Goal: Information Seeking & Learning: Learn about a topic

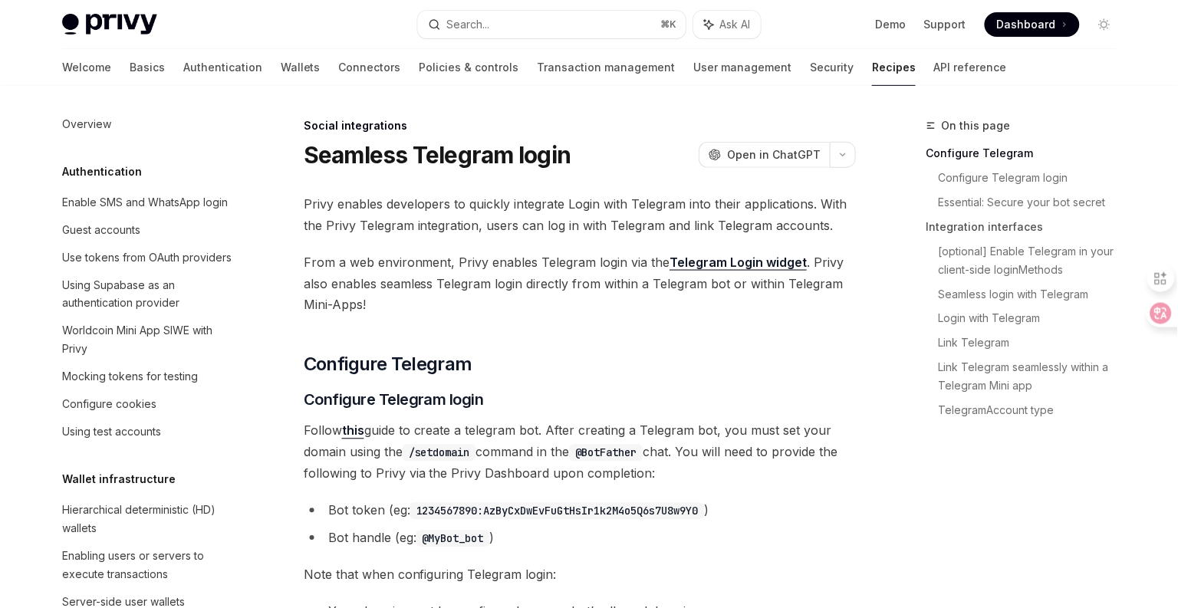
scroll to position [979, 0]
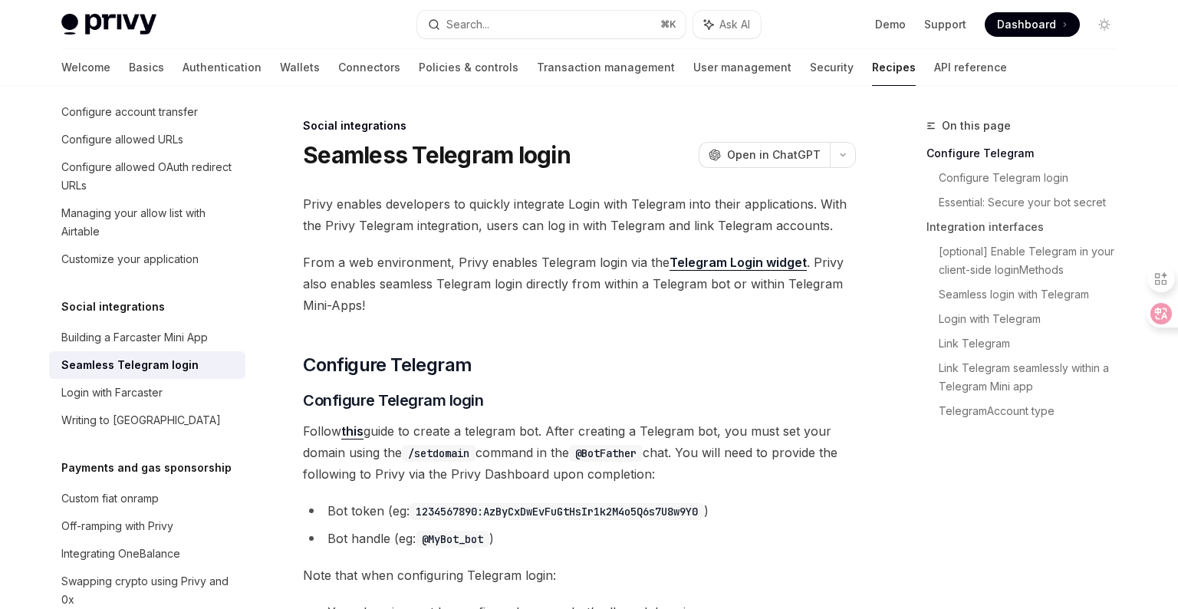
click at [440, 261] on span "From a web environment, Privy enables Telegram login via the Telegram Login wid…" at bounding box center [579, 284] width 553 height 64
click at [442, 263] on span "From a web environment, Privy enables Telegram login via the Telegram Login wid…" at bounding box center [579, 284] width 553 height 64
click at [430, 275] on span "From a web environment, Privy enables Telegram login via the Telegram Login wid…" at bounding box center [579, 284] width 553 height 64
type textarea "*"
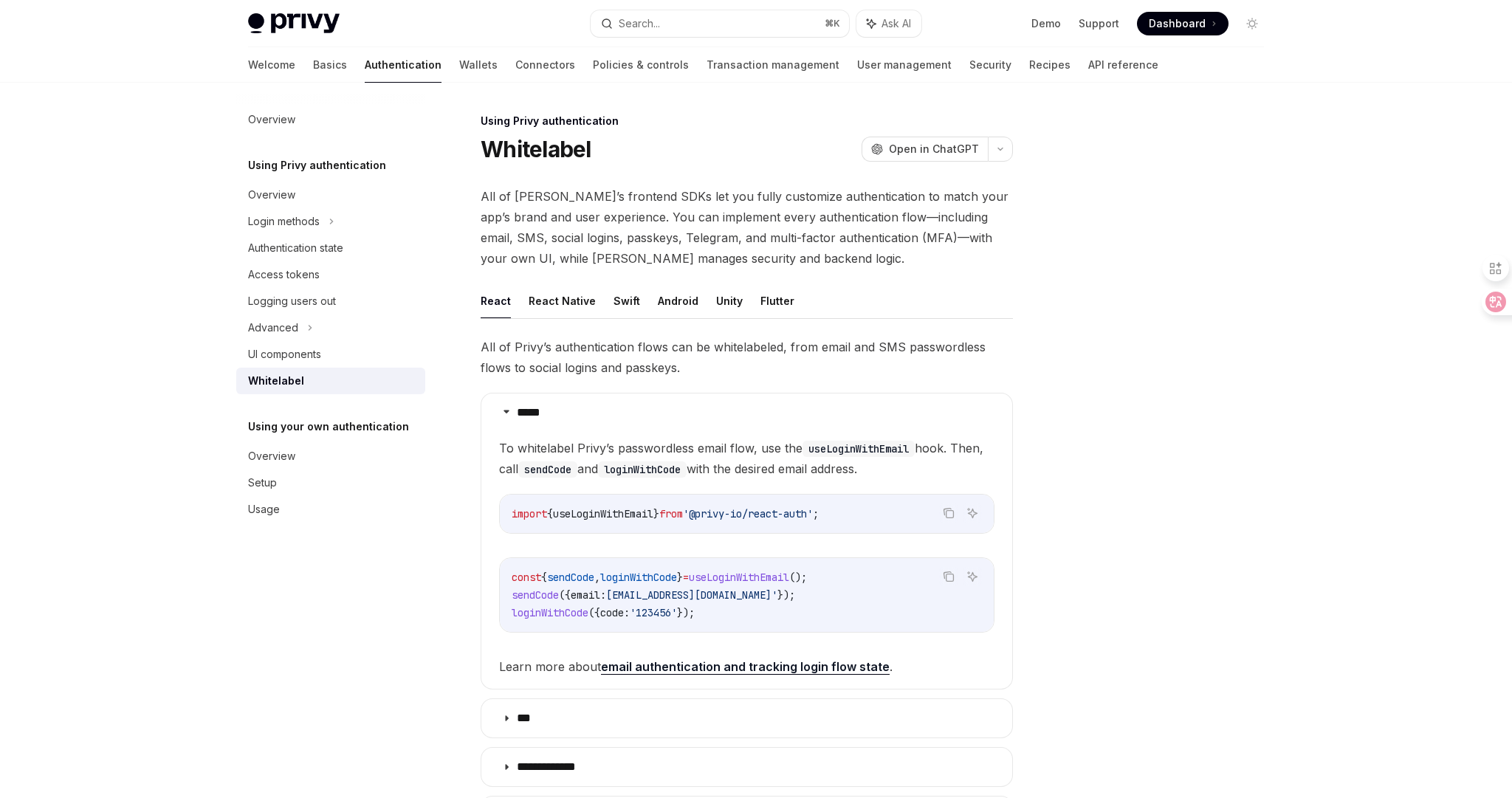
click at [173, 279] on div "Privy Docs home page Search... ⌘ K Ask AI Demo Support Dashboard Dashboard Sear…" at bounding box center [756, 700] width 1512 height 1401
click at [749, 198] on span "All of Privy’s frontend SDKs let you fully customize authentication to match yo…" at bounding box center [746, 227] width 532 height 83
click at [689, 204] on span "All of Privy’s frontend SDKs let you fully customize authentication to match yo…" at bounding box center [746, 227] width 532 height 83
click at [703, 178] on div "Using Privy authentication Whitelabel OpenAI Open in ChatGPT OpenAI Open in Cha…" at bounding box center [608, 757] width 815 height 1289
click at [1083, 234] on div at bounding box center [1163, 455] width 224 height 686
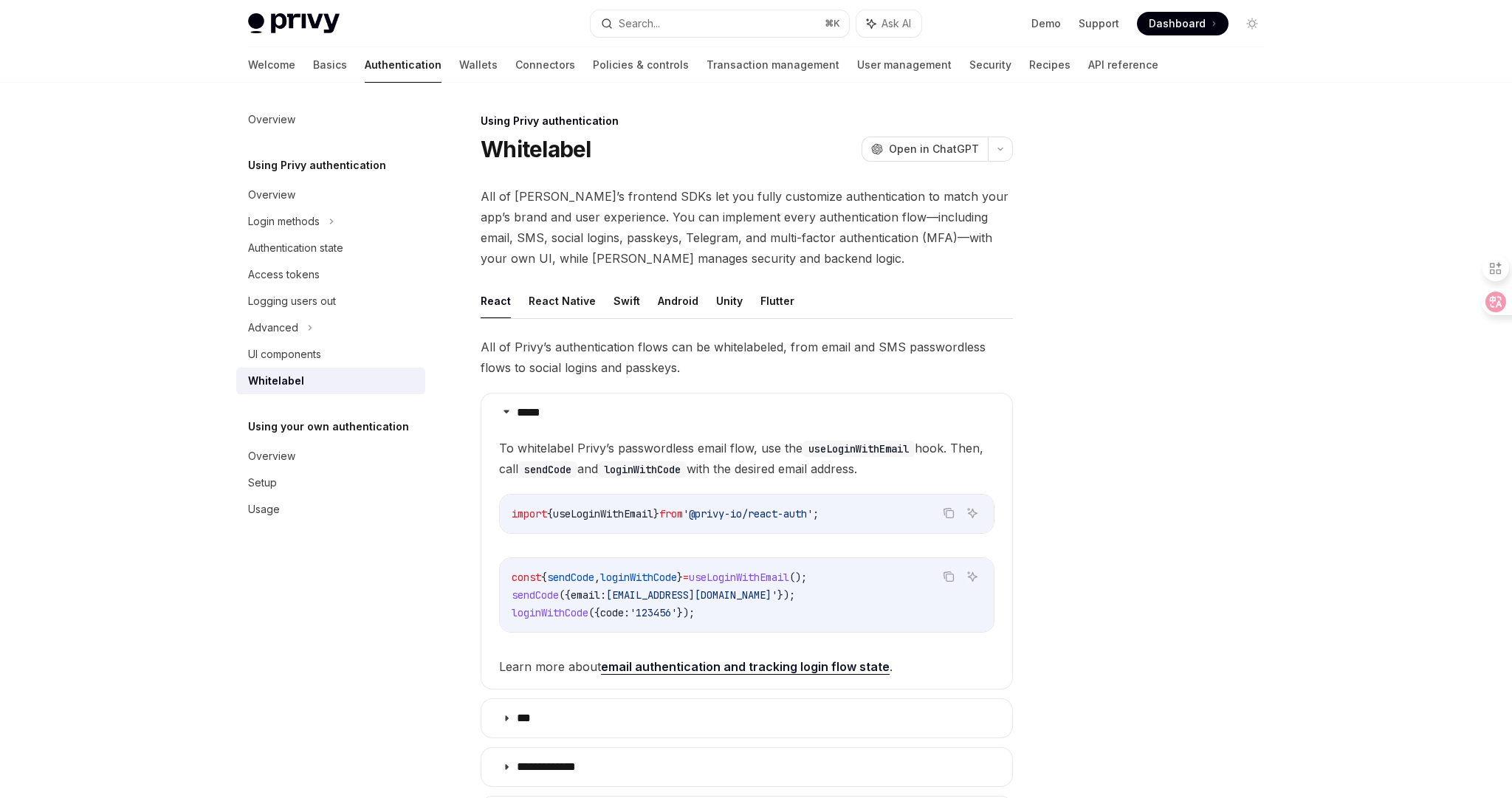
click at [1083, 234] on div at bounding box center [1163, 455] width 224 height 686
click at [1113, 283] on div at bounding box center [1163, 455] width 224 height 686
click at [970, 225] on span "All of Privy’s frontend SDKs let you fully customize authentication to match yo…" at bounding box center [746, 227] width 532 height 83
click at [1057, 245] on div at bounding box center [1163, 455] width 224 height 686
click at [1066, 256] on div at bounding box center [1163, 455] width 224 height 686
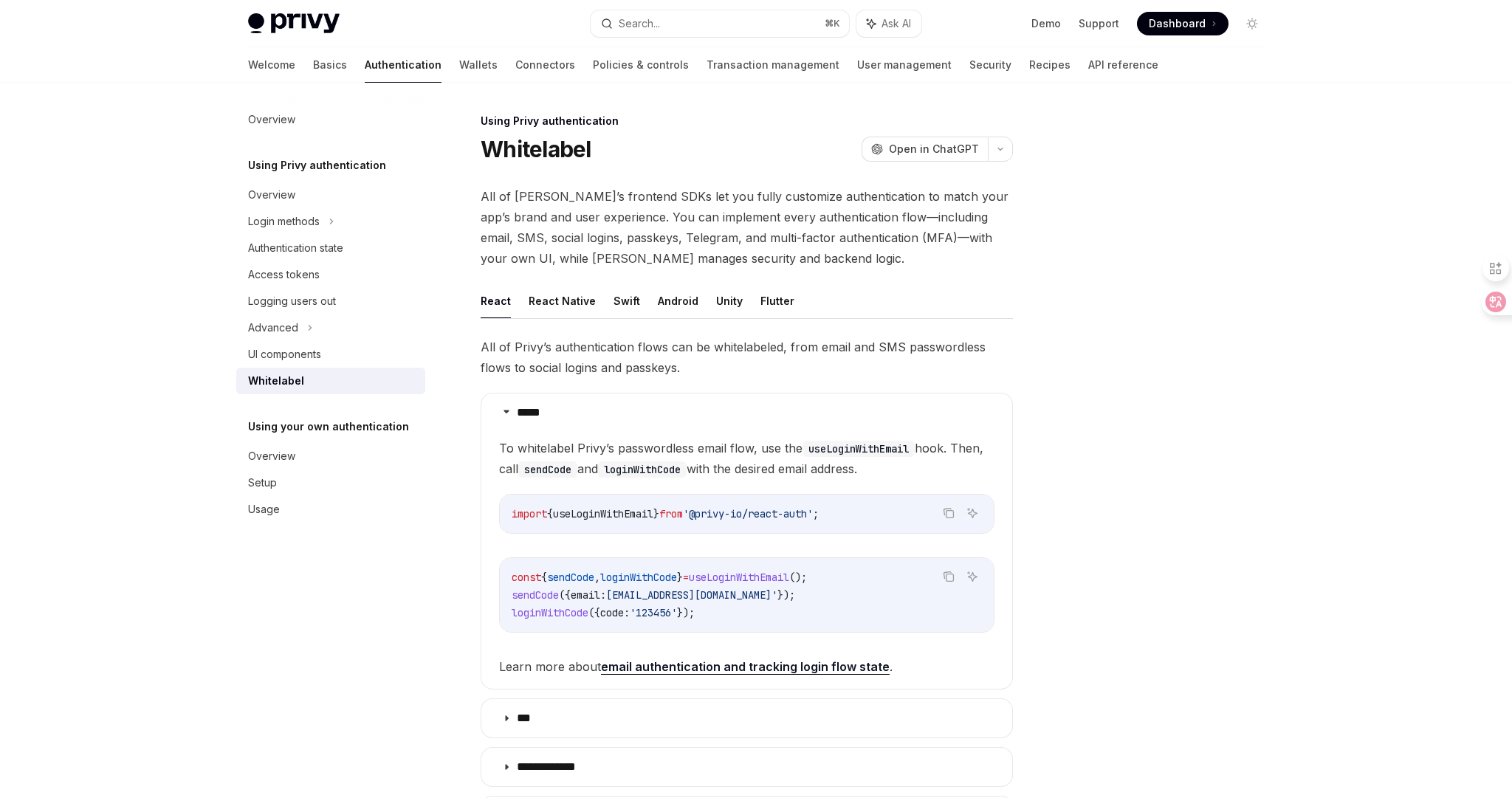
click at [1066, 385] on div at bounding box center [1163, 455] width 224 height 686
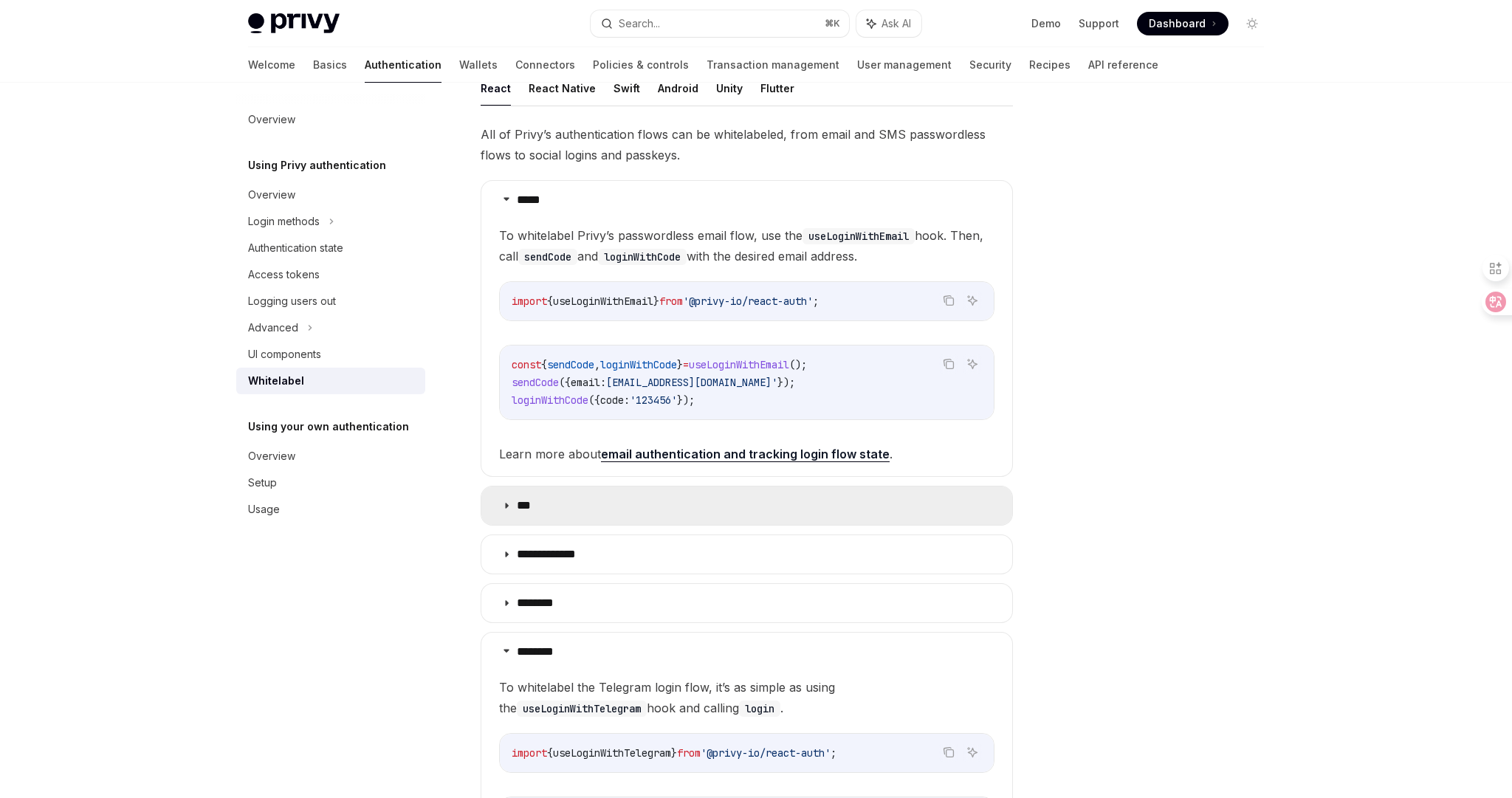
scroll to position [220, 0]
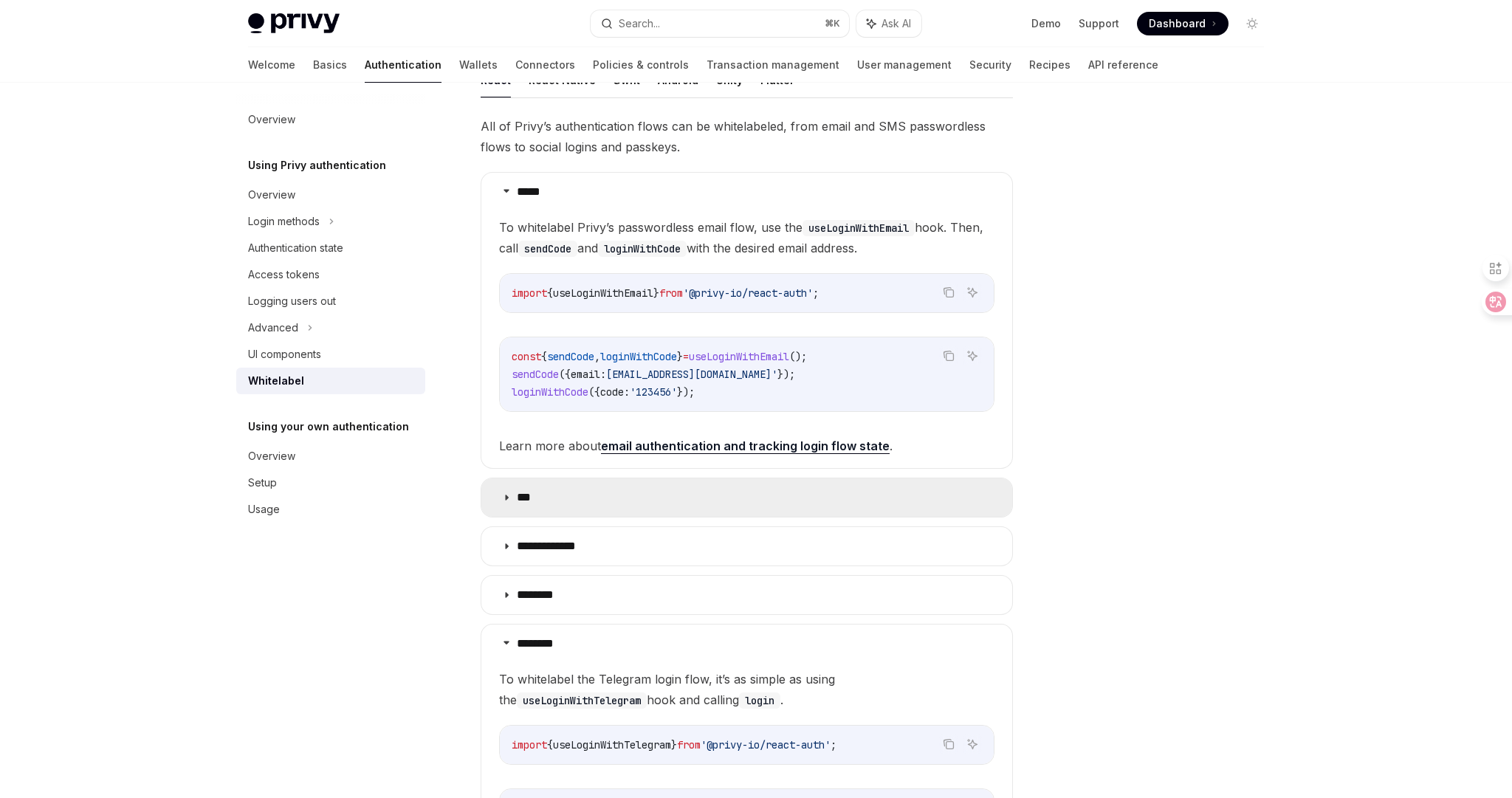
click at [903, 502] on summary "***" at bounding box center [747, 498] width 531 height 39
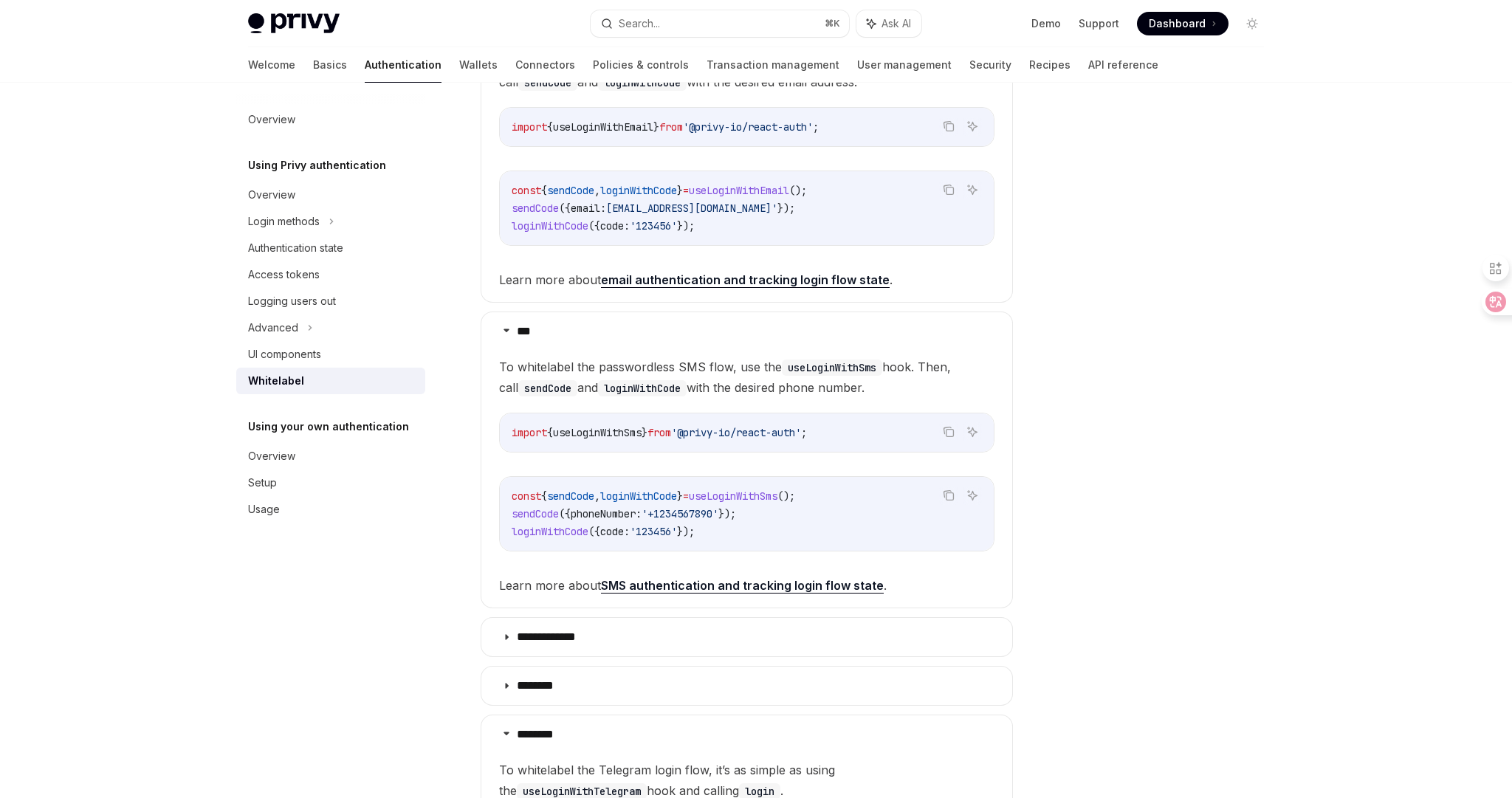
scroll to position [380, 0]
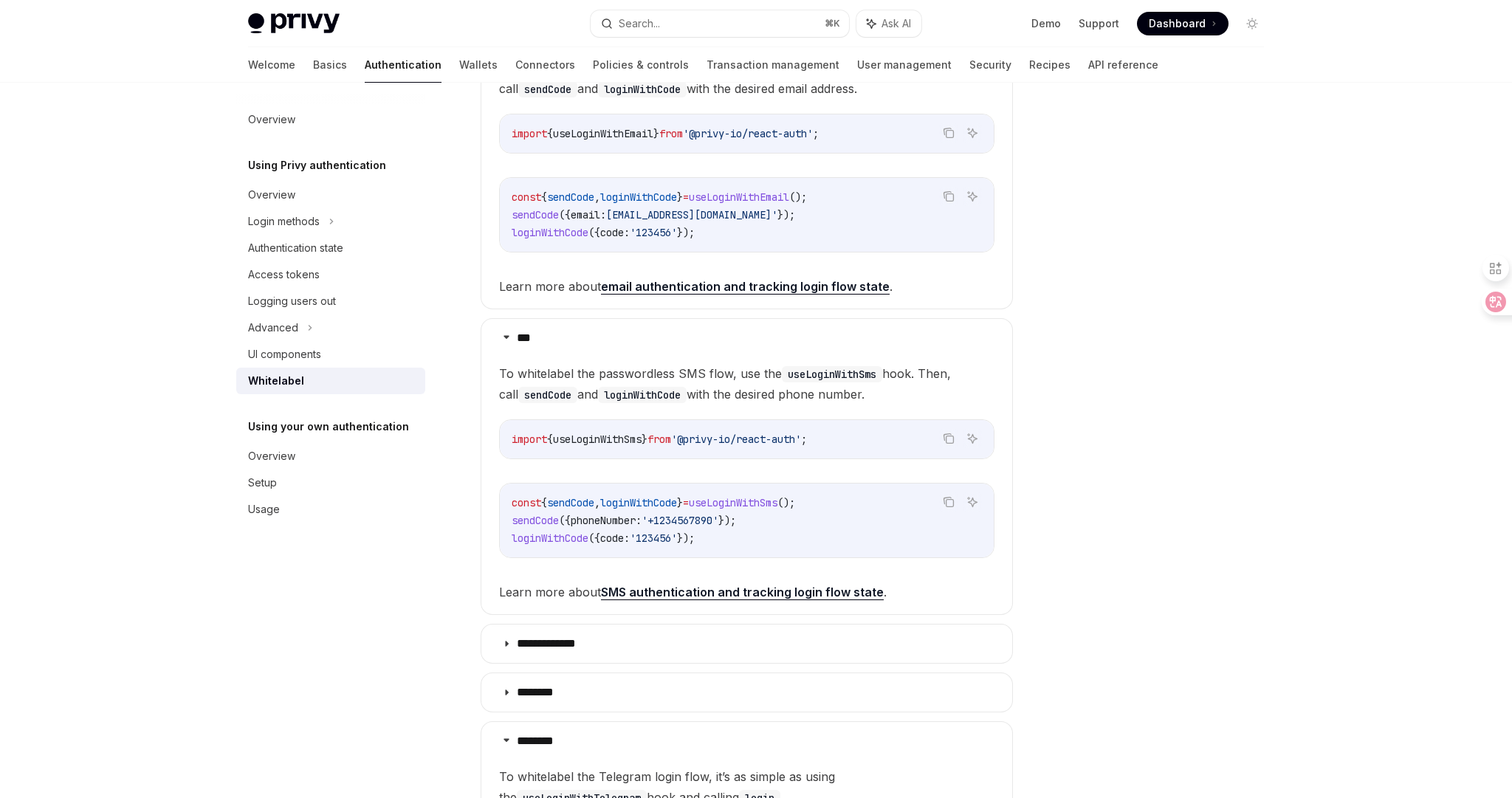
click at [786, 293] on link "email authentication and tracking login flow state" at bounding box center [745, 287] width 289 height 15
click at [1067, 351] on div at bounding box center [1163, 455] width 224 height 686
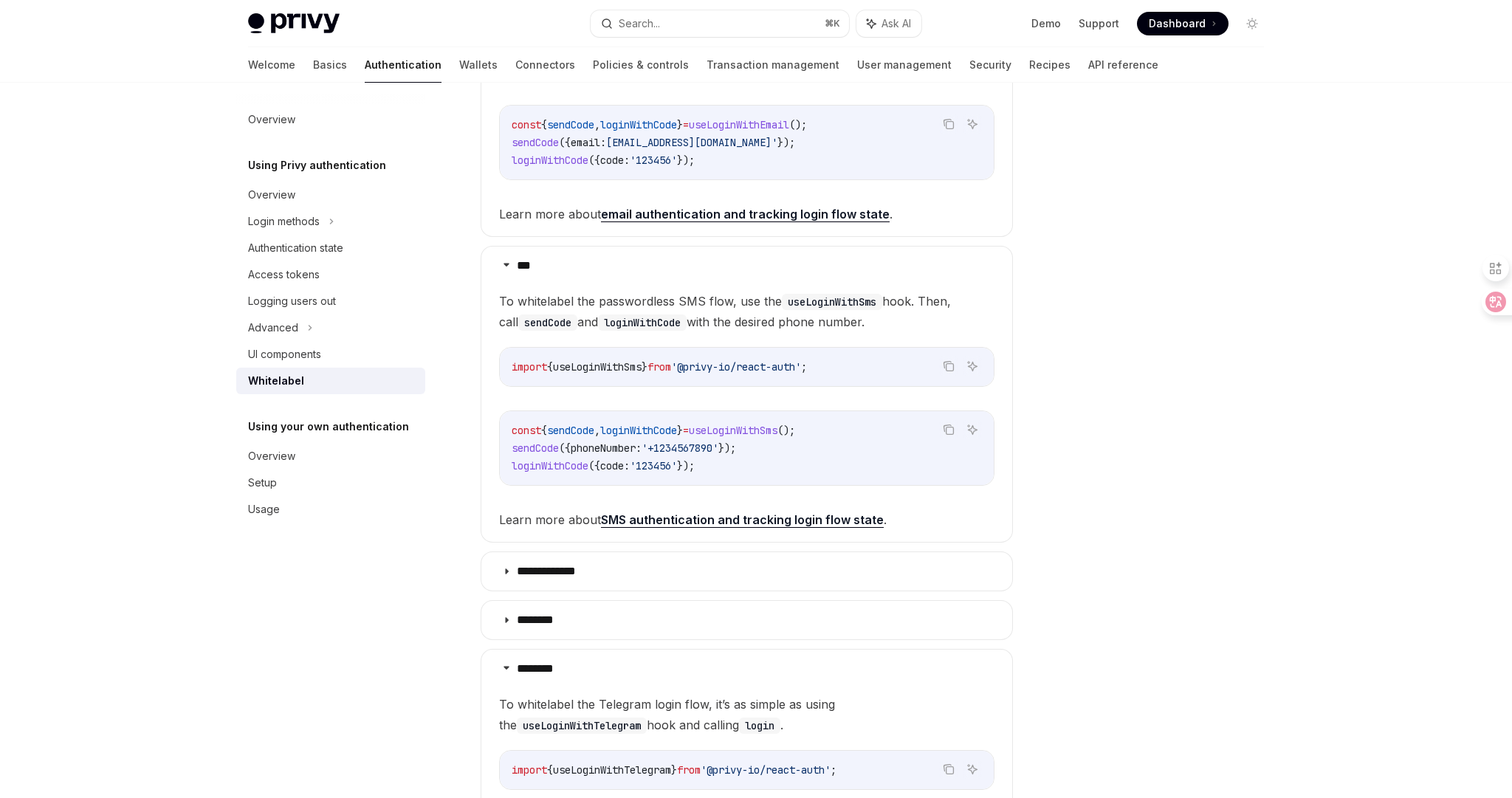
scroll to position [649, 0]
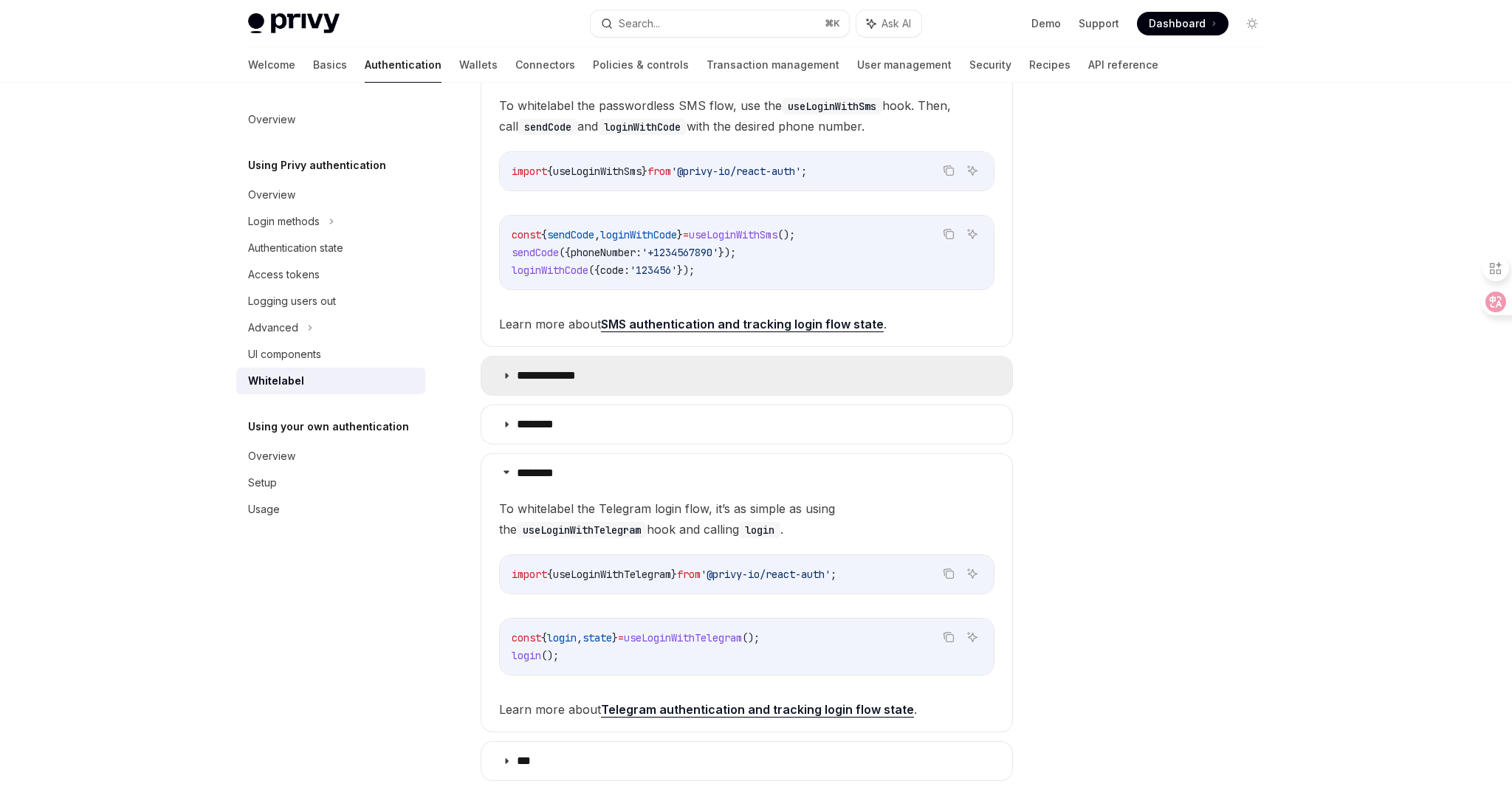
click at [792, 373] on summary "**********" at bounding box center [747, 376] width 531 height 39
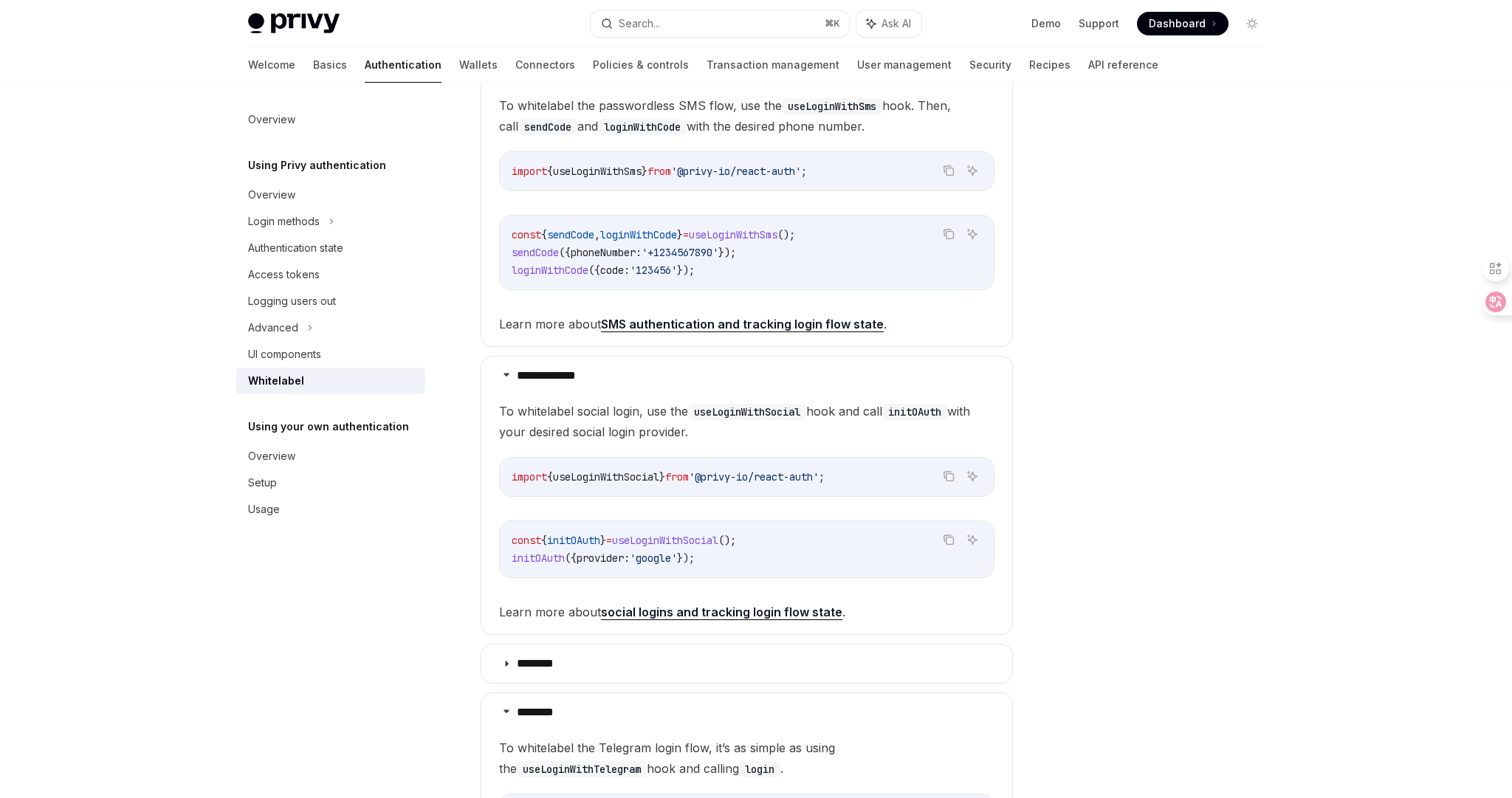
click at [807, 428] on span "To whitelabel social login, use the useLoginWithSocial hook and call initOAuth …" at bounding box center [747, 422] width 496 height 41
click at [1084, 423] on div at bounding box center [1163, 455] width 224 height 686
click at [1134, 477] on div at bounding box center [1163, 455] width 224 height 686
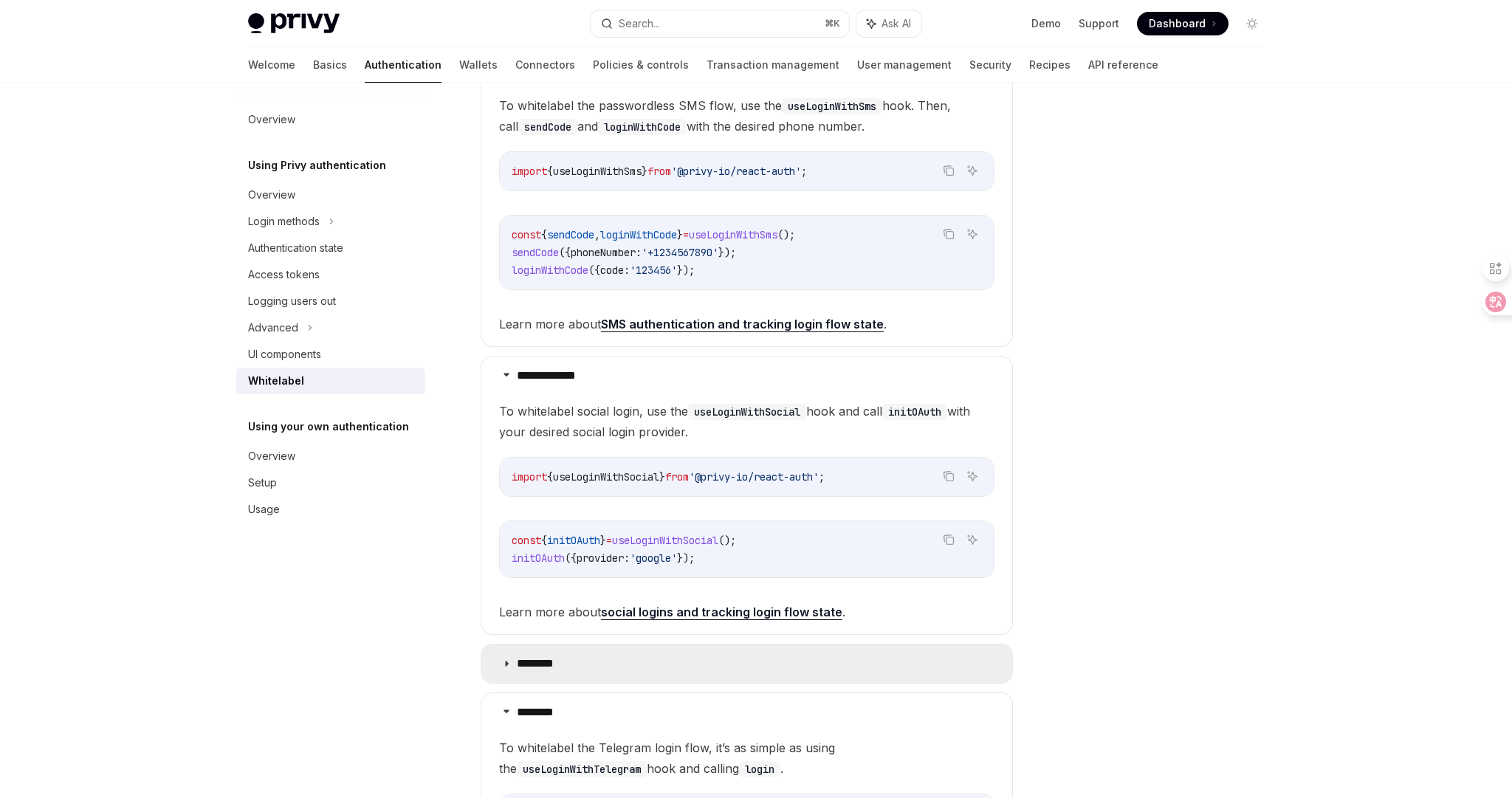
click at [883, 652] on summary "********" at bounding box center [747, 664] width 531 height 39
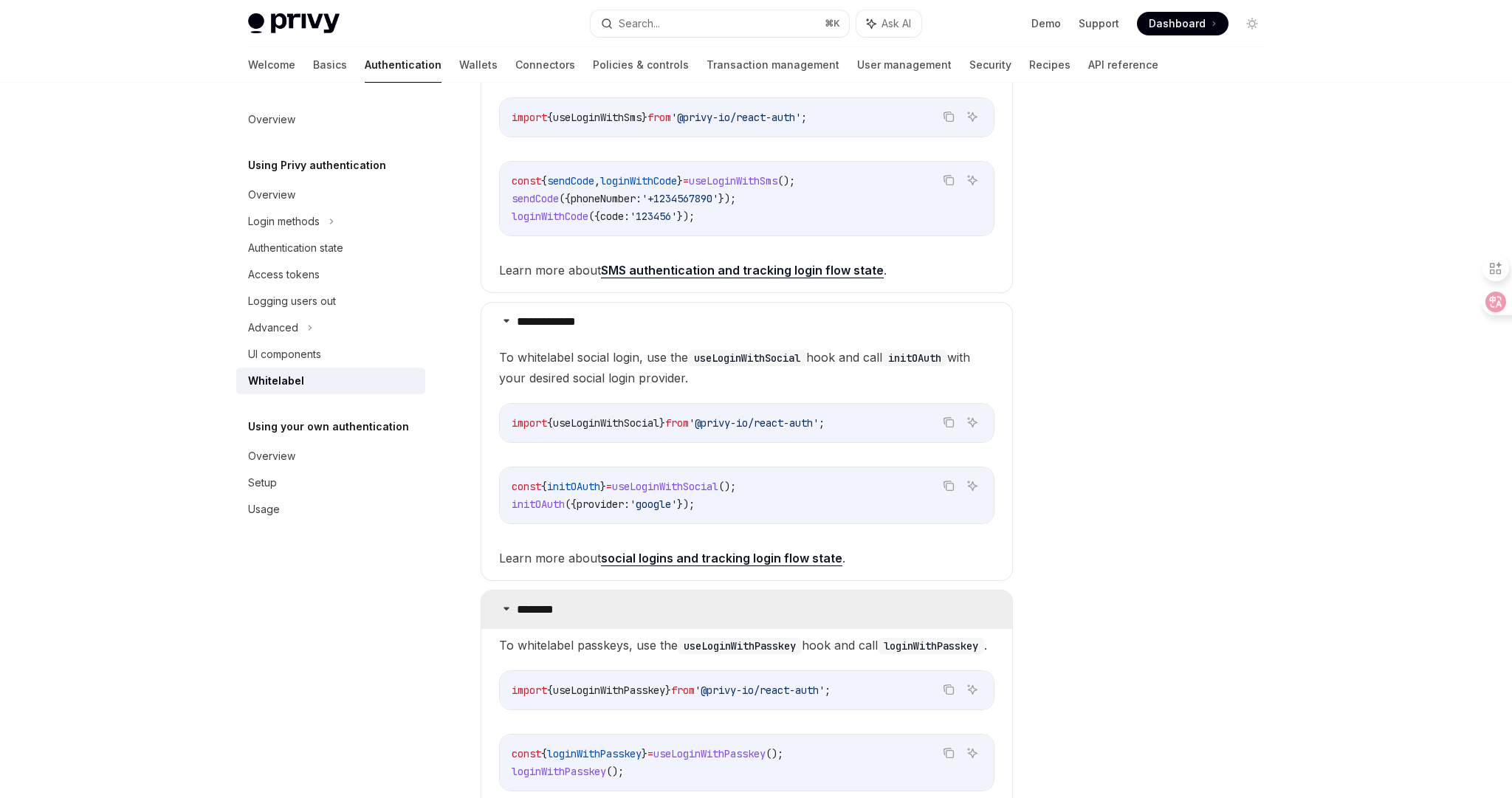
scroll to position [785, 0]
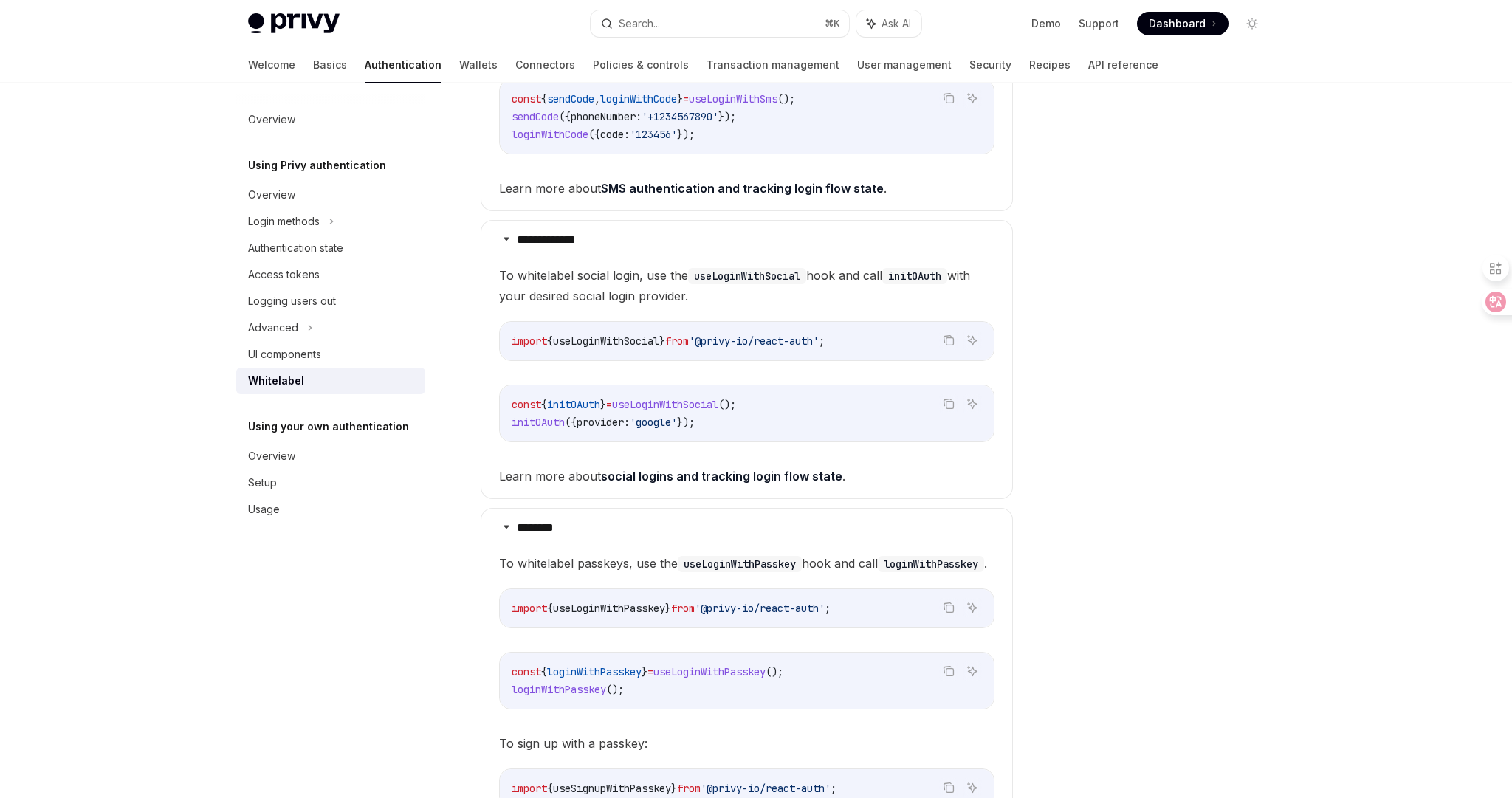
click at [835, 572] on span "To whitelabel passkeys, use the useLoginWithPasskey hook and call loginWithPass…" at bounding box center [747, 563] width 496 height 20
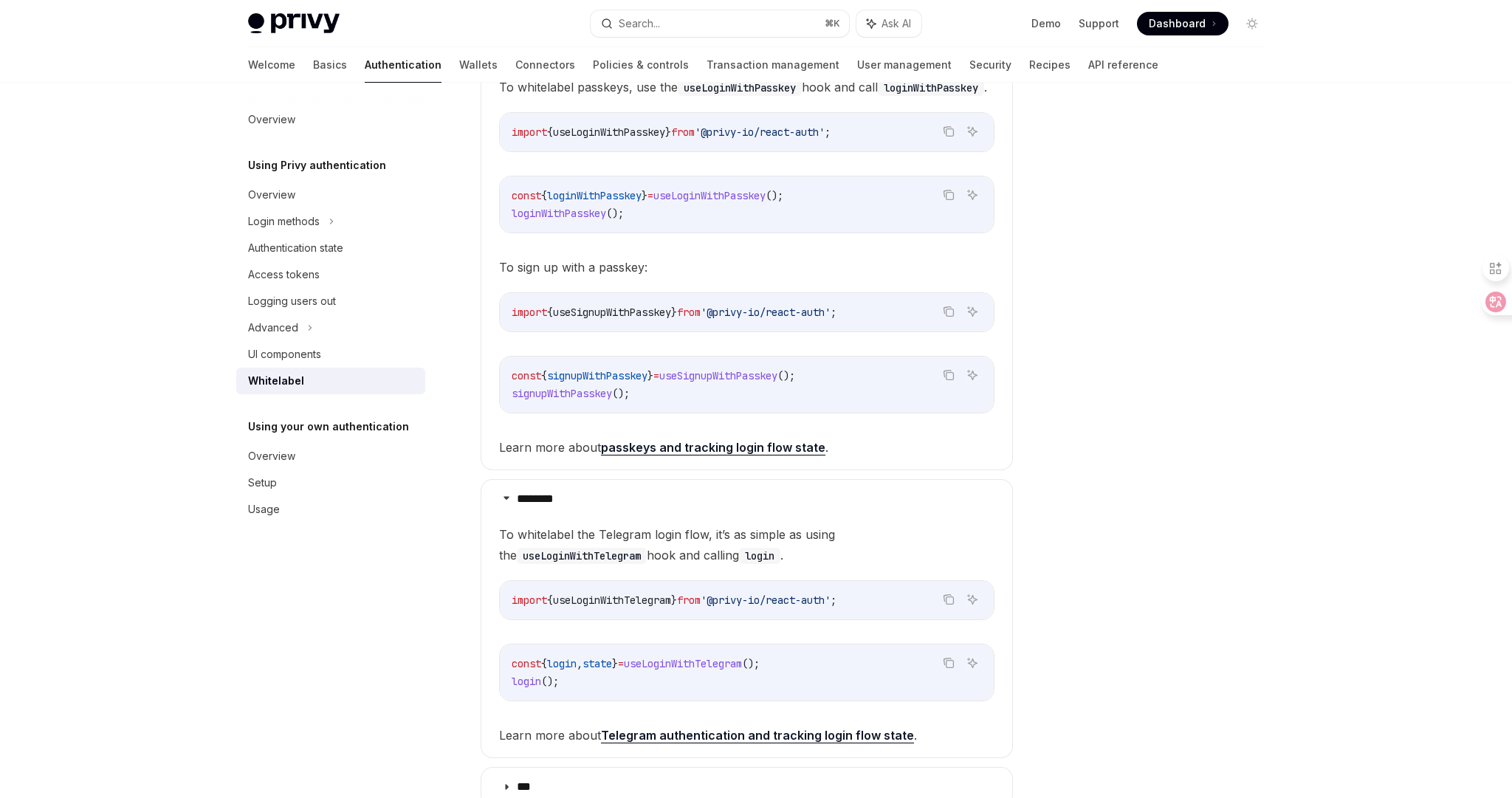
scroll to position [1276, 0]
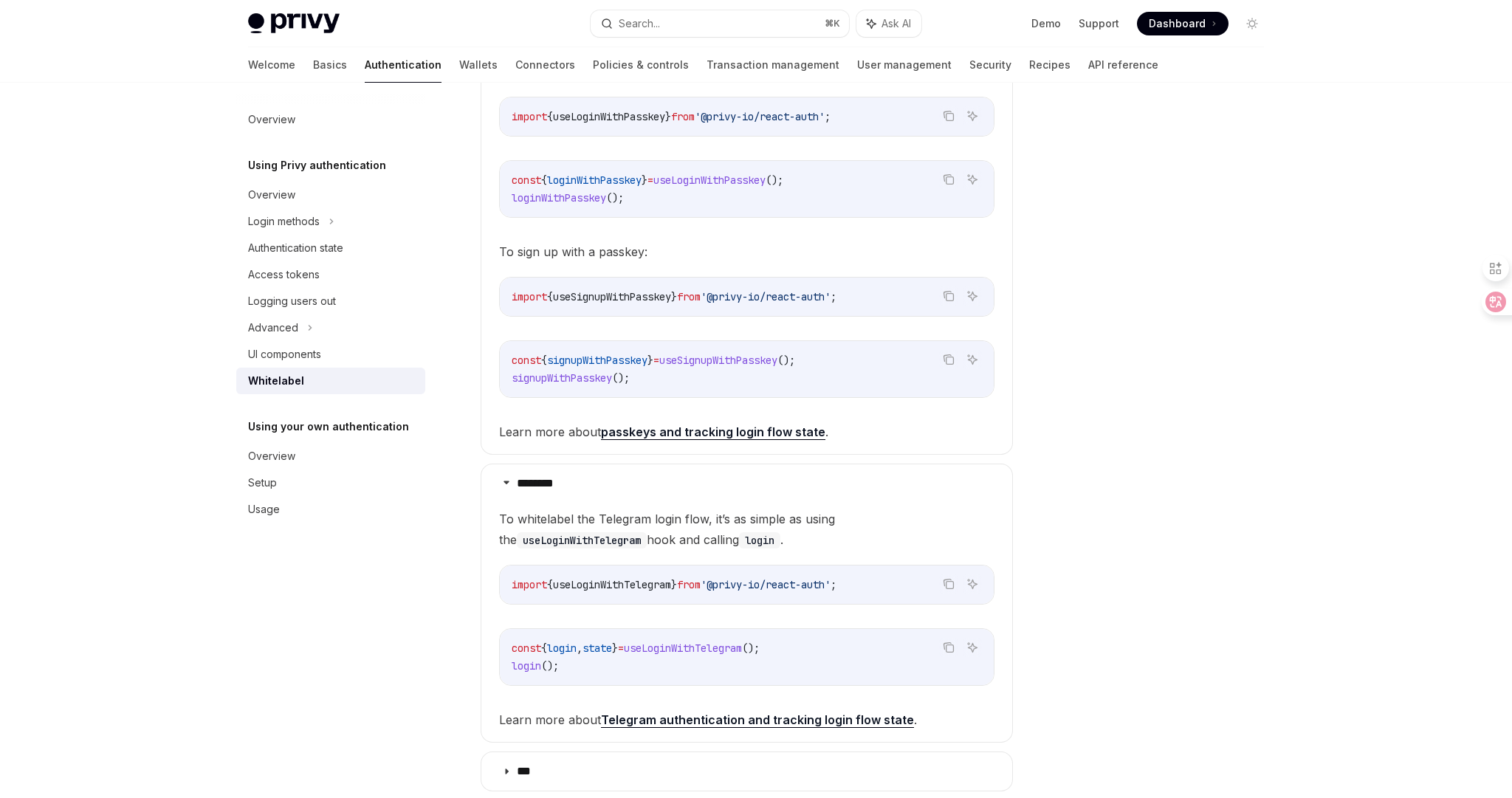
click at [1105, 500] on div at bounding box center [1163, 455] width 224 height 686
click at [1057, 518] on div at bounding box center [1163, 455] width 224 height 686
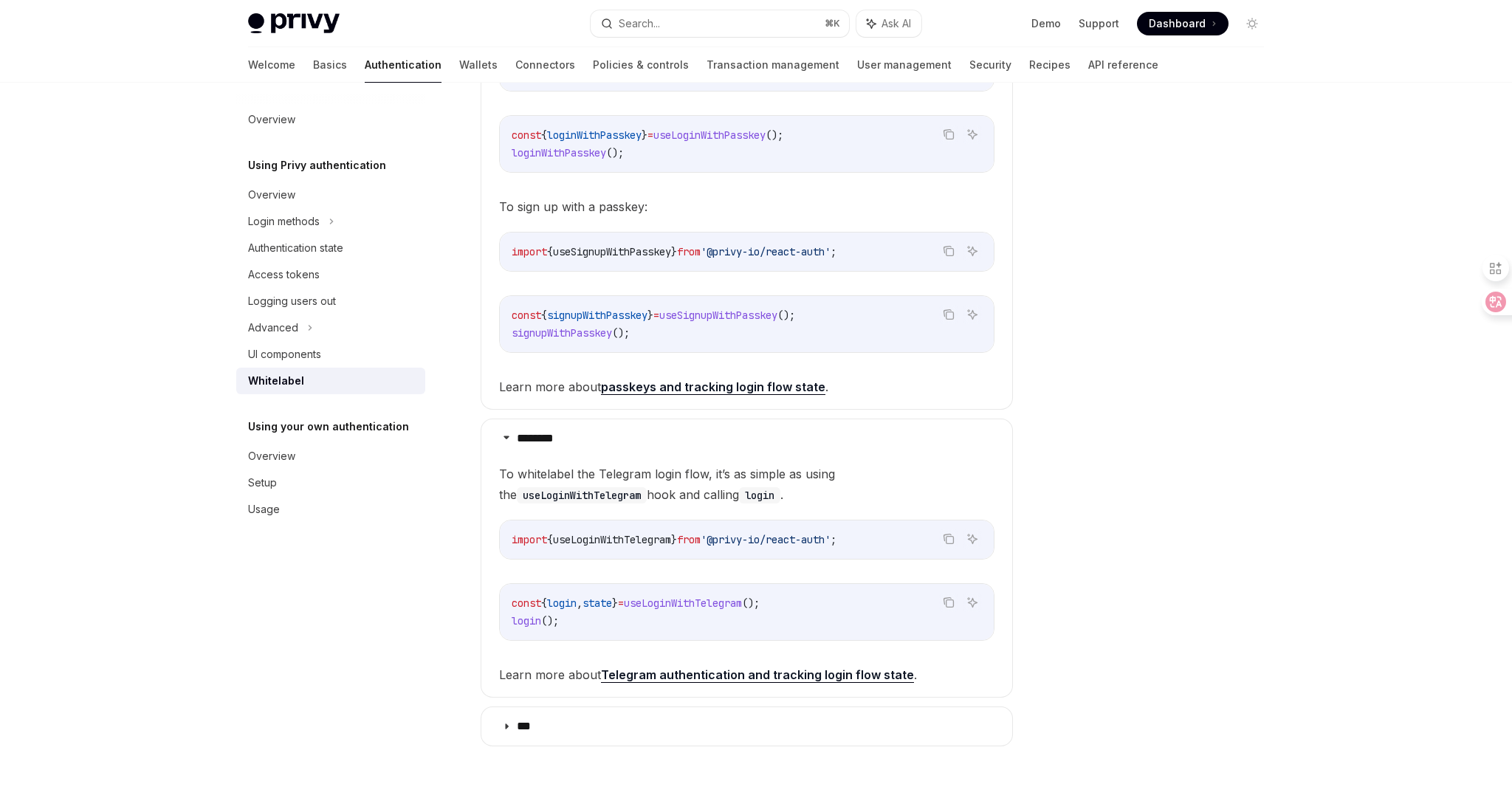
scroll to position [1432, 0]
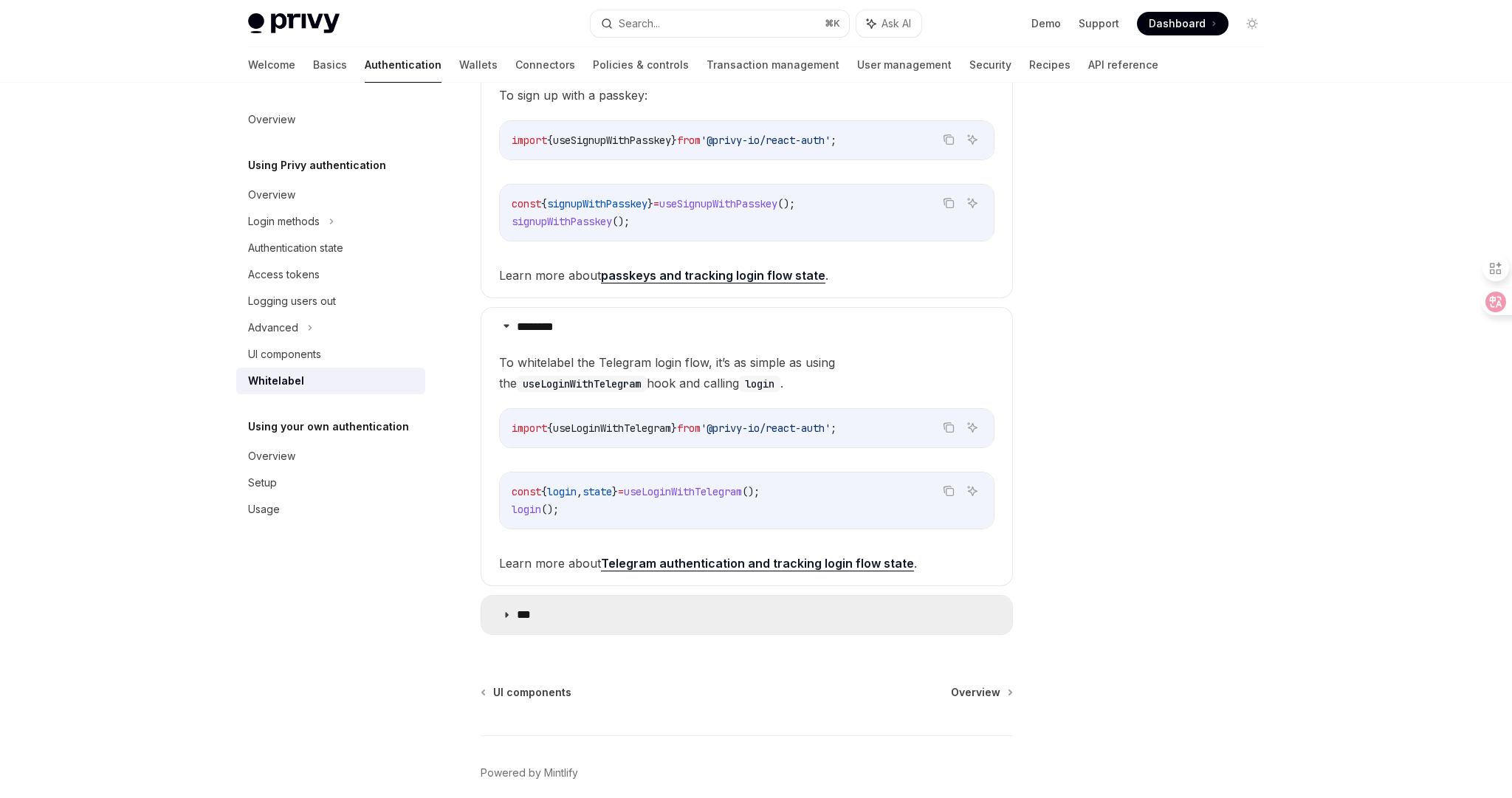
click at [930, 626] on summary "***" at bounding box center [747, 615] width 531 height 39
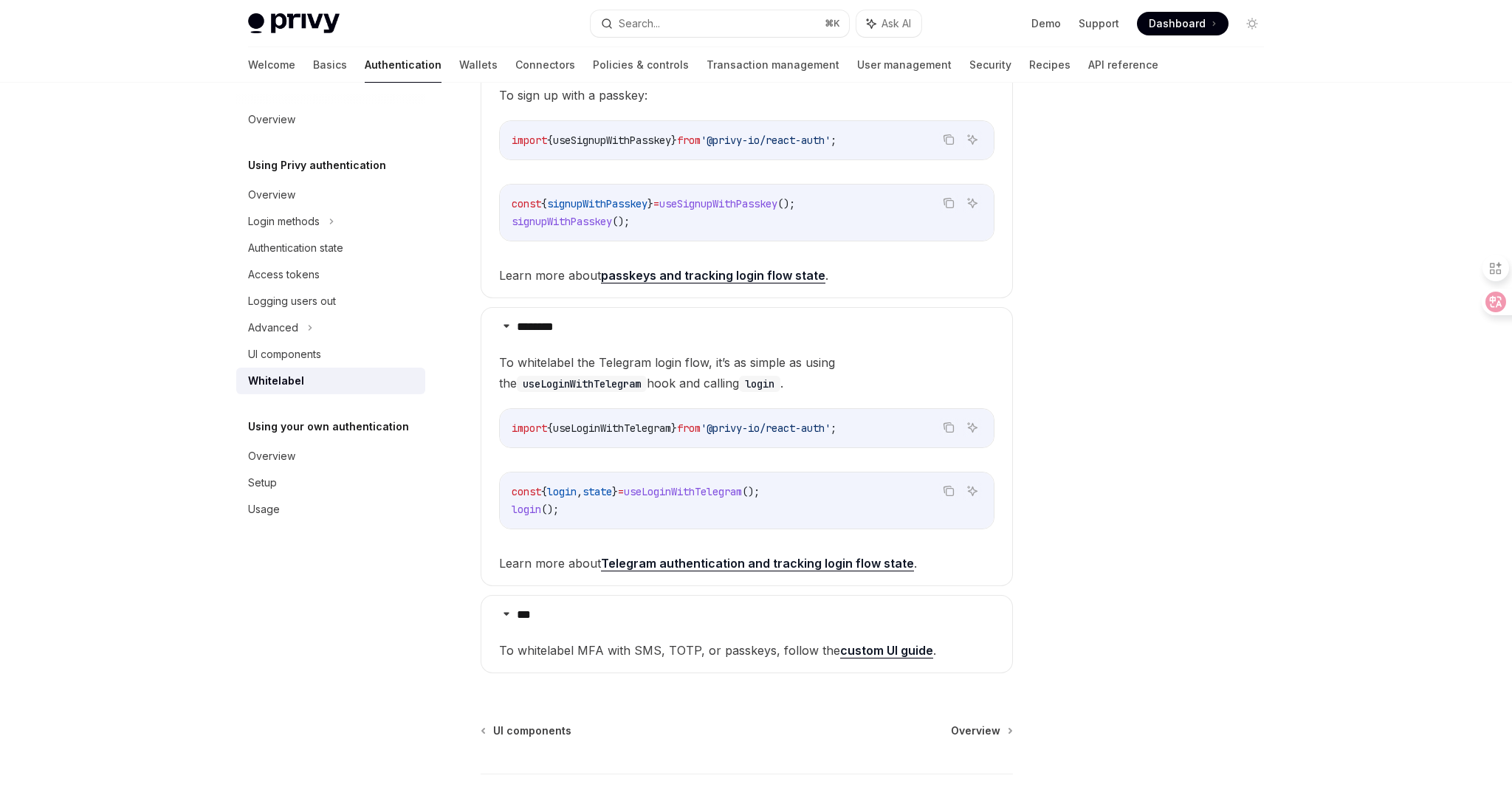
click at [1061, 599] on div at bounding box center [1163, 455] width 224 height 686
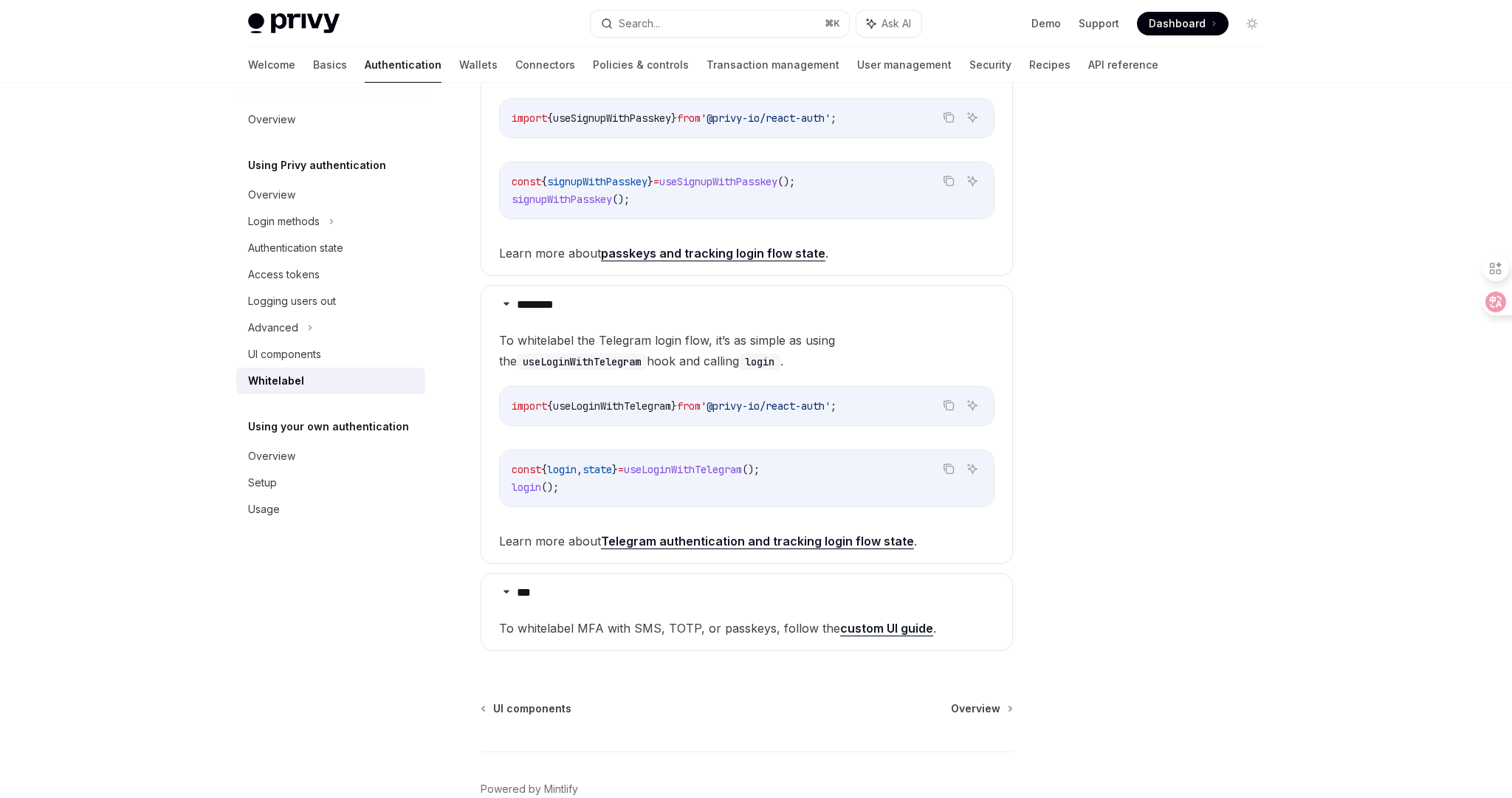
scroll to position [1462, 0]
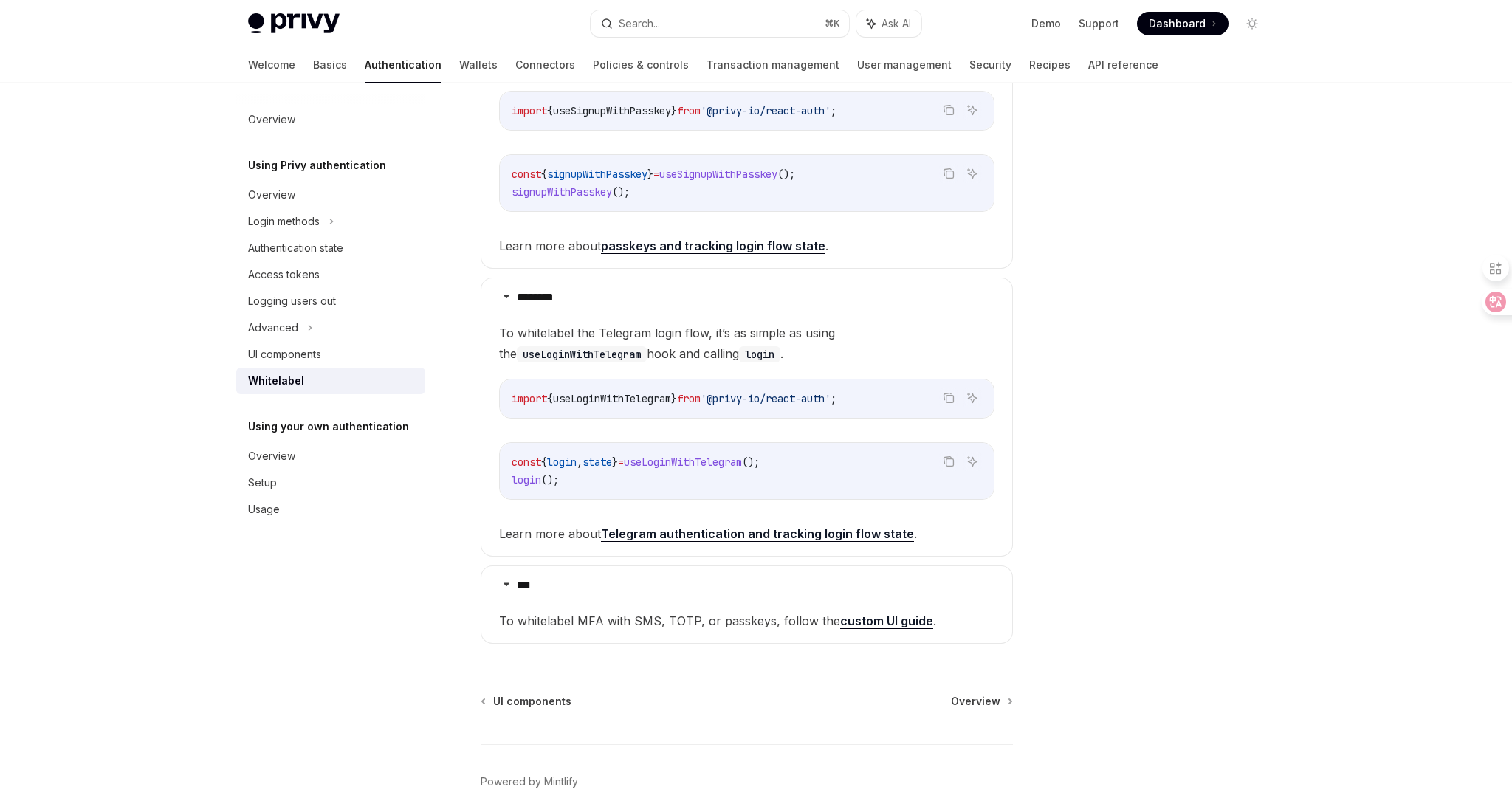
click at [1058, 598] on div at bounding box center [1163, 455] width 224 height 686
click at [978, 708] on span "Overview" at bounding box center [975, 701] width 49 height 14
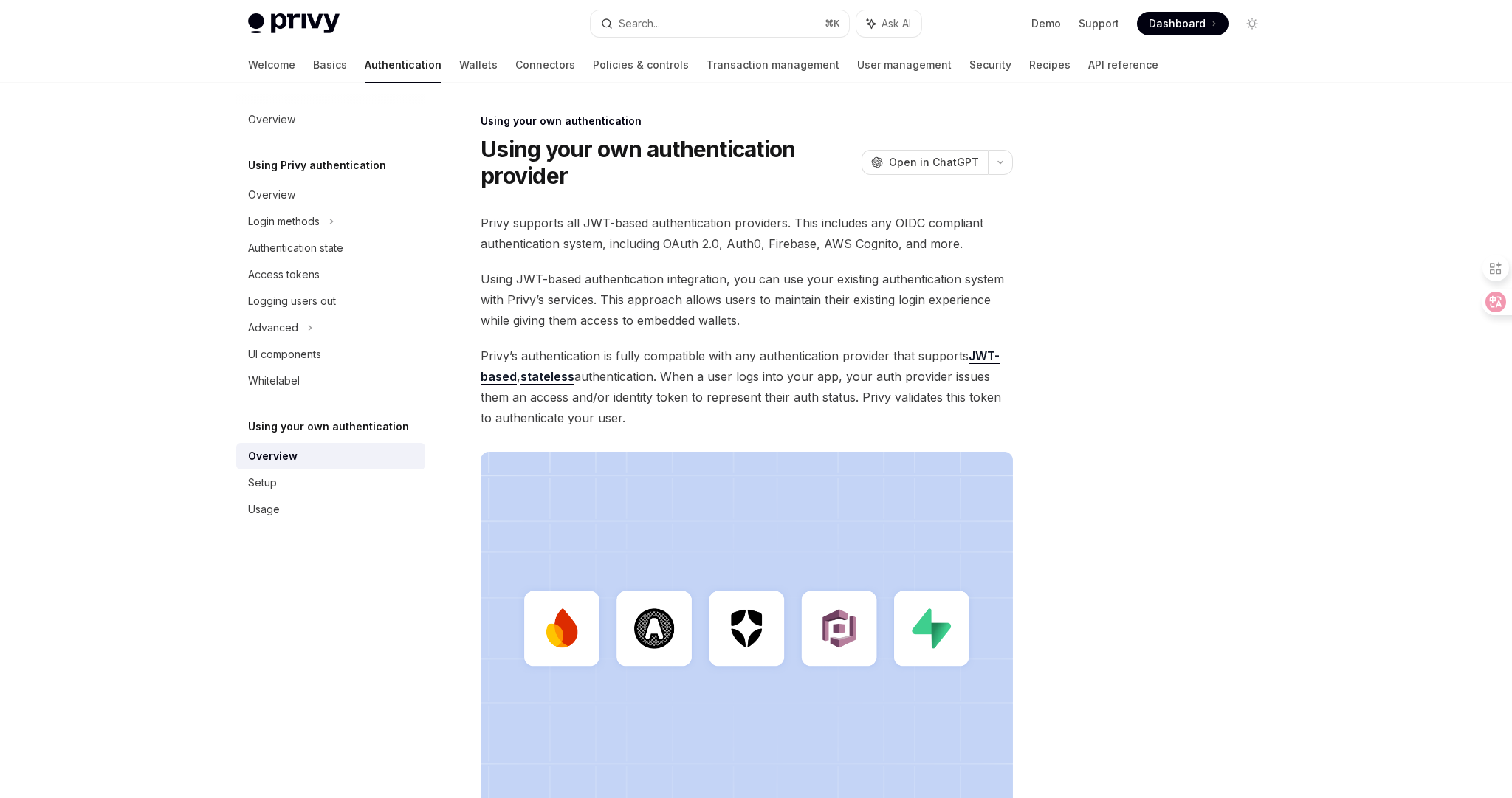
drag, startPoint x: 1142, startPoint y: 600, endPoint x: 1120, endPoint y: 585, distance: 26.6
click at [1142, 598] on div at bounding box center [1163, 455] width 224 height 686
click at [1073, 458] on div at bounding box center [1163, 455] width 224 height 686
click at [1022, 424] on div "Using your own authentication Using your own authentication provider OpenAI Ope…" at bounding box center [756, 567] width 1039 height 968
click at [1036, 426] on div "Using your own authentication Using your own authentication provider OpenAI Ope…" at bounding box center [756, 567] width 1039 height 968
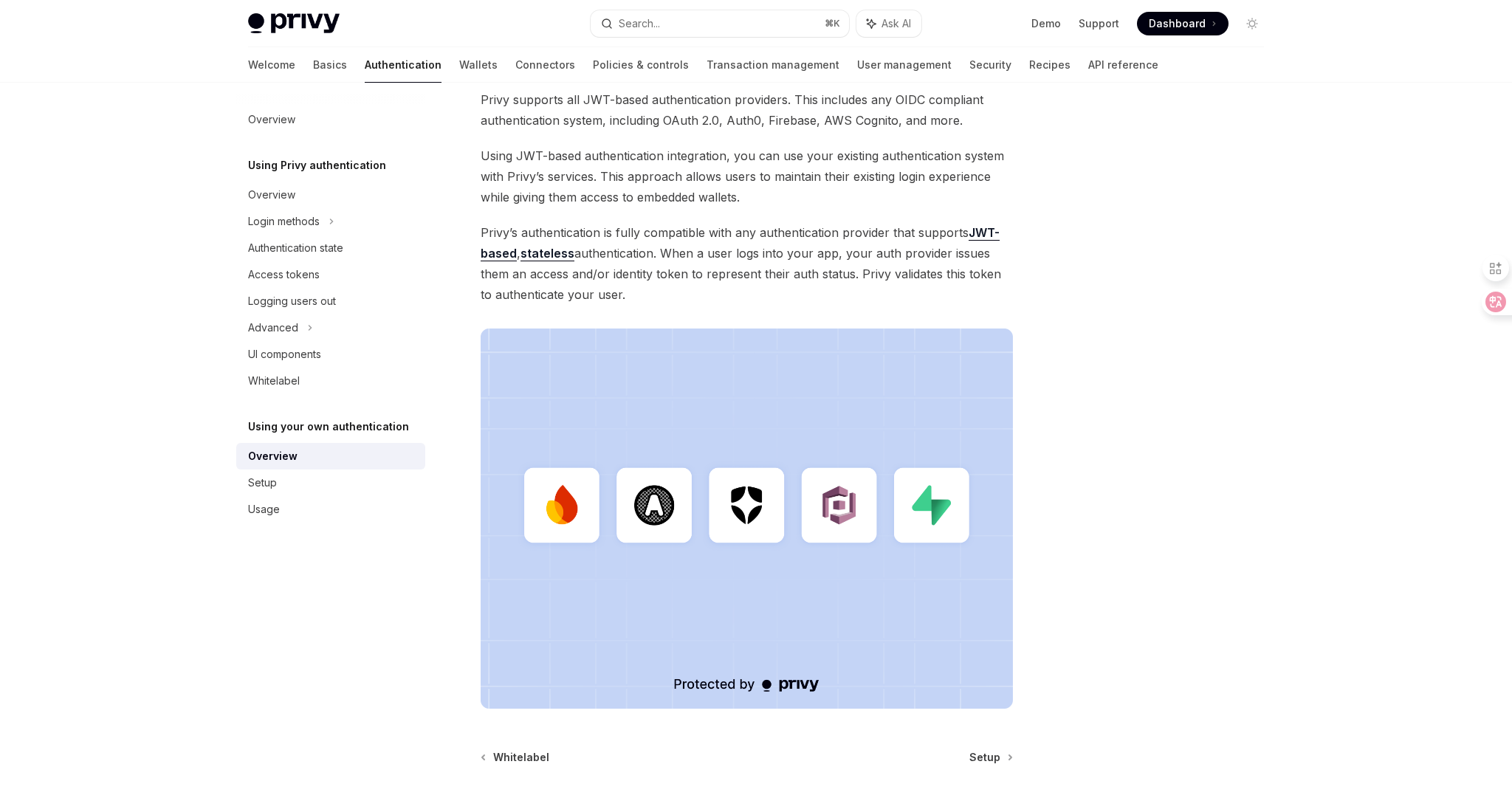
scroll to position [252, 0]
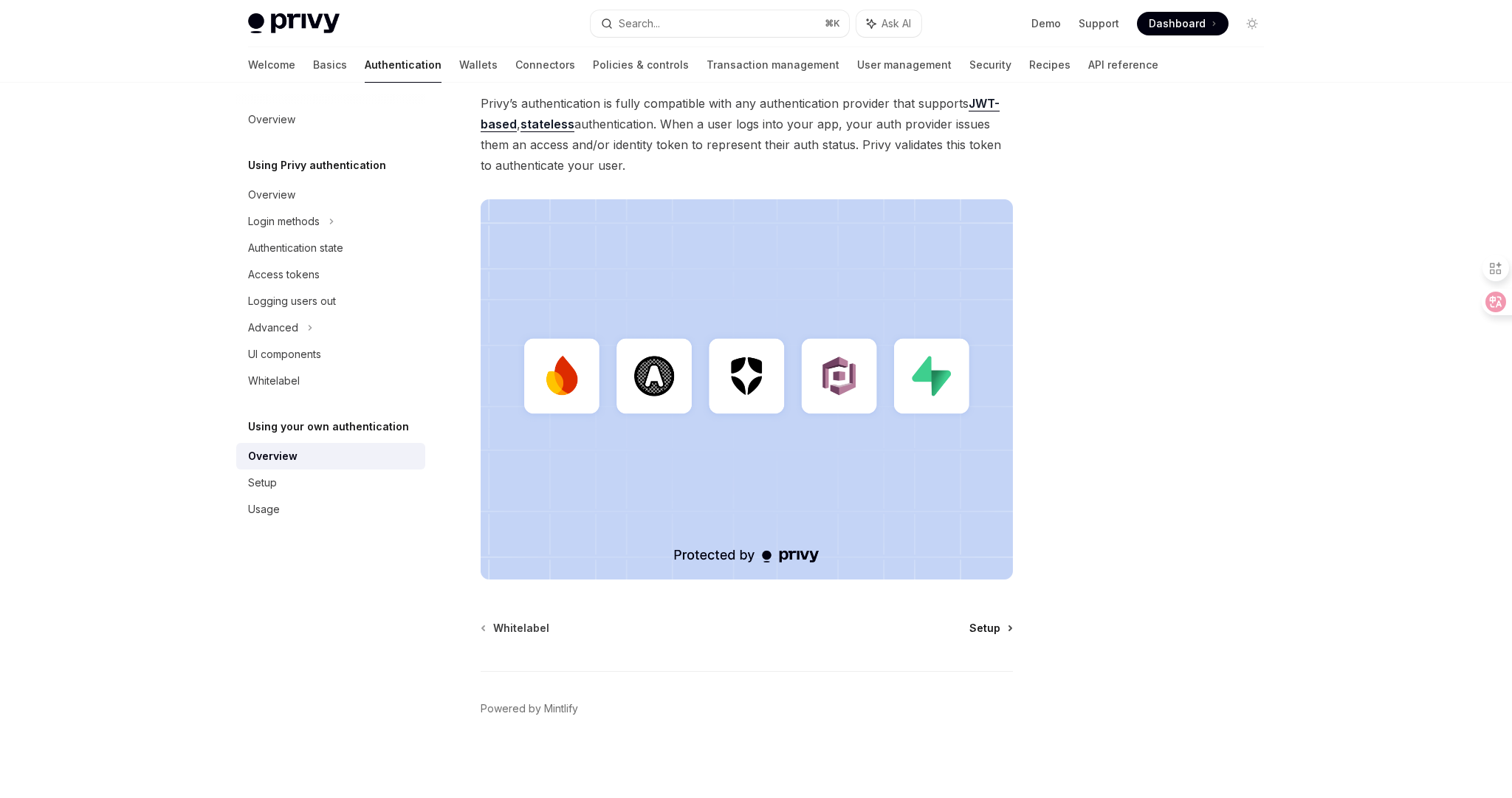
click at [994, 624] on span "Setup" at bounding box center [985, 628] width 31 height 14
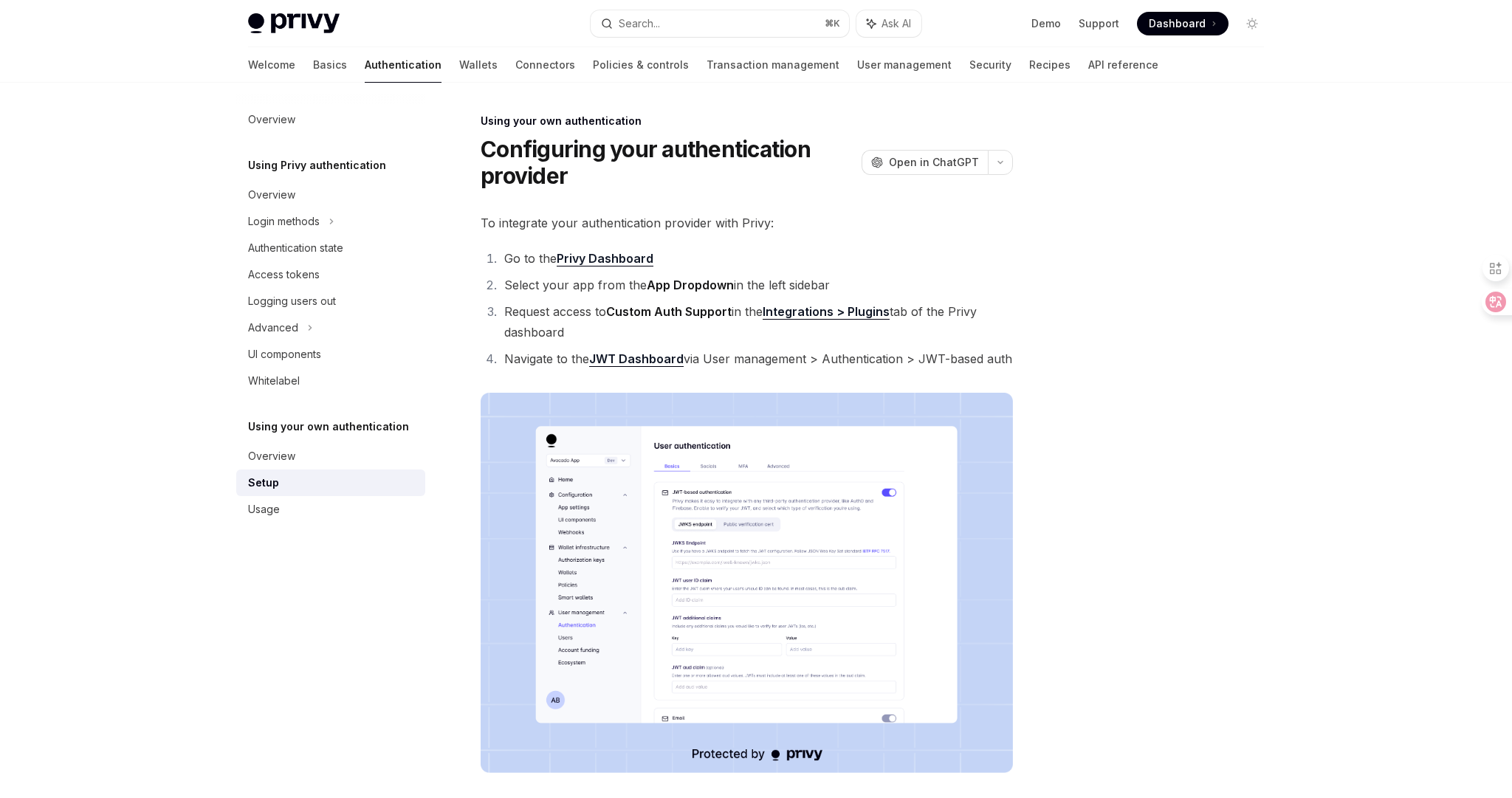
click at [1124, 500] on div at bounding box center [1163, 455] width 224 height 686
click at [761, 328] on li "Request access to Custom Auth Support in the Integrations > Plugins tab of the …" at bounding box center [756, 322] width 513 height 41
click at [658, 358] on link "JWT Dashboard" at bounding box center [636, 359] width 94 height 15
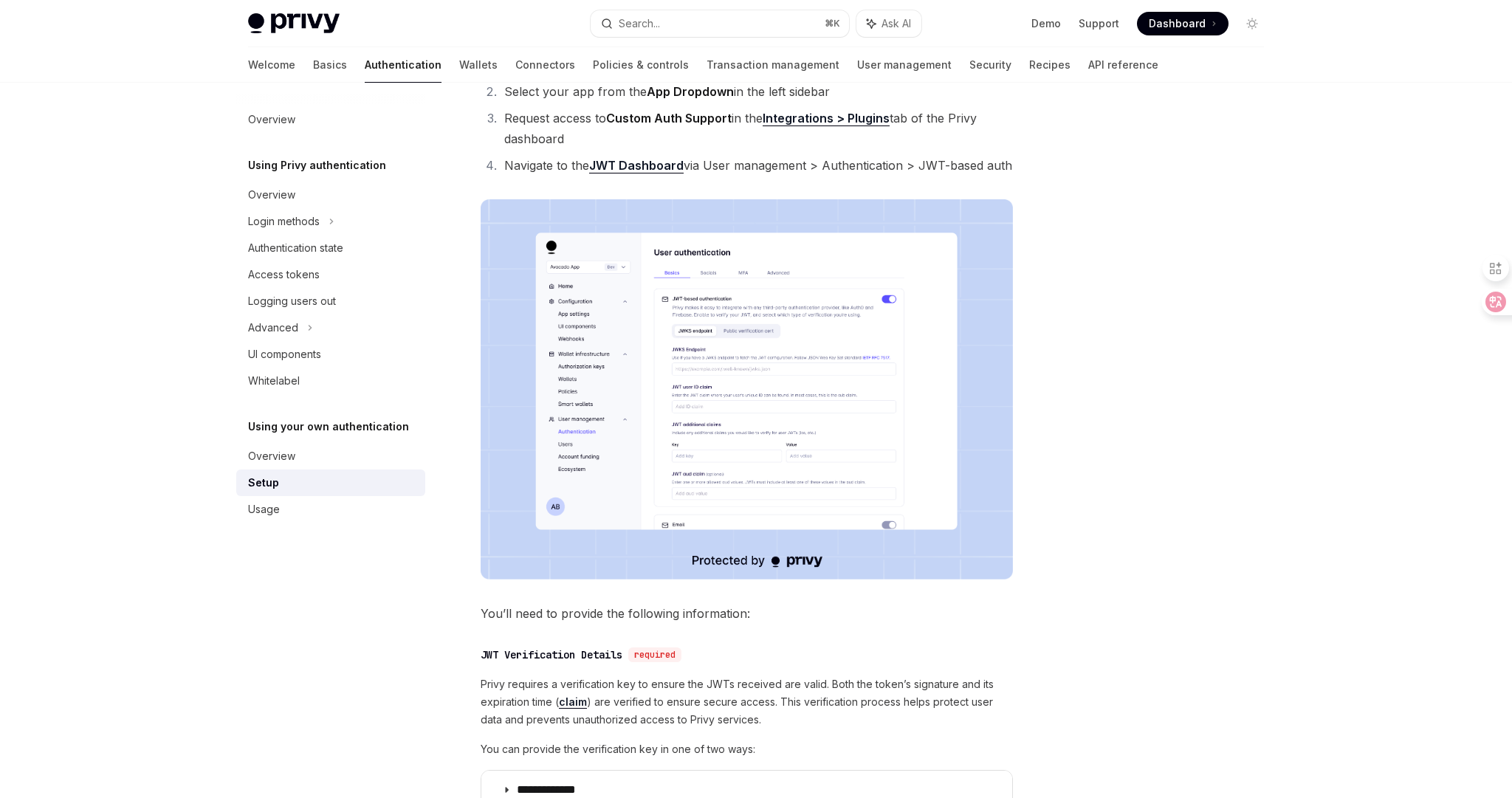
scroll to position [312, 0]
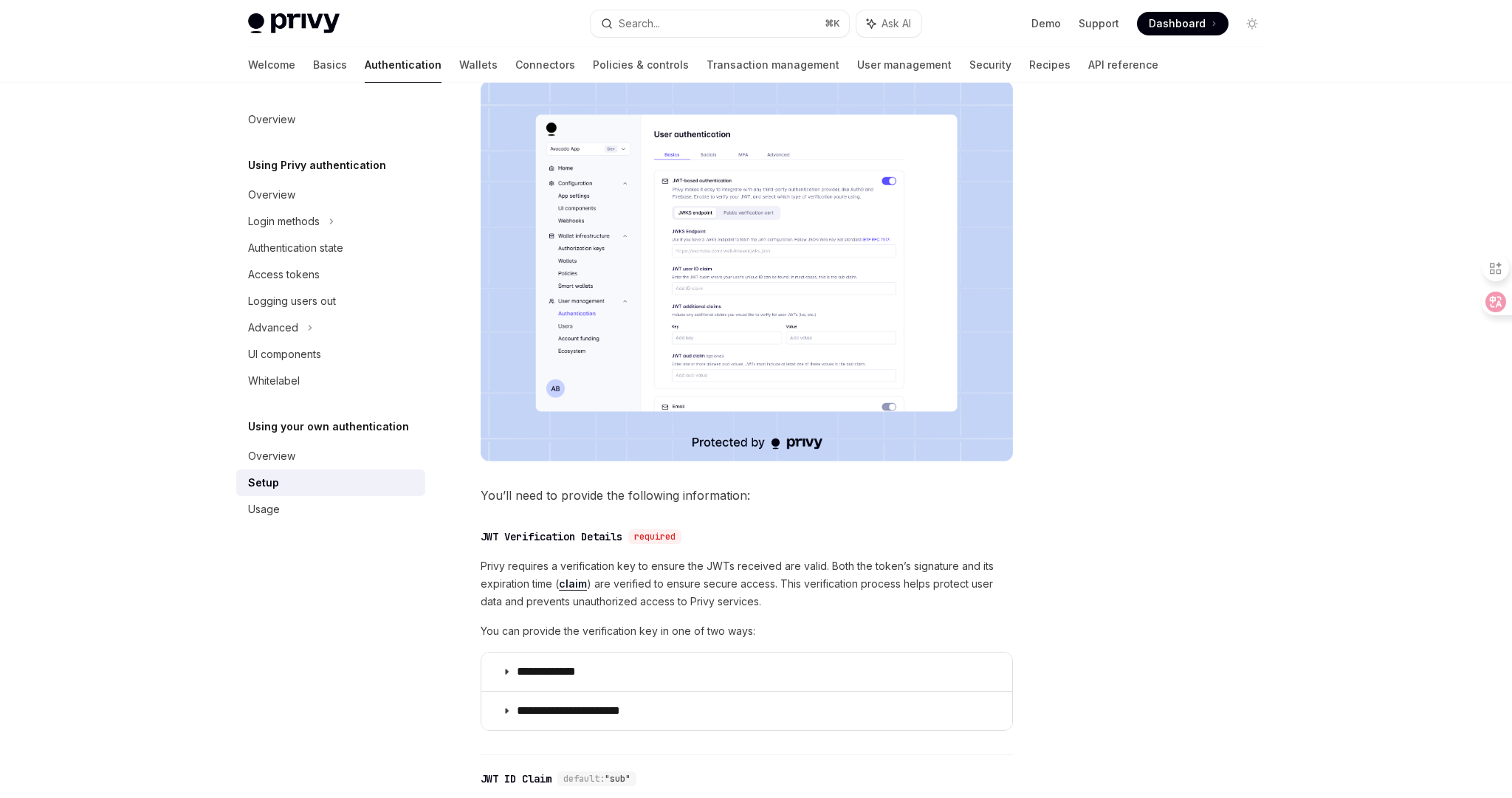
click at [1066, 386] on div at bounding box center [1163, 455] width 224 height 686
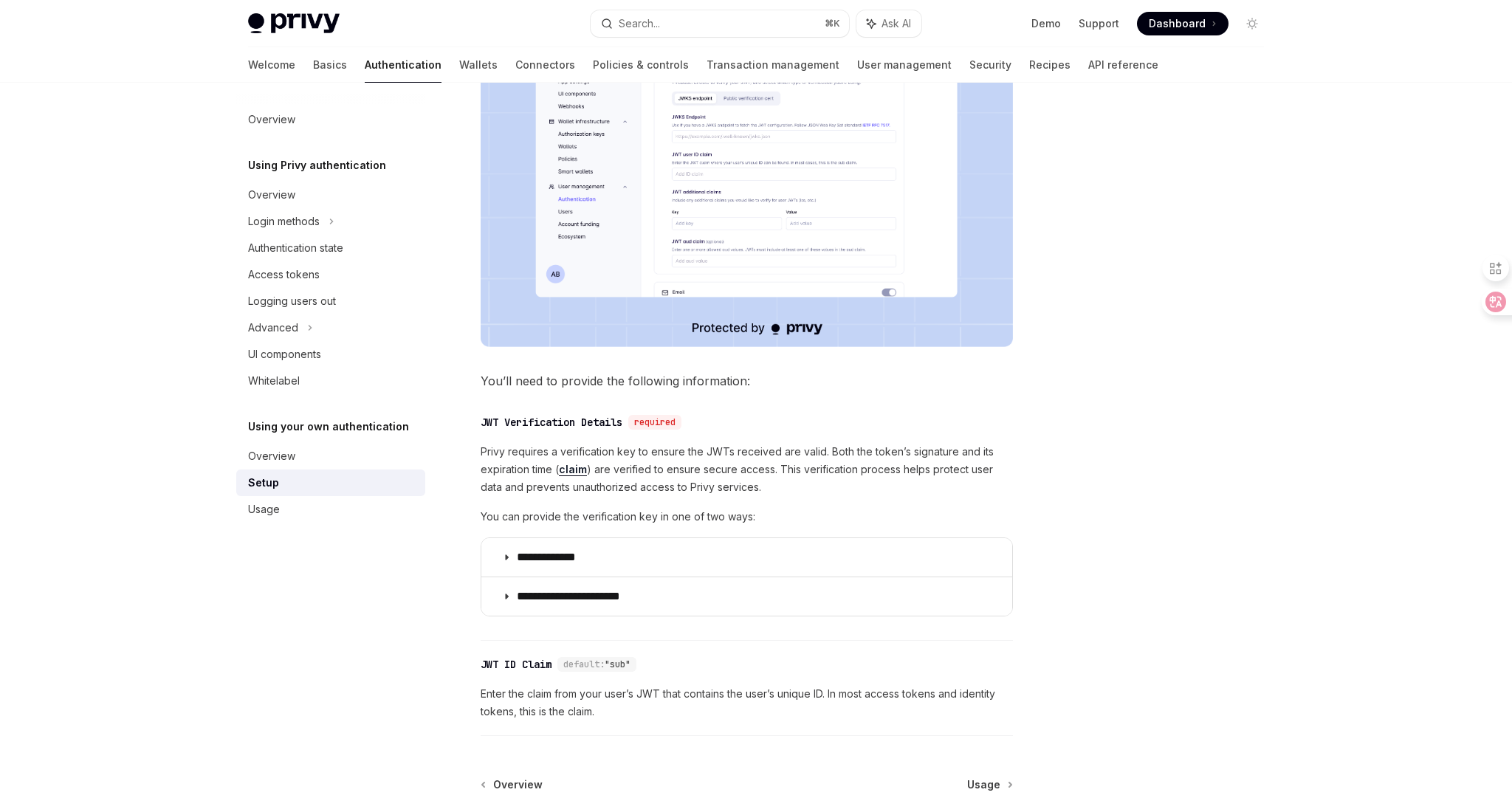
scroll to position [550, 0]
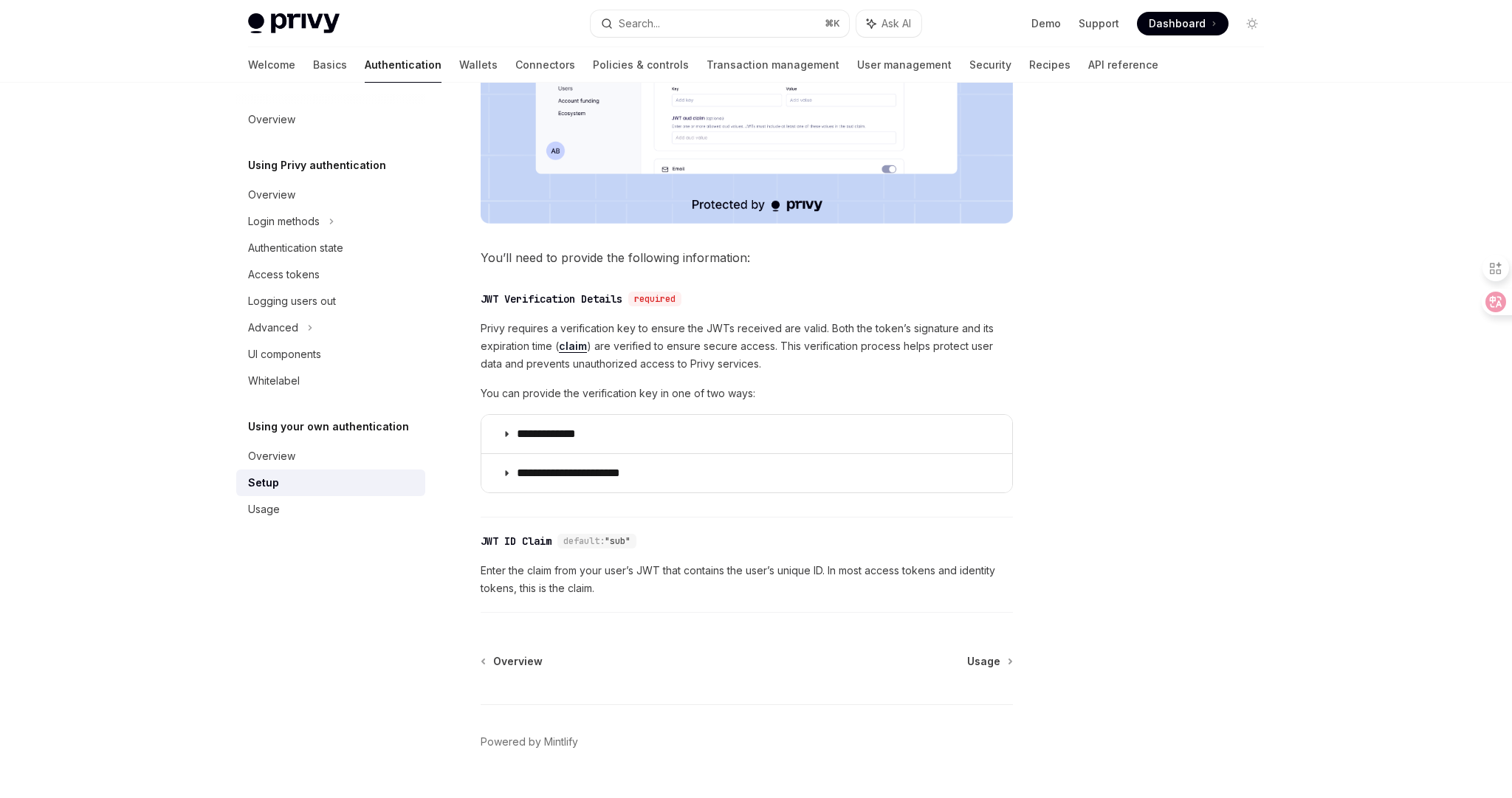
click at [1074, 396] on div at bounding box center [1163, 455] width 224 height 686
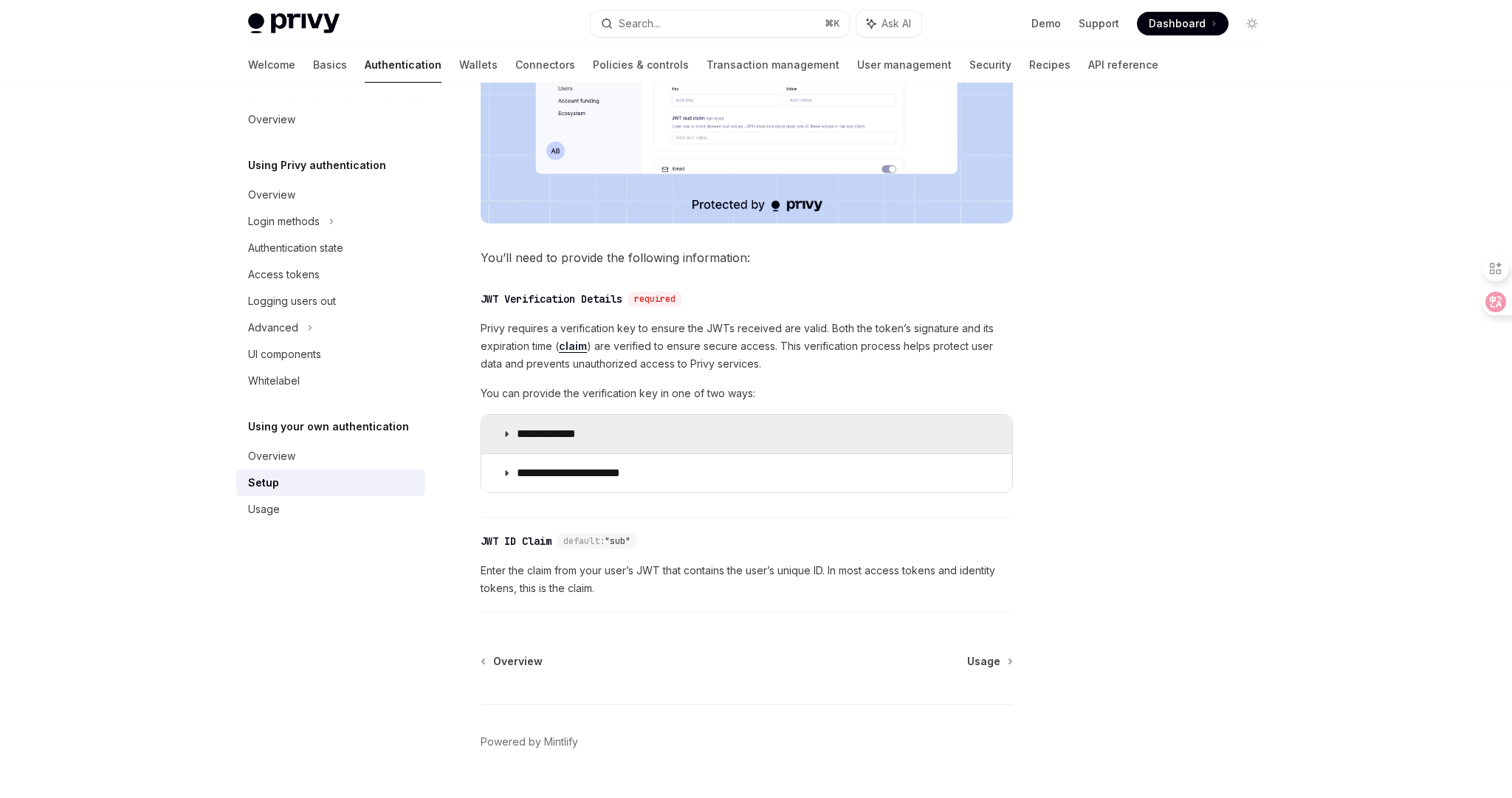
click at [900, 445] on summary "**********" at bounding box center [747, 434] width 531 height 39
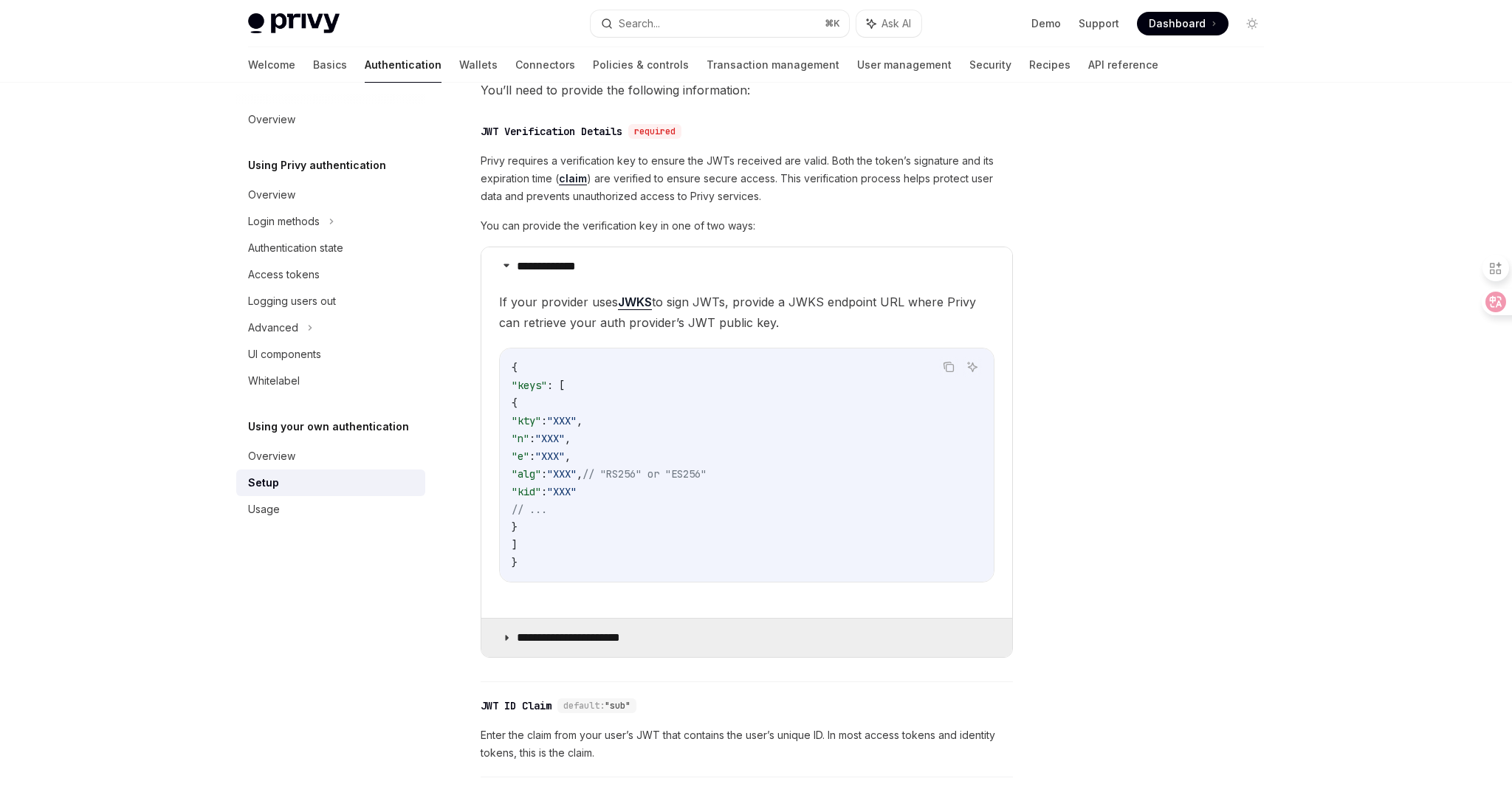
scroll to position [709, 0]
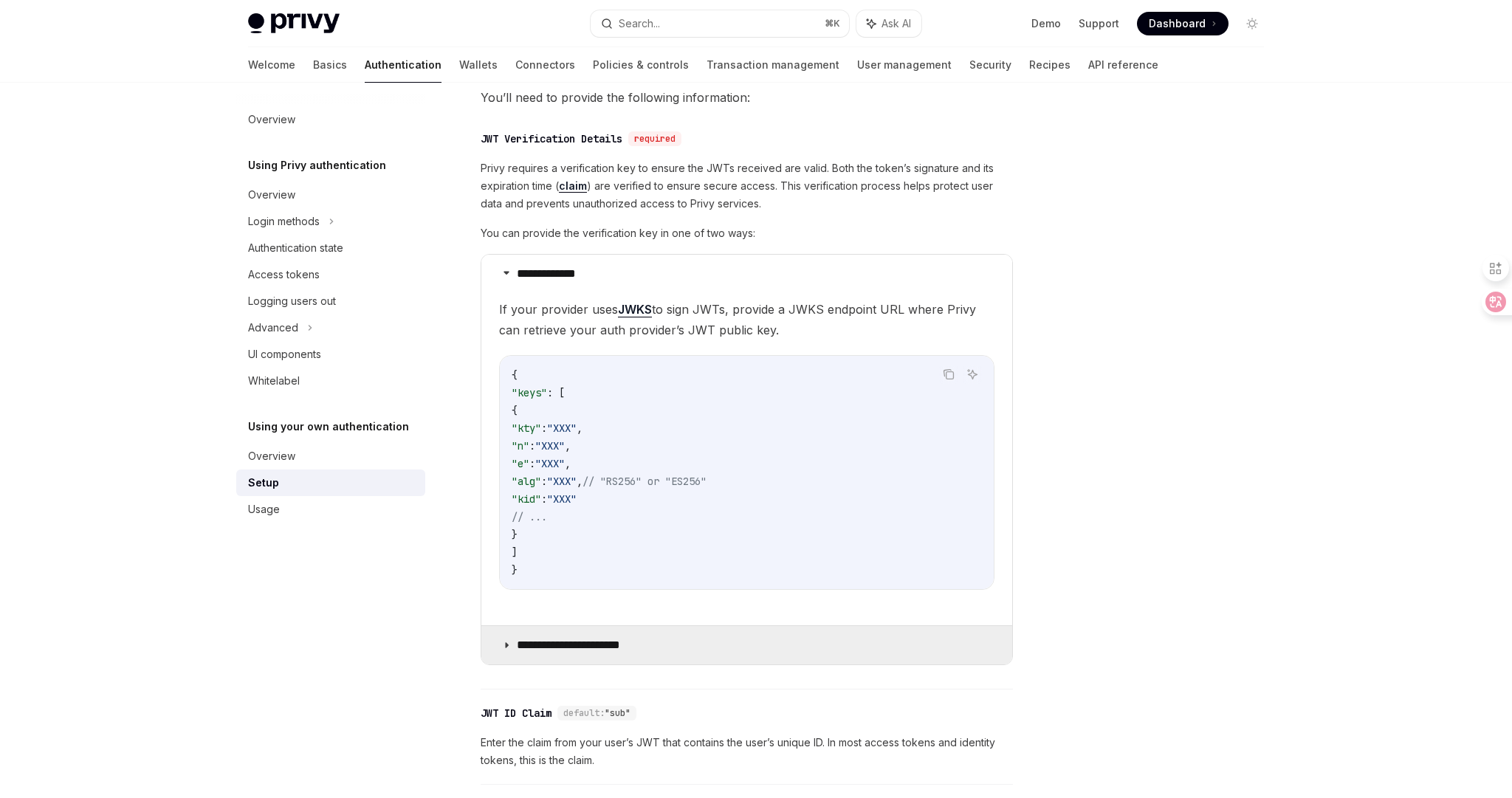
click at [723, 648] on summary "**********" at bounding box center [747, 645] width 531 height 39
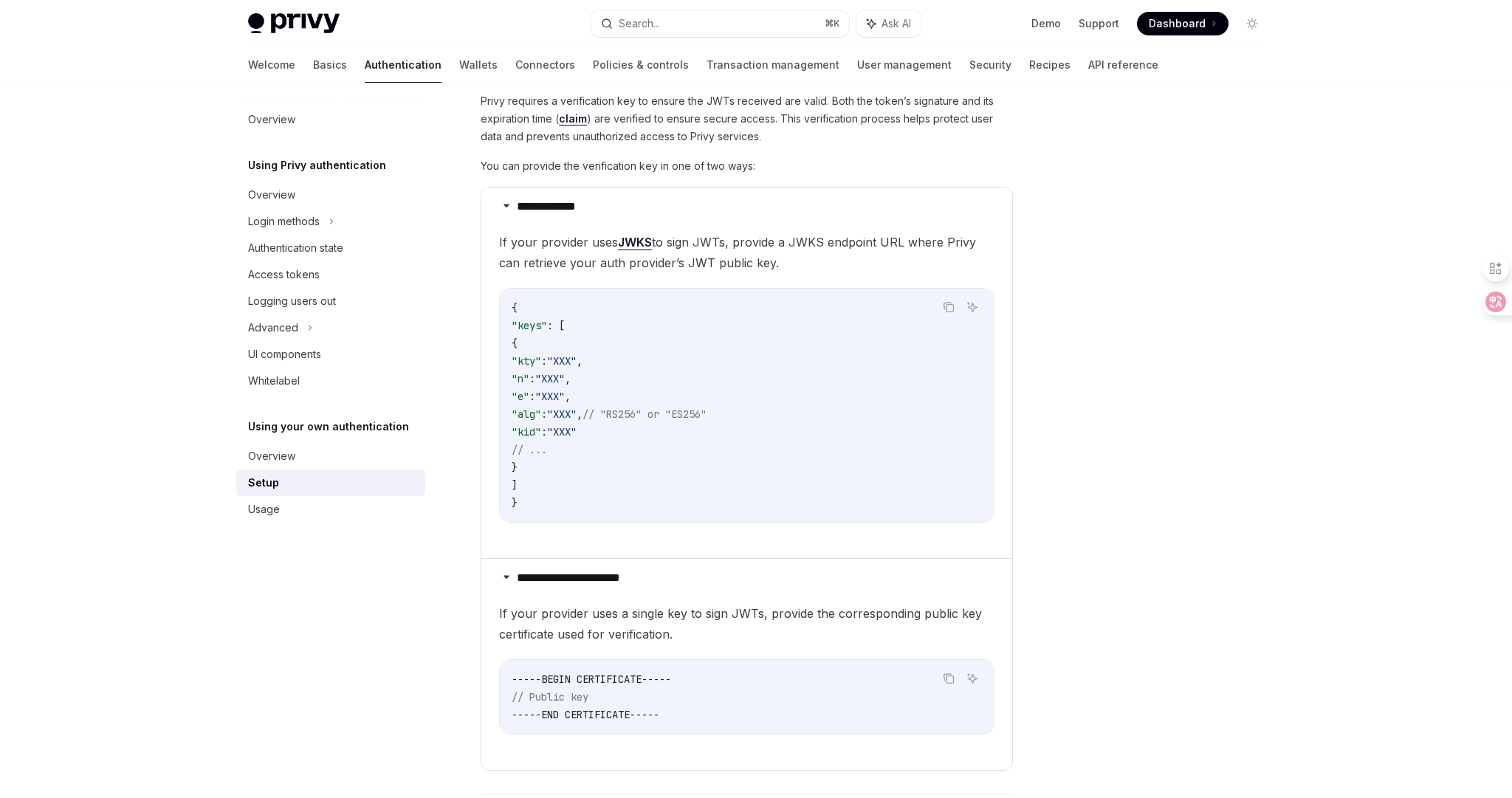
scroll to position [1080, 0]
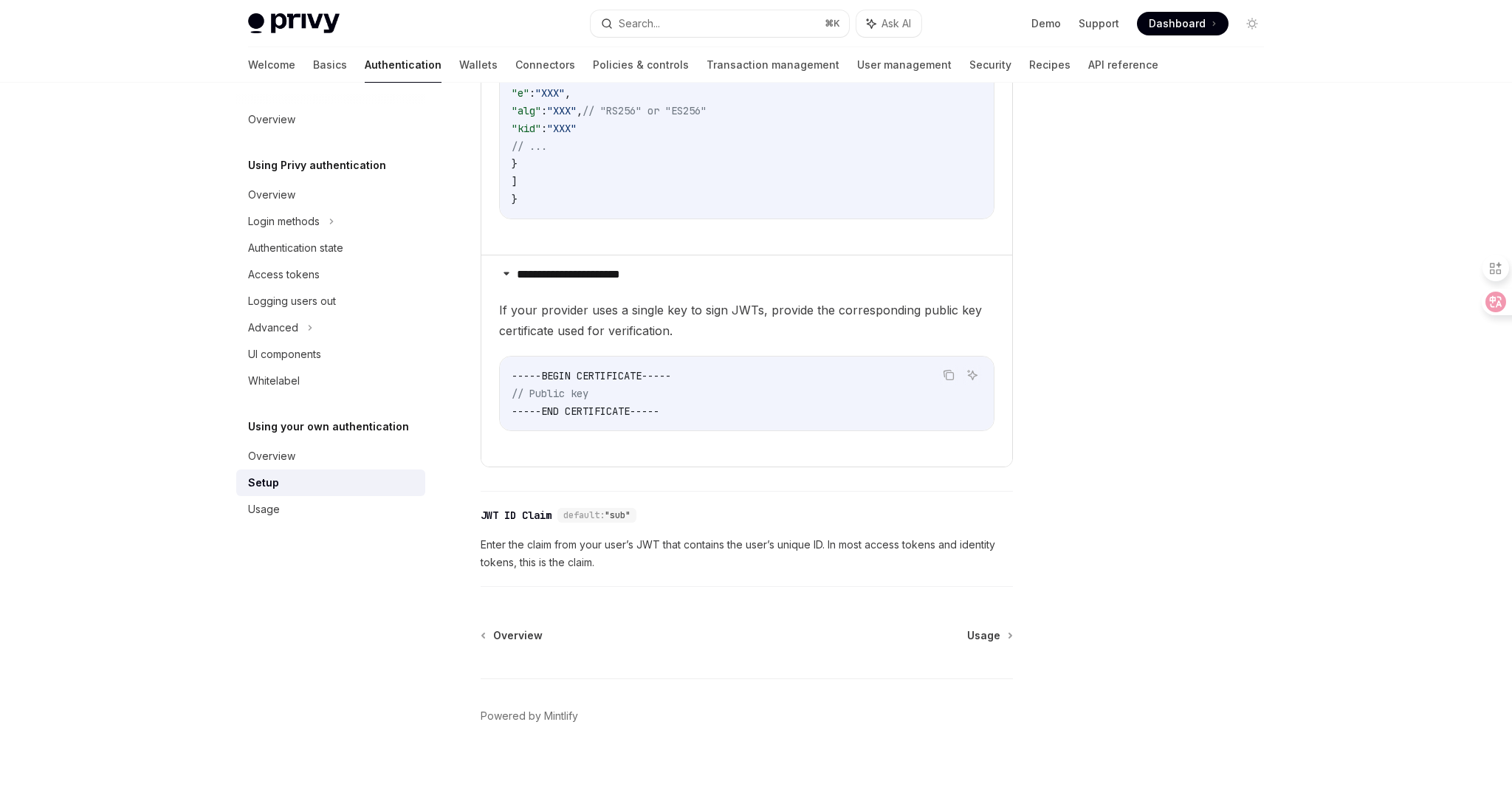
click at [1098, 528] on div at bounding box center [1163, 455] width 224 height 686
click at [978, 639] on span "Usage" at bounding box center [984, 635] width 34 height 14
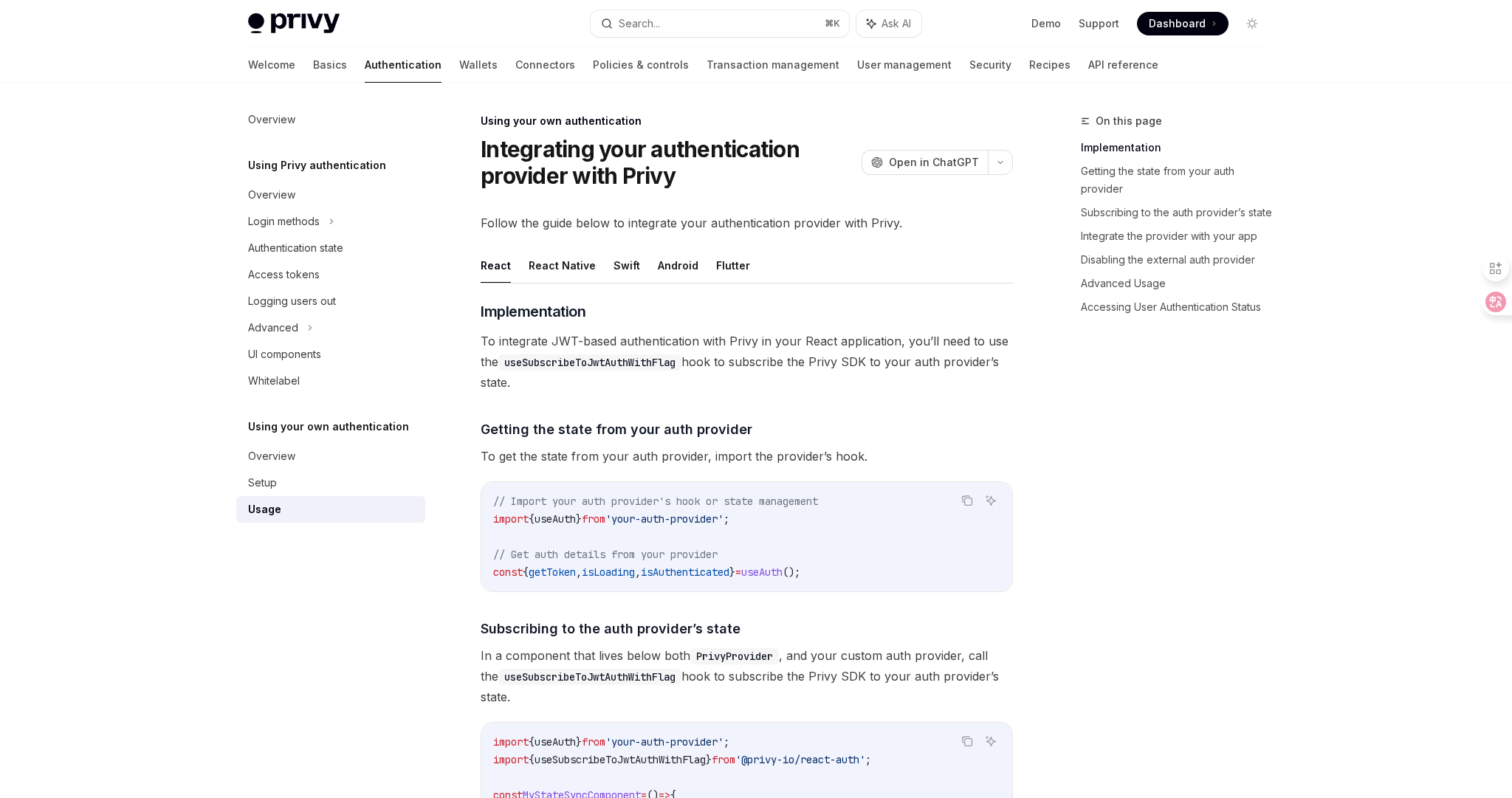
click at [1106, 568] on div "On this page Implementation Getting the state from your auth provider Subscribi…" at bounding box center [1163, 455] width 224 height 686
click at [867, 377] on span "To integrate JWT-based authentication with Privy in your React application, you…" at bounding box center [746, 362] width 532 height 62
click at [873, 375] on span "To integrate JWT-based authentication with Privy in your React application, you…" at bounding box center [746, 362] width 532 height 62
click at [868, 375] on span "To integrate JWT-based authentication with Privy in your React application, you…" at bounding box center [746, 362] width 532 height 62
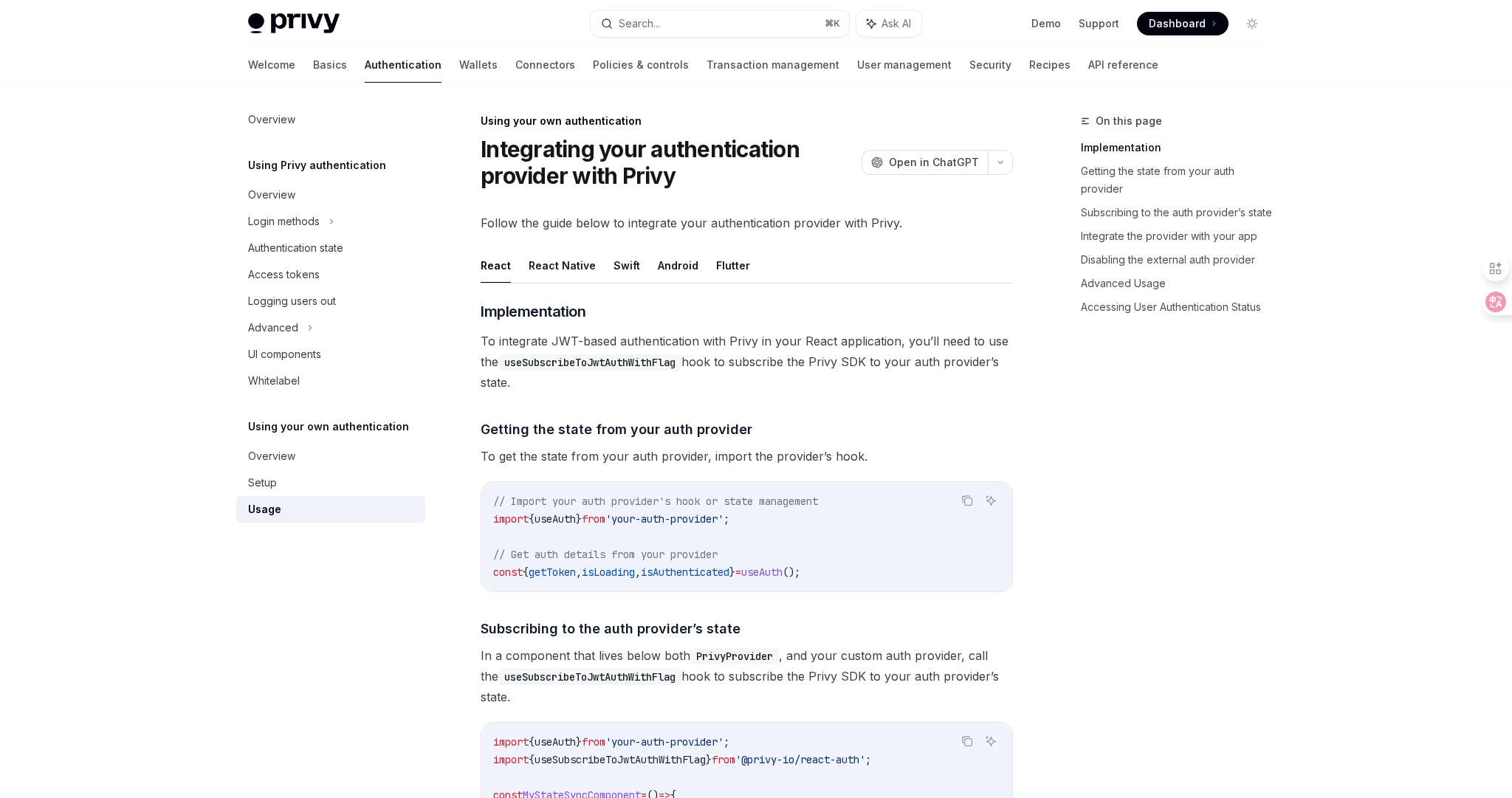
click at [1010, 433] on h4 "​ Getting the state from your auth provider" at bounding box center [746, 429] width 532 height 20
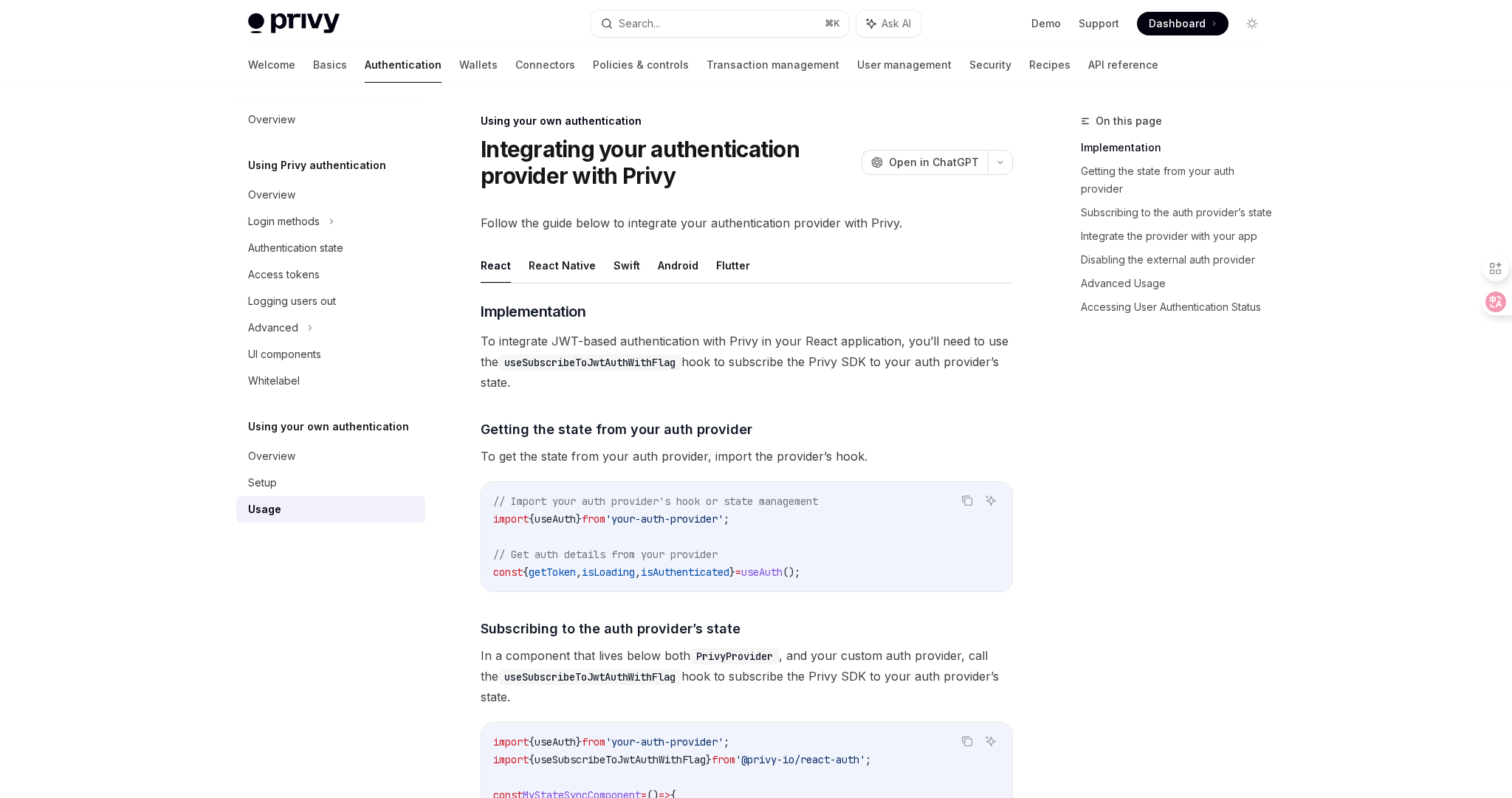
click at [395, 634] on div "Overview Using Privy authentication Overview Login methods Authentication state…" at bounding box center [342, 440] width 213 height 715
click at [1061, 465] on div "On this page Implementation Getting the state from your auth provider Subscribi…" at bounding box center [1163, 455] width 224 height 686
click at [325, 622] on div "Overview Using Privy authentication Overview Login methods Authentication state…" at bounding box center [342, 440] width 213 height 715
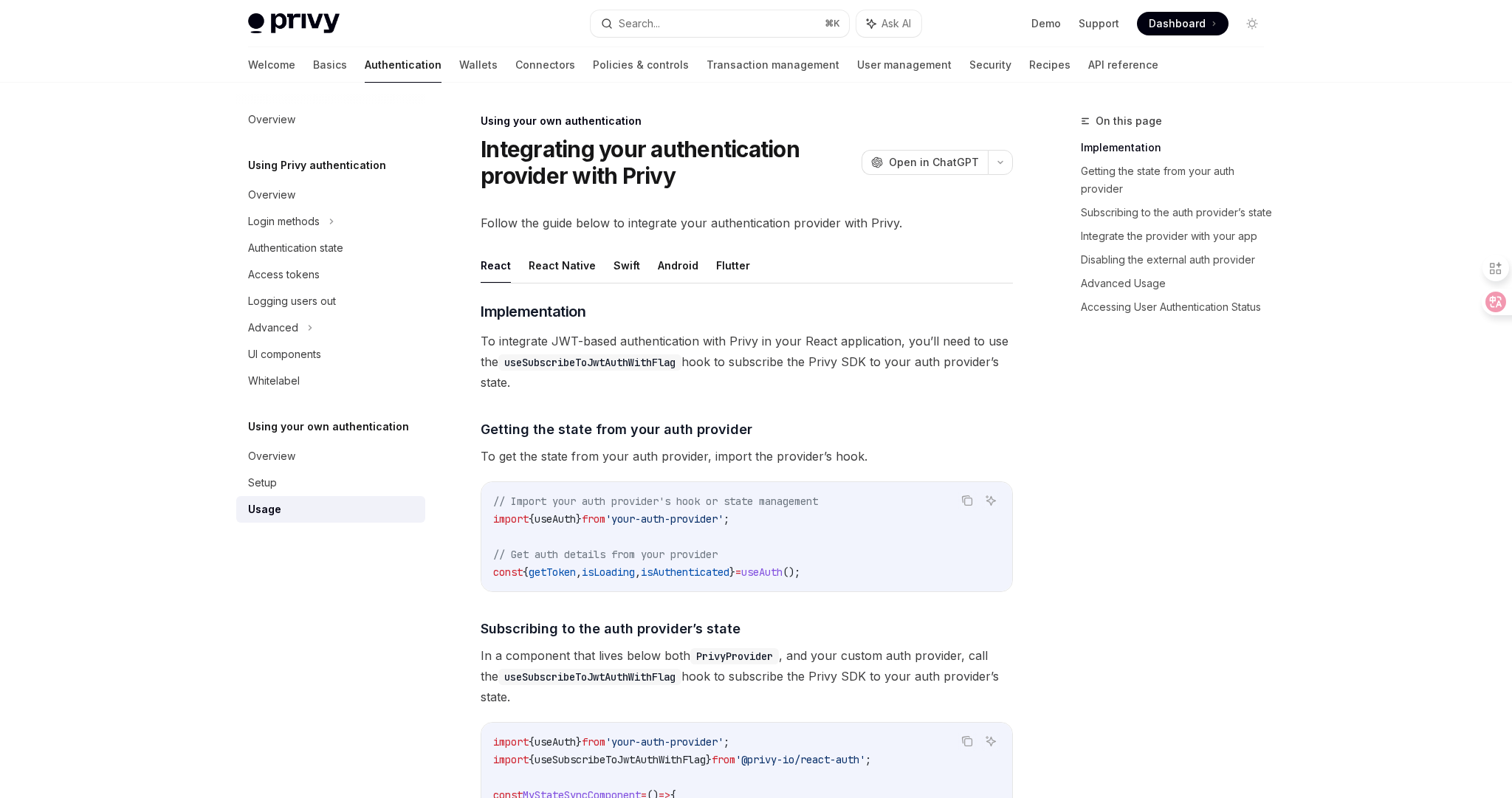
click at [812, 373] on span "To integrate JWT-based authentication with Privy in your React application, you…" at bounding box center [746, 362] width 532 height 62
click at [808, 373] on span "To integrate JWT-based authentication with Privy in your React application, you…" at bounding box center [746, 362] width 532 height 62
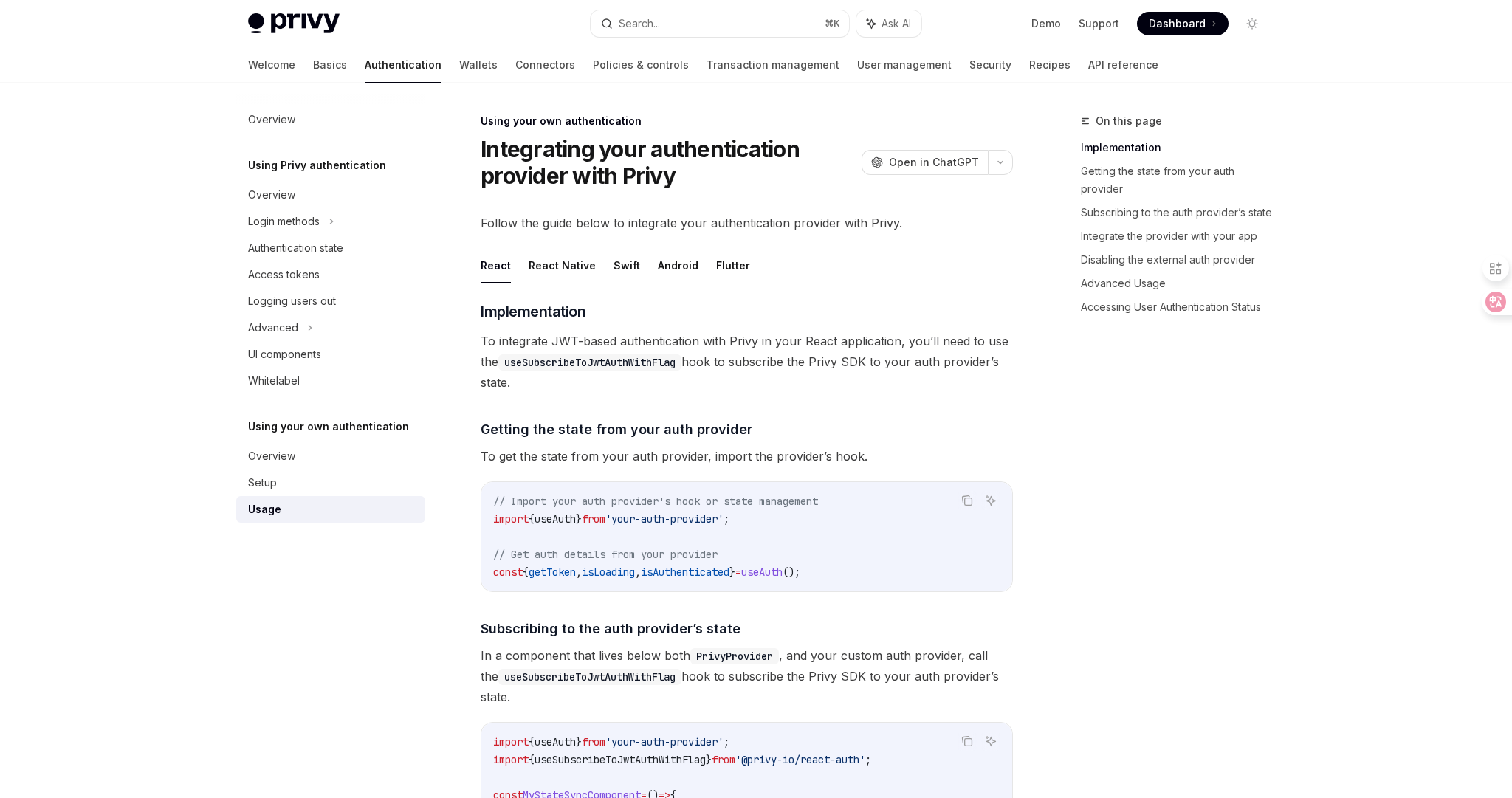
click at [914, 338] on span "To integrate JWT-based authentication with Privy in your React application, you…" at bounding box center [746, 362] width 532 height 62
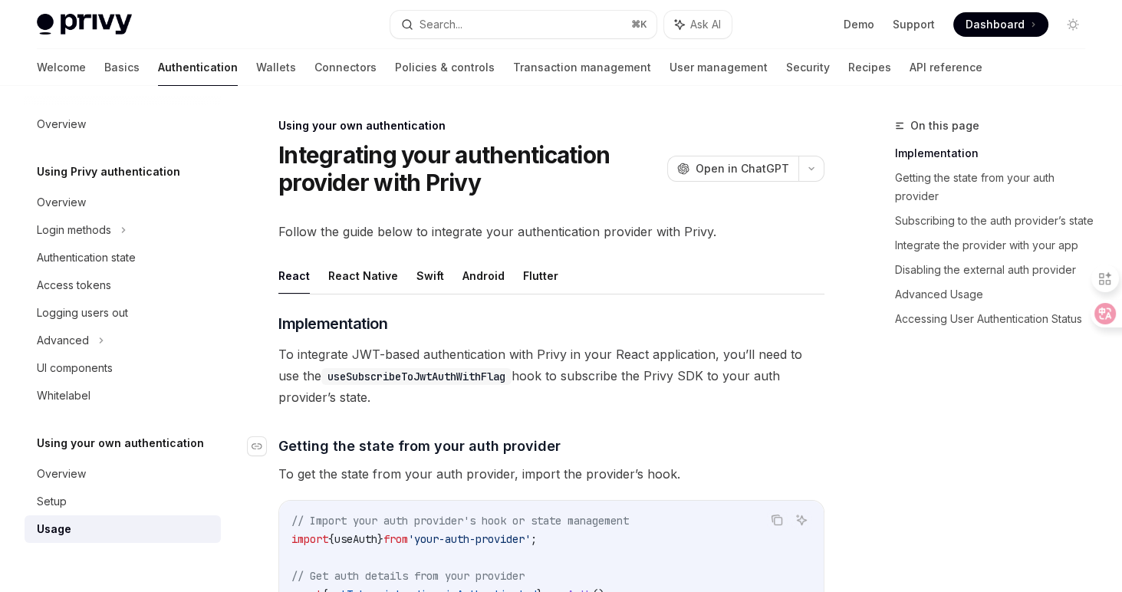
click at [814, 449] on h4 "​ Getting the state from your auth provider" at bounding box center [551, 446] width 546 height 21
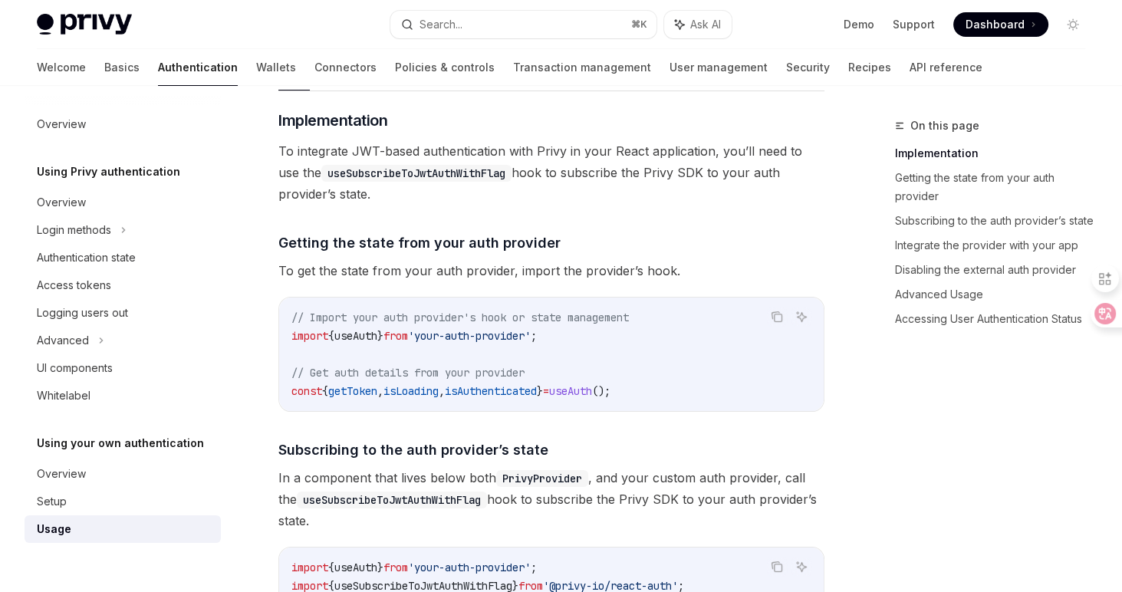
click at [883, 450] on div "On this page Implementation Getting the state from your auth provider Subscribi…" at bounding box center [981, 355] width 233 height 476
click at [884, 448] on div "On this page Implementation Getting the state from your auth provider Subscribi…" at bounding box center [981, 355] width 233 height 476
click at [644, 239] on h4 "​ Getting the state from your auth provider" at bounding box center [551, 242] width 546 height 21
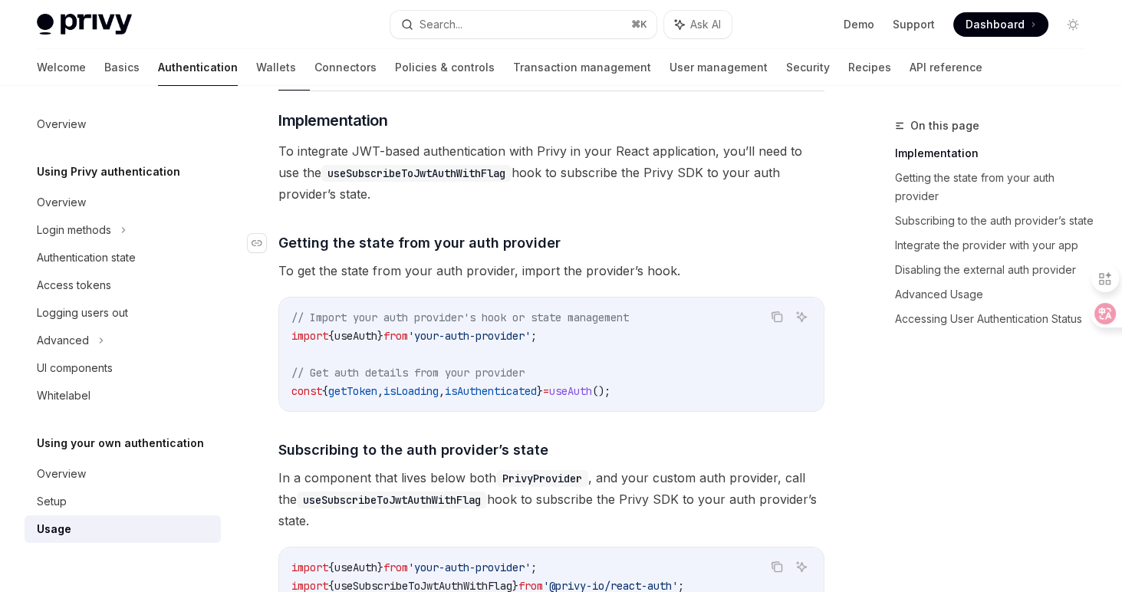
click at [644, 239] on h4 "​ Getting the state from your auth provider" at bounding box center [551, 242] width 546 height 21
click at [663, 250] on h4 "​ Getting the state from your auth provider" at bounding box center [551, 242] width 546 height 21
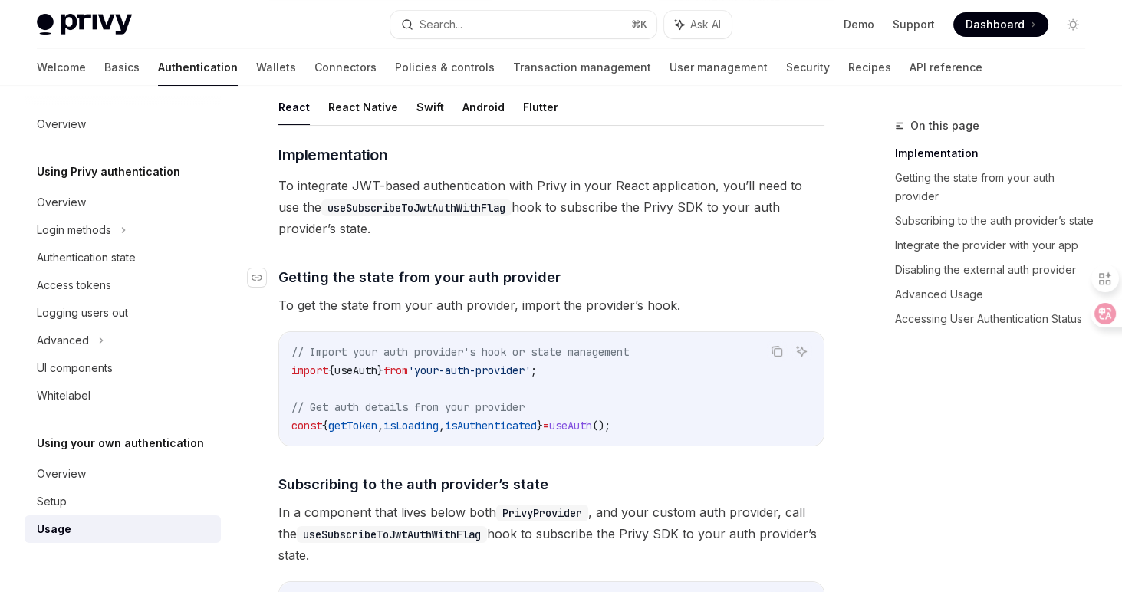
click at [677, 268] on h4 "​ Getting the state from your auth provider" at bounding box center [551, 277] width 546 height 21
click at [690, 286] on h4 "​ Getting the state from your auth provider" at bounding box center [551, 277] width 546 height 21
click at [691, 304] on span "To get the state from your auth provider, import the provider’s hook." at bounding box center [551, 305] width 546 height 21
click at [681, 226] on span "To integrate JWT-based authentication with Privy in your React application, you…" at bounding box center [551, 207] width 546 height 64
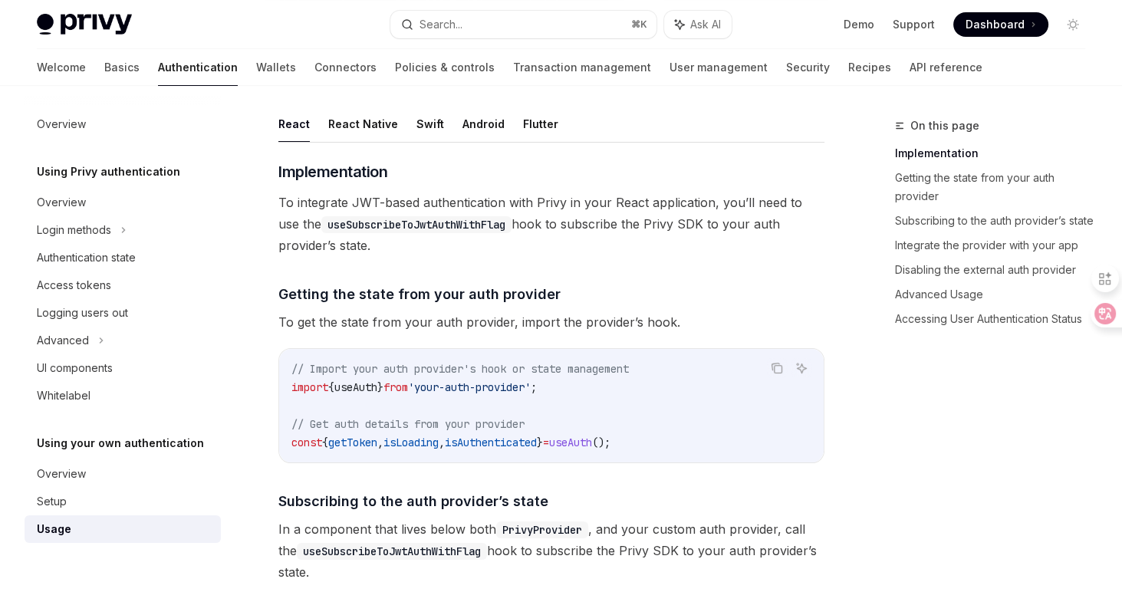
click at [691, 244] on span "To integrate JWT-based authentication with Privy in your React application, you…" at bounding box center [551, 224] width 546 height 64
click at [693, 328] on span "To get the state from your auth provider, import the provider’s hook." at bounding box center [551, 321] width 546 height 21
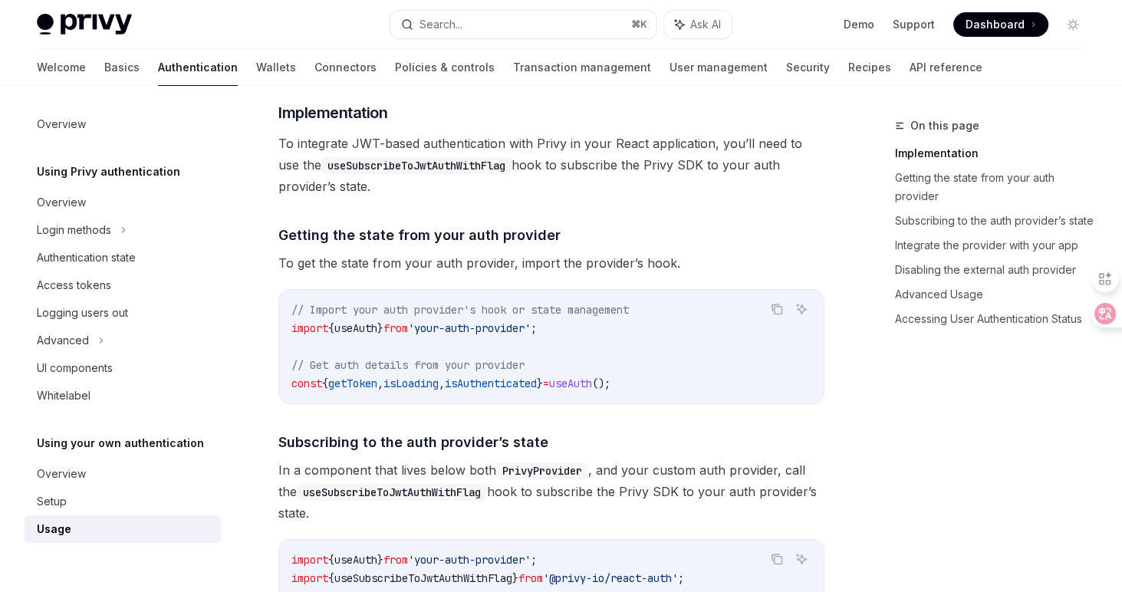
scroll to position [275, 0]
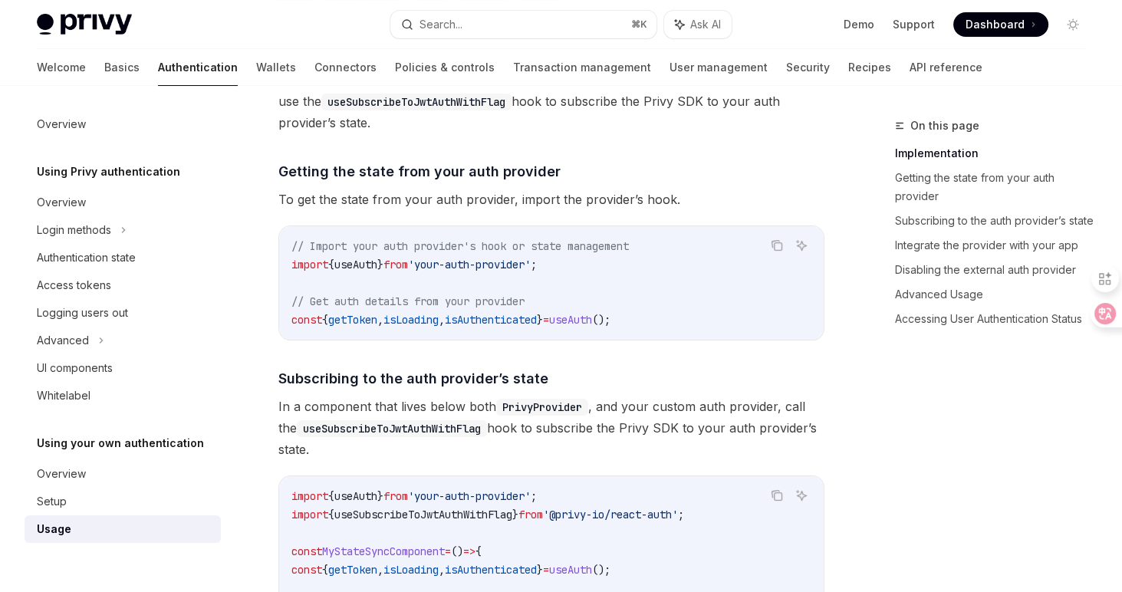
click at [631, 433] on span "In a component that lives below both PrivyProvider , and your custom auth provi…" at bounding box center [551, 428] width 546 height 64
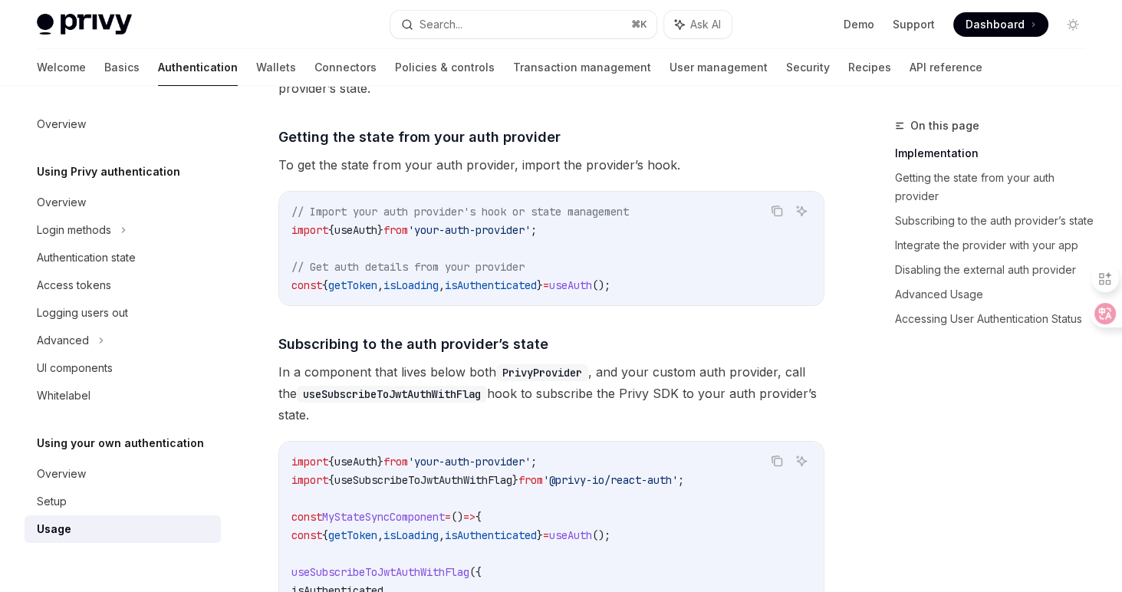
scroll to position [344, 0]
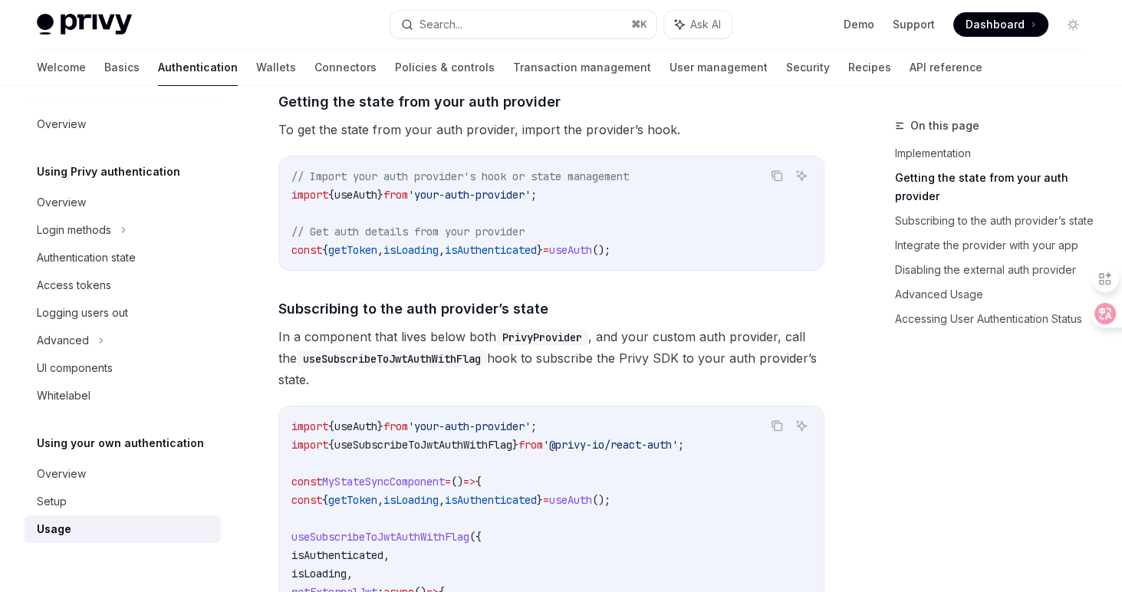
click at [807, 497] on code "import { useAuth } from 'your-auth-provider' ; import { useSubscribeToJwtAuthWi…" at bounding box center [551, 592] width 520 height 350
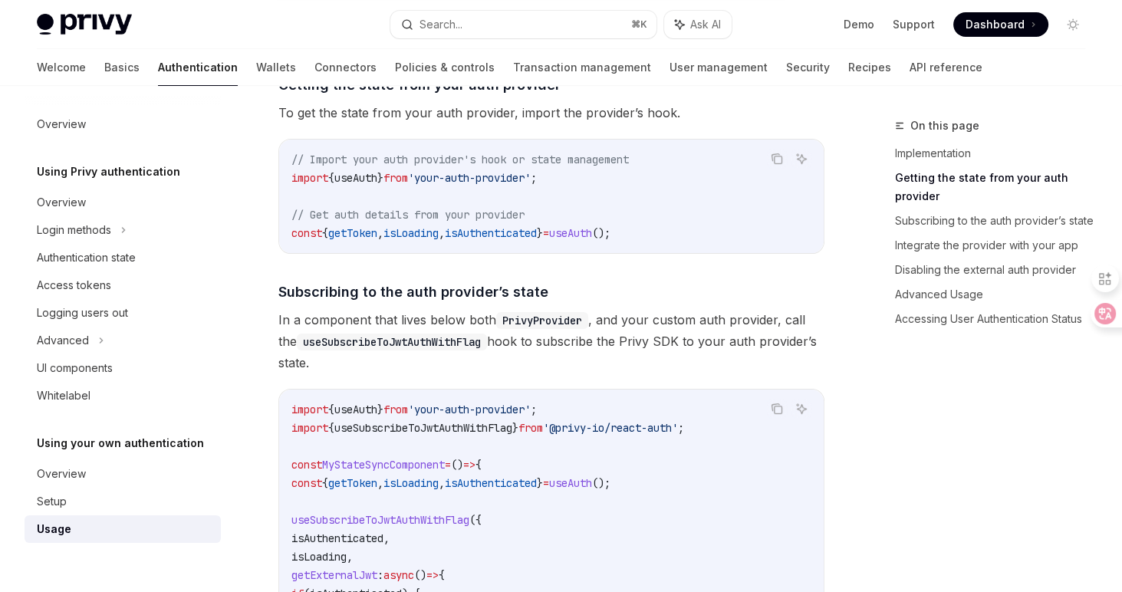
scroll to position [432, 0]
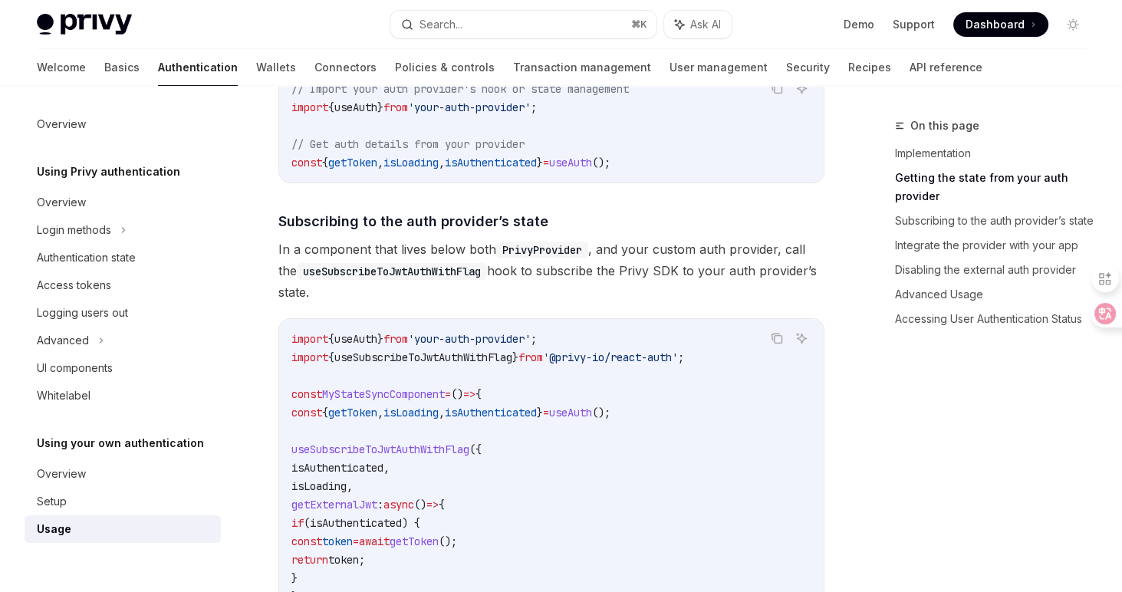
click at [626, 279] on span "In a component that lives below both PrivyProvider , and your custom auth provi…" at bounding box center [551, 271] width 546 height 64
click at [633, 282] on span "In a component that lives below both PrivyProvider , and your custom auth provi…" at bounding box center [551, 271] width 546 height 64
click at [654, 276] on span "In a component that lives below both PrivyProvider , and your custom auth provi…" at bounding box center [551, 271] width 546 height 64
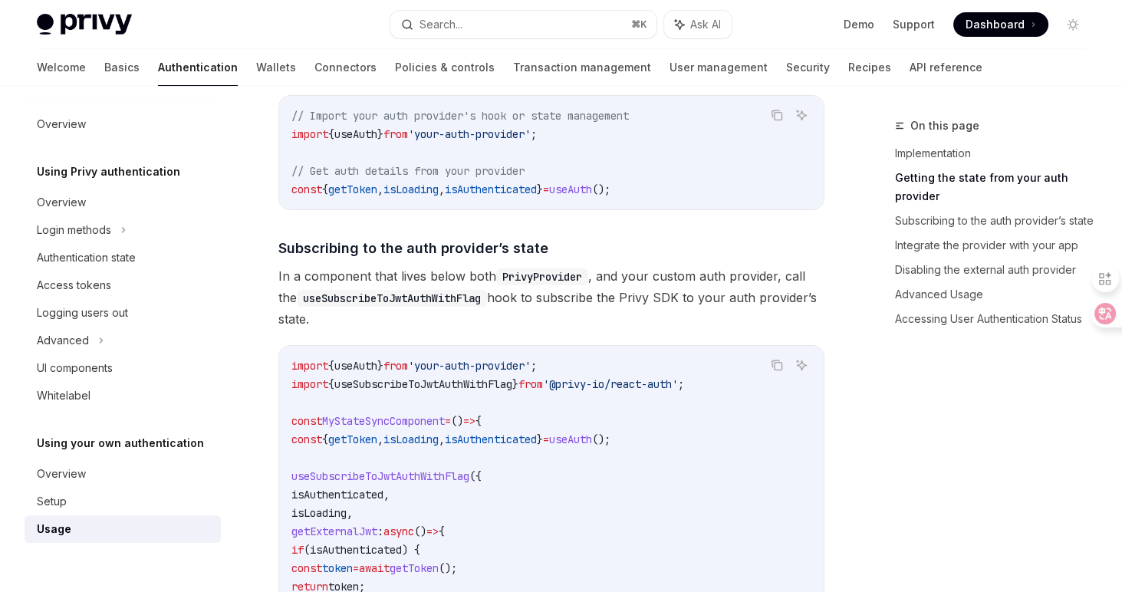
scroll to position [394, 0]
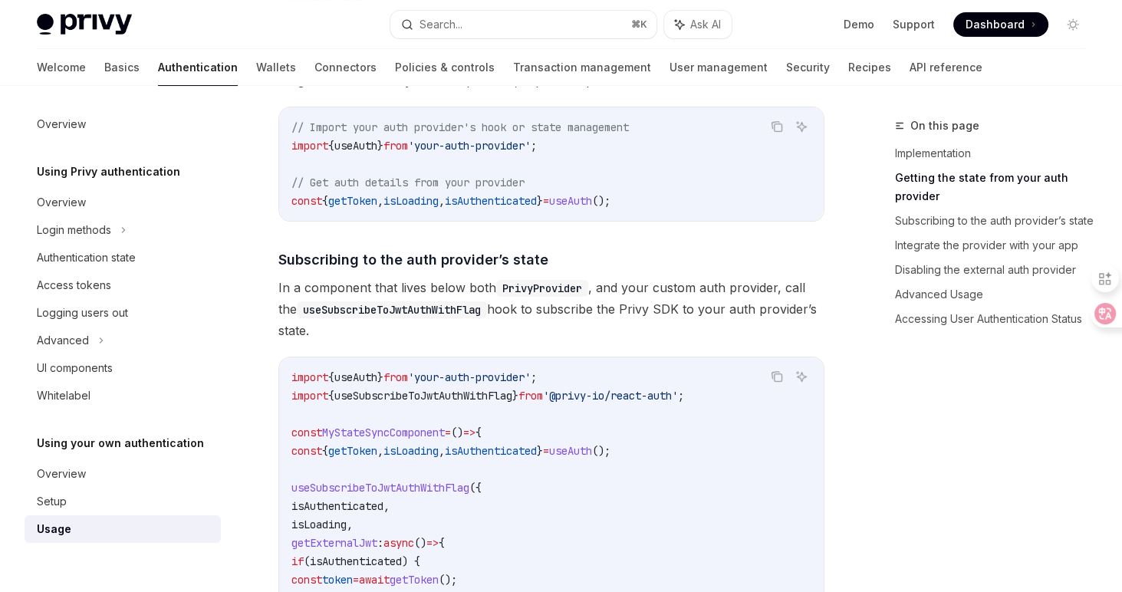
click at [823, 372] on div "import { useAuth } from 'your-auth-provider' ; import { useSubscribeToJwtAuthWi…" at bounding box center [551, 542] width 545 height 371
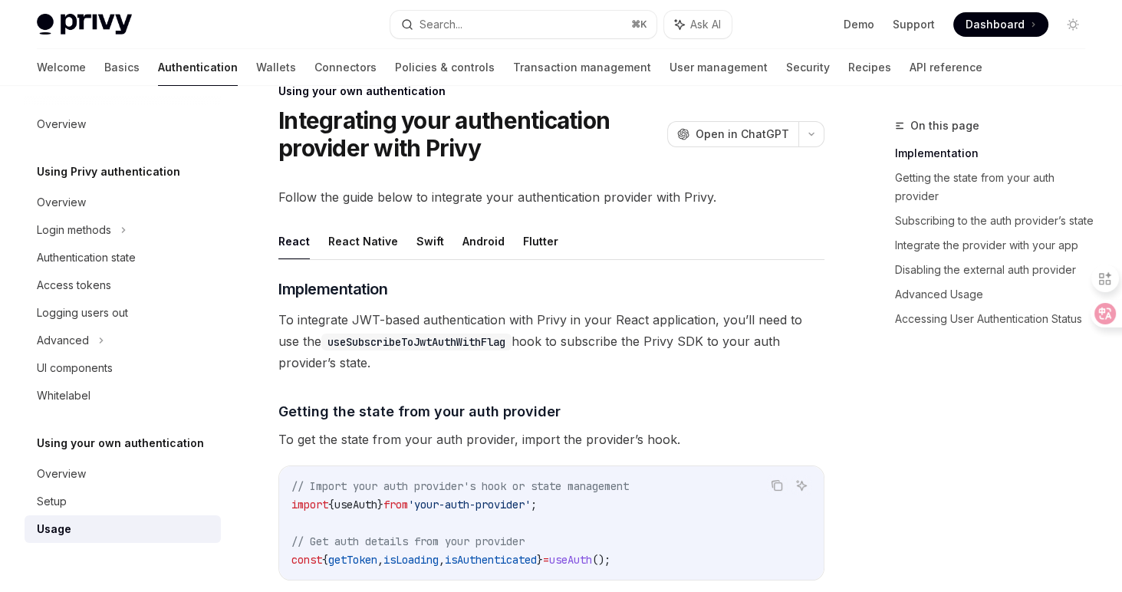
scroll to position [178, 0]
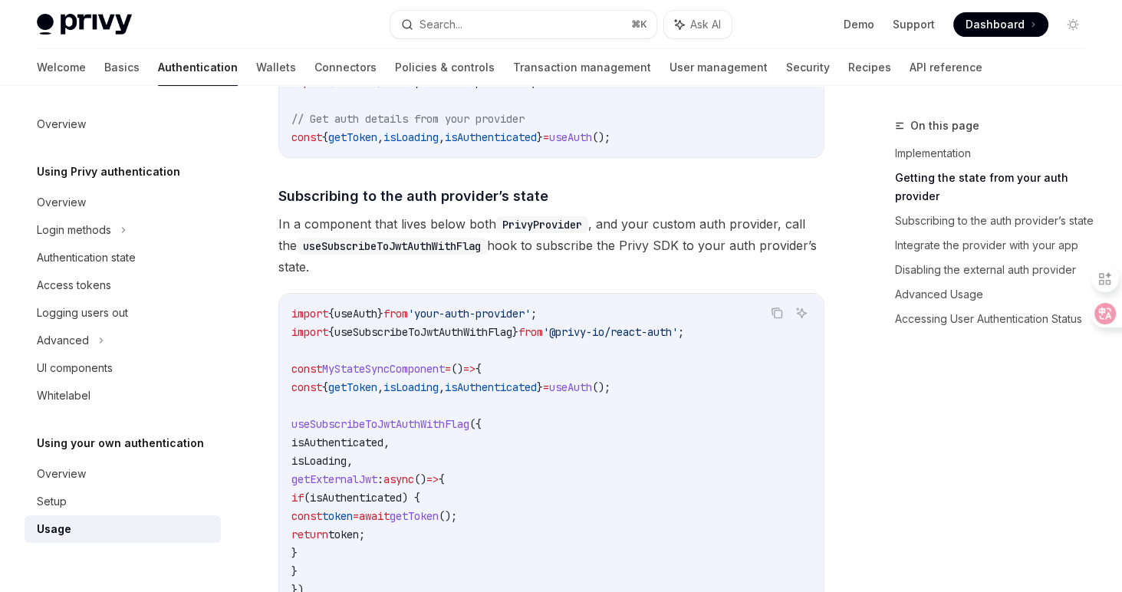
scroll to position [627, 0]
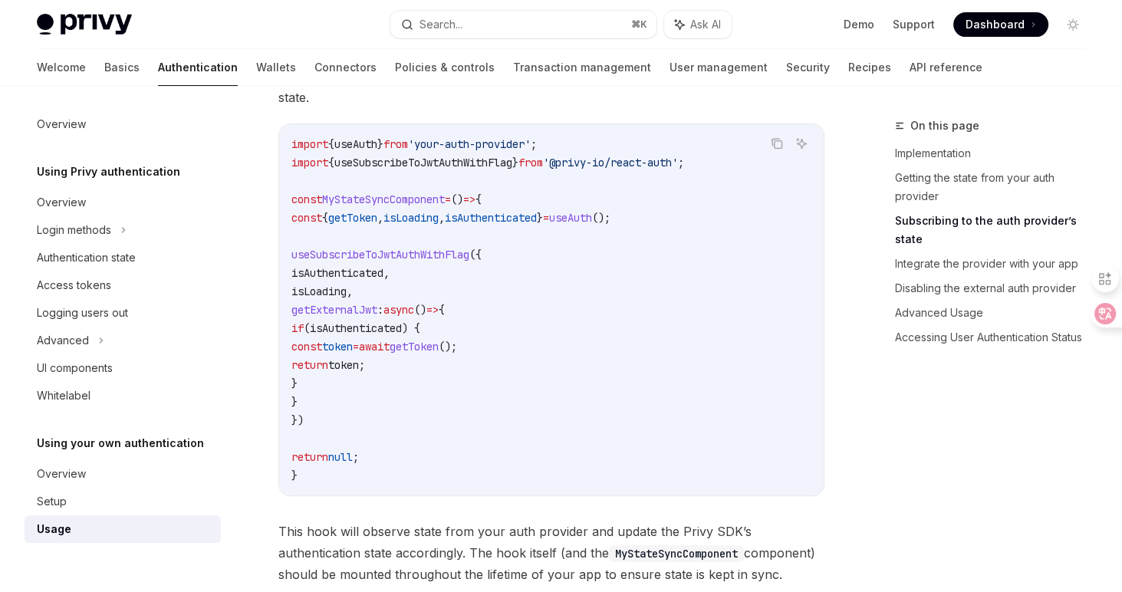
click at [533, 376] on code "import { useAuth } from 'your-auth-provider' ; import { useSubscribeToJwtAuthWi…" at bounding box center [551, 310] width 520 height 350
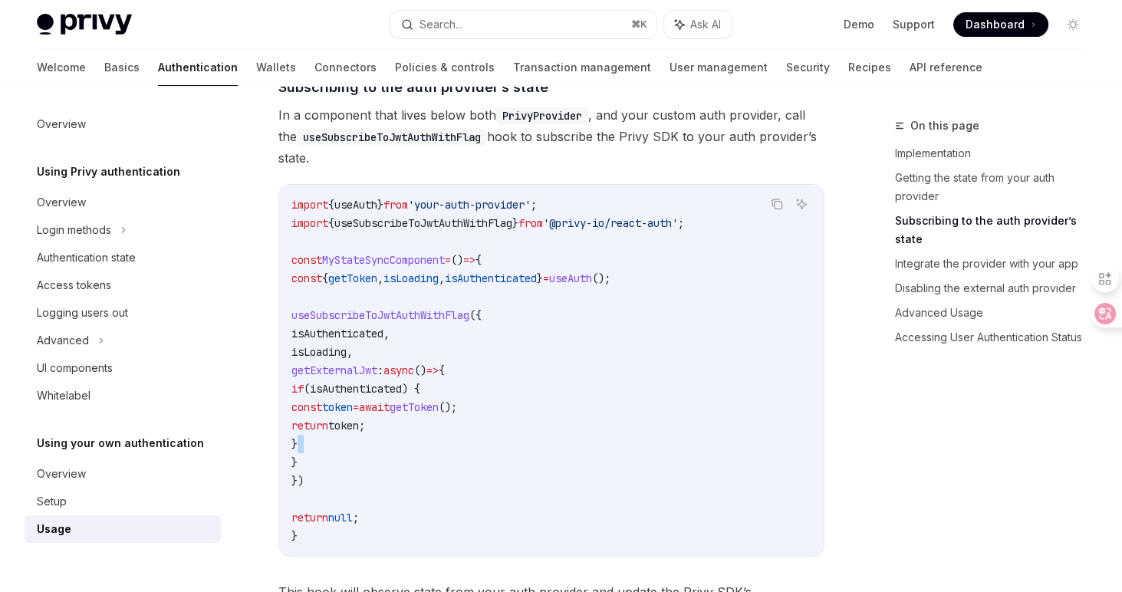
scroll to position [371, 0]
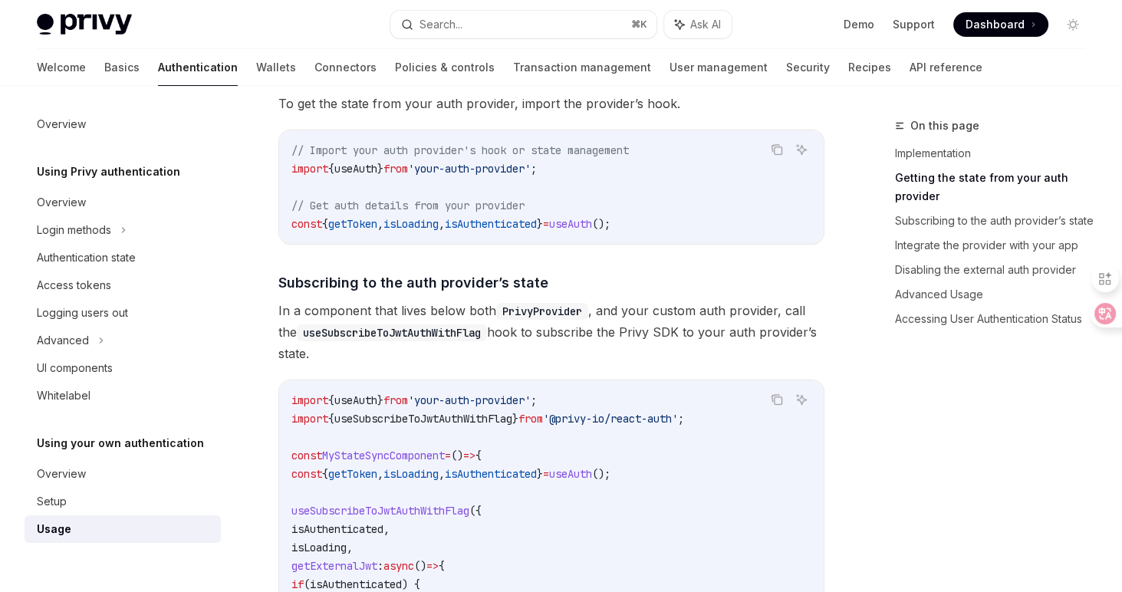
click at [525, 361] on span "In a component that lives below both PrivyProvider , and your custom auth provi…" at bounding box center [551, 332] width 546 height 64
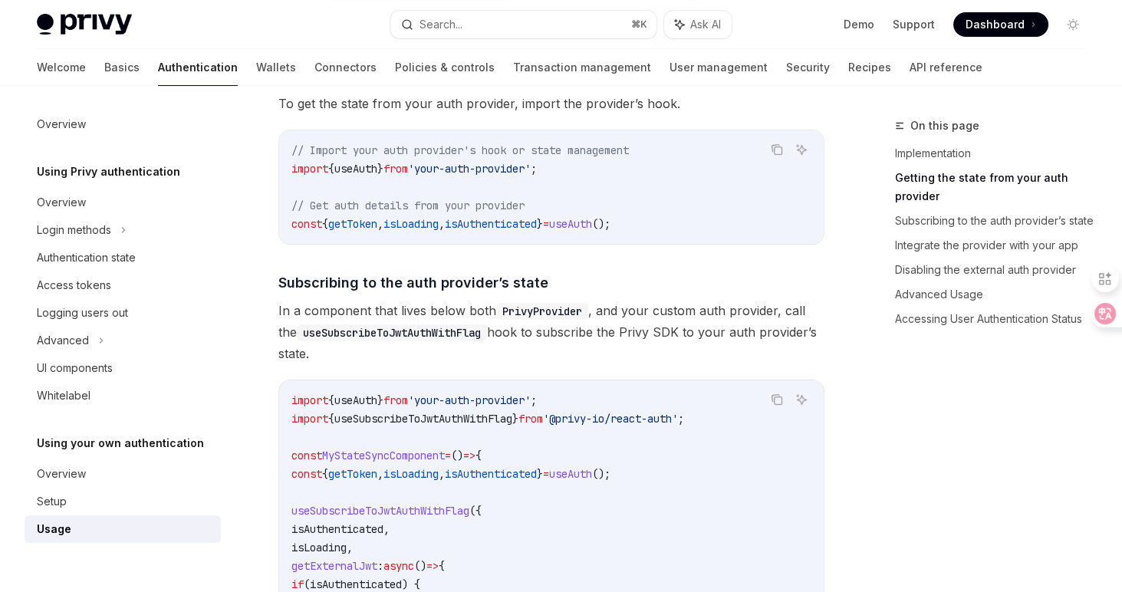
click at [479, 354] on span "In a component that lives below both PrivyProvider , and your custom auth provi…" at bounding box center [551, 332] width 546 height 64
click at [544, 363] on span "In a component that lives below both PrivyProvider , and your custom auth provi…" at bounding box center [551, 332] width 546 height 64
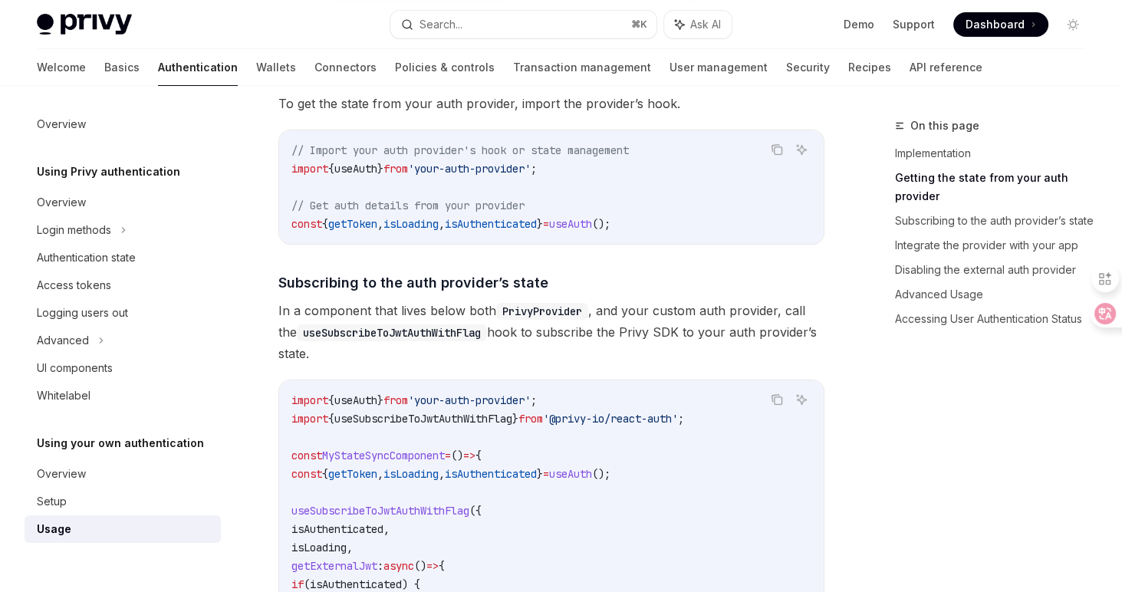
scroll to position [387, 0]
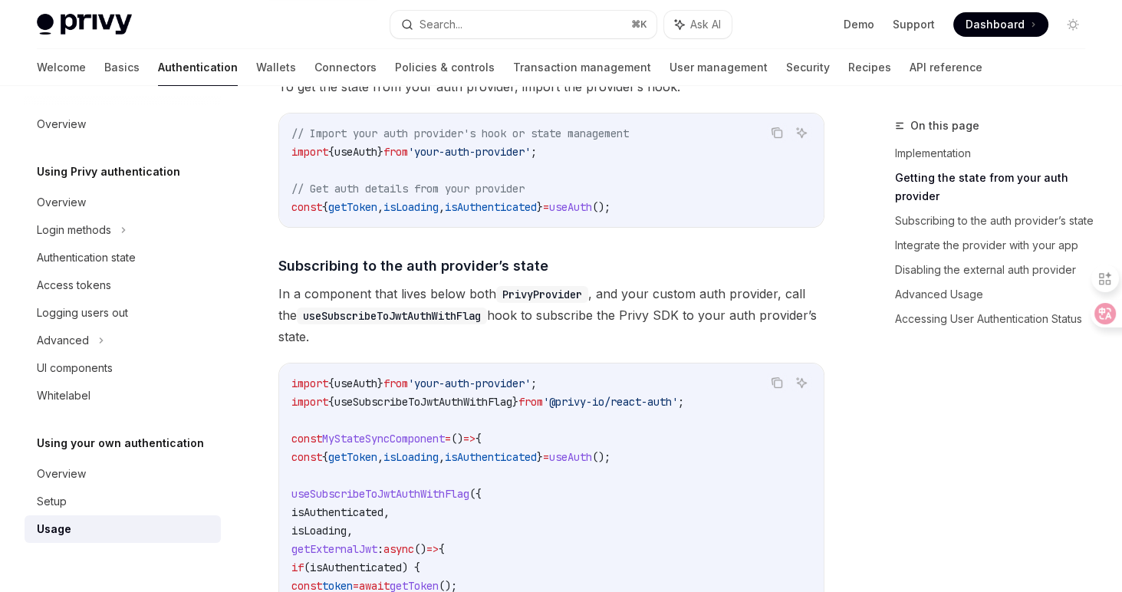
click at [888, 504] on div "On this page Implementation Getting the state from your auth provider Subscribi…" at bounding box center [981, 355] width 233 height 476
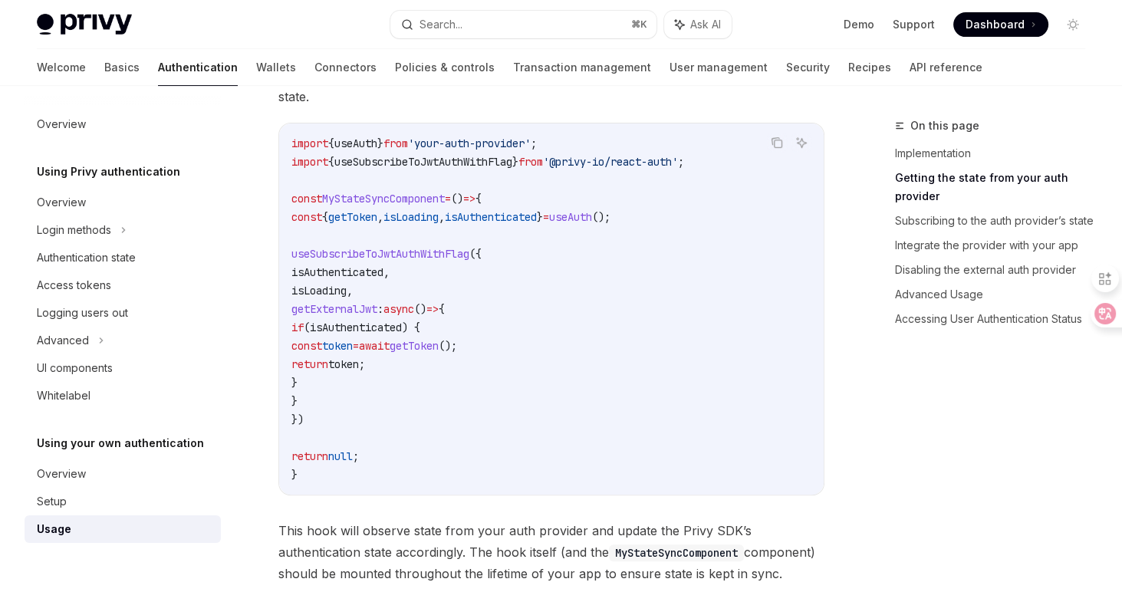
scroll to position [413, 0]
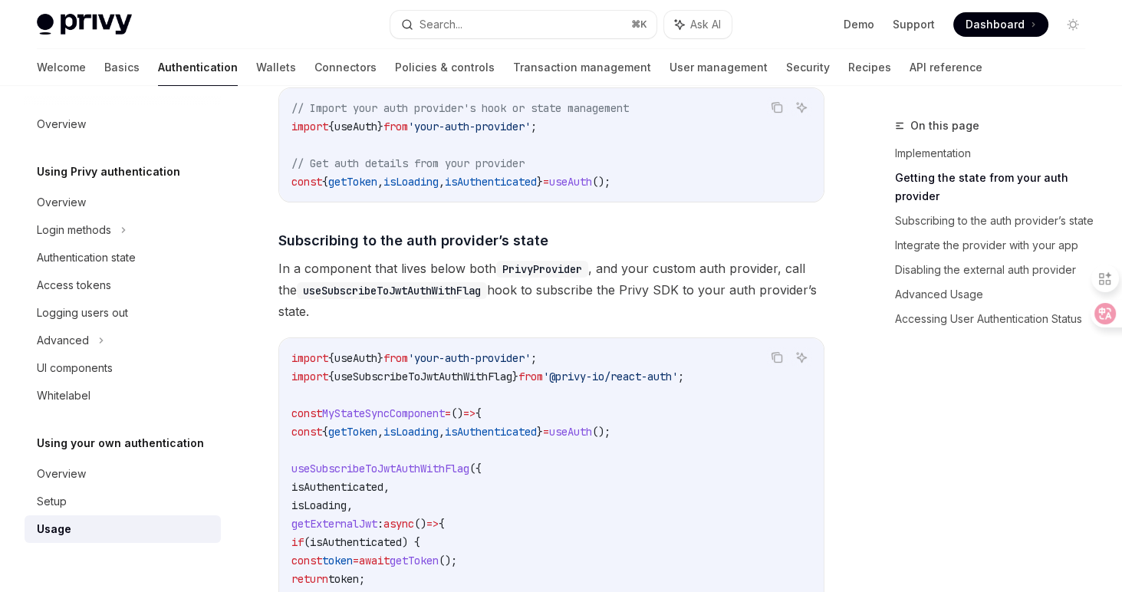
click at [893, 440] on div "On this page Implementation Getting the state from your auth provider Subscribi…" at bounding box center [981, 355] width 233 height 476
click at [881, 436] on div "On this page Implementation Getting the state from your auth provider Subscribi…" at bounding box center [981, 355] width 233 height 476
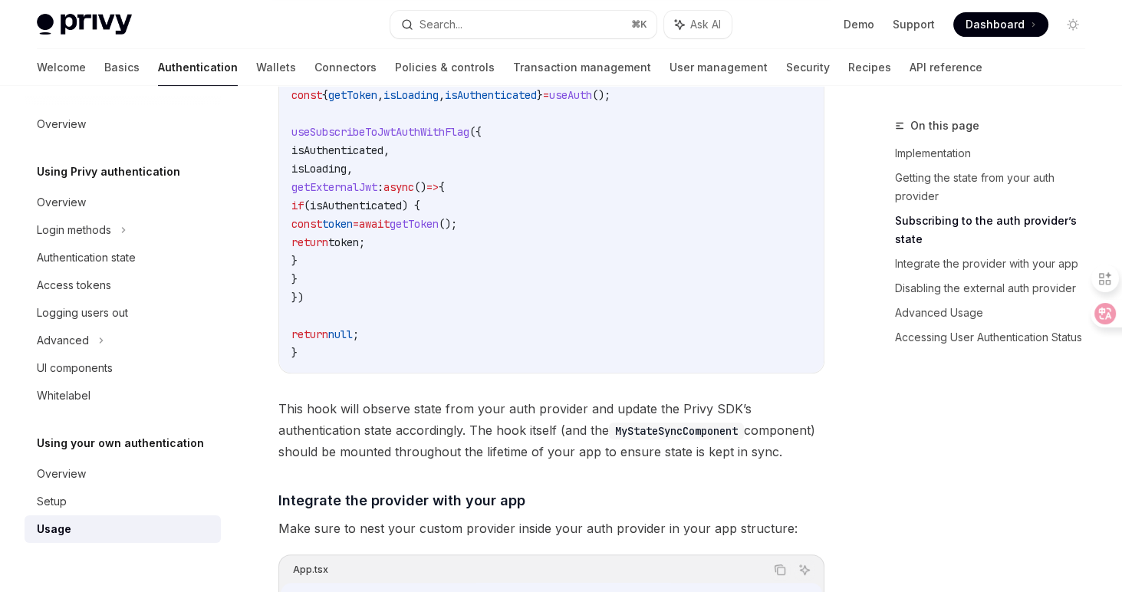
scroll to position [761, 0]
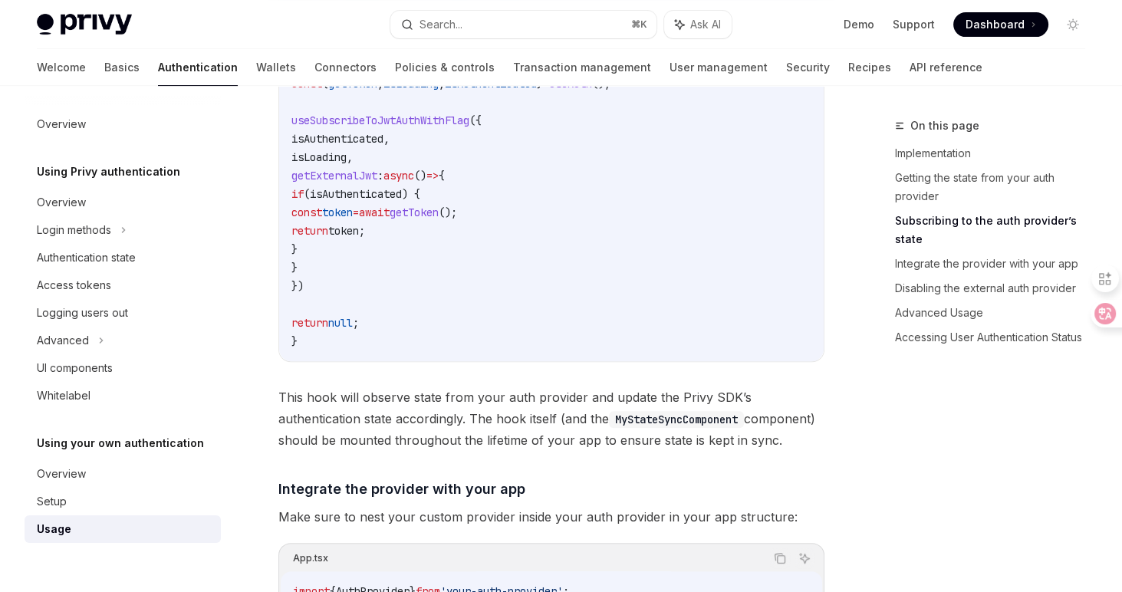
click at [708, 451] on span "This hook will observe state from your auth provider and update the Privy SDK’s…" at bounding box center [551, 419] width 546 height 64
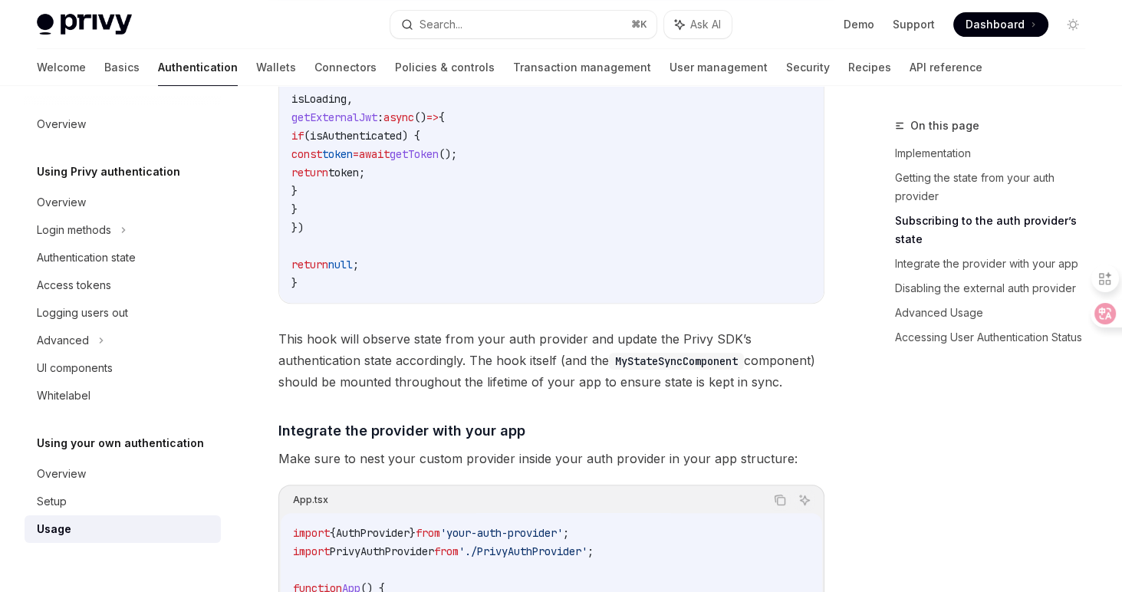
scroll to position [871, 0]
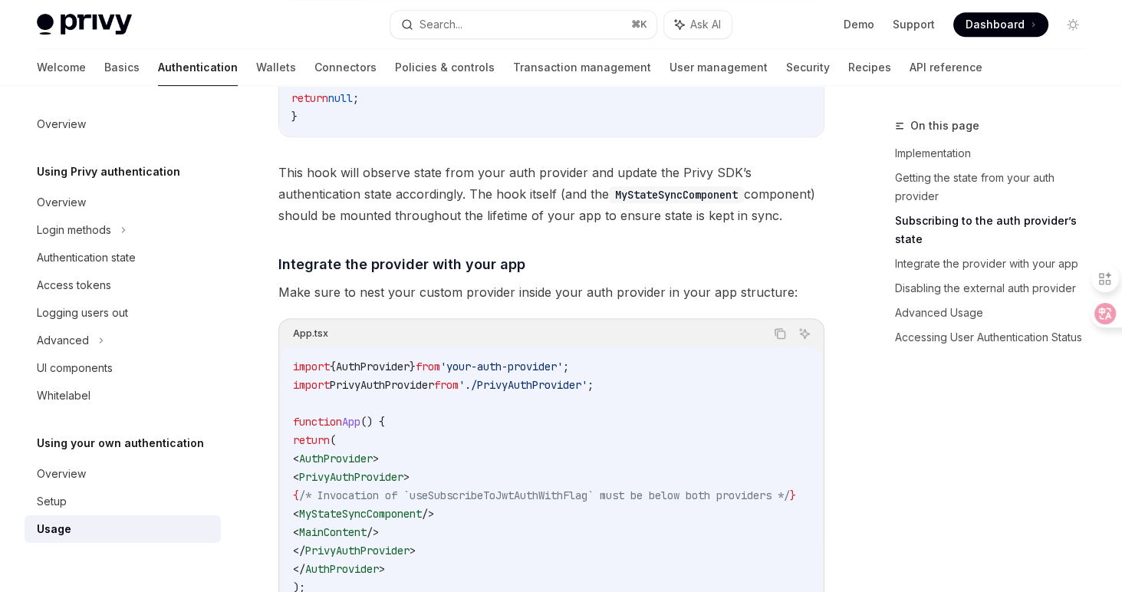
scroll to position [1068, 0]
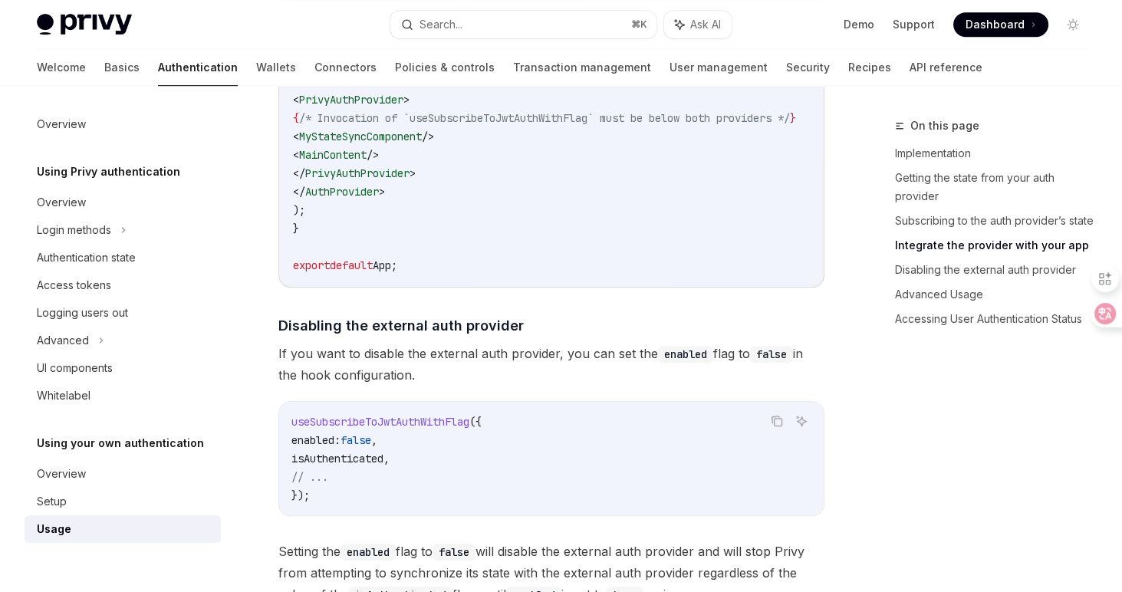
scroll to position [1444, 0]
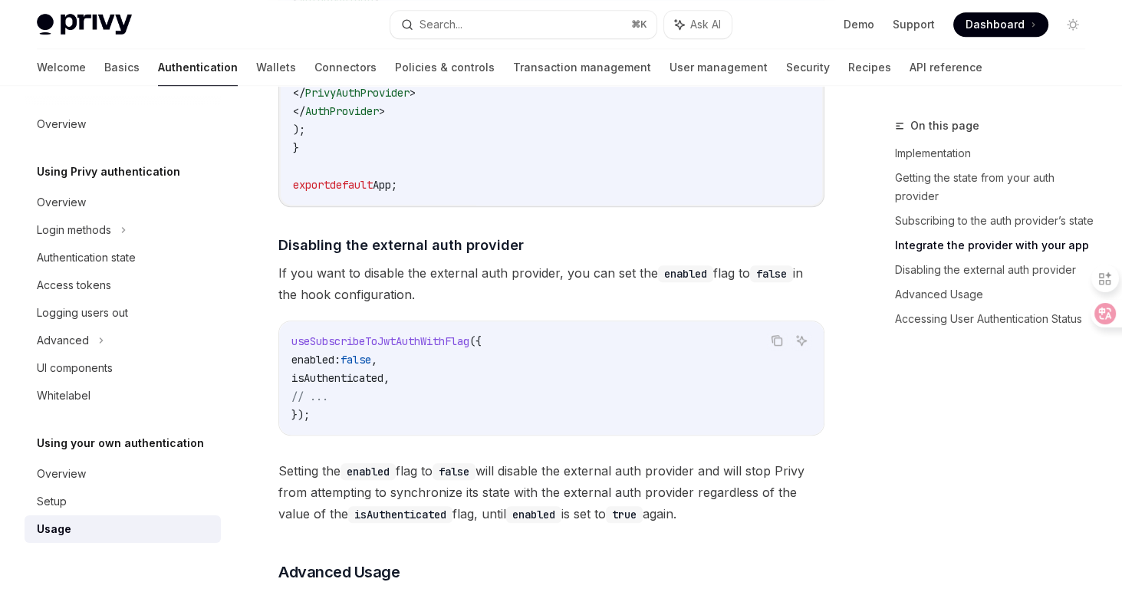
click at [819, 479] on div "​ Implementation To integrate JWT-based authentication with Privy in your React…" at bounding box center [551, 552] width 546 height 3367
click at [843, 475] on div "On this page Implementation Getting the state from your auth provider Subscribi…" at bounding box center [561, 553] width 1073 height 3822
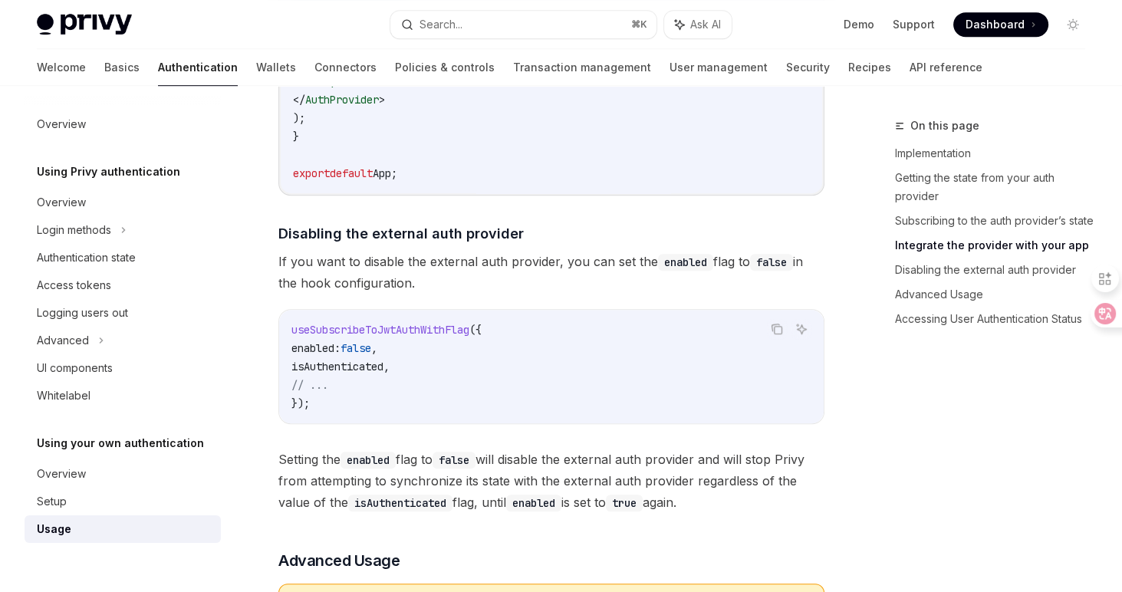
scroll to position [1479, 0]
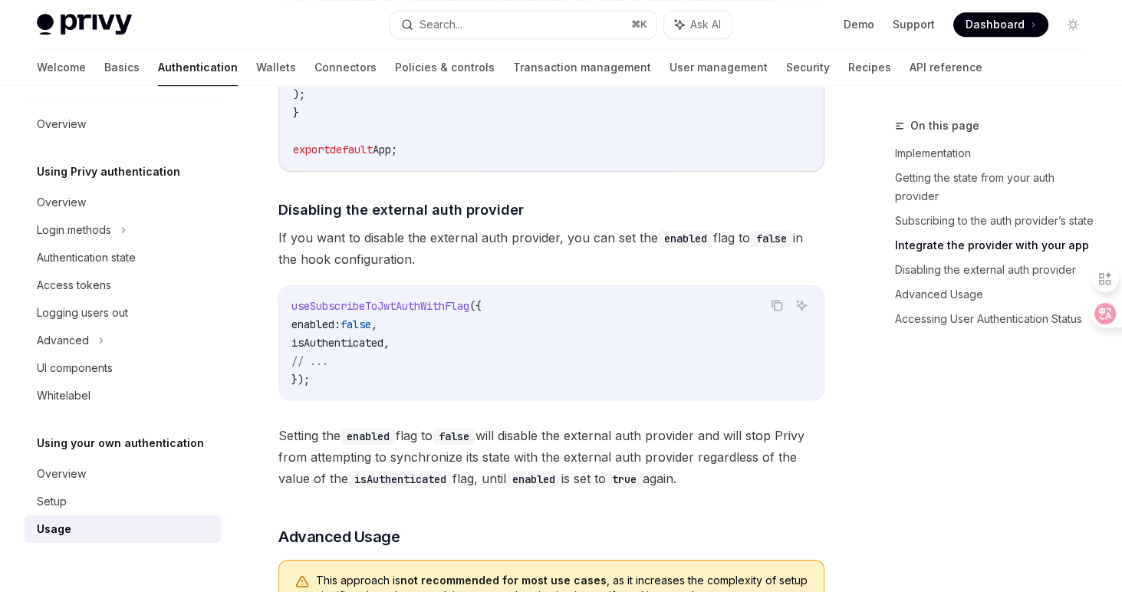
click at [842, 473] on div "On this page Implementation Getting the state from your auth provider Subscribi…" at bounding box center [561, 518] width 1073 height 3822
click at [838, 472] on div "On this page Implementation Getting the state from your auth provider Subscribi…" at bounding box center [561, 518] width 1073 height 3822
click at [779, 270] on span "If you want to disable the external auth provider, you can set the enabled flag…" at bounding box center [551, 248] width 546 height 43
click at [871, 396] on div "On this page Implementation Getting the state from your auth provider Subscribi…" at bounding box center [981, 355] width 233 height 476
click at [860, 402] on div "On this page Implementation Getting the state from your auth provider Subscribi…" at bounding box center [561, 518] width 1073 height 3822
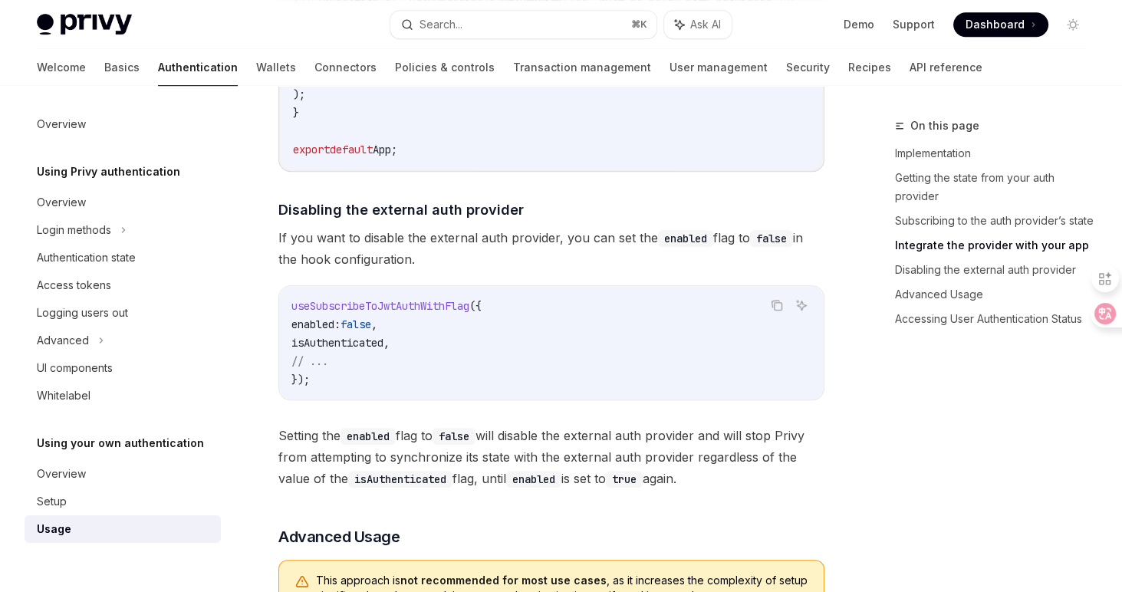
click at [834, 411] on div "On this page Implementation Getting the state from your auth provider Subscribi…" at bounding box center [561, 518] width 1073 height 3822
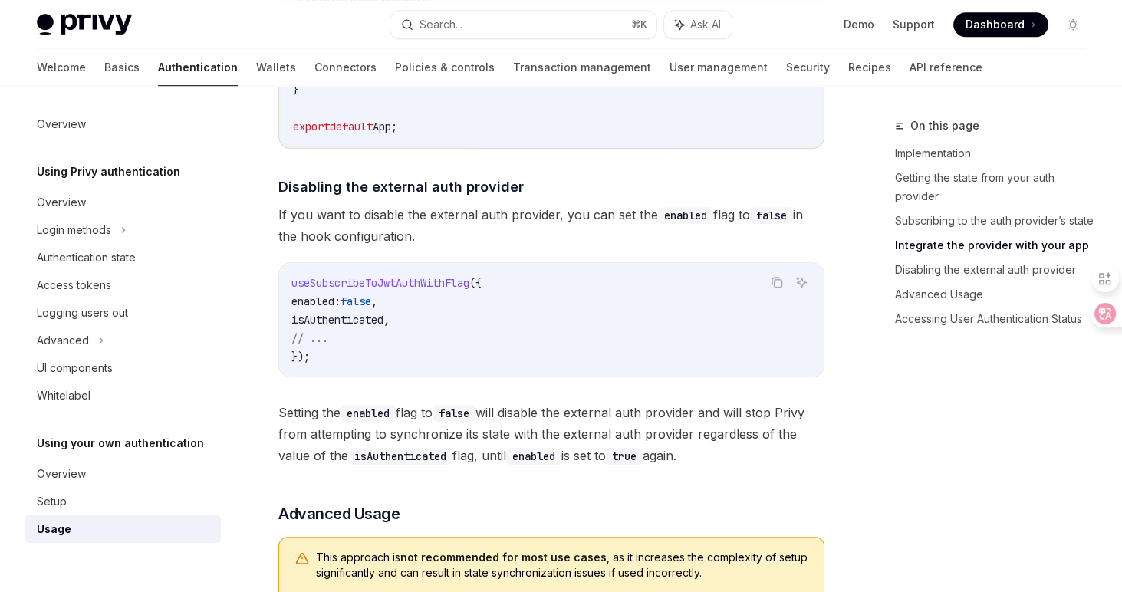
scroll to position [1562, 0]
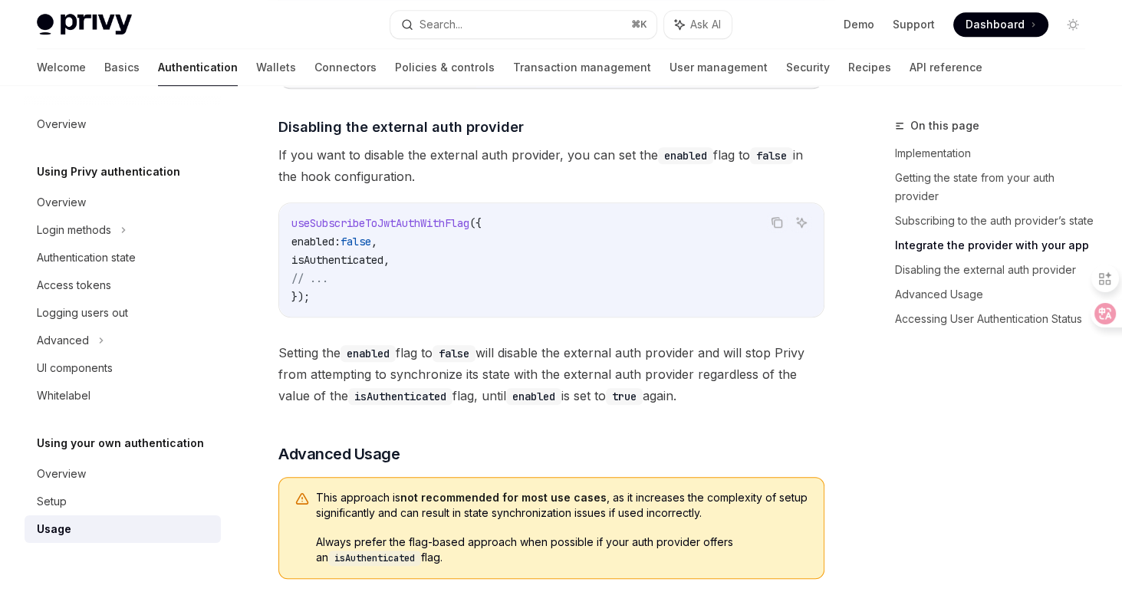
click at [817, 438] on div "​ Implementation To integrate JWT-based authentication with Privy in your React…" at bounding box center [551, 434] width 546 height 3367
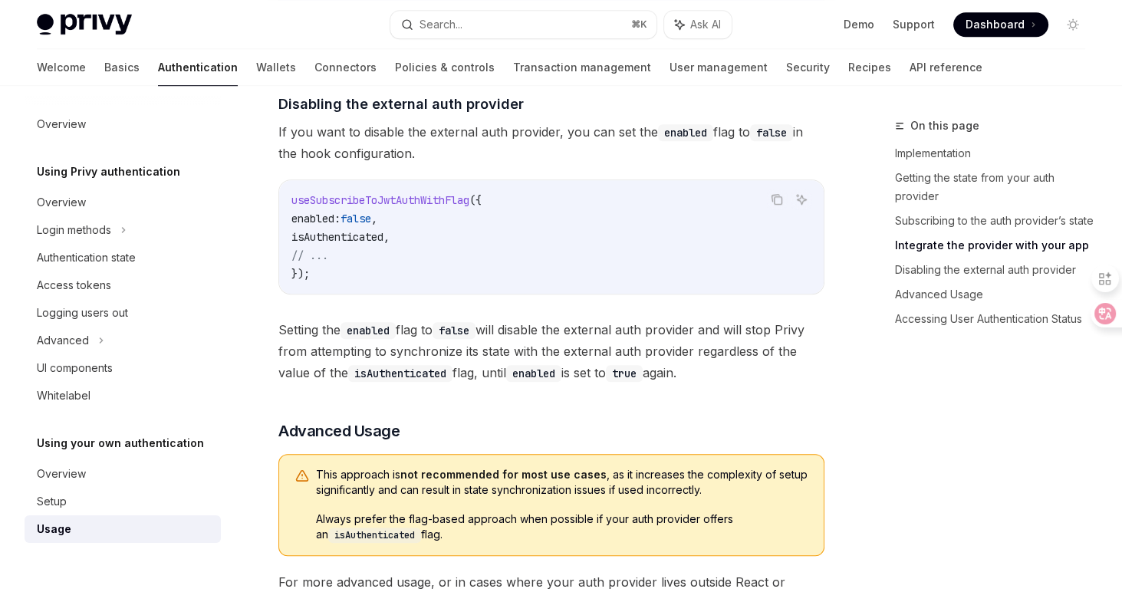
scroll to position [1449, 0]
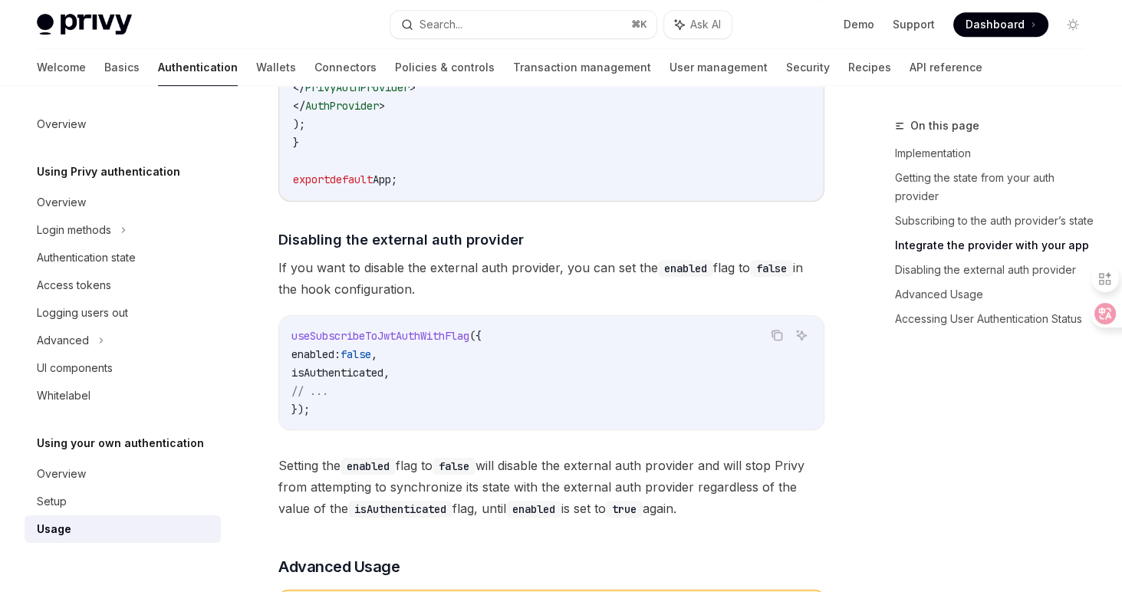
click at [825, 481] on div "Using your own authentication Integrating your authentication provider with Pri…" at bounding box center [408, 563] width 840 height 3791
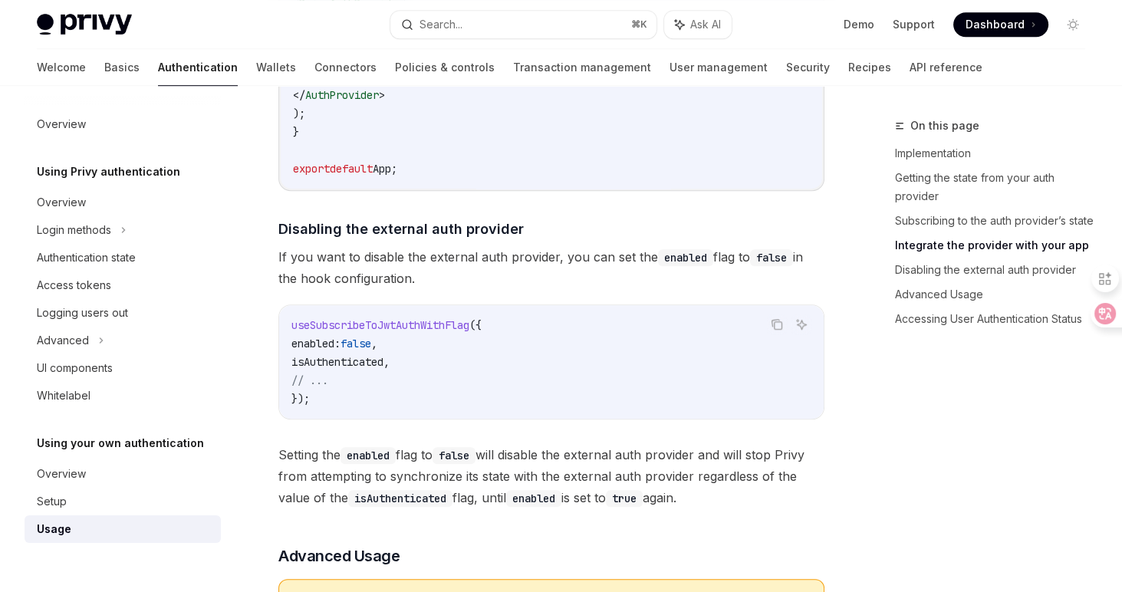
scroll to position [1499, 0]
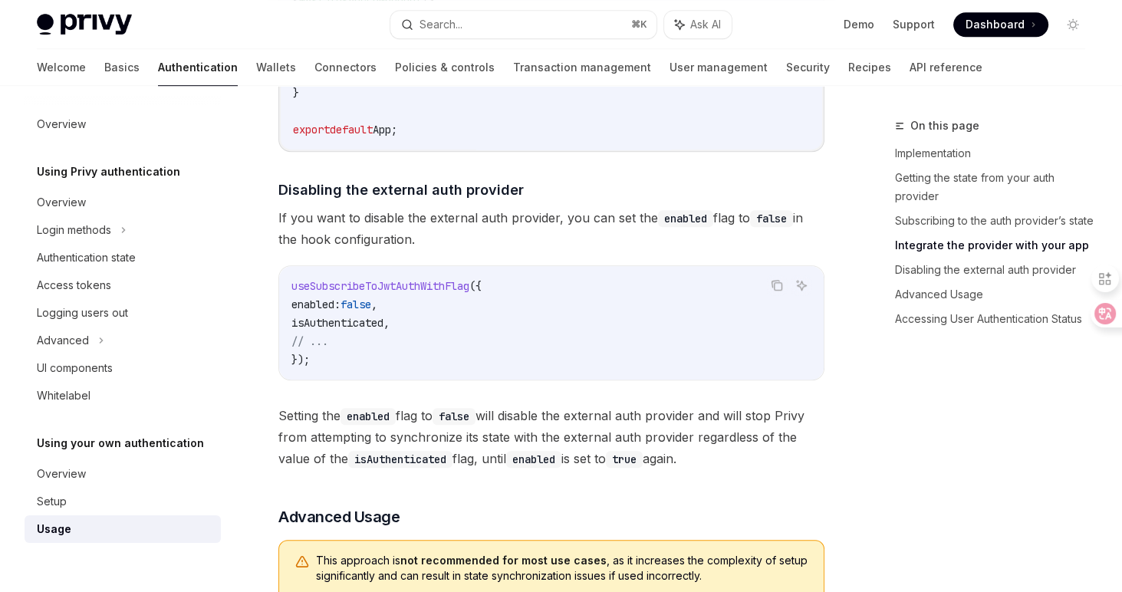
click at [825, 480] on div "Using your own authentication Integrating your authentication provider with Pri…" at bounding box center [408, 513] width 840 height 3791
click at [825, 469] on div "Using your own authentication Integrating your authentication provider with Pri…" at bounding box center [408, 513] width 840 height 3791
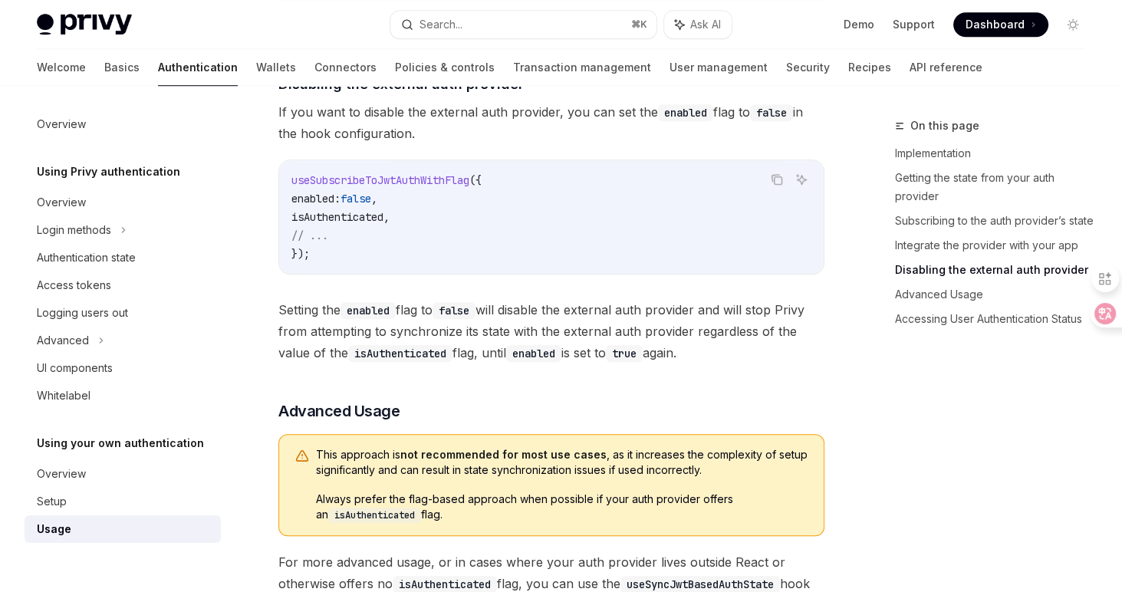
scroll to position [1748, 0]
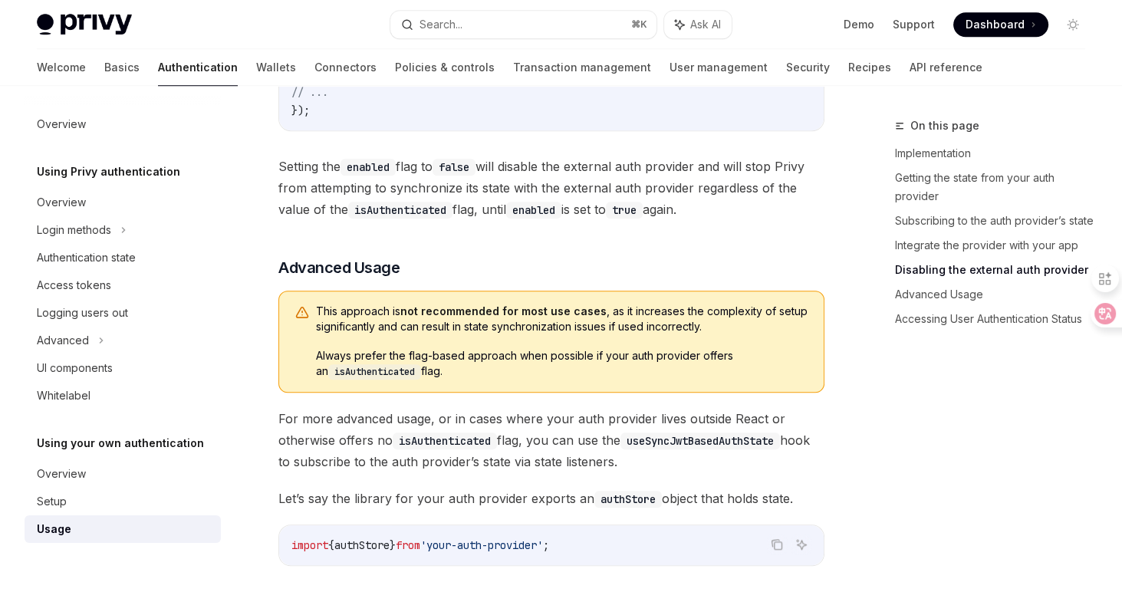
click at [825, 469] on div "Using your own authentication Integrating your authentication provider with Pri…" at bounding box center [408, 263] width 840 height 3791
click at [809, 451] on span "For more advanced usage, or in cases where your auth provider lives outside Rea…" at bounding box center [551, 440] width 546 height 64
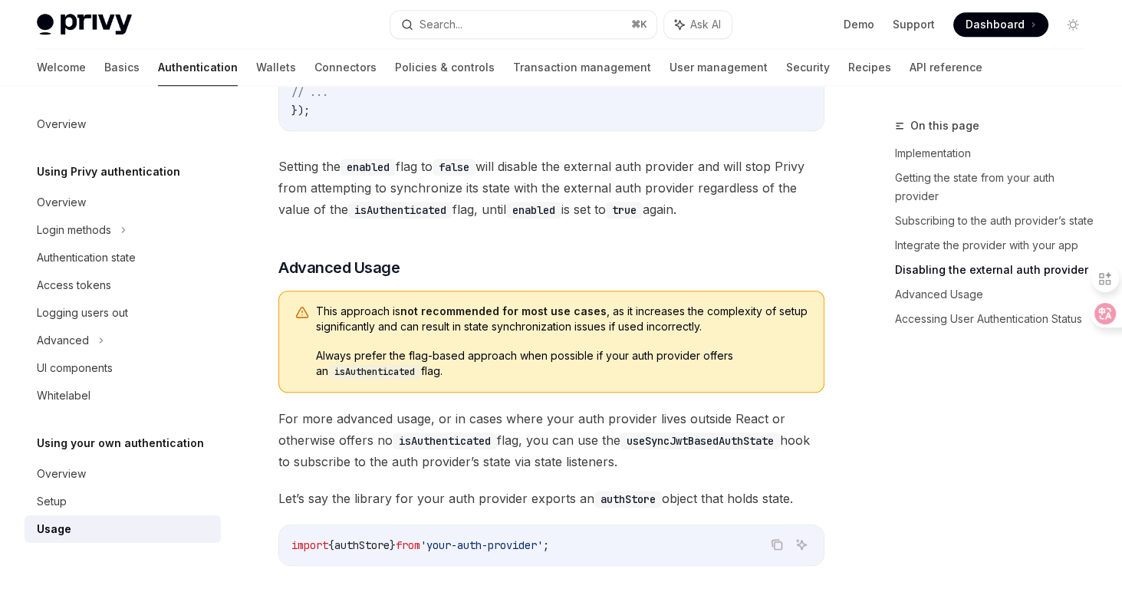
click at [737, 473] on span "For more advanced usage, or in cases where your auth provider lives outside Rea…" at bounding box center [551, 440] width 546 height 64
click at [778, 393] on div "This approach is not recommended for most use cases , as it increases the compl…" at bounding box center [551, 342] width 546 height 102
click at [464, 275] on div "​ Implementation To integrate JWT-based authentication with Privy in your React…" at bounding box center [551, 248] width 546 height 3367
click at [541, 456] on span "For more advanced usage, or in cases where your auth provider lives outside Rea…" at bounding box center [551, 440] width 546 height 64
click at [686, 262] on div "​ Implementation To integrate JWT-based authentication with Privy in your React…" at bounding box center [551, 248] width 546 height 3367
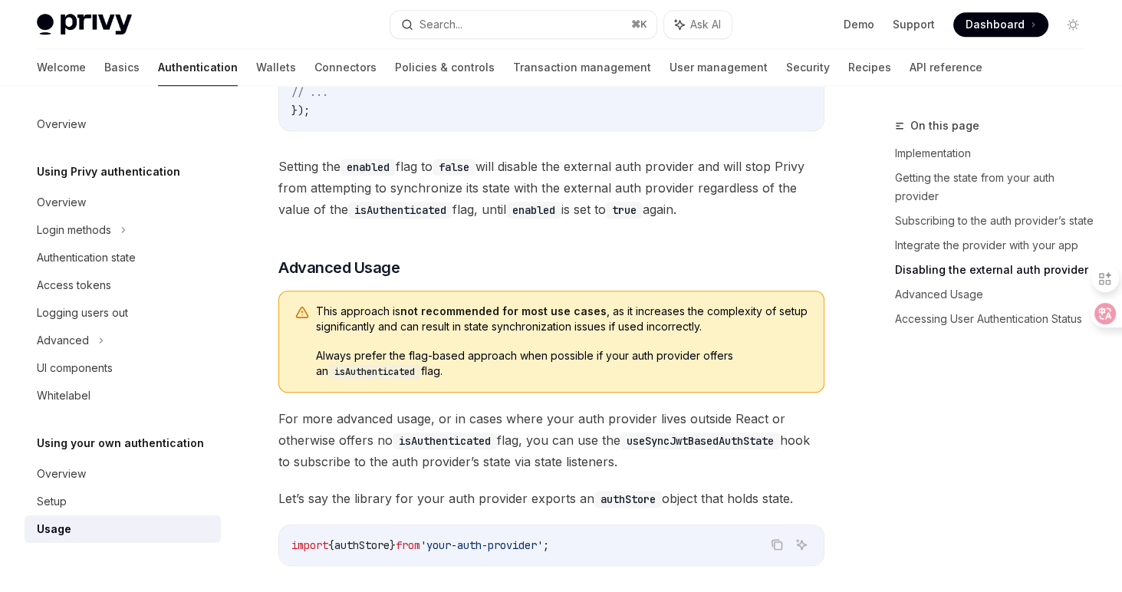
click at [529, 259] on div "​ Implementation To integrate JWT-based authentication with Privy in your React…" at bounding box center [551, 248] width 546 height 3367
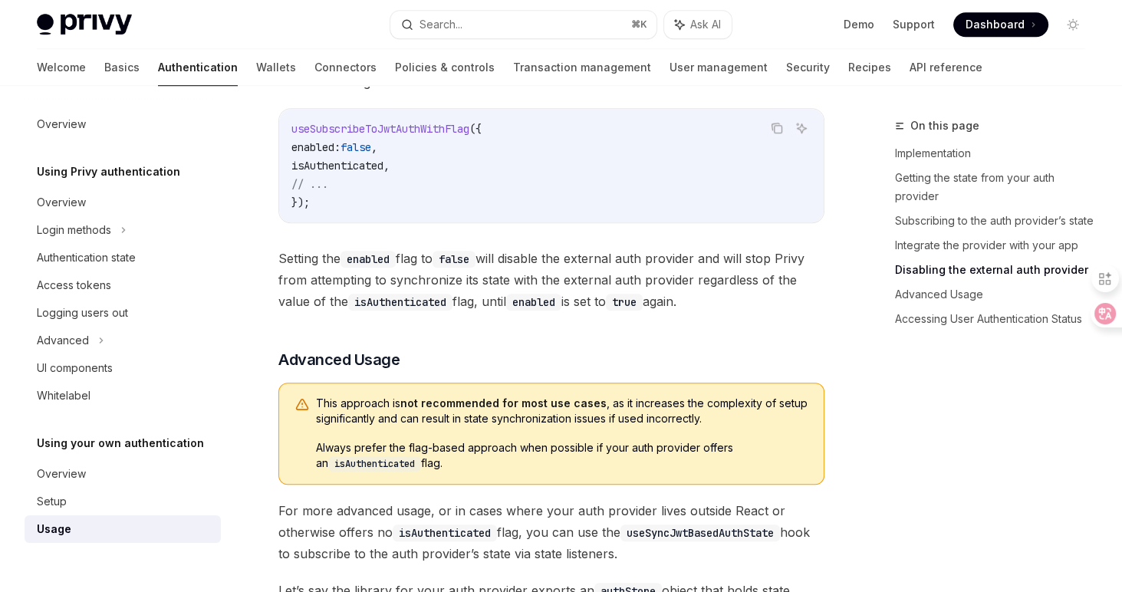
scroll to position [1585, 0]
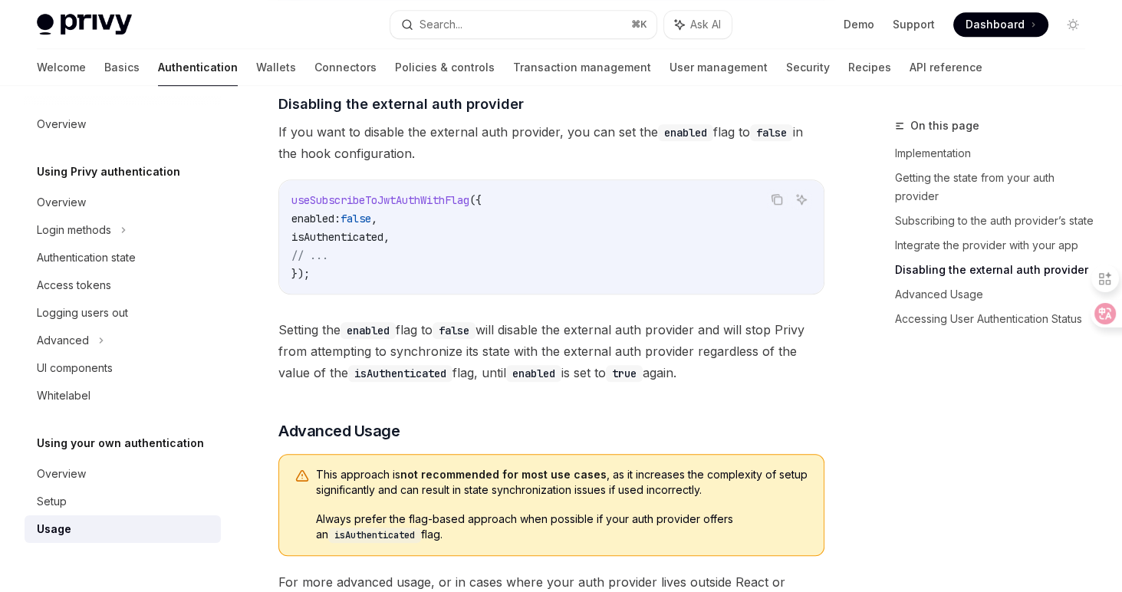
click at [738, 384] on span "Setting the enabled flag to false will disable the external auth provider and w…" at bounding box center [551, 351] width 546 height 64
click at [729, 384] on span "Setting the enabled flag to false will disable the external auth provider and w…" at bounding box center [551, 351] width 546 height 64
click at [732, 384] on span "Setting the enabled flag to false will disable the external auth provider and w…" at bounding box center [551, 351] width 546 height 64
click at [736, 384] on span "Setting the enabled flag to false will disable the external auth provider and w…" at bounding box center [551, 351] width 546 height 64
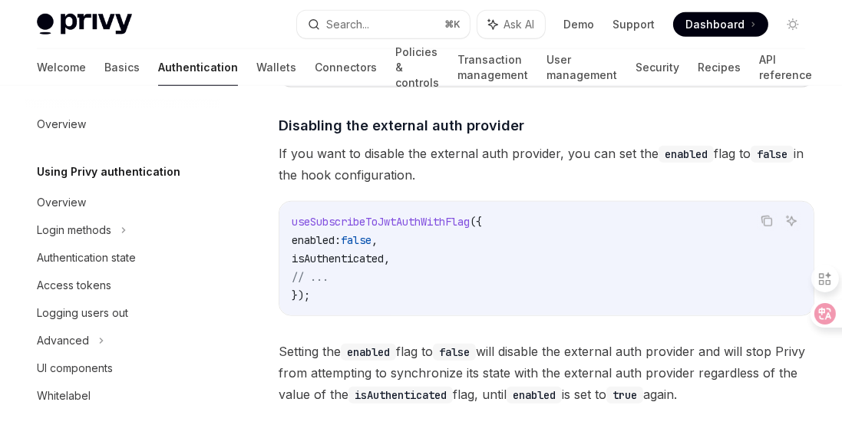
type textarea "*"
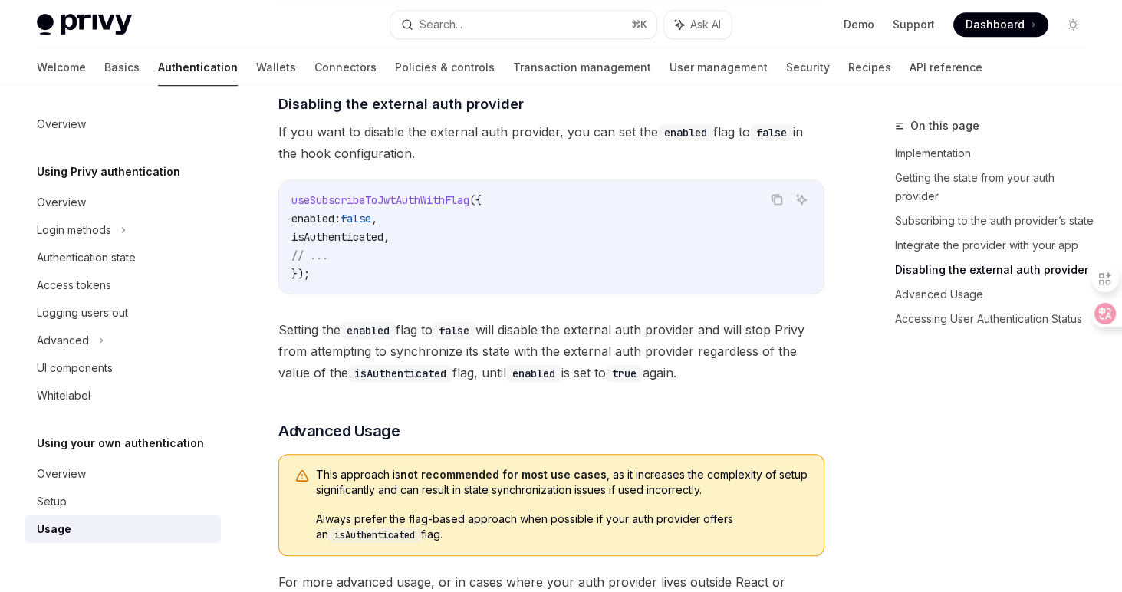
click at [448, 417] on div "​ Implementation To integrate JWT-based authentication with Privy in your React…" at bounding box center [551, 411] width 546 height 3367
click at [516, 384] on span "Setting the enabled flag to false will disable the external auth provider and w…" at bounding box center [551, 351] width 546 height 64
click at [751, 384] on span "Setting the enabled flag to false will disable the external auth provider and w…" at bounding box center [551, 351] width 546 height 64
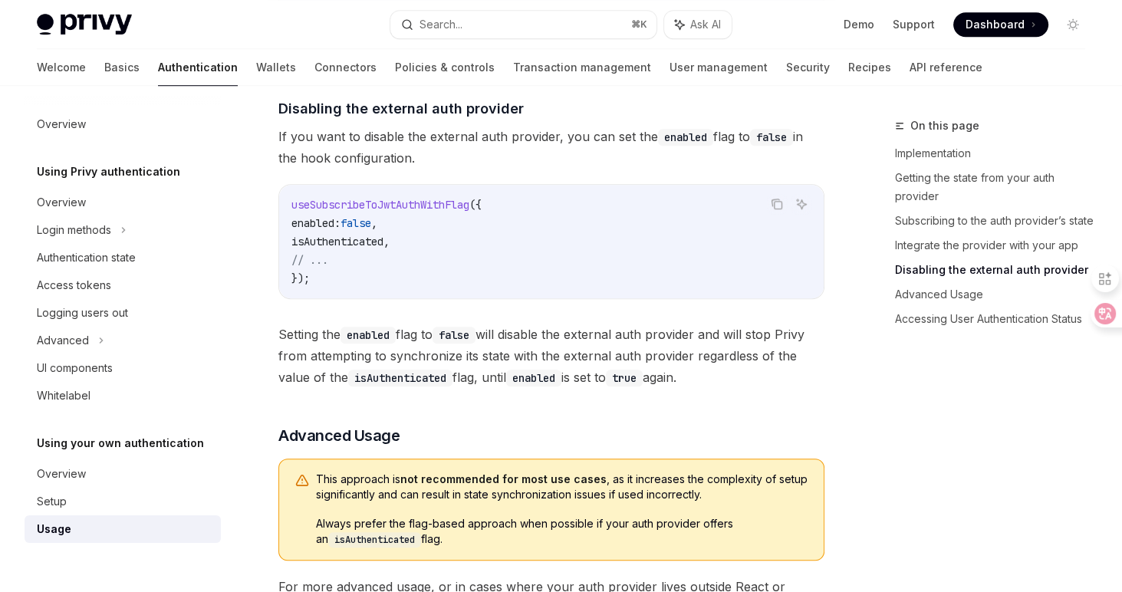
click at [751, 388] on span "Setting the enabled flag to false will disable the external auth provider and w…" at bounding box center [551, 356] width 546 height 64
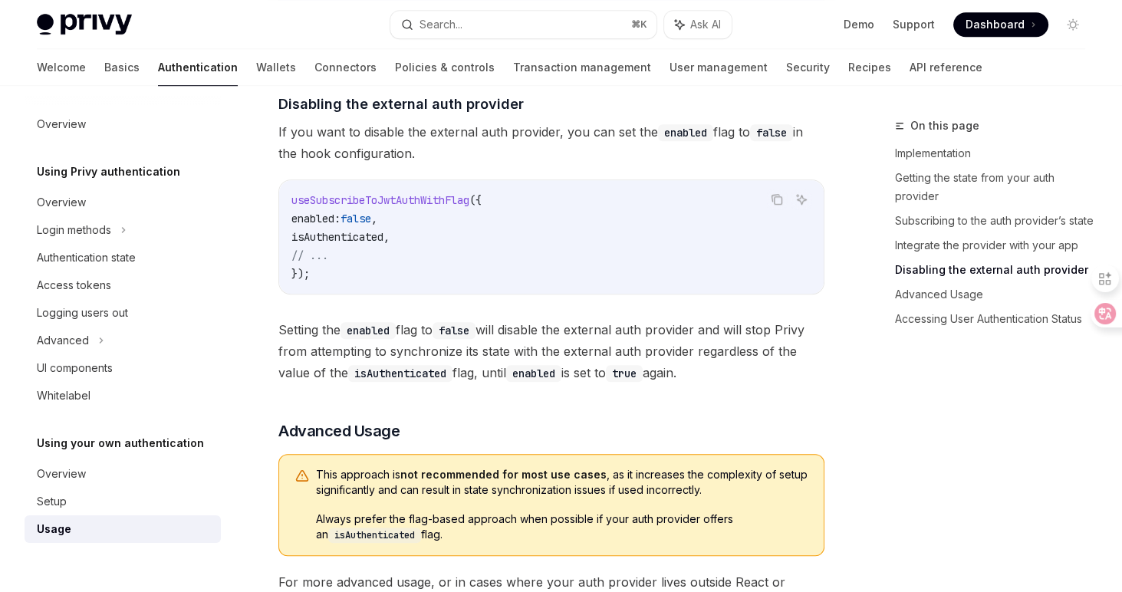
click at [724, 384] on span "Setting the enabled flag to false will disable the external auth provider and w…" at bounding box center [551, 351] width 546 height 64
click at [723, 384] on span "Setting the enabled flag to false will disable the external auth provider and w…" at bounding box center [551, 351] width 546 height 64
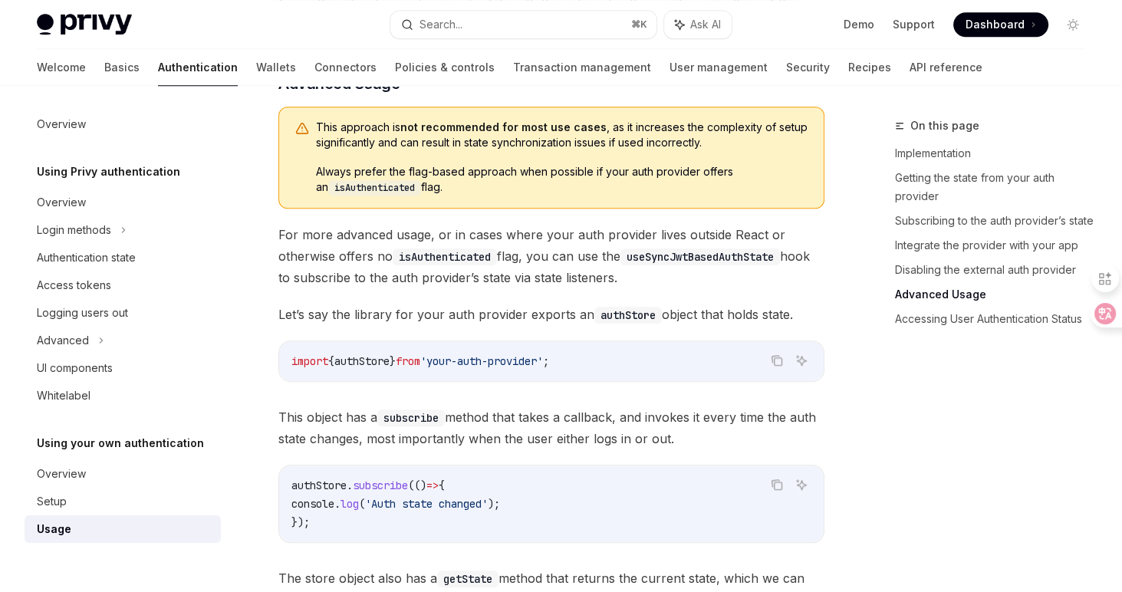
scroll to position [1949, 0]
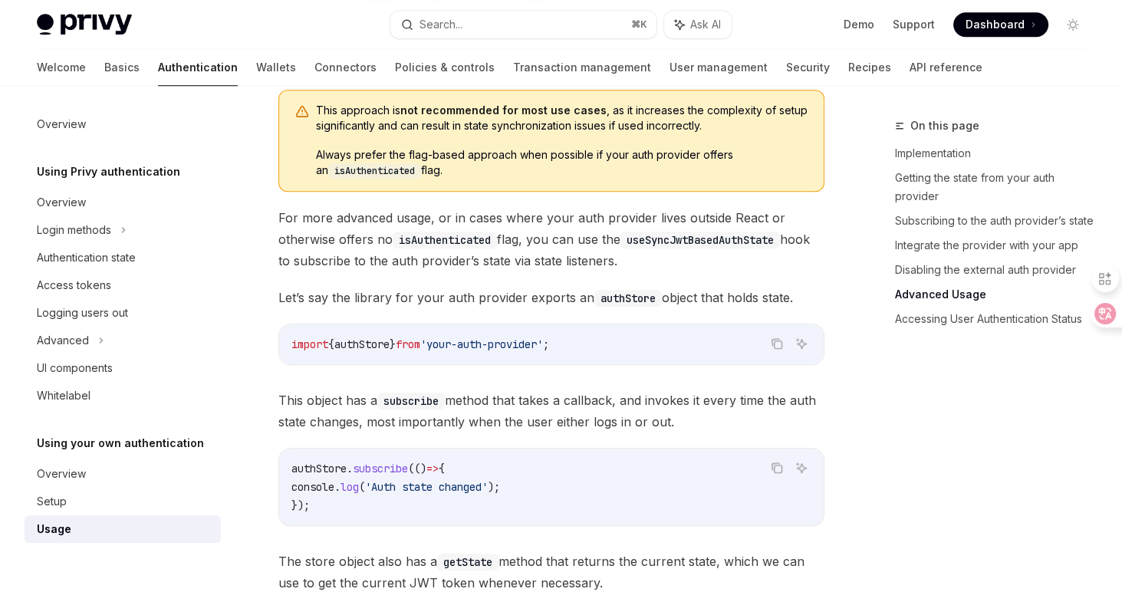
click at [651, 433] on span "This object has a subscribe method that takes a callback, and invokes it every …" at bounding box center [551, 411] width 546 height 43
click at [679, 433] on span "This object has a subscribe method that takes a callback, and invokes it every …" at bounding box center [551, 411] width 546 height 43
click at [743, 433] on span "This object has a subscribe method that takes a callback, and invokes it every …" at bounding box center [551, 411] width 546 height 43
click at [771, 433] on span "This object has a subscribe method that takes a callback, and invokes it every …" at bounding box center [551, 411] width 546 height 43
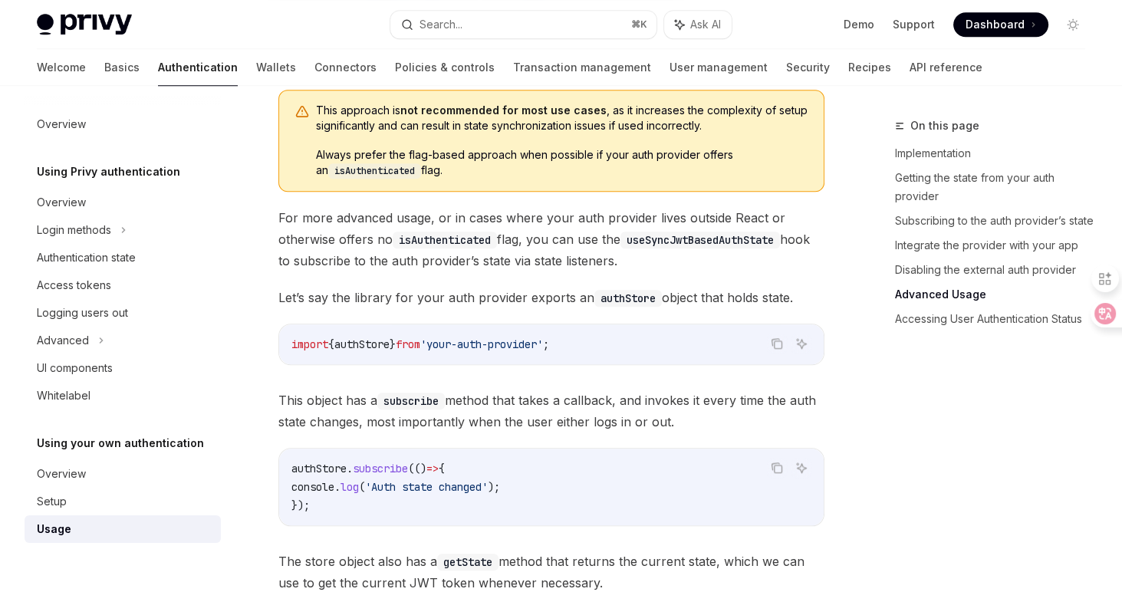
click at [834, 429] on div "On this page Implementation Getting the state from your auth provider Subscribi…" at bounding box center [561, 48] width 1073 height 3822
click at [842, 435] on div "On this page Implementation Getting the state from your auth provider Subscribi…" at bounding box center [561, 48] width 1073 height 3822
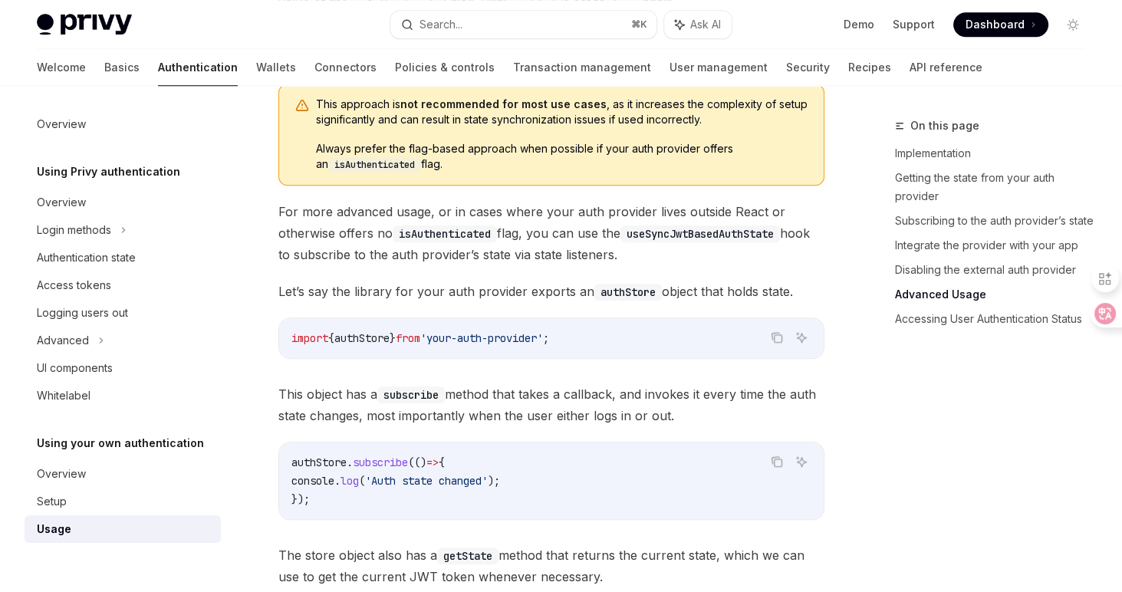
scroll to position [1967, 0]
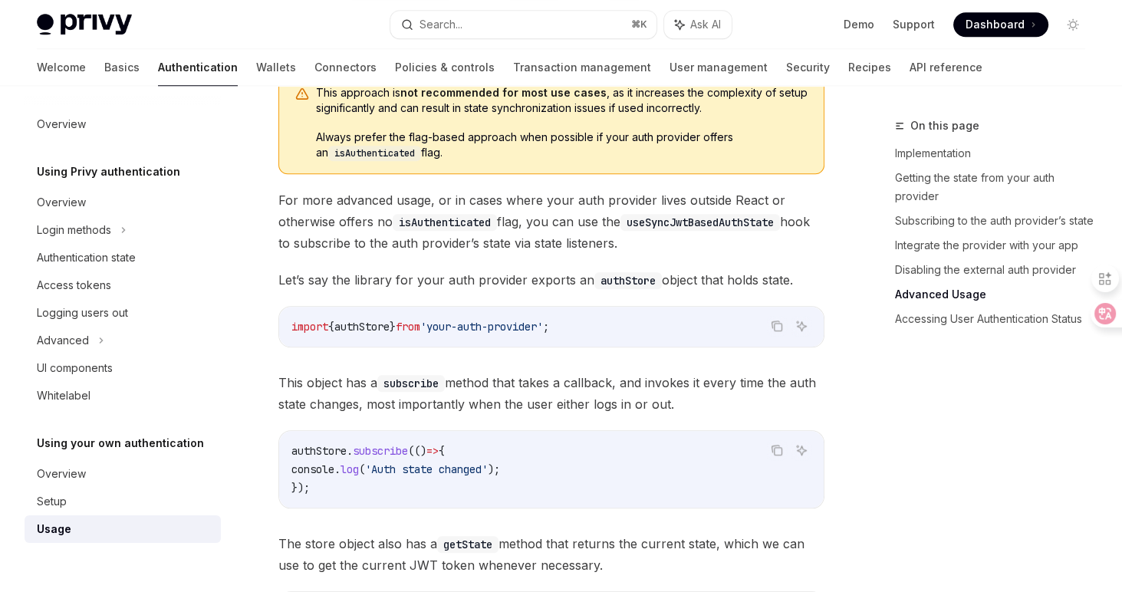
click at [846, 430] on div "On this page Implementation Getting the state from your auth provider Subscribi…" at bounding box center [561, 30] width 1073 height 3822
click at [829, 419] on div "On this page Implementation Getting the state from your auth provider Subscribi…" at bounding box center [561, 30] width 1073 height 3822
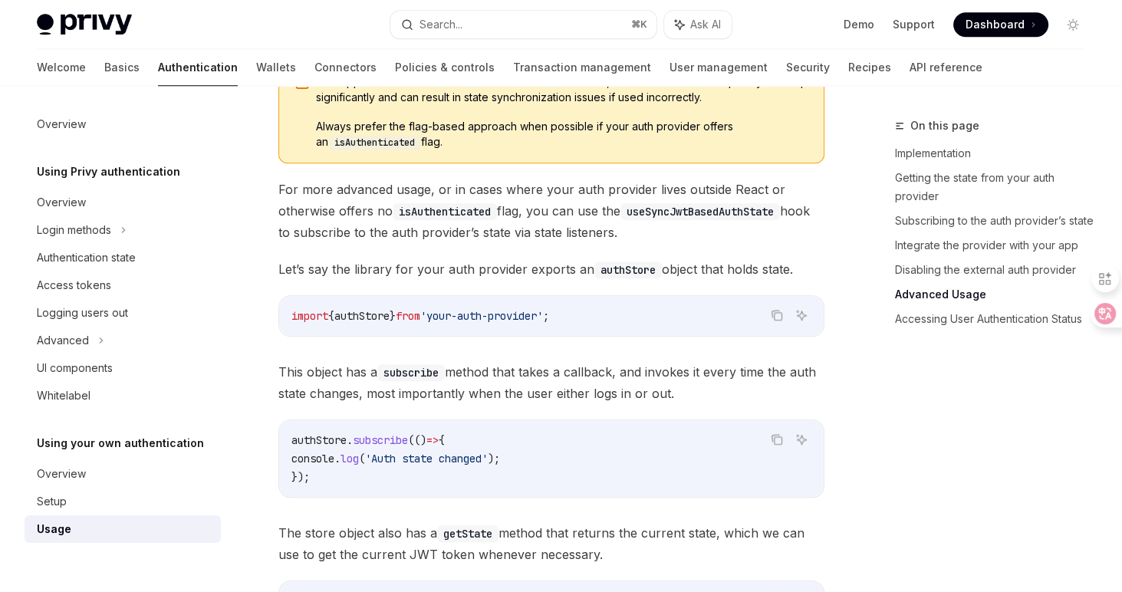
scroll to position [1989, 0]
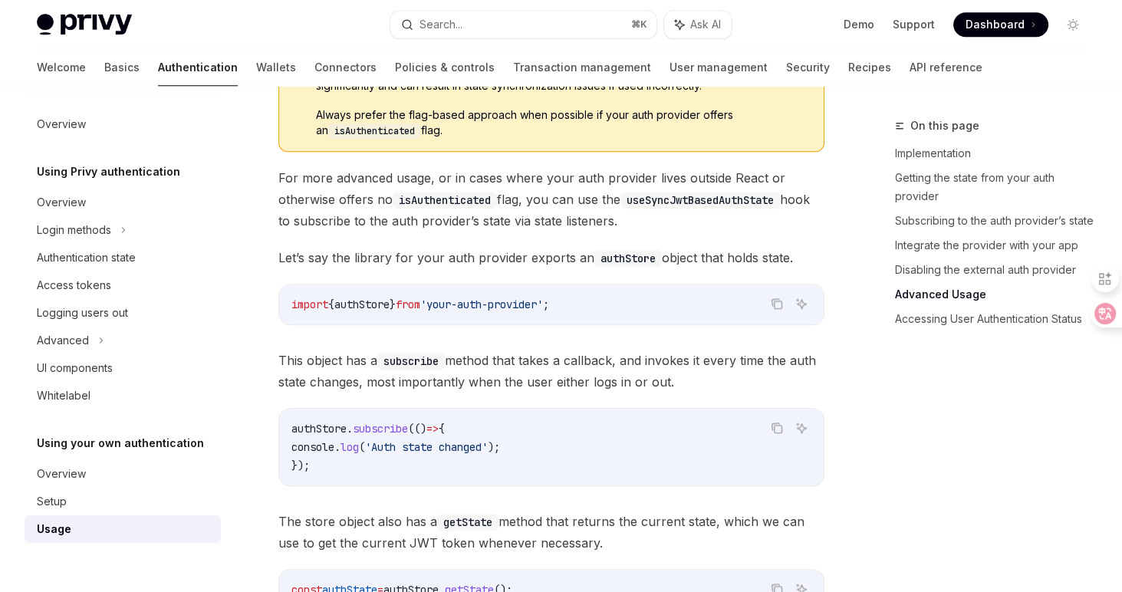
click at [821, 421] on div "​ Implementation To integrate JWT-based authentication with Privy in your React…" at bounding box center [551, 7] width 546 height 3367
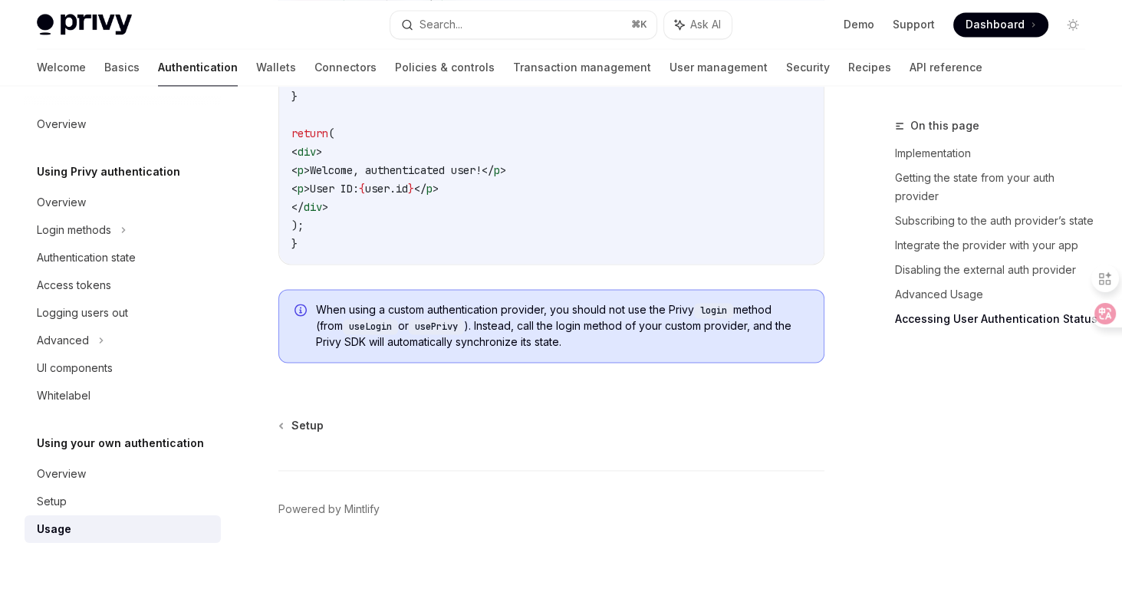
scroll to position [3316, 0]
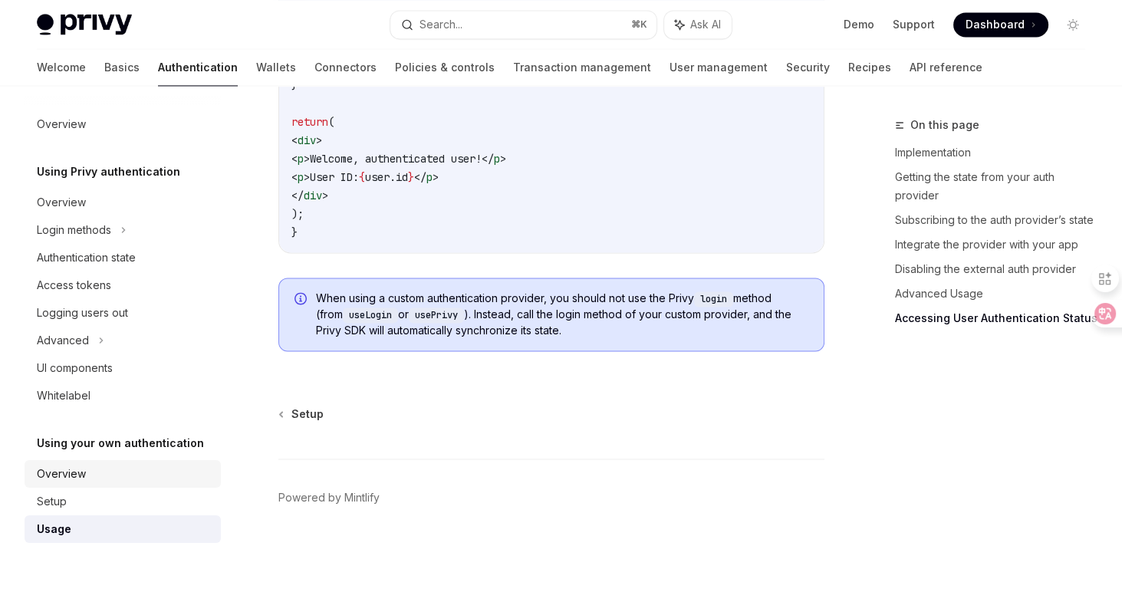
click at [142, 463] on link "Overview" at bounding box center [123, 474] width 196 height 28
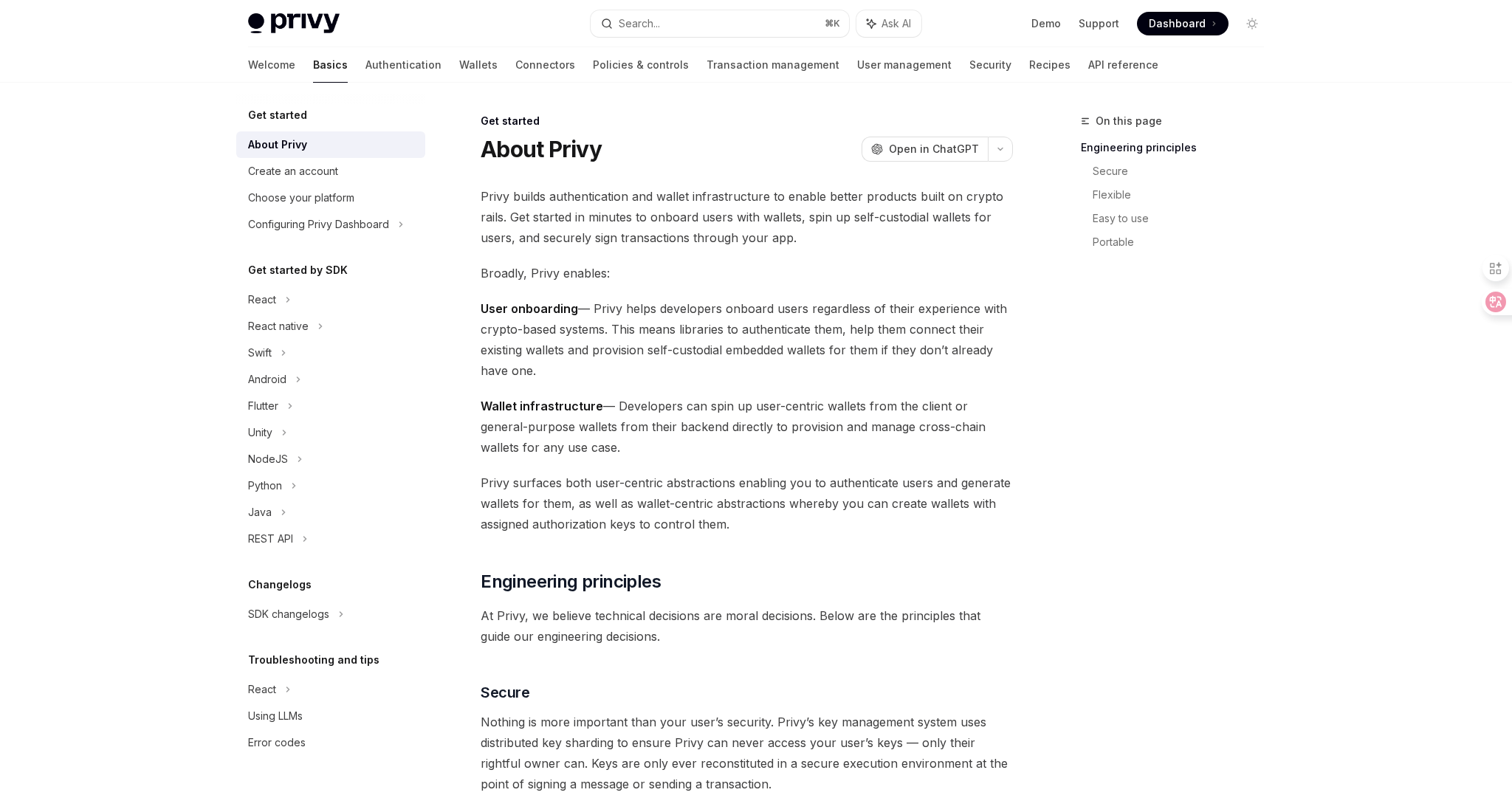
click at [636, 241] on span "Privy builds authentication and wallet infrastructure to enable better products…" at bounding box center [746, 217] width 532 height 62
click at [635, 235] on span "Privy builds authentication and wallet infrastructure to enable better products…" at bounding box center [746, 217] width 532 height 62
click at [870, 278] on span "Broadly, Privy enables:" at bounding box center [746, 272] width 532 height 20
click at [803, 280] on span "Broadly, Privy enables:" at bounding box center [746, 272] width 532 height 20
click at [801, 275] on span "Broadly, Privy enables:" at bounding box center [746, 272] width 532 height 20
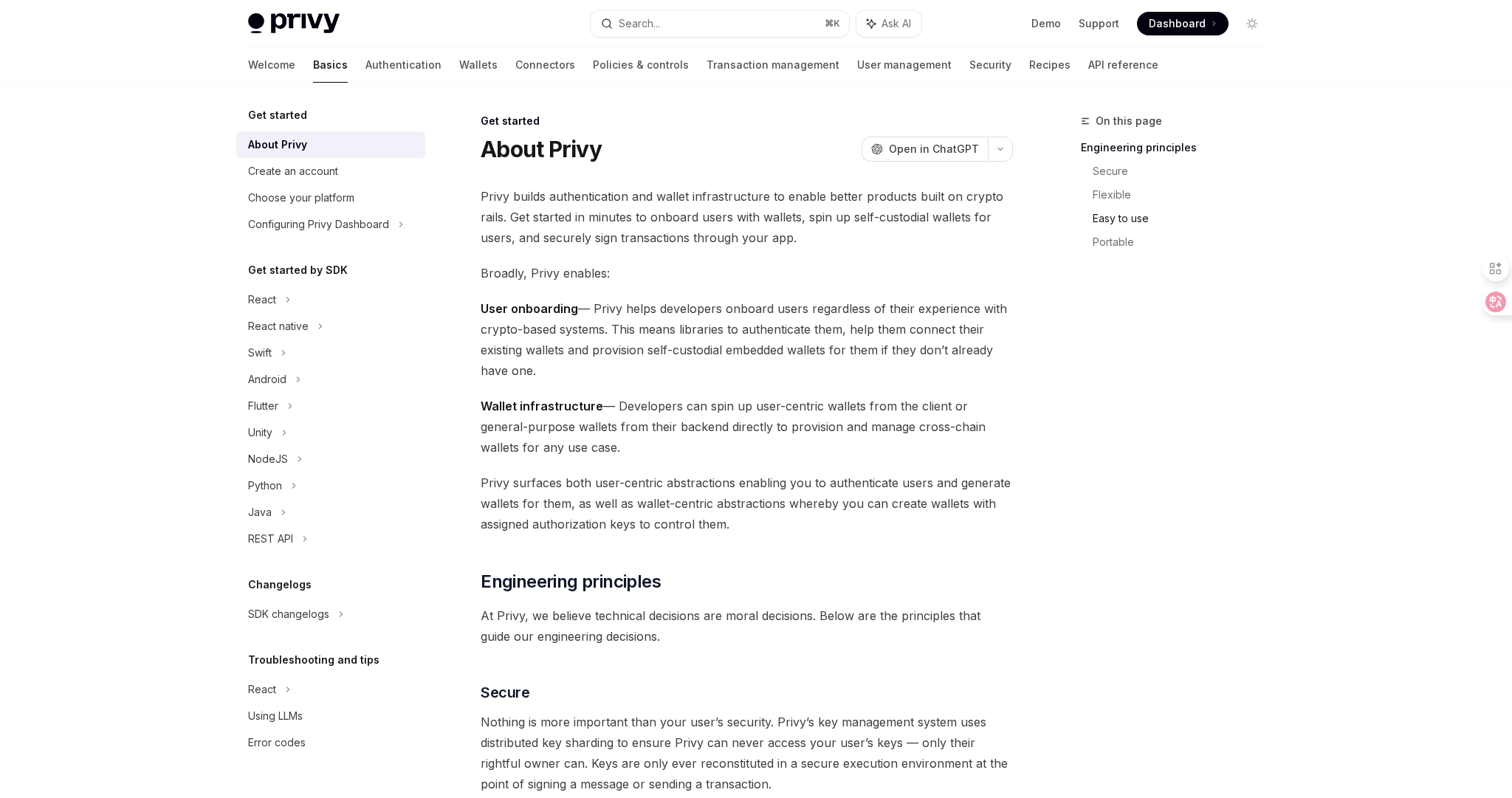
type textarea "*"
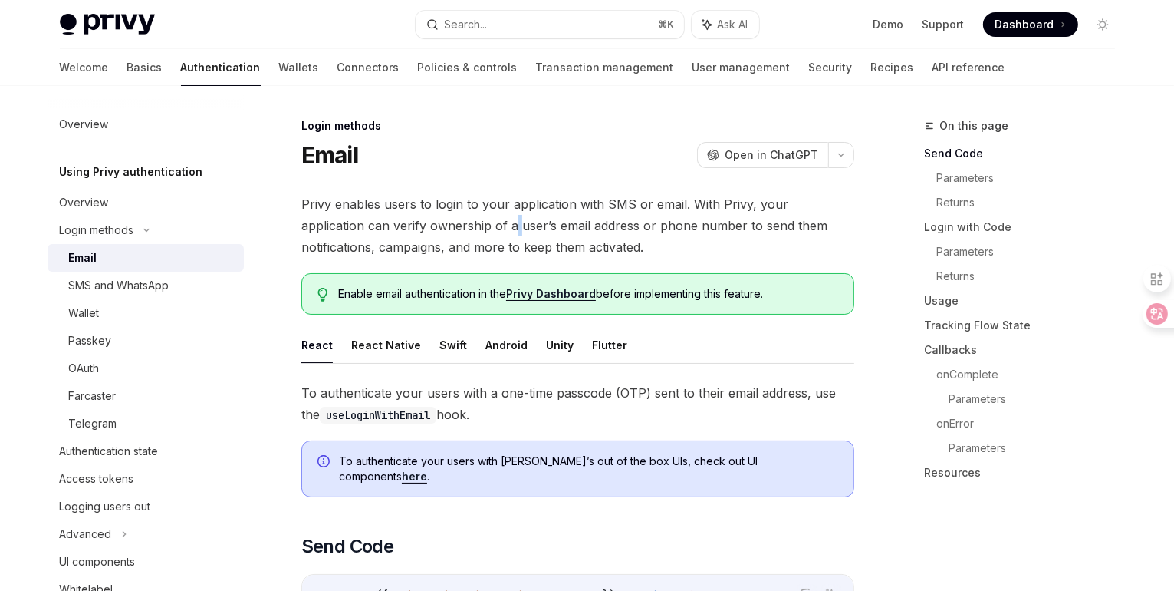
click at [447, 219] on span "Privy enables users to login to your application with SMS or email. With Privy,…" at bounding box center [577, 225] width 553 height 64
click at [527, 246] on span "Privy enables users to login to your application with SMS or email. With Privy,…" at bounding box center [577, 225] width 553 height 64
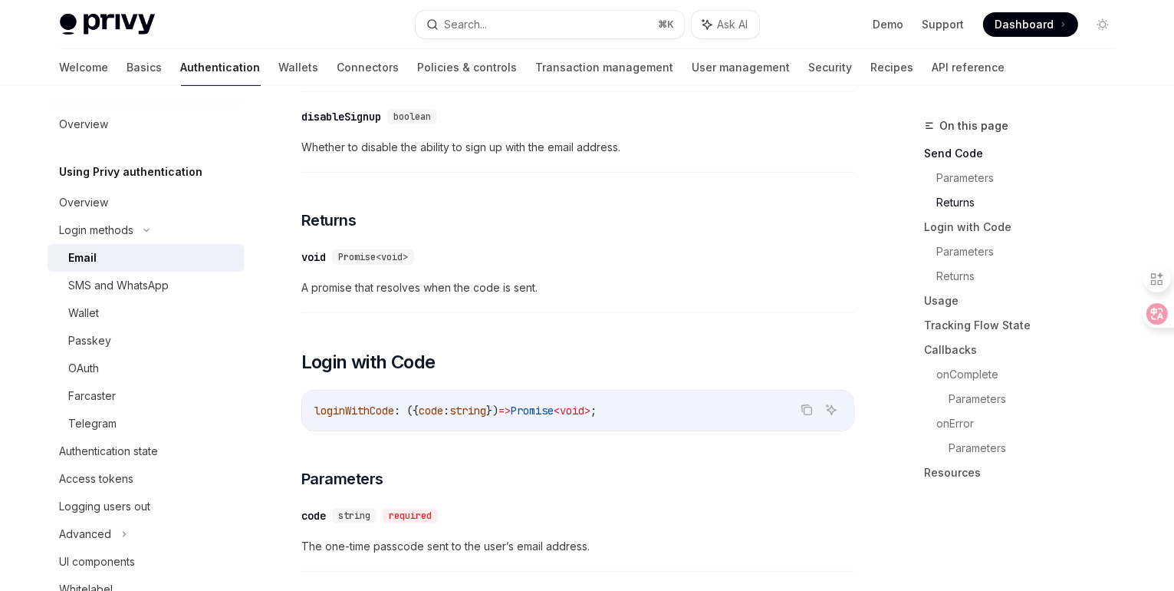
scroll to position [864, 0]
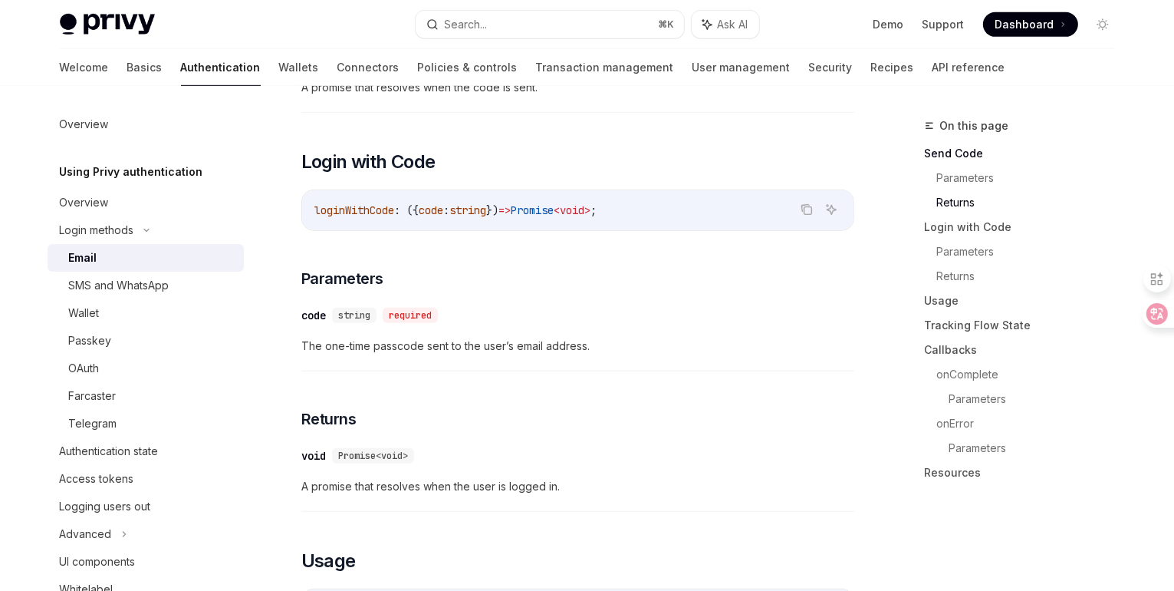
click at [527, 337] on span "The one-time passcode sent to the user’s email address." at bounding box center [577, 346] width 553 height 18
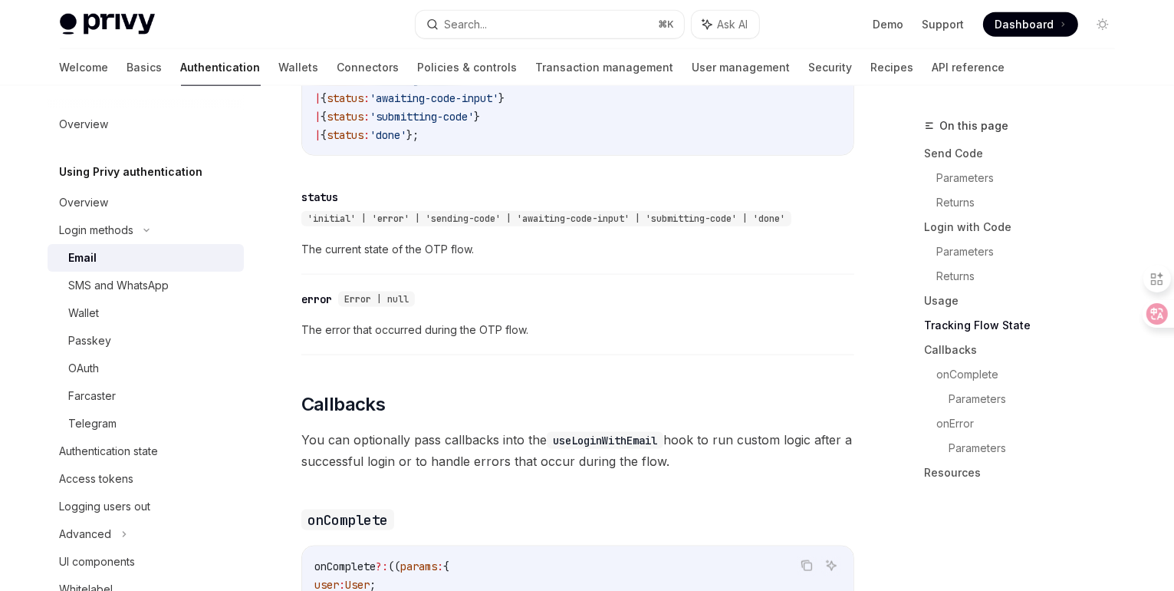
scroll to position [1625, 0]
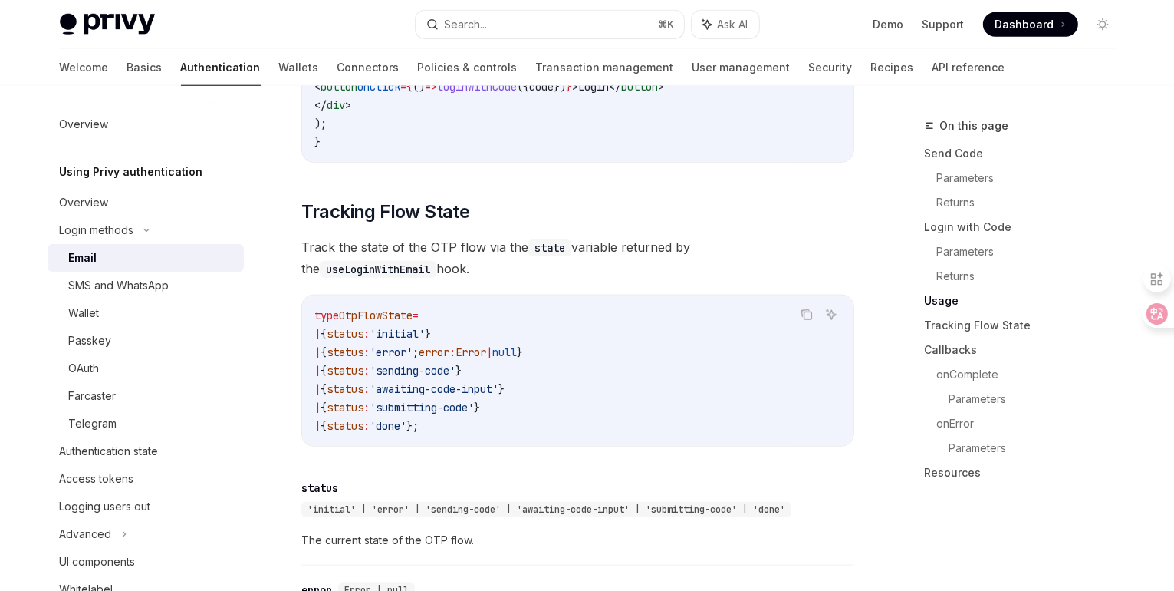
click at [527, 262] on span "Track the state of the OTP flow via the state variable returned by the useLogin…" at bounding box center [577, 257] width 553 height 43
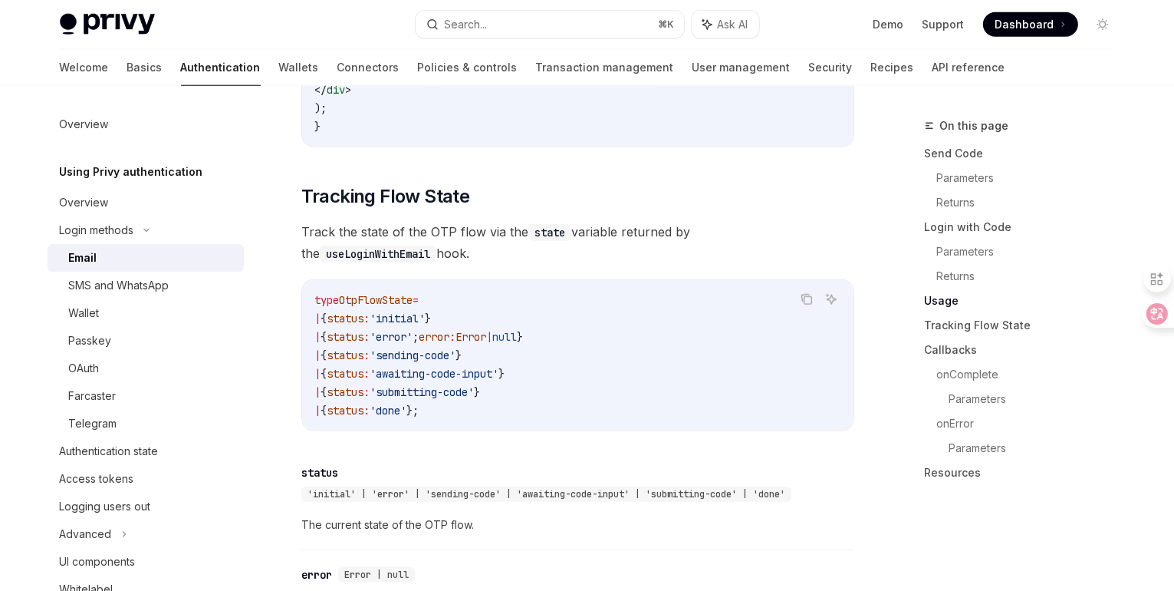
click at [527, 324] on code "type OtpFlowState = | { status : 'initial' } | { status : 'error' ; error : Err…" at bounding box center [578, 355] width 527 height 129
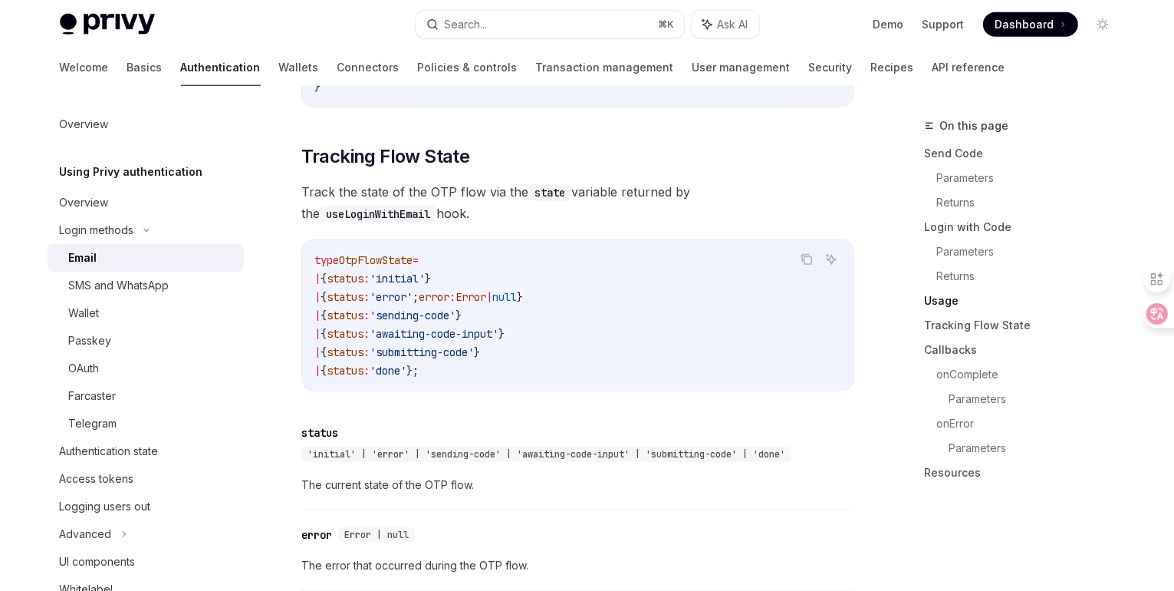
scroll to position [1714, 0]
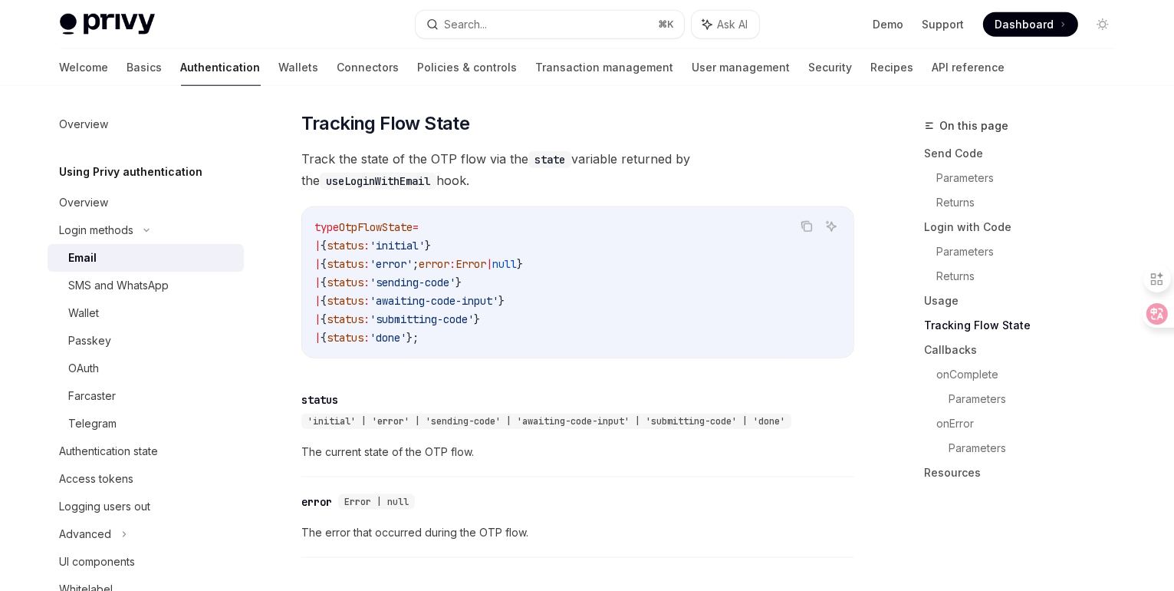
click at [527, 351] on div "To authenticate your users with a one-time passcode (OTP) sent to their email a…" at bounding box center [577, 245] width 553 height 3154
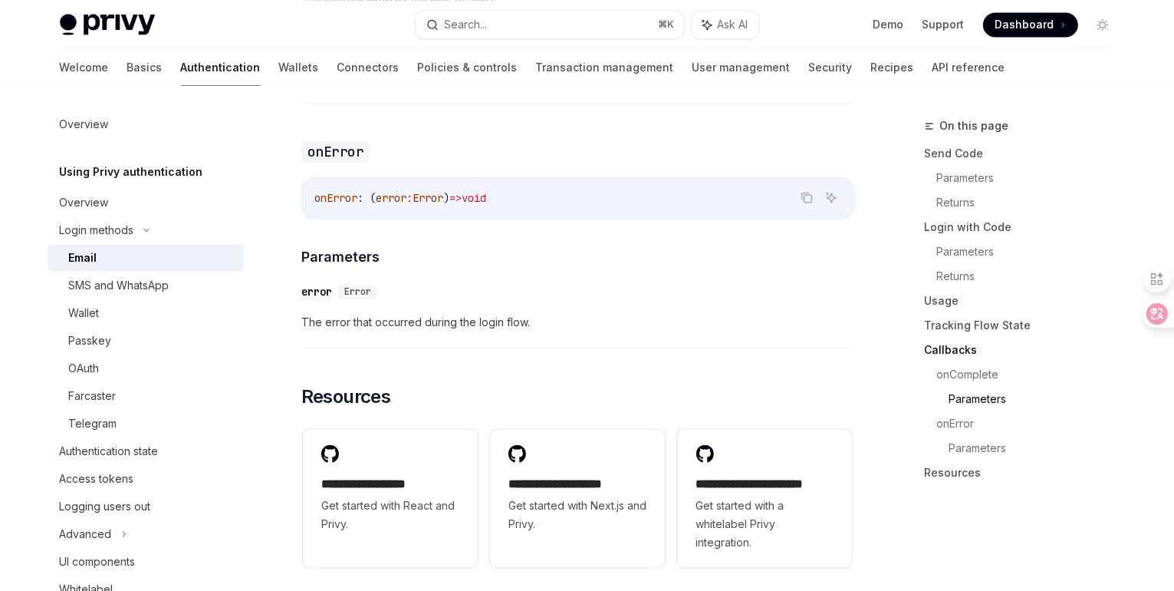
scroll to position [3160, 0]
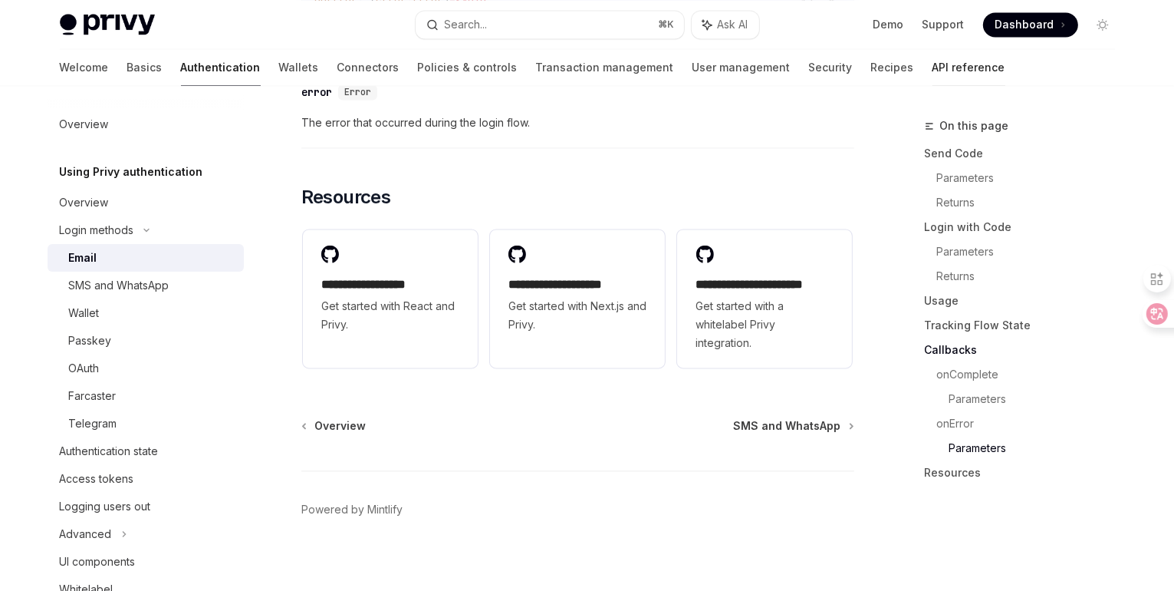
click at [527, 70] on link "API reference" at bounding box center [969, 67] width 73 height 37
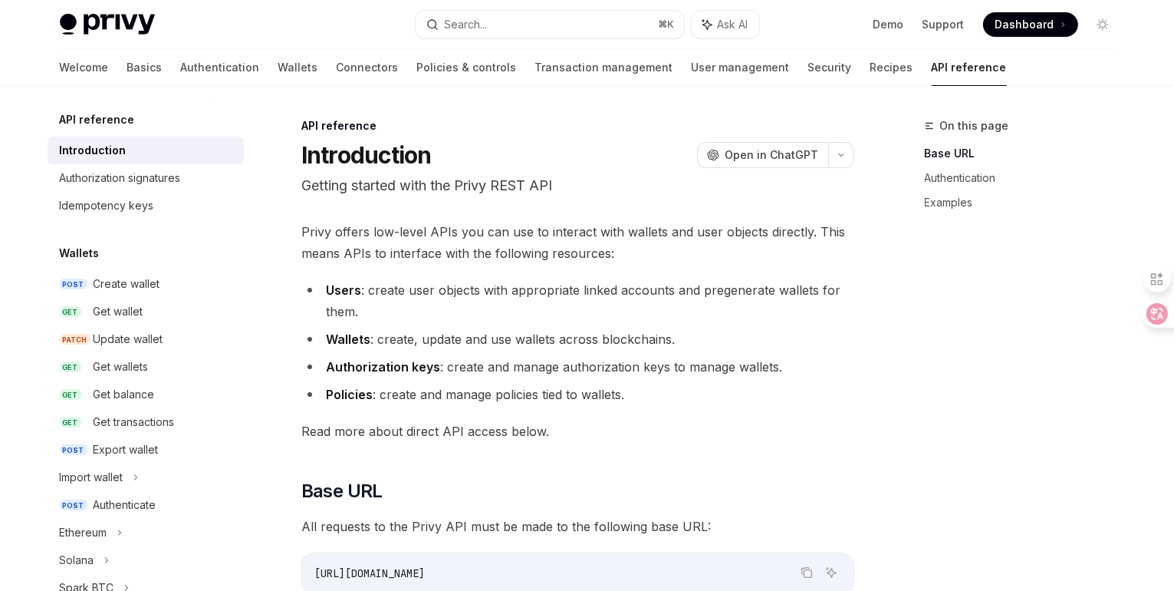
click at [527, 383] on ul "Users : create user objects with appropriate linked accounts and pregenerate wa…" at bounding box center [577, 342] width 553 height 126
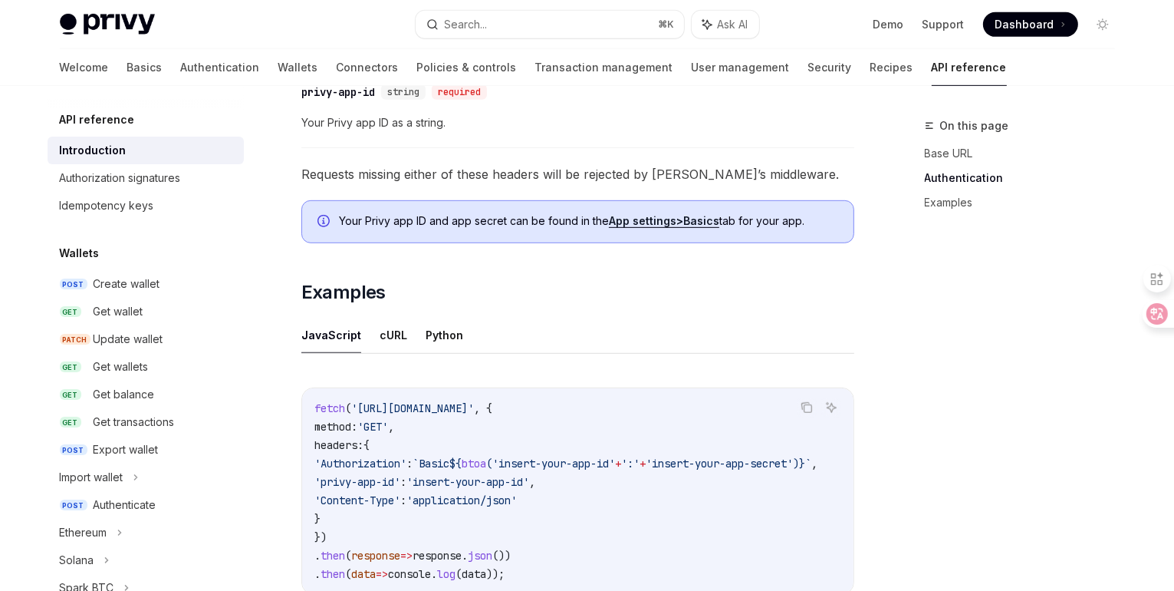
scroll to position [371, 0]
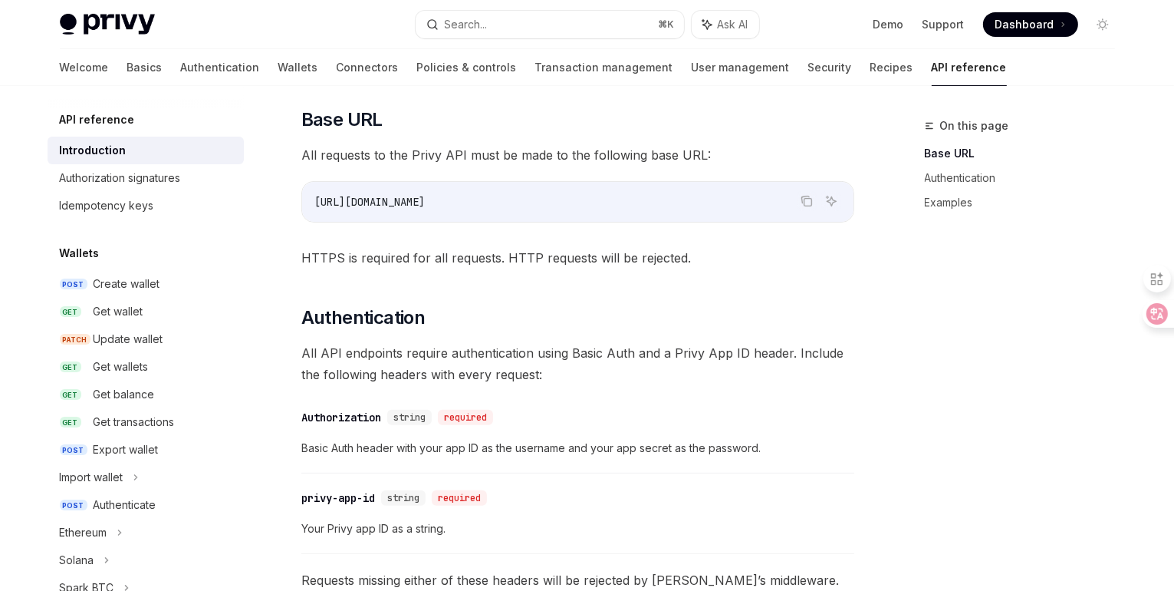
click at [527, 335] on div "Privy offers low-level APIs you can use to interact with wallets and user objec…" at bounding box center [577, 437] width 553 height 1175
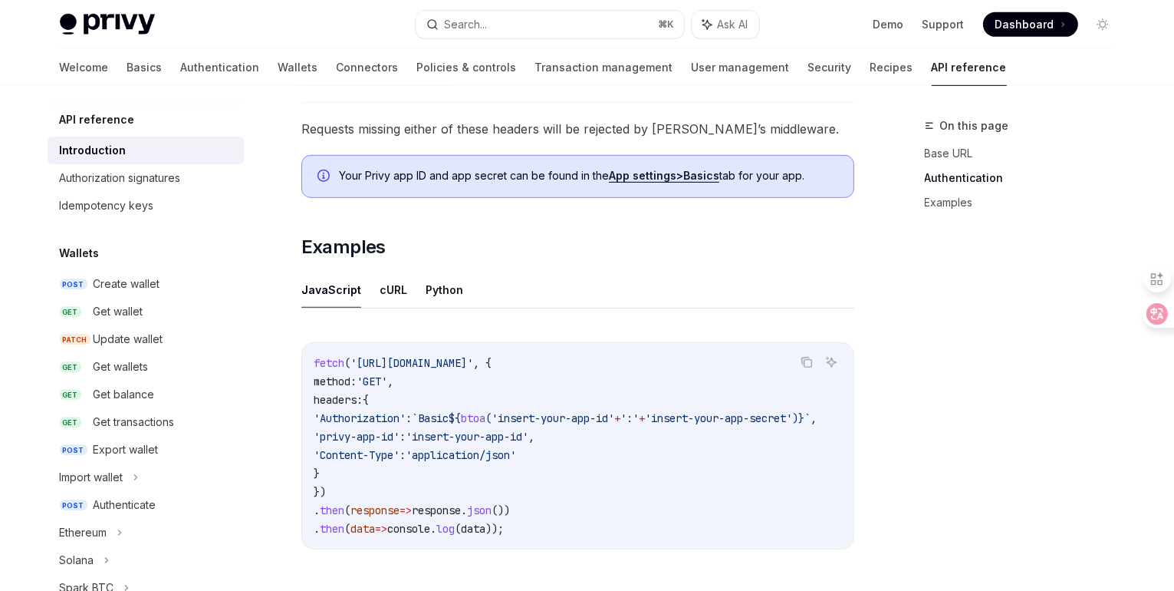
scroll to position [0, 0]
click at [527, 482] on div "On this page Base URL Authentication Examples" at bounding box center [1010, 354] width 233 height 474
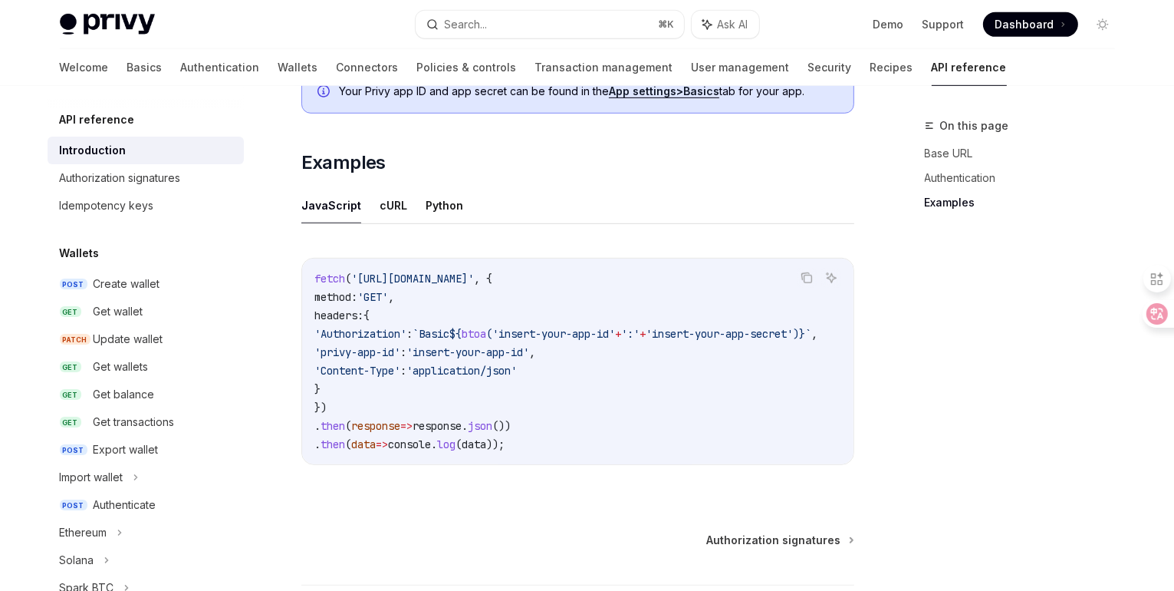
scroll to position [960, 0]
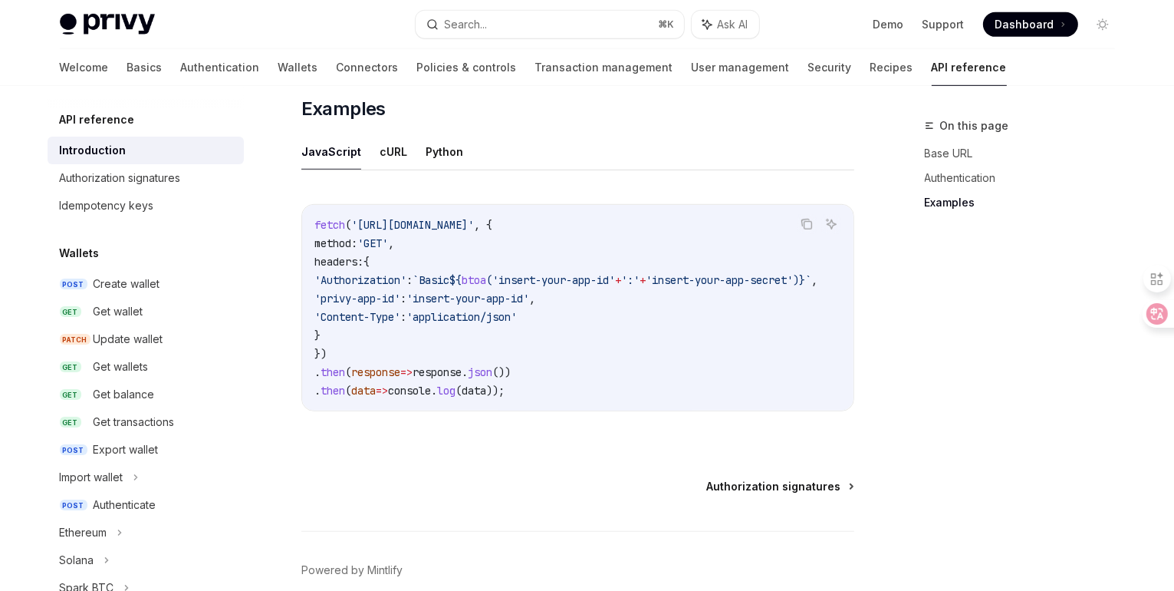
click at [527, 489] on span "Authorization signatures" at bounding box center [774, 486] width 134 height 15
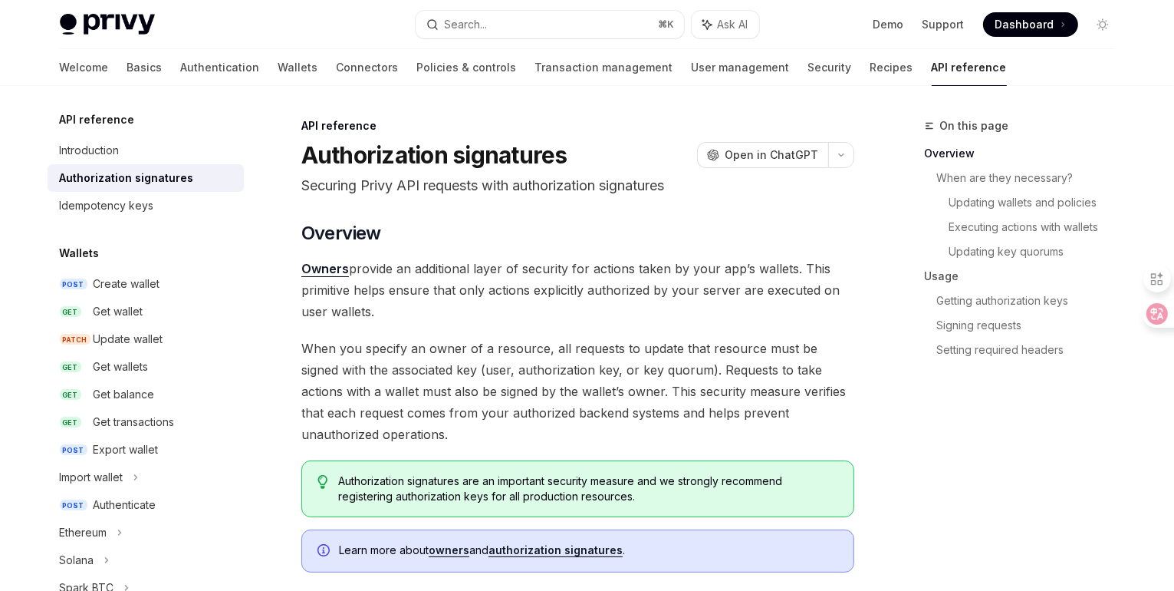
click at [527, 348] on span "When you specify an owner of a resource, all requests to update that resource m…" at bounding box center [577, 391] width 553 height 107
click at [527, 305] on span "Owners provide an additional layer of security for actions taken by your app’s …" at bounding box center [577, 290] width 553 height 64
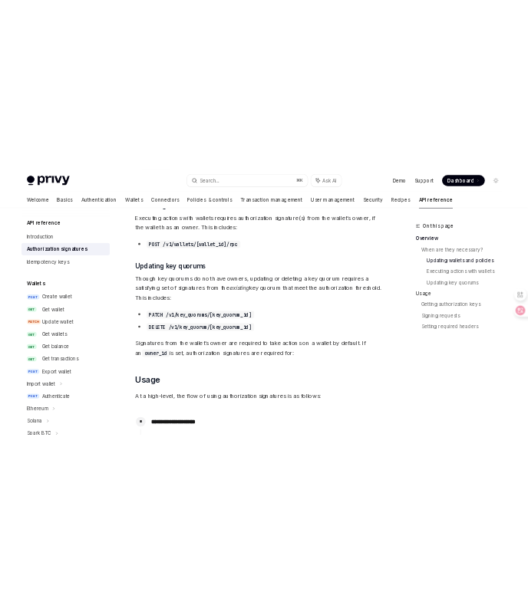
scroll to position [1238, 0]
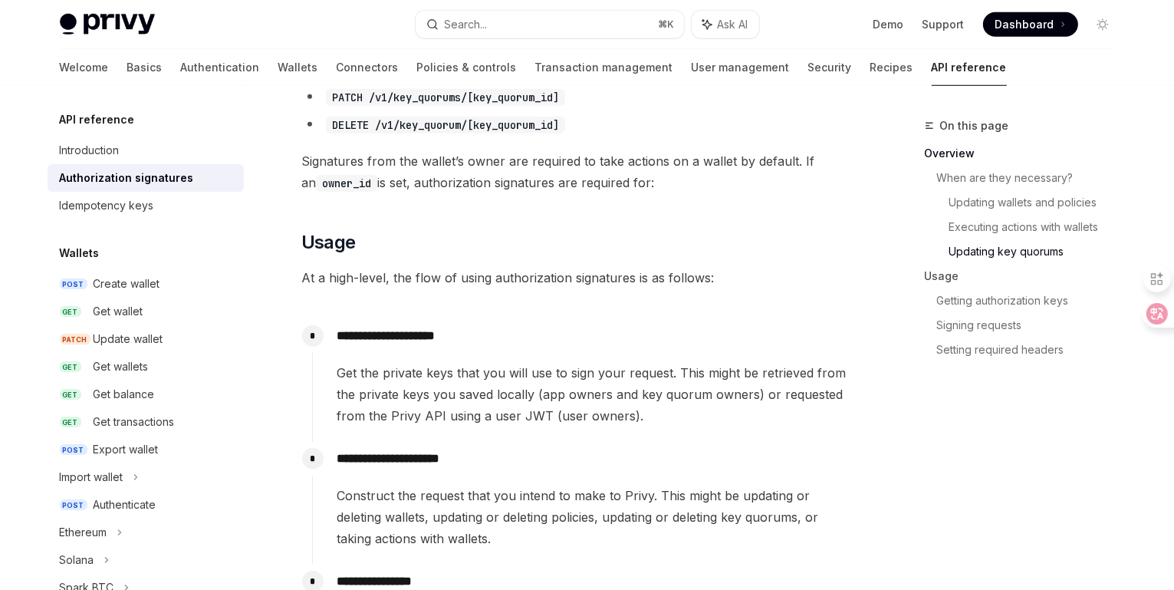
type textarea "*"
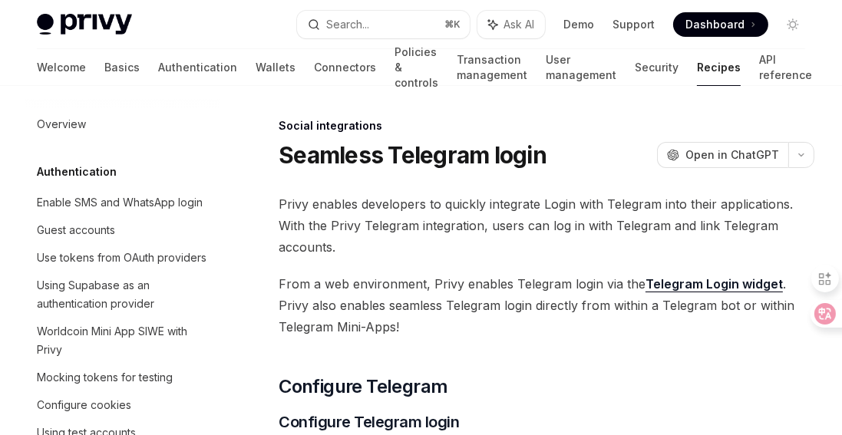
scroll to position [979, 0]
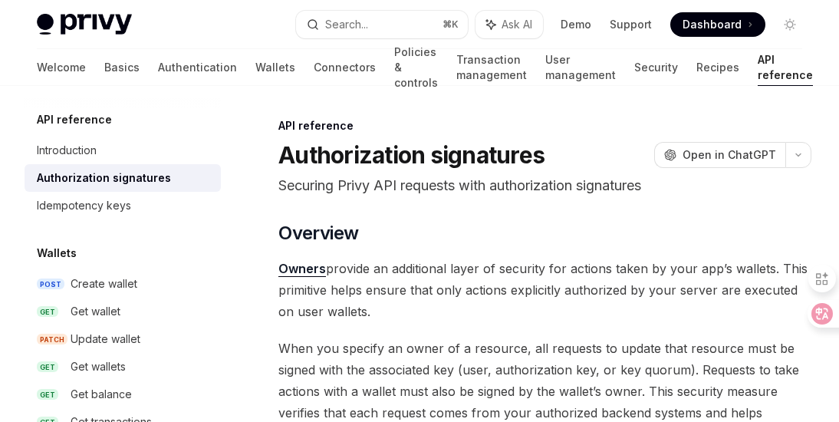
scroll to position [1238, 0]
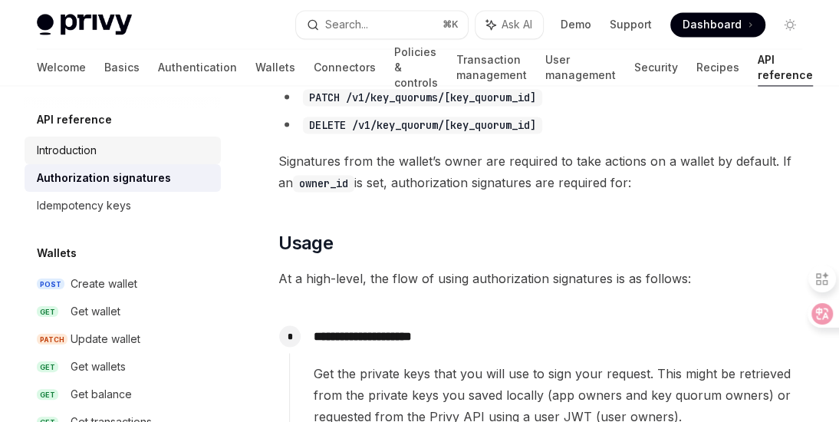
type textarea "*"
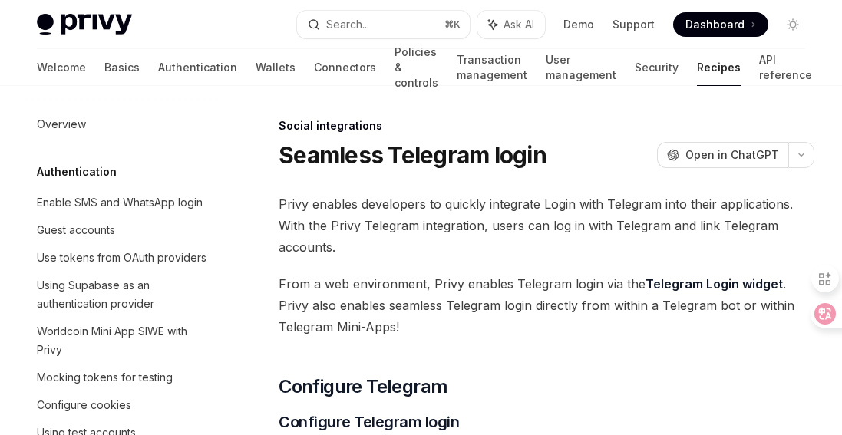
type textarea "*"
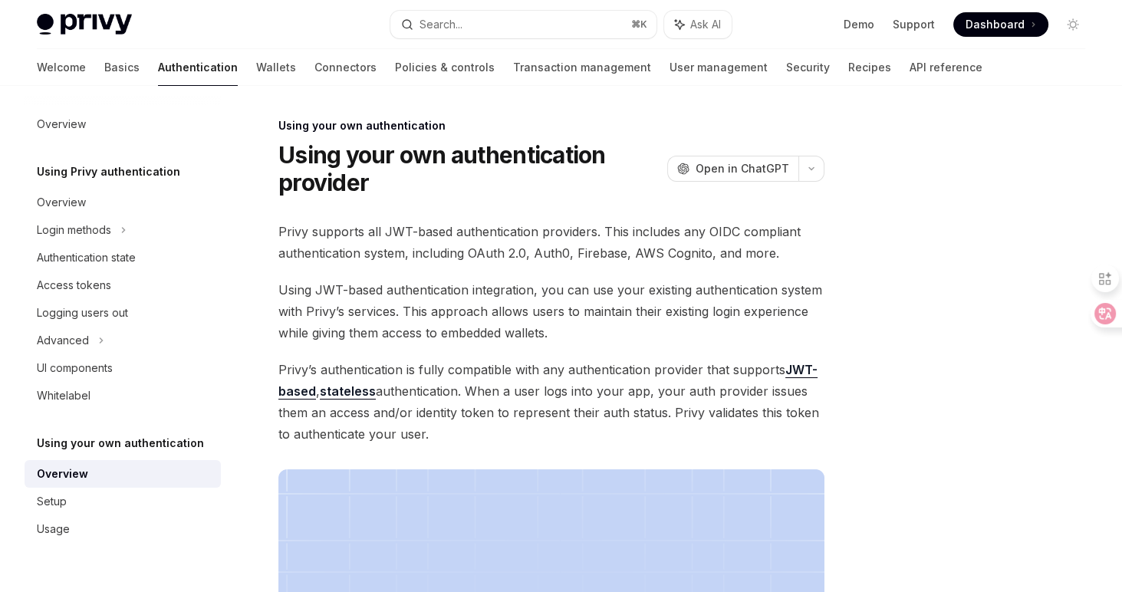
click at [592, 304] on span "Using JWT-based authentication integration, you can use your existing authentic…" at bounding box center [551, 311] width 546 height 64
click at [599, 304] on span "Using JWT-based authentication integration, you can use your existing authentic…" at bounding box center [551, 311] width 546 height 64
click at [581, 327] on span "Using JWT-based authentication integration, you can use your existing authentic…" at bounding box center [551, 311] width 546 height 64
click at [586, 331] on span "Using JWT-based authentication integration, you can use your existing authentic…" at bounding box center [551, 311] width 546 height 64
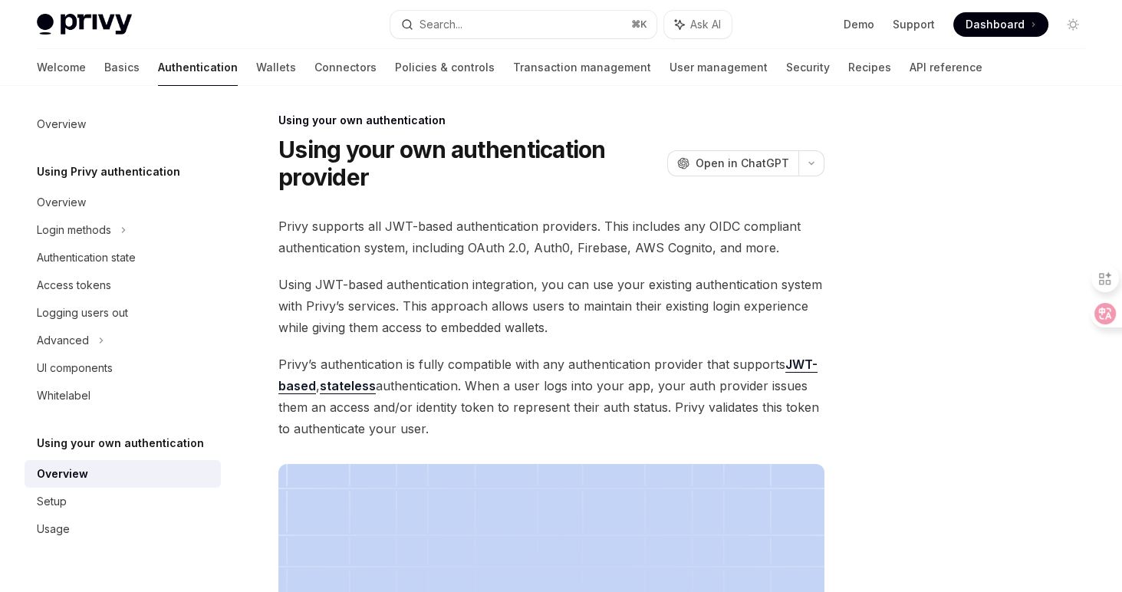
click at [601, 330] on span "Using JWT-based authentication integration, you can use your existing authentic…" at bounding box center [551, 306] width 546 height 64
click at [493, 318] on span "Using JWT-based authentication integration, you can use your existing authentic…" at bounding box center [551, 306] width 546 height 64
click at [493, 309] on span "Using JWT-based authentication integration, you can use your existing authentic…" at bounding box center [551, 306] width 546 height 64
click at [585, 314] on span "Using JWT-based authentication integration, you can use your existing authentic…" at bounding box center [551, 306] width 546 height 64
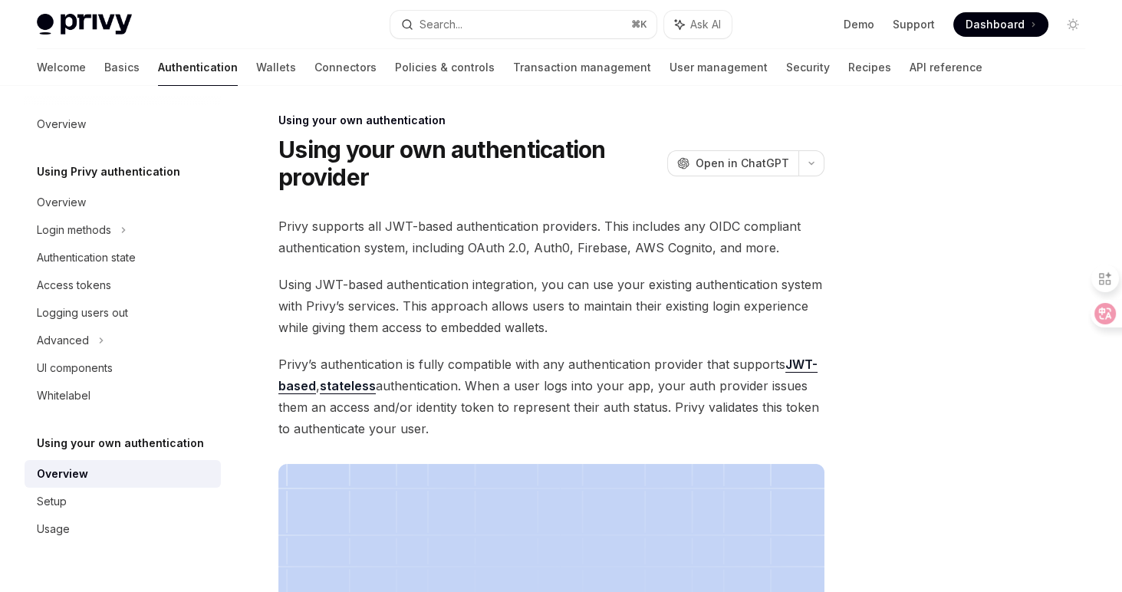
click at [587, 327] on span "Using JWT-based authentication integration, you can use your existing authentic…" at bounding box center [551, 306] width 546 height 64
click at [571, 315] on span "Using JWT-based authentication integration, you can use your existing authentic…" at bounding box center [551, 306] width 546 height 64
click at [589, 331] on span "Using JWT-based authentication integration, you can use your existing authentic…" at bounding box center [551, 306] width 546 height 64
click at [863, 263] on div "Using your own authentication Using your own authentication provider OpenAI Ope…" at bounding box center [561, 581] width 1073 height 1001
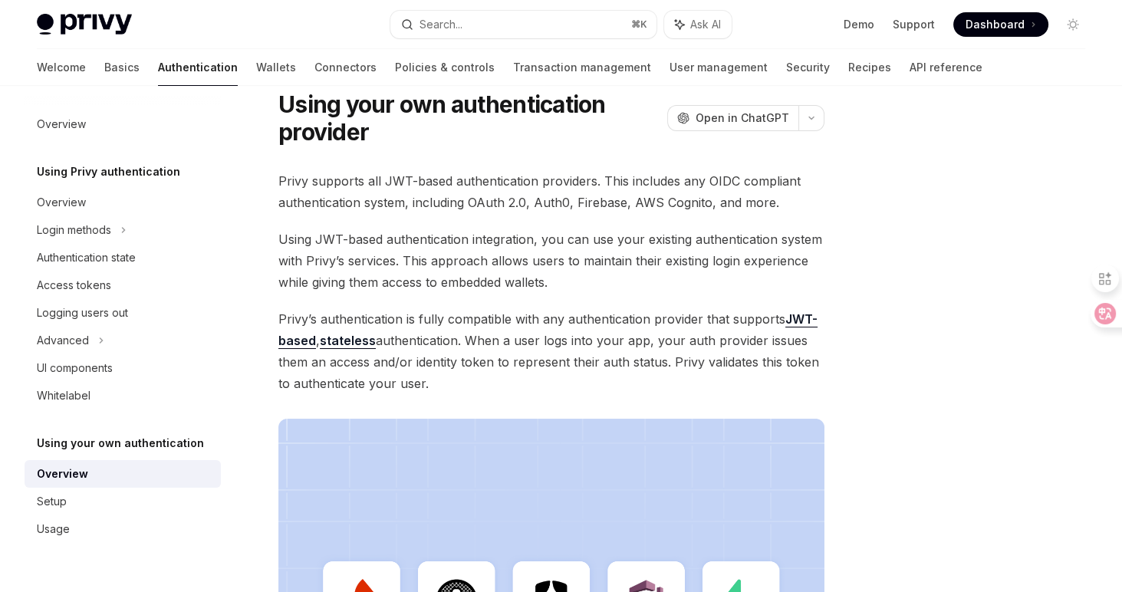
scroll to position [56, 0]
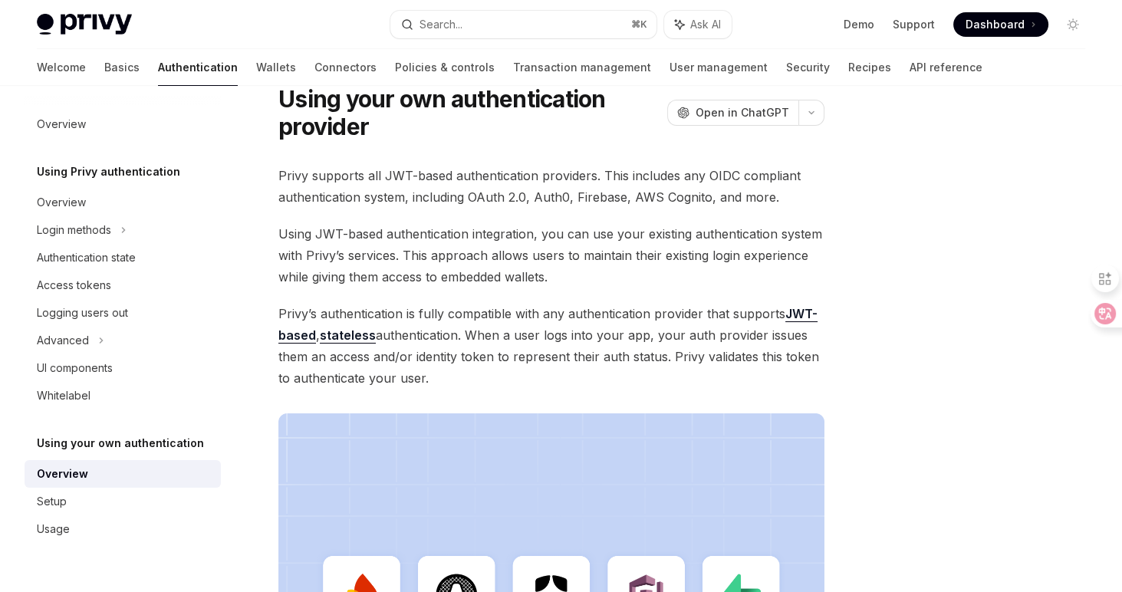
click at [863, 314] on div "Using your own authentication Using your own authentication provider OpenAI Ope…" at bounding box center [561, 530] width 1073 height 1001
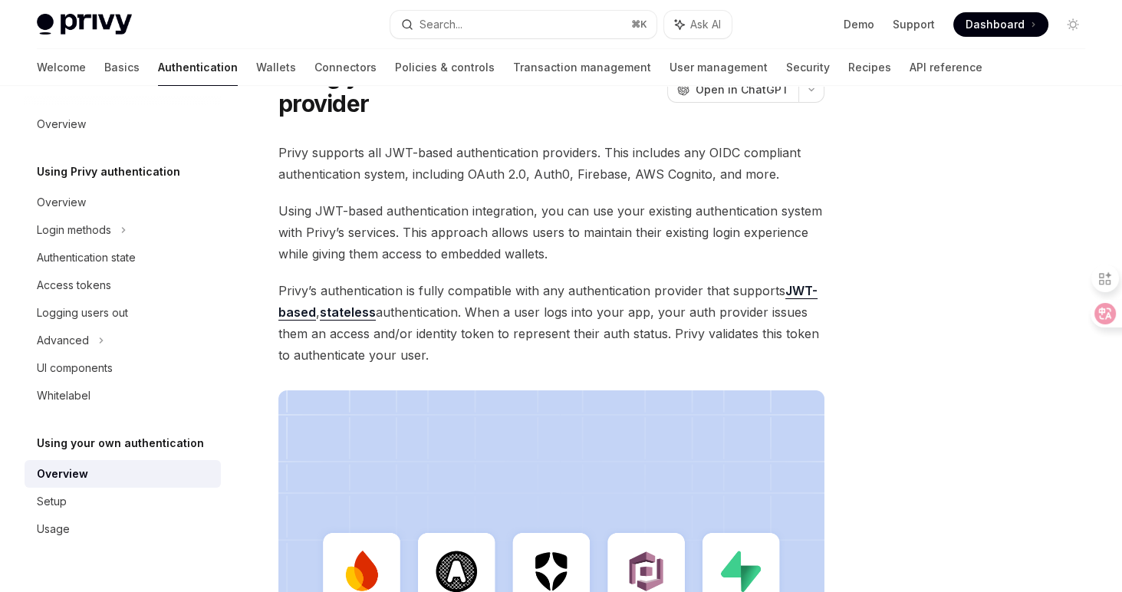
scroll to position [91, 0]
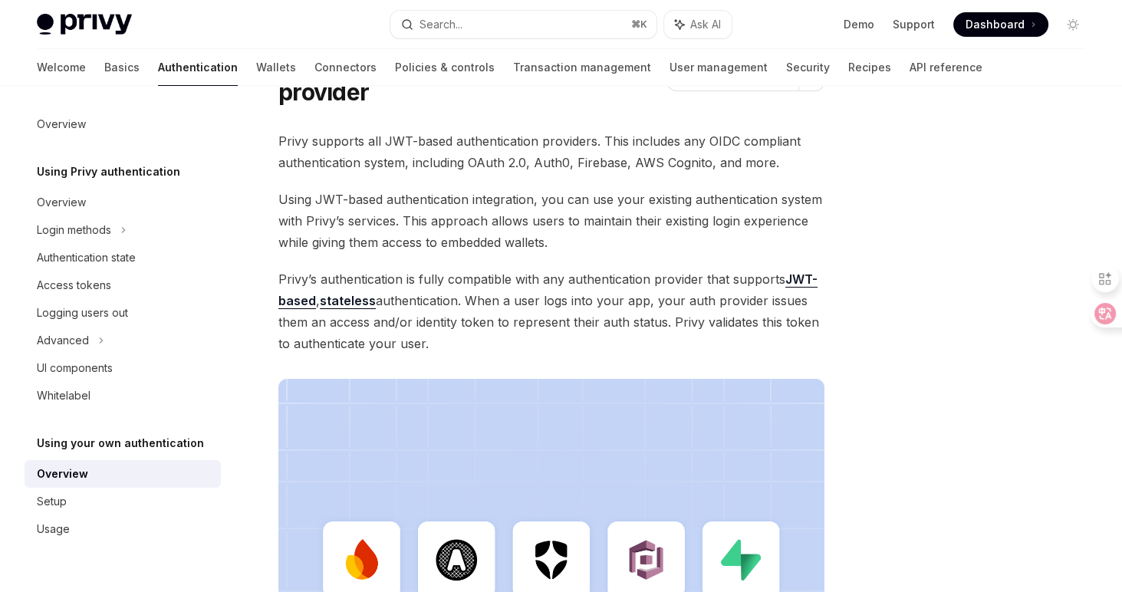
click at [864, 311] on div "Using your own authentication Using your own authentication provider OpenAI Ope…" at bounding box center [561, 495] width 1073 height 1001
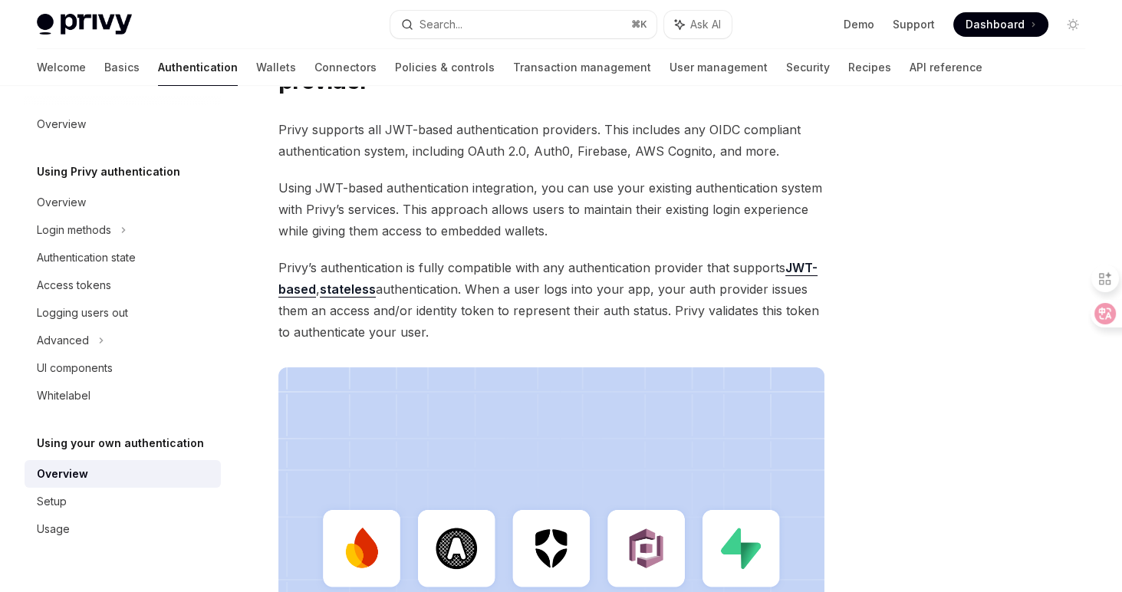
scroll to position [107, 0]
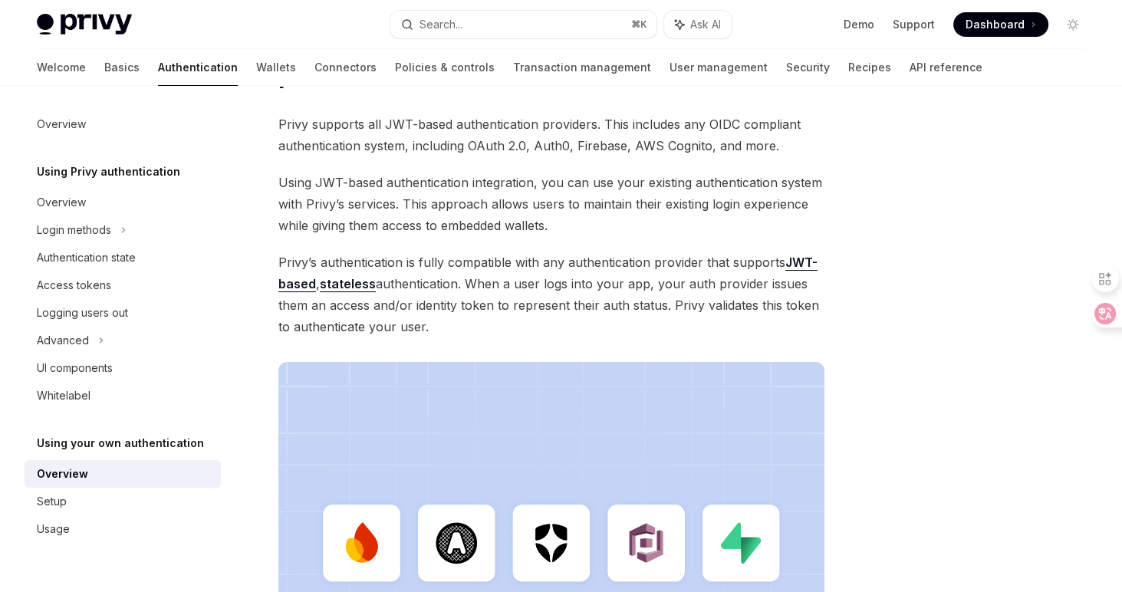
click at [855, 333] on div "Using your own authentication Using your own authentication provider OpenAI Ope…" at bounding box center [561, 479] width 1073 height 1001
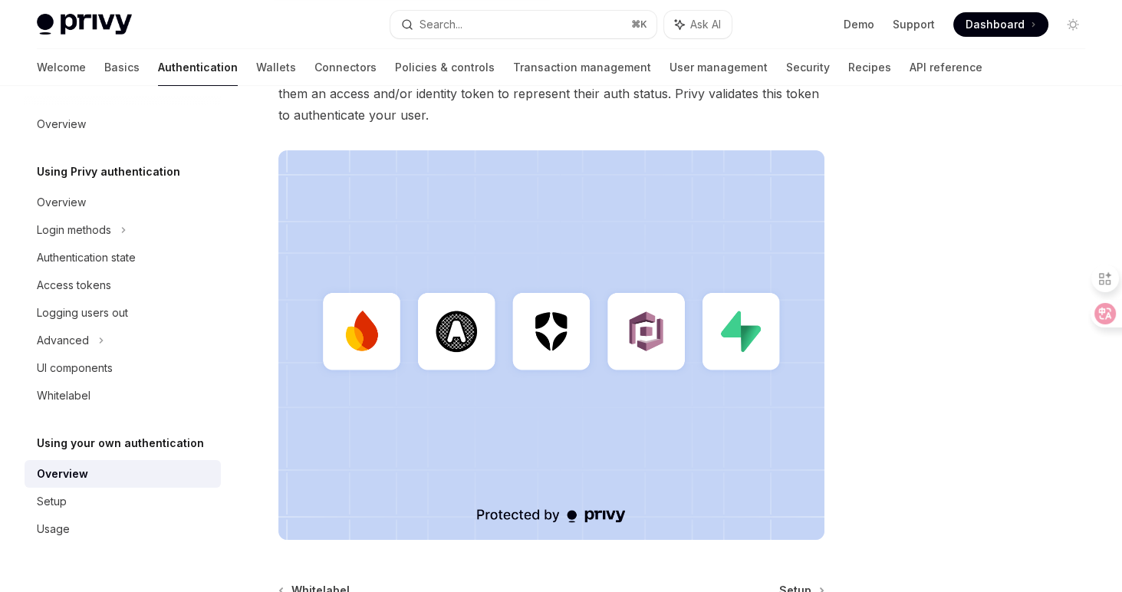
scroll to position [494, 0]
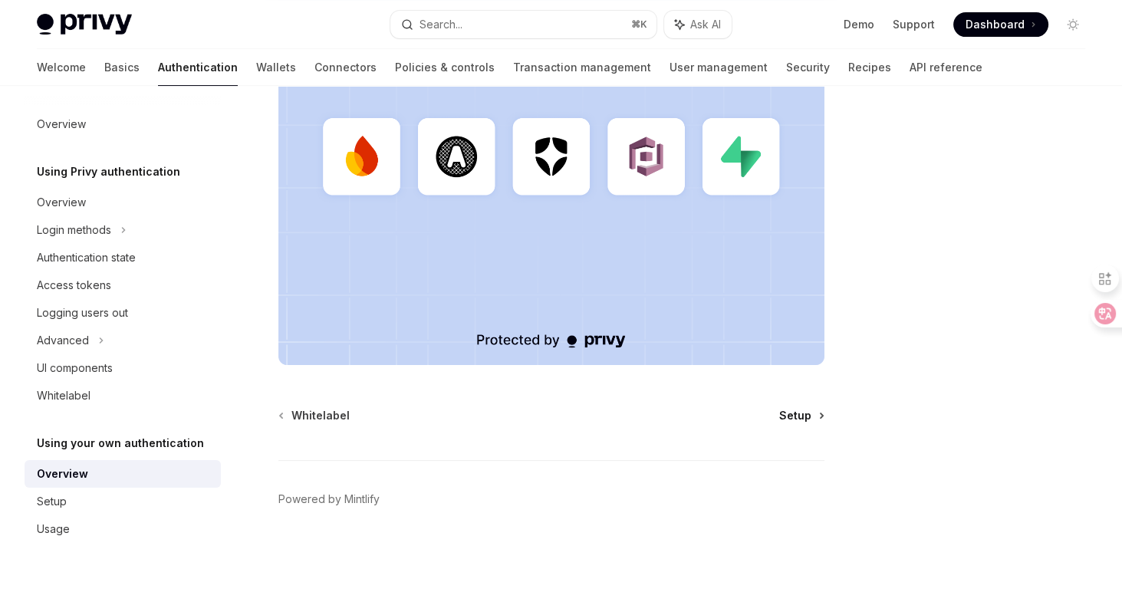
click at [801, 412] on span "Setup" at bounding box center [795, 415] width 32 height 15
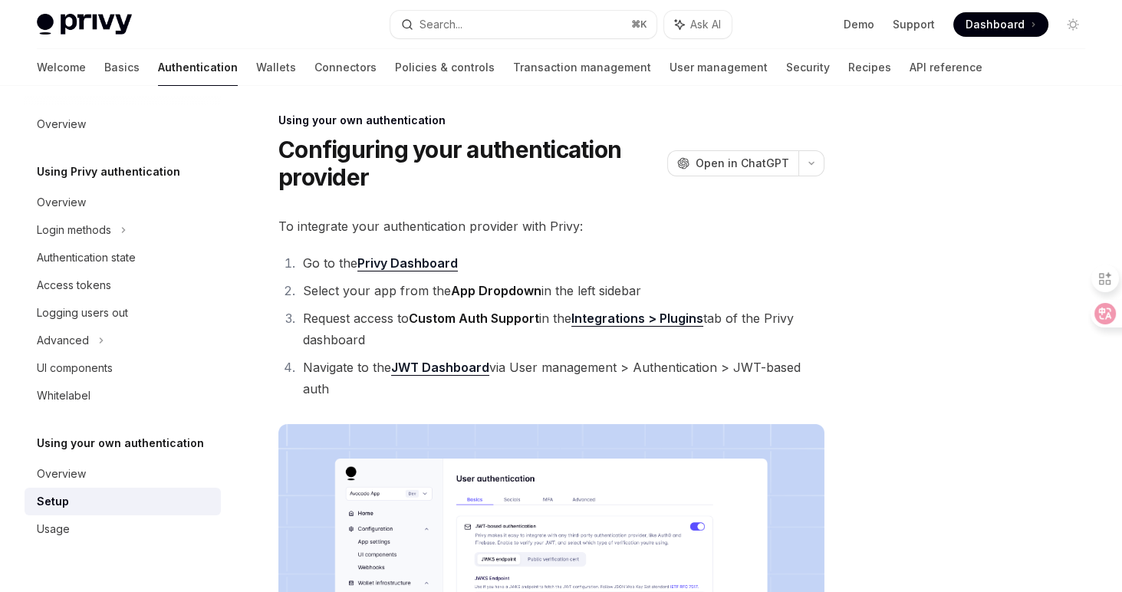
scroll to position [11, 0]
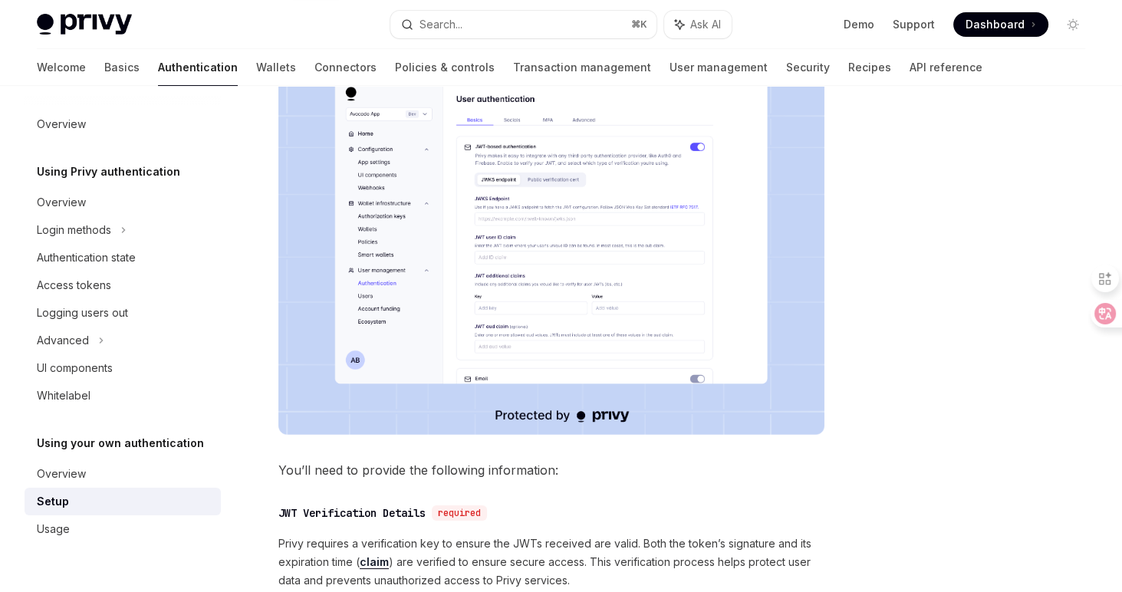
scroll to position [638, 0]
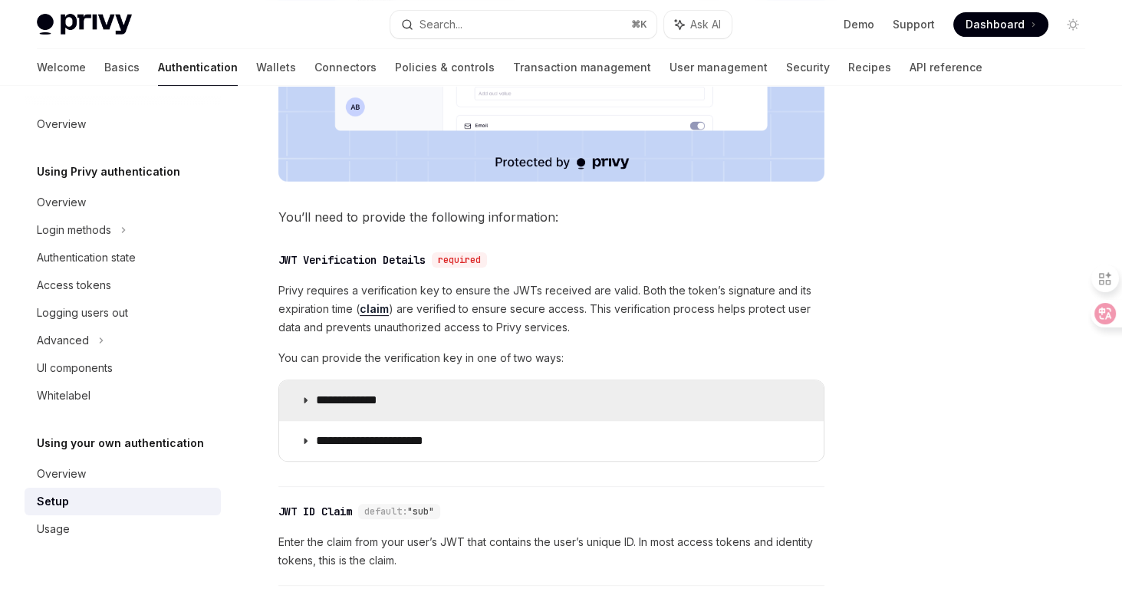
click at [729, 403] on summary "**********" at bounding box center [551, 400] width 545 height 40
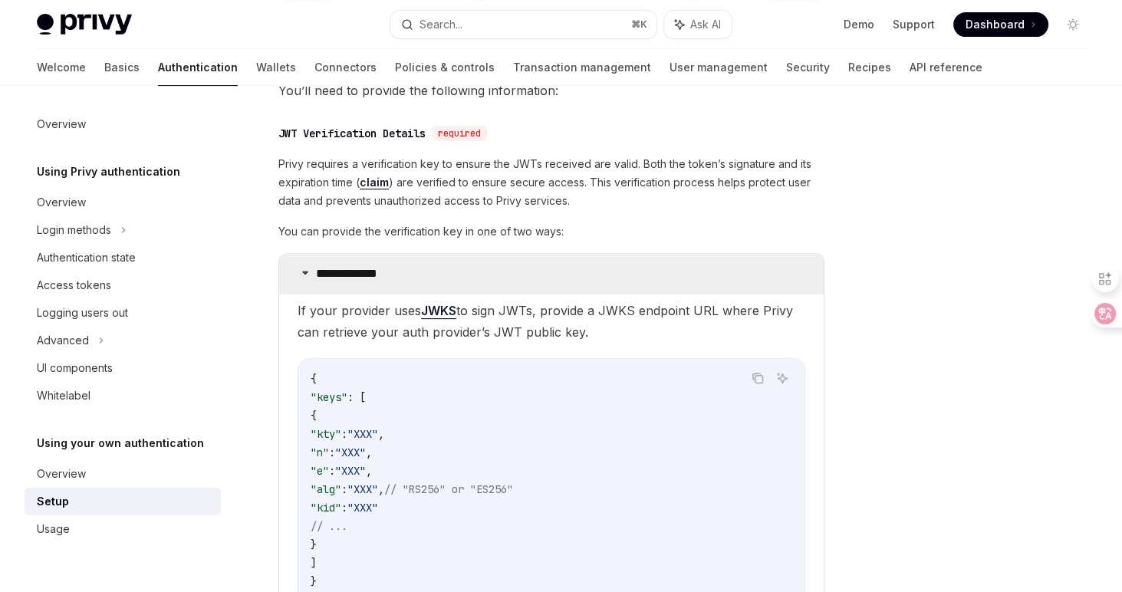
scroll to position [905, 0]
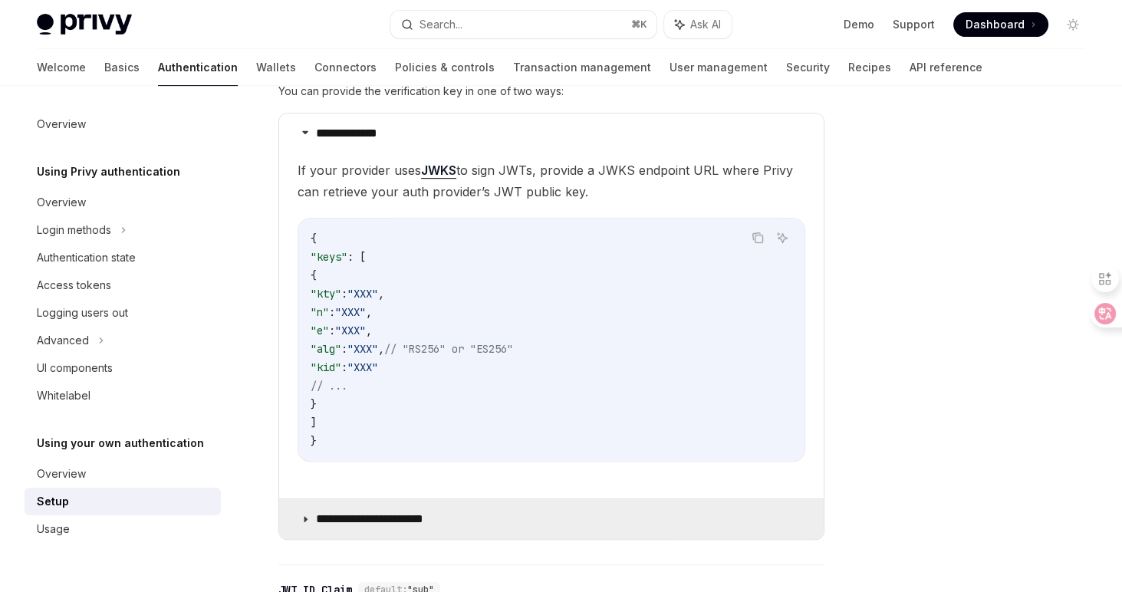
click at [620, 509] on summary "**********" at bounding box center [551, 519] width 545 height 40
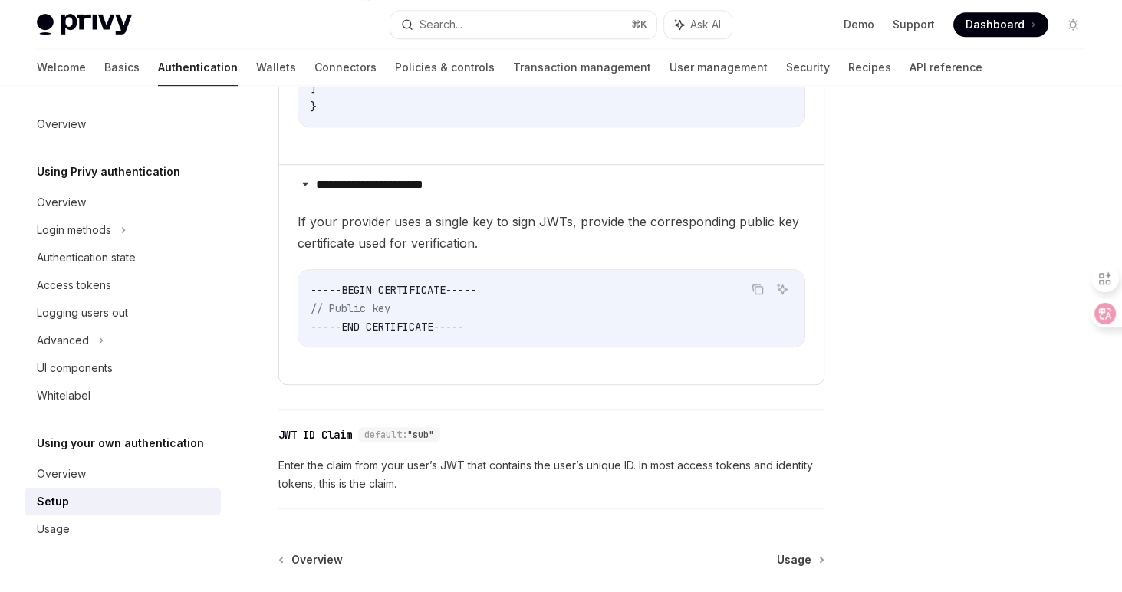
scroll to position [1234, 0]
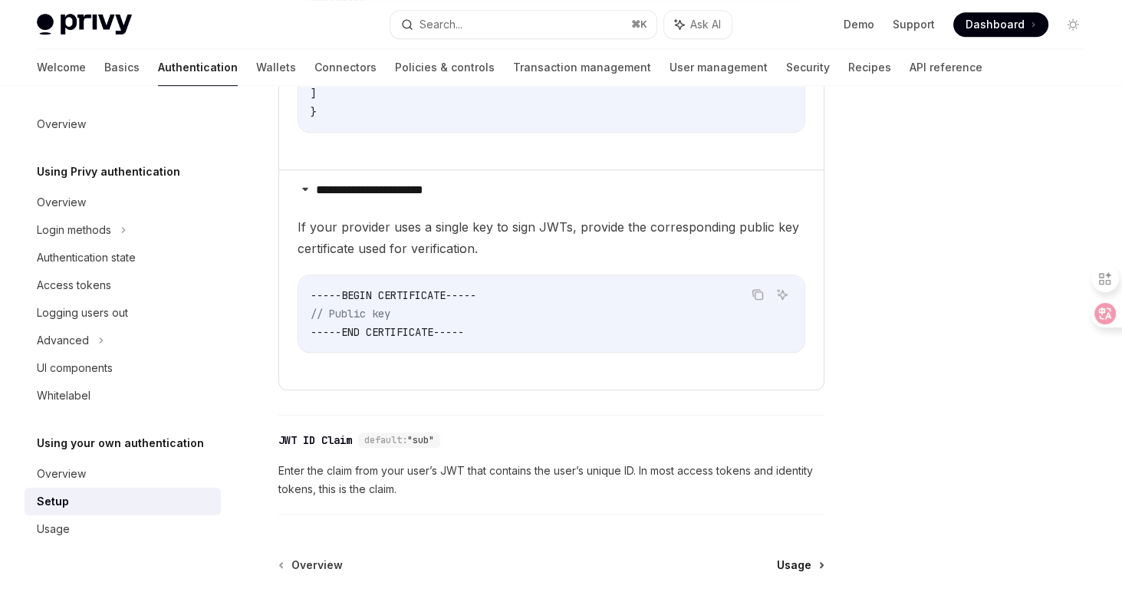
click at [792, 565] on span "Usage" at bounding box center [794, 565] width 35 height 15
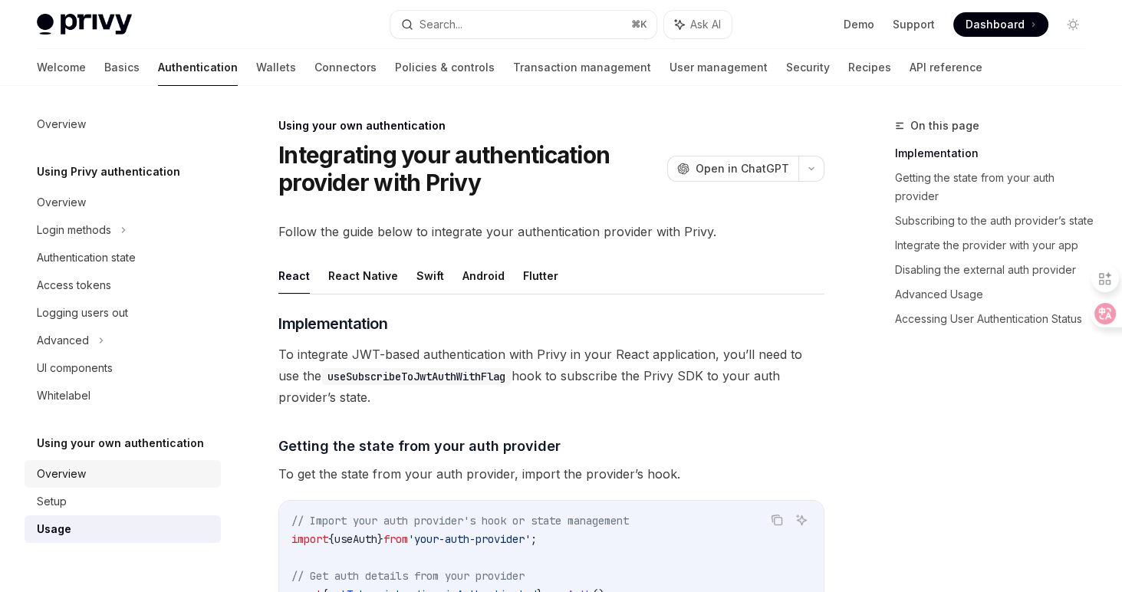
click at [146, 485] on link "Overview" at bounding box center [123, 474] width 196 height 28
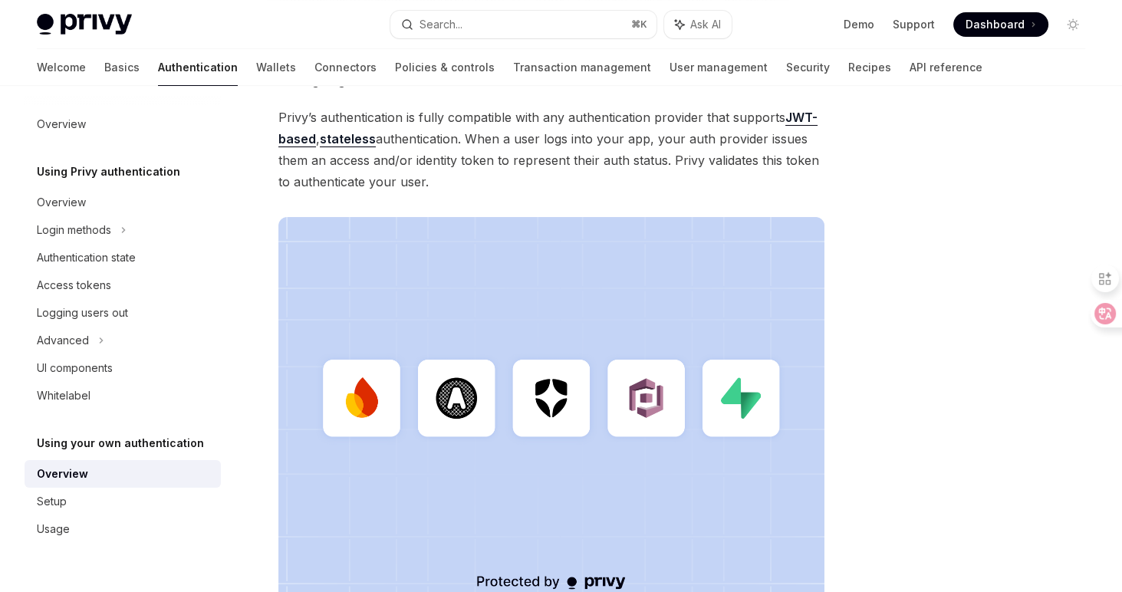
scroll to position [494, 0]
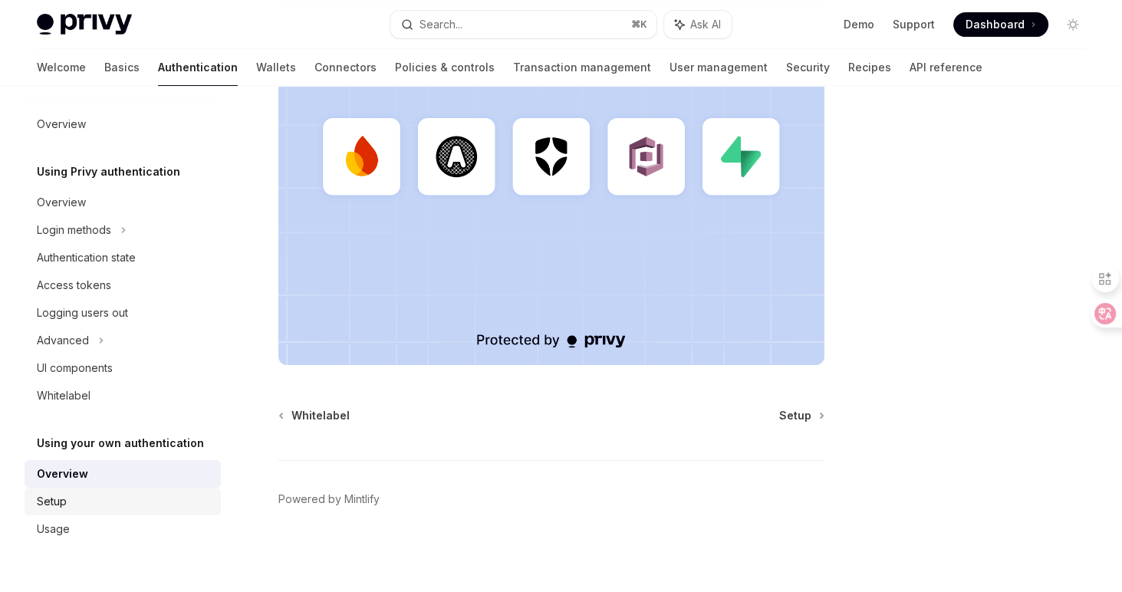
click at [85, 491] on link "Setup" at bounding box center [123, 502] width 196 height 28
type textarea "*"
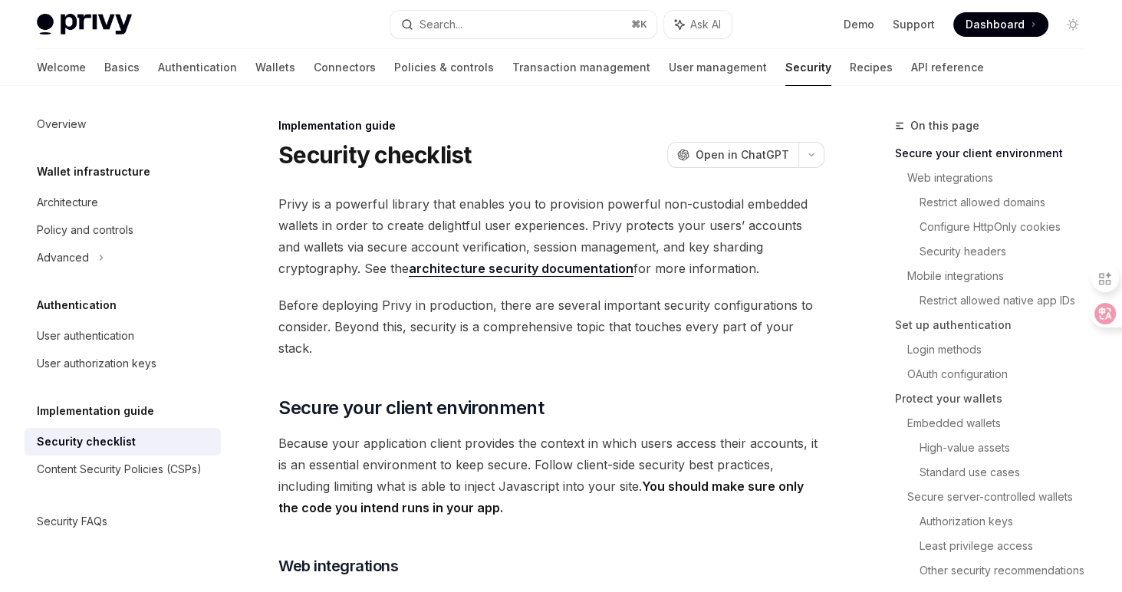
click at [676, 352] on span "Before deploying Privy in production, there are several important security conf…" at bounding box center [551, 327] width 546 height 64
click at [677, 354] on span "Before deploying Privy in production, there are several important security conf…" at bounding box center [551, 327] width 546 height 64
click at [671, 349] on span "Before deploying Privy in production, there are several important security conf…" at bounding box center [551, 327] width 546 height 64
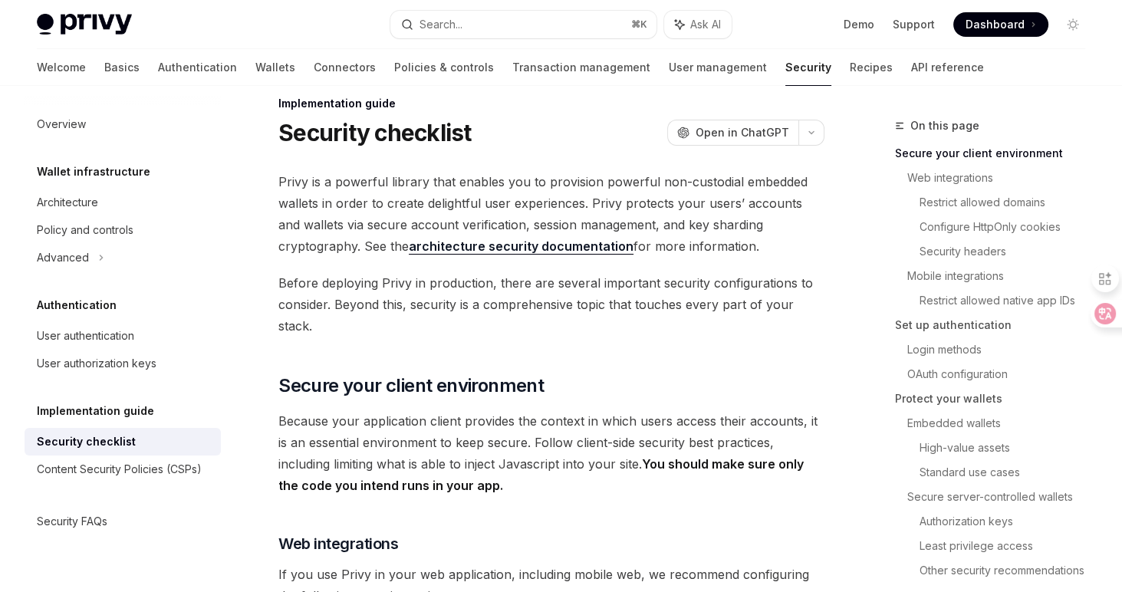
click at [647, 416] on span "Because your application client provides the context in which users access thei…" at bounding box center [551, 453] width 546 height 86
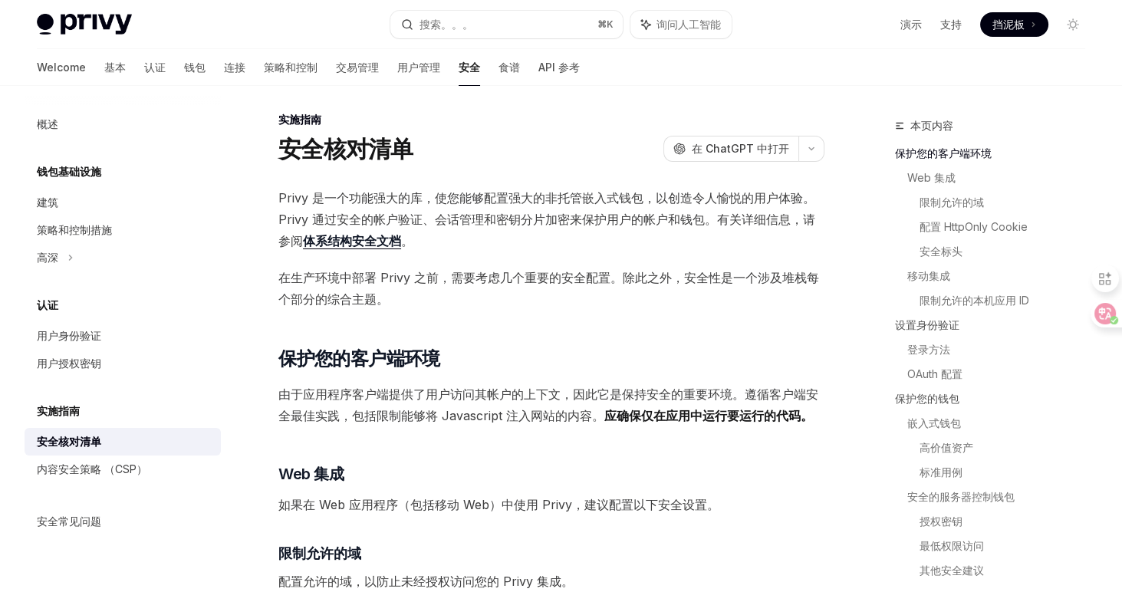
scroll to position [0, 0]
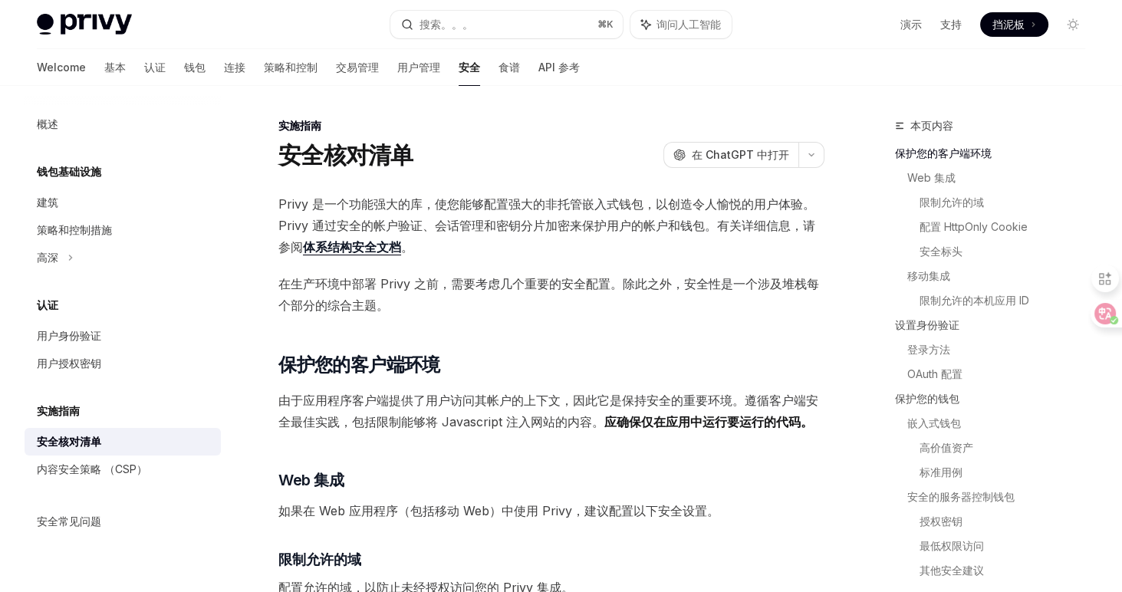
click at [536, 241] on span "Privy 是一个功能强大的库，使您能够配置强大的非托管嵌入式钱包，以创造令人愉悦的用户体验。Privy 通过安全的帐户验证、会话管理和密钥分片加密来保护用户…" at bounding box center [551, 225] width 546 height 64
click at [537, 292] on span "在生产环境中部署 Privy 之前，需要考虑几个重要的安全配置。除此之外，安全性是一个涉及堆栈每个部分的综合主题。" at bounding box center [551, 294] width 546 height 43
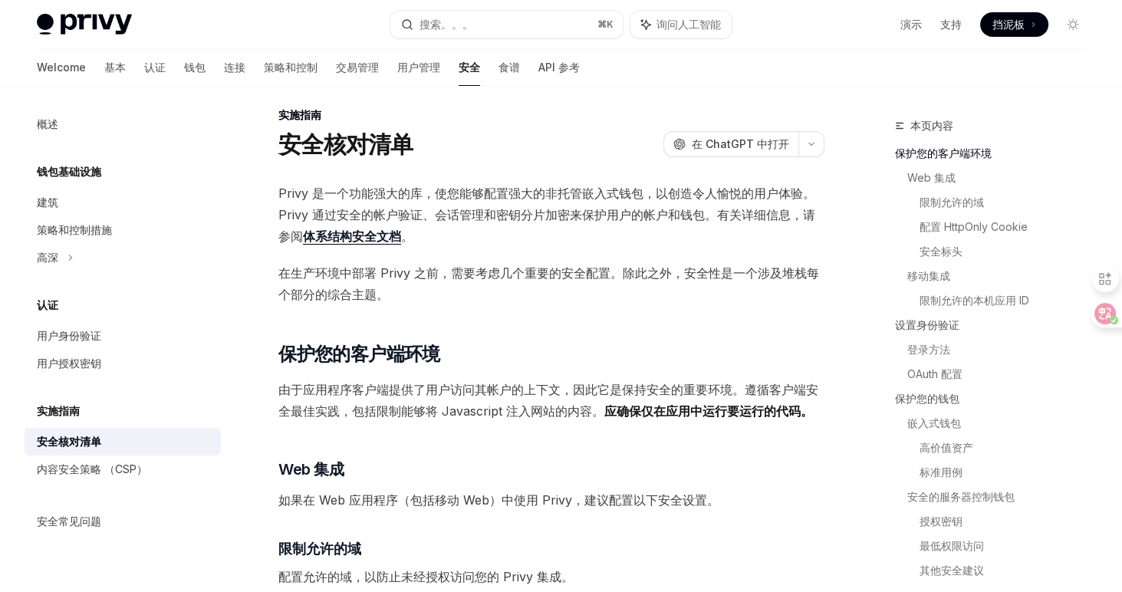
scroll to position [75, 0]
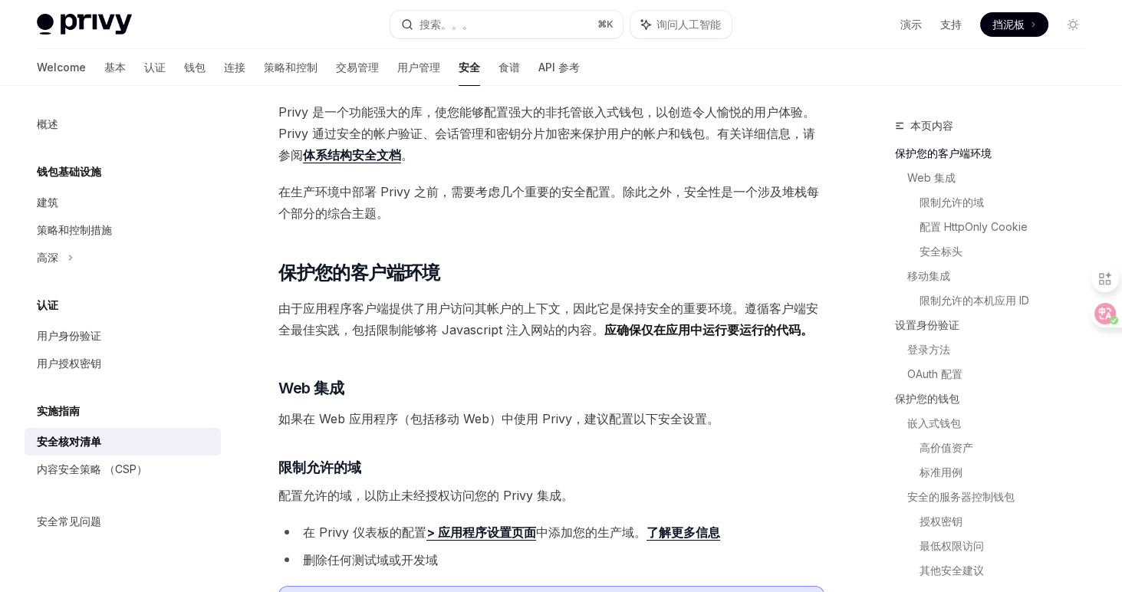
scroll to position [127, 0]
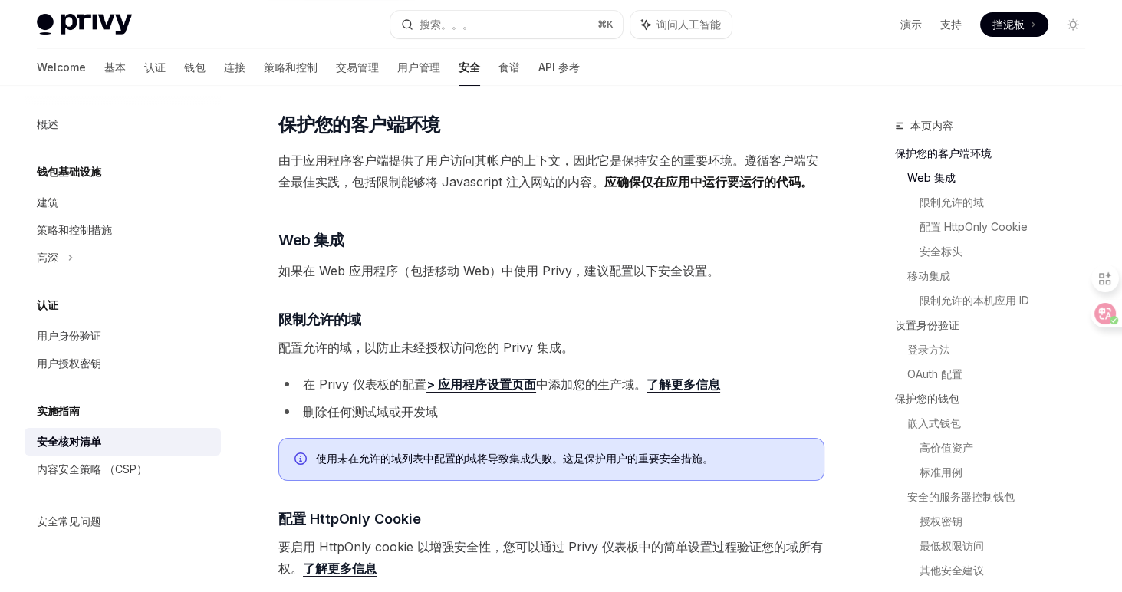
scroll to position [467, 0]
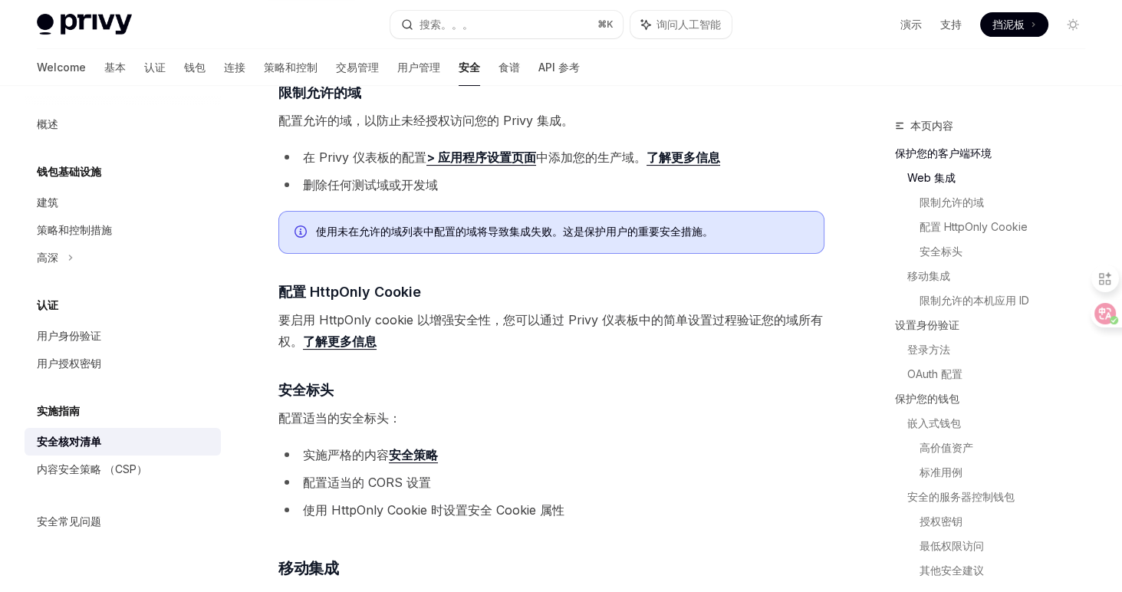
click at [581, 324] on font "要启用 HttpOnly cookie 以增强安全性，您可以通过 Privy 仪表板中的简单设置过程验证您的域所有权。 了解更多信息" at bounding box center [550, 331] width 545 height 38
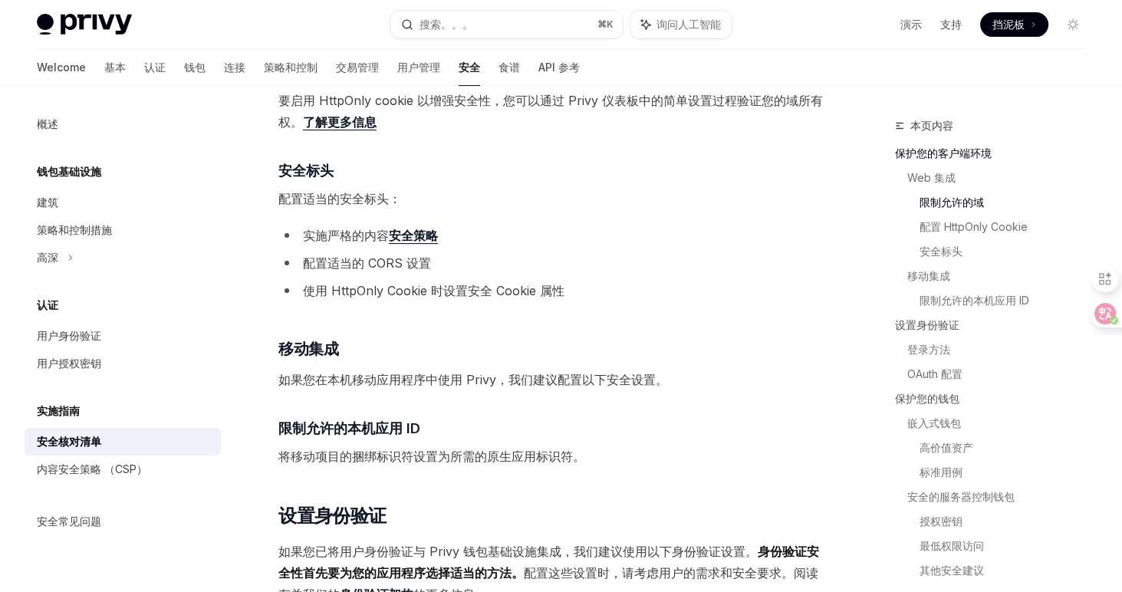
scroll to position [732, 0]
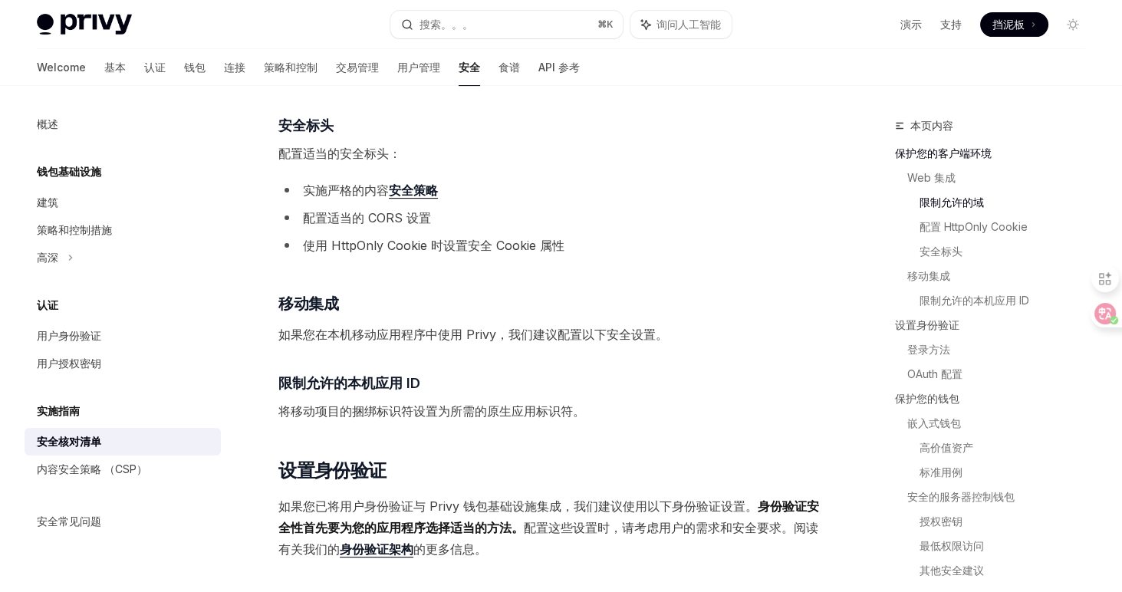
click at [594, 414] on span "将移动项目的捆绑标识符设置为所需的原生应用标识符。" at bounding box center [551, 410] width 546 height 21
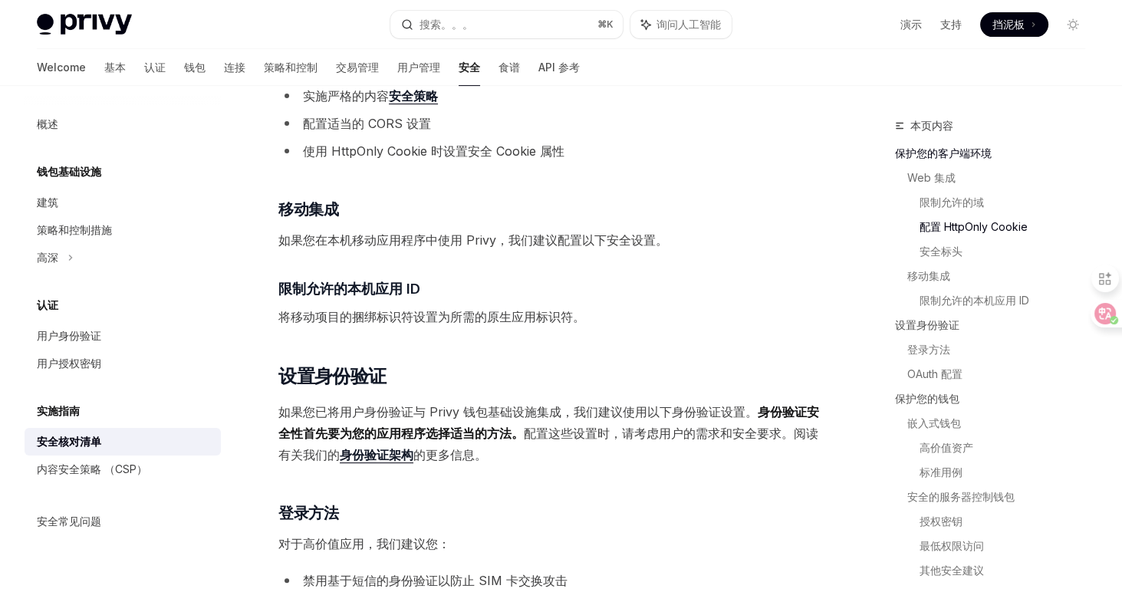
scroll to position [931, 0]
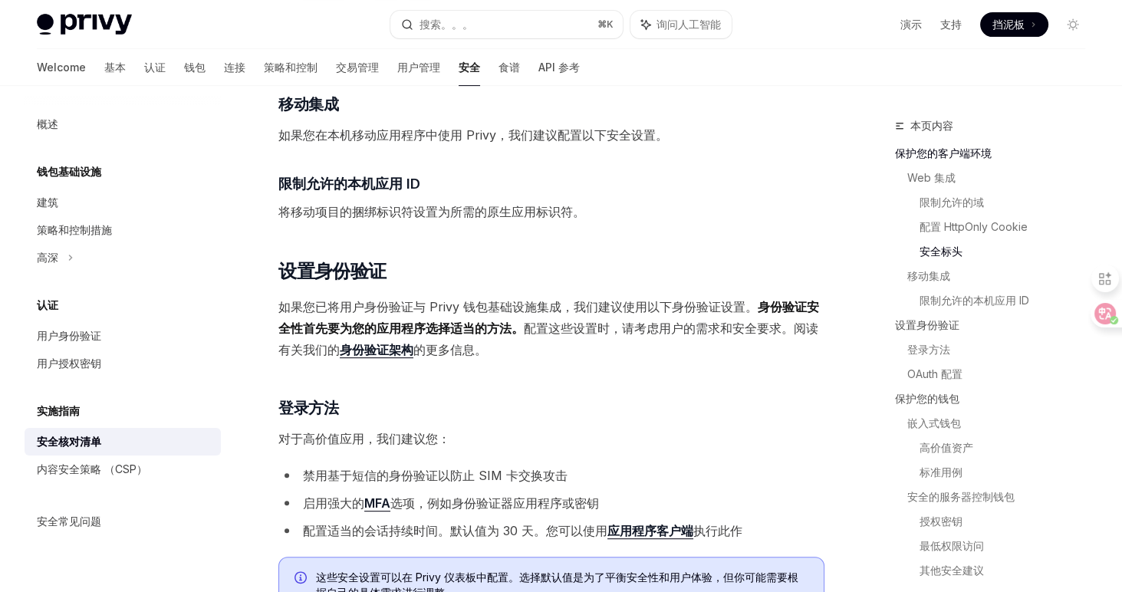
click at [562, 436] on span "对于高价值应用，我们建议您：" at bounding box center [551, 438] width 546 height 21
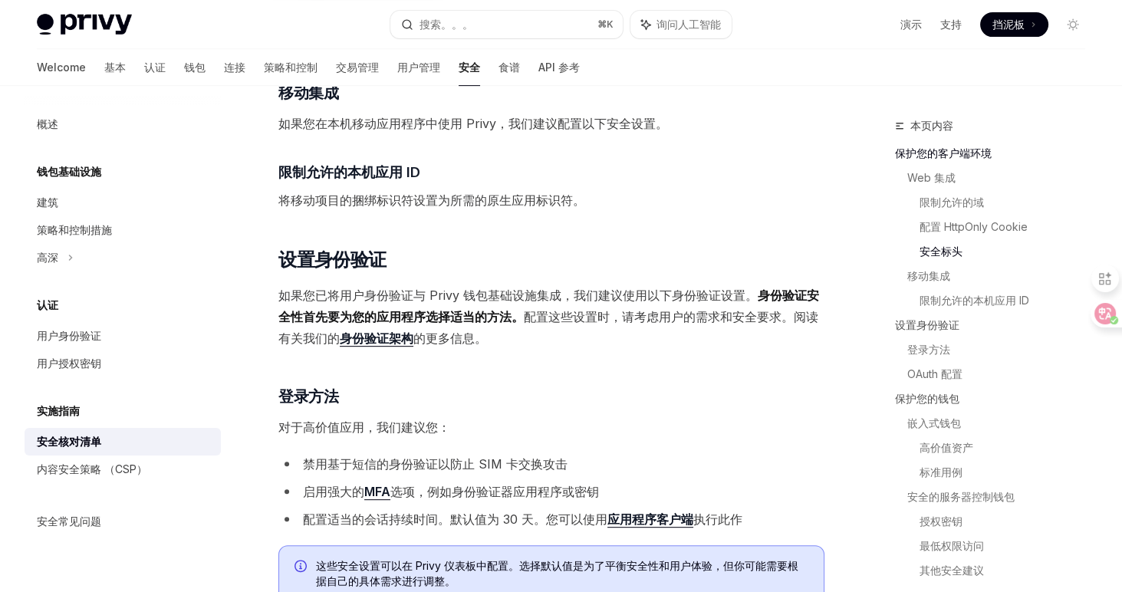
scroll to position [949, 0]
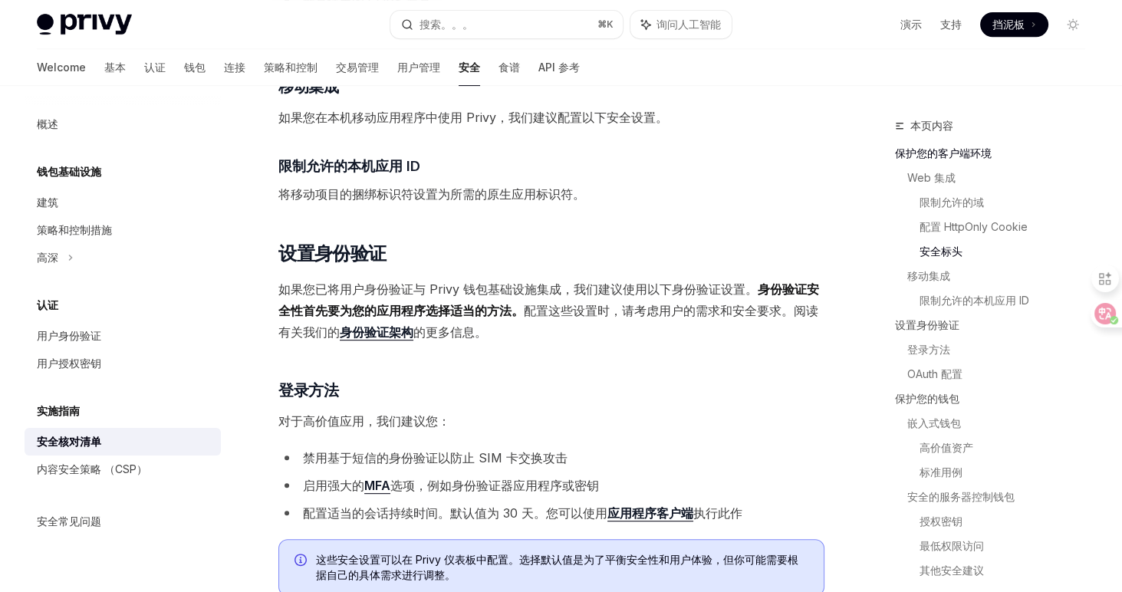
click at [525, 515] on font "配置适当的会话持续时间。默认值为 30 天。您可以使用 应用程序客户端 执行此作" at bounding box center [523, 514] width 440 height 16
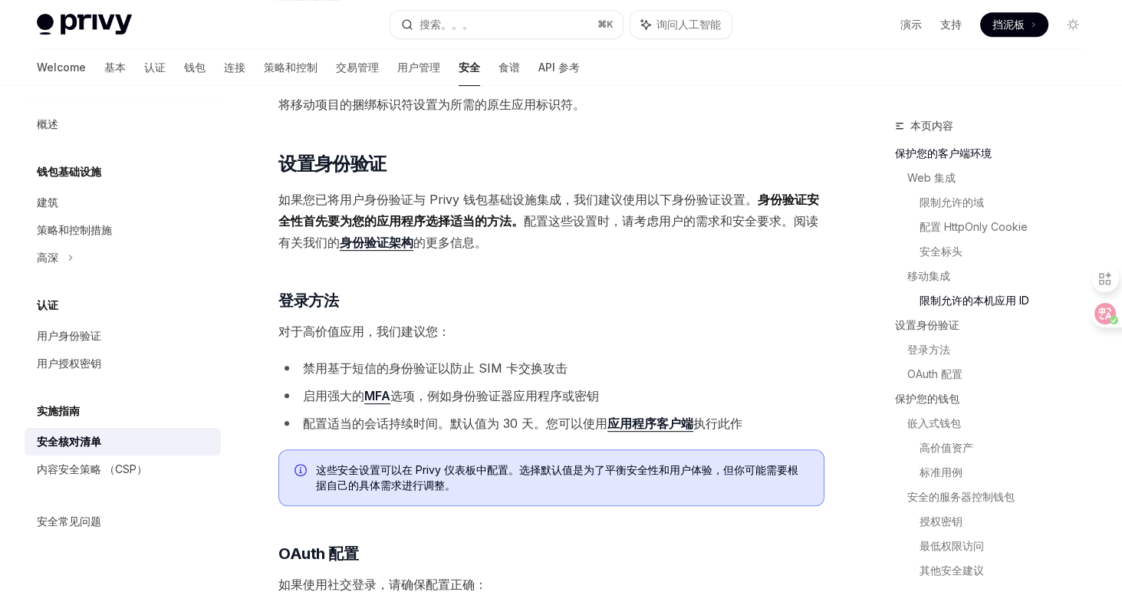
scroll to position [1156, 0]
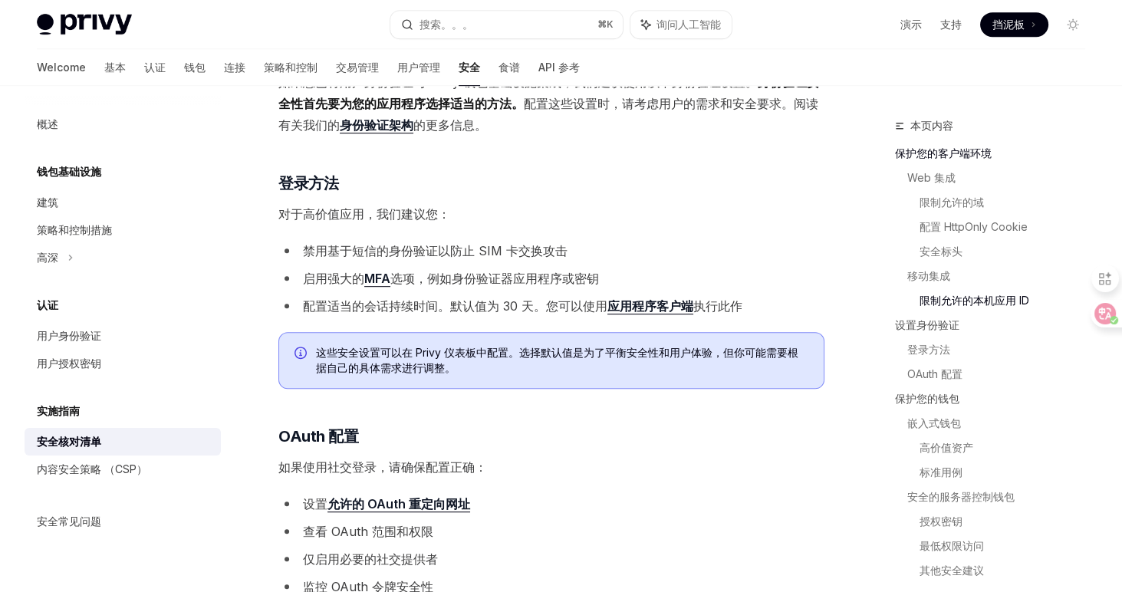
click at [525, 515] on ul "设置 允许的 OAuth 重定向网址 查看 OAuth 范围和权限 仅启用必要的社交提供者 监控 OAuth 令牌安全性" at bounding box center [551, 545] width 546 height 104
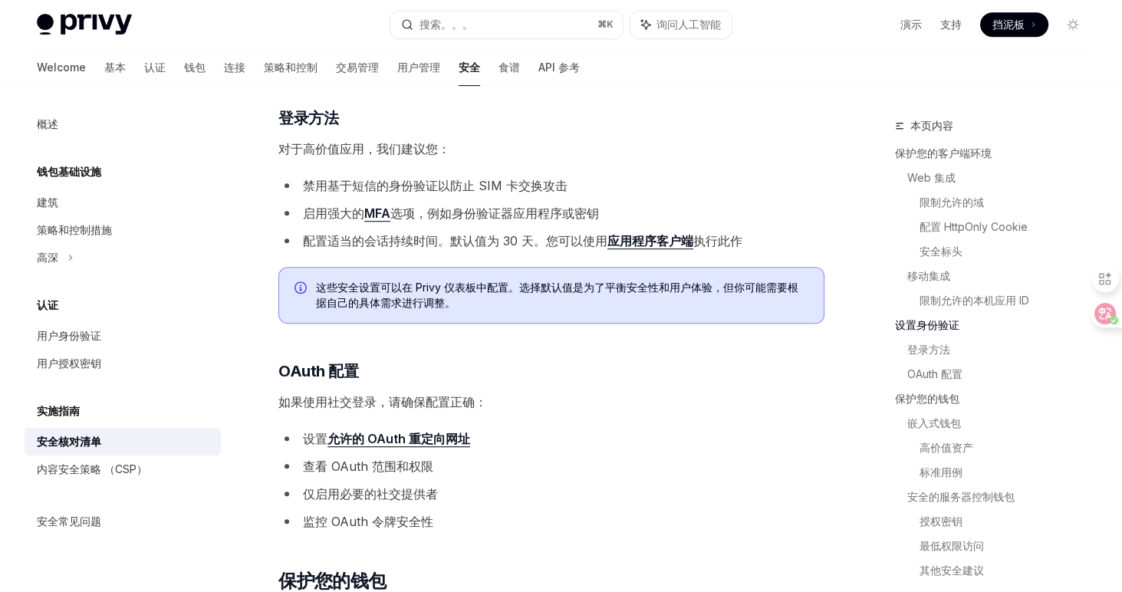
scroll to position [1400, 0]
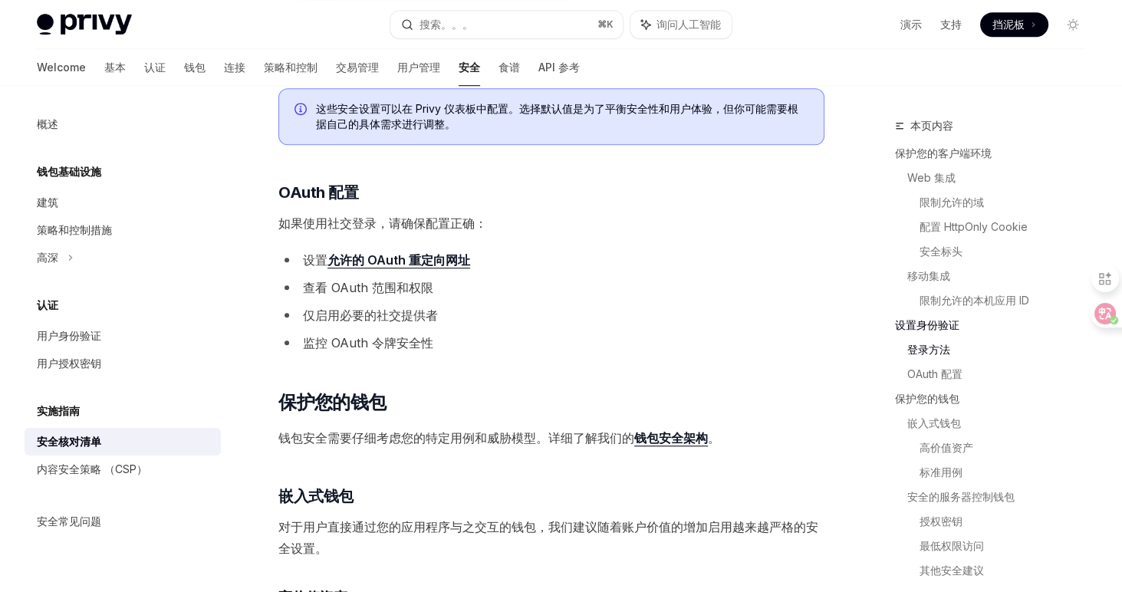
click at [526, 520] on font "对于用户直接通过您的应用程序与之交互的钱包，我们建议随着账户价值的增加启用越来越严格的安全设置。" at bounding box center [548, 537] width 540 height 37
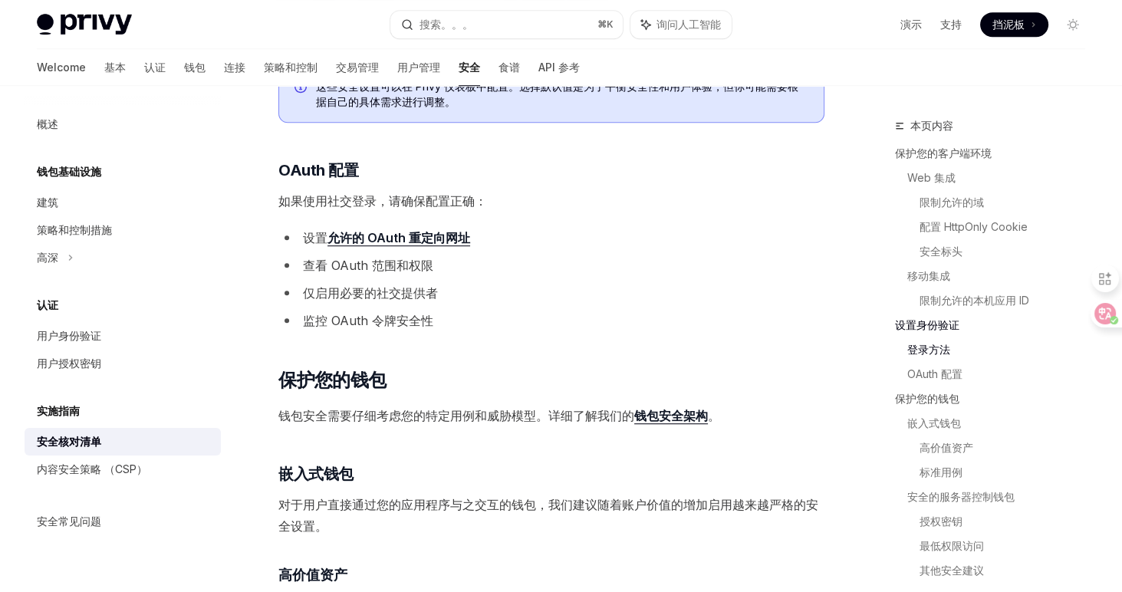
scroll to position [1428, 0]
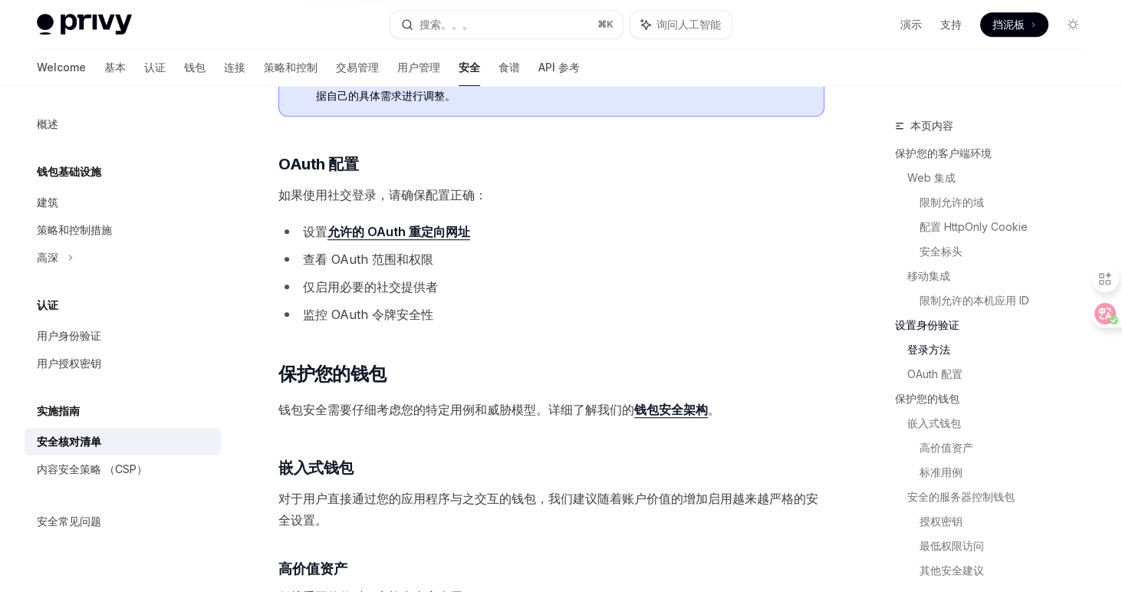
click at [526, 520] on span "对于用户直接通过您的应用程序与之交互的钱包，我们建议随着账户价值的增加启用越来越严格的安全设置。" at bounding box center [551, 509] width 546 height 43
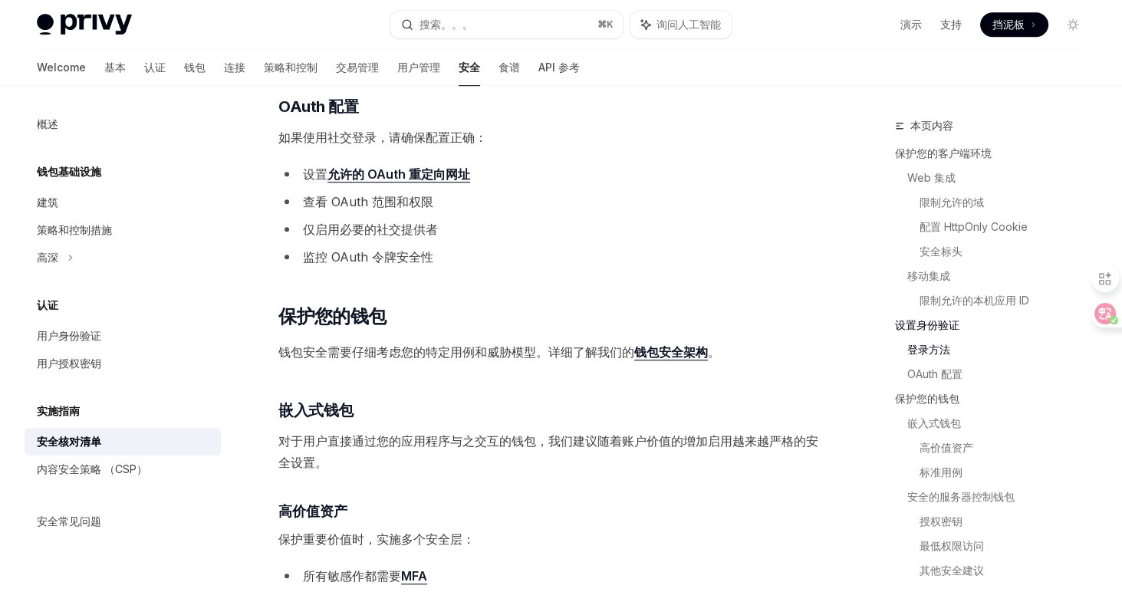
scroll to position [1657, 0]
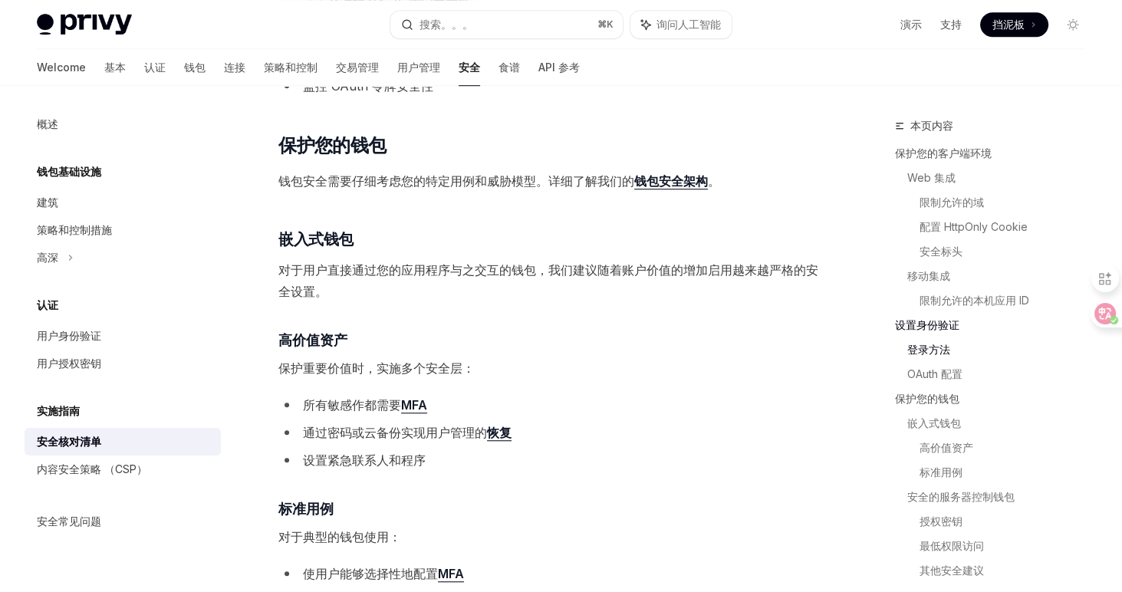
click at [667, 185] on link "钱包安全架构" at bounding box center [671, 181] width 74 height 16
click at [647, 274] on font "对于用户直接通过您的应用程序与之交互的钱包，我们建议随着账户价值的增加启用越来越严格的安全设置。" at bounding box center [548, 280] width 540 height 37
click at [653, 320] on div "Privy 是一个功能强大的库，使您能够配置强大的非托管嵌入式钱包，以创造令人愉悦的用户体验。Privy 通过安全的帐户验证、会话管理和密钥分片加密来保护用户…" at bounding box center [551, 163] width 546 height 3254
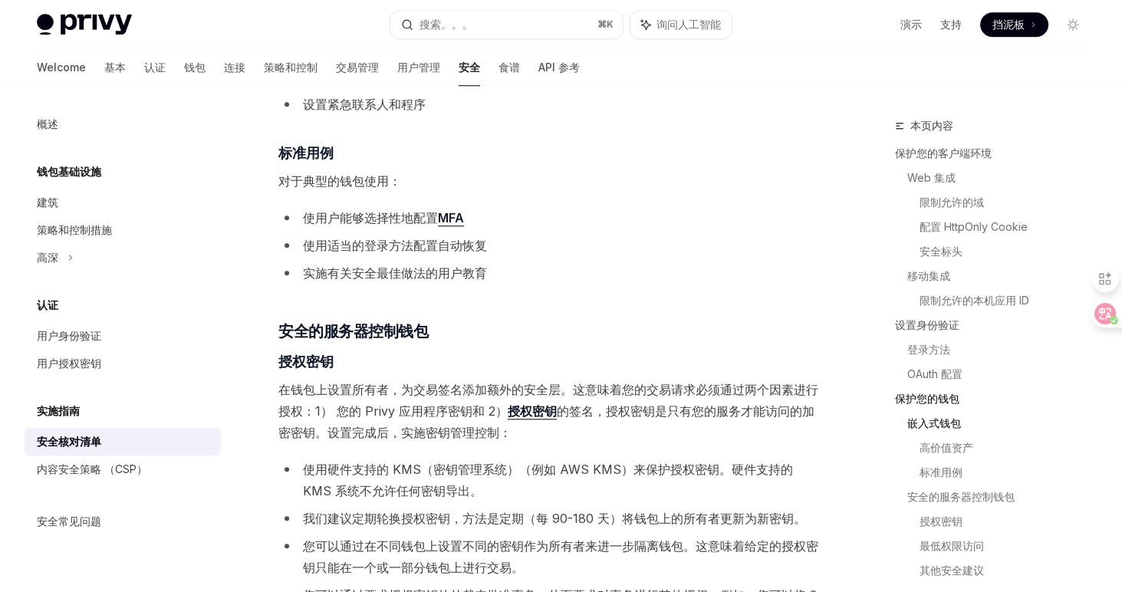
scroll to position [2030, 0]
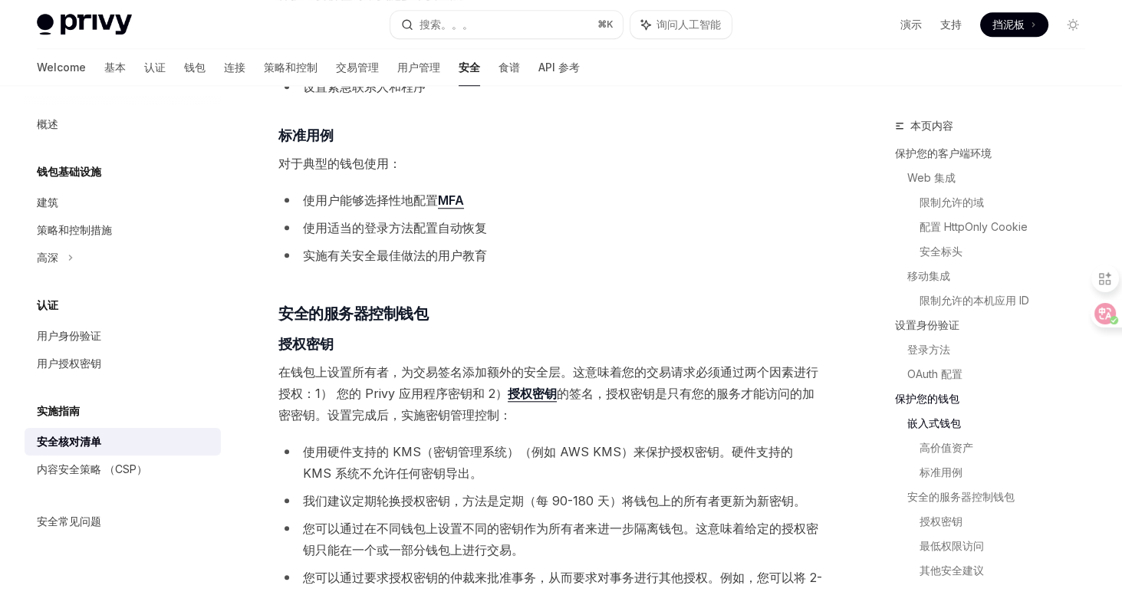
click at [491, 452] on font "使用硬件支持的 KMS（密钥管理系统）（例如 AWS KMS）来保护授权密钥。硬件支持的 KMS 系统不允许任何密钥导出。" at bounding box center [548, 462] width 490 height 37
click at [478, 478] on li "使用硬件支持的 KMS（密钥管理系统）（例如 AWS KMS）来保护授权密钥。硬件支持的 KMS 系统不允许任何密钥导出。" at bounding box center [551, 462] width 546 height 43
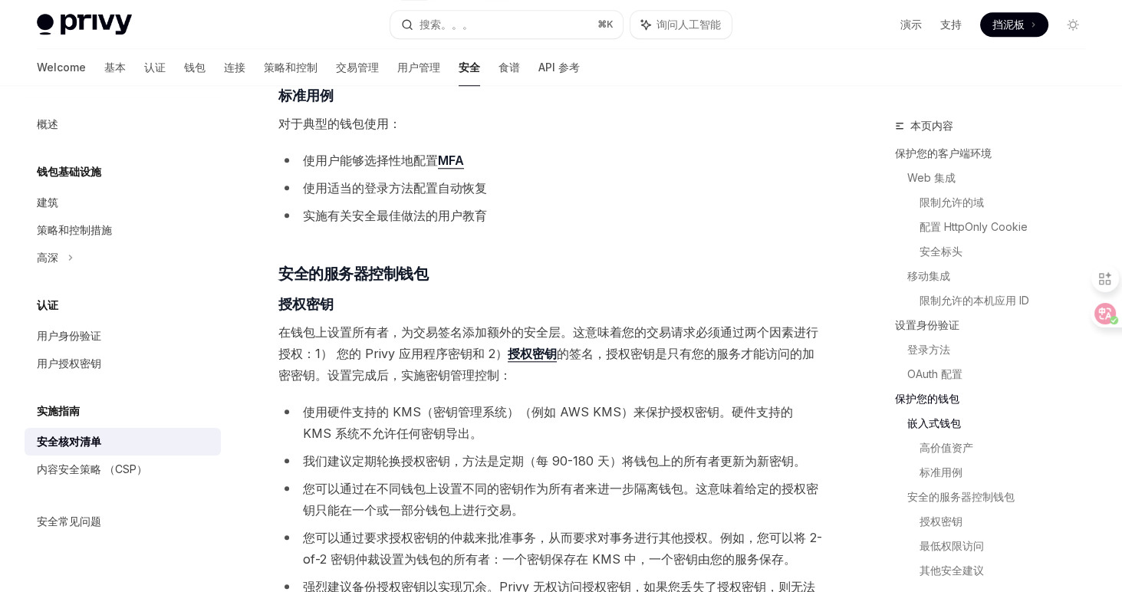
scroll to position [2082, 0]
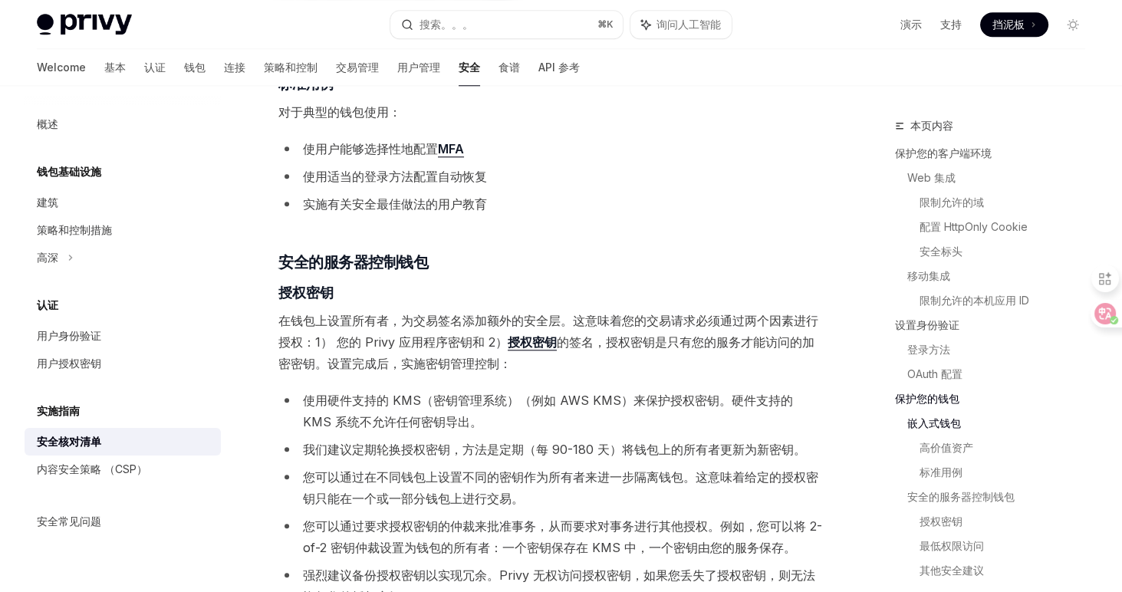
click at [522, 484] on li "您可以通过在不同钱包上设置不同的密钥作为所有者来进一步隔离钱包。这意味着给定的授权密钥只能在一个或一部分钱包上进行交易。" at bounding box center [551, 487] width 546 height 43
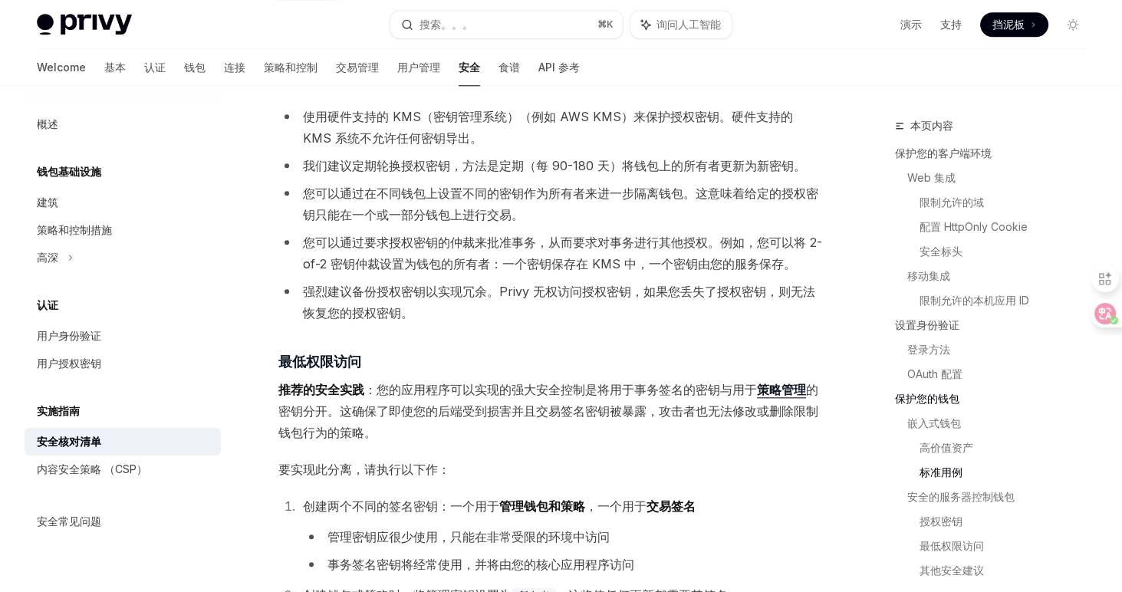
scroll to position [2430, 0]
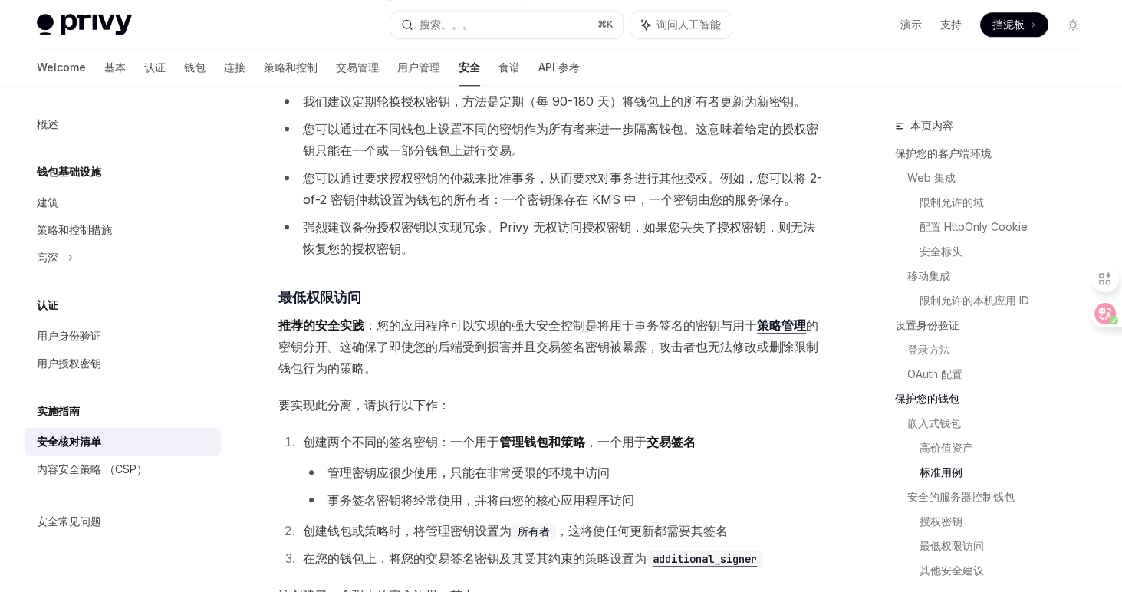
click at [655, 474] on li "管理密钥应很少使用，只能在非常受限的环境中访问" at bounding box center [564, 472] width 522 height 21
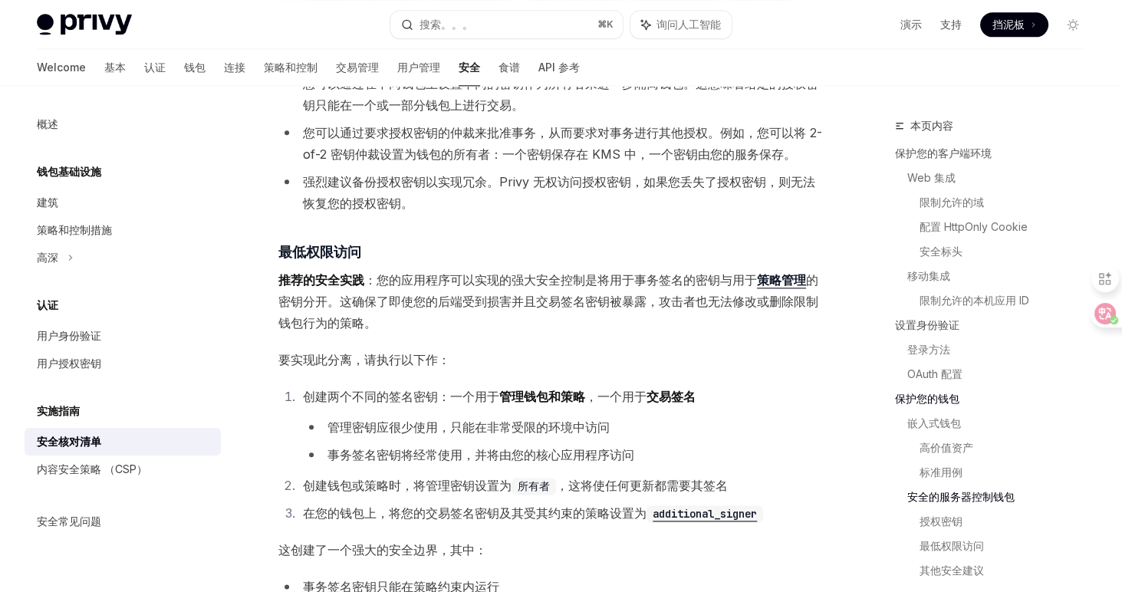
scroll to position [2481, 0]
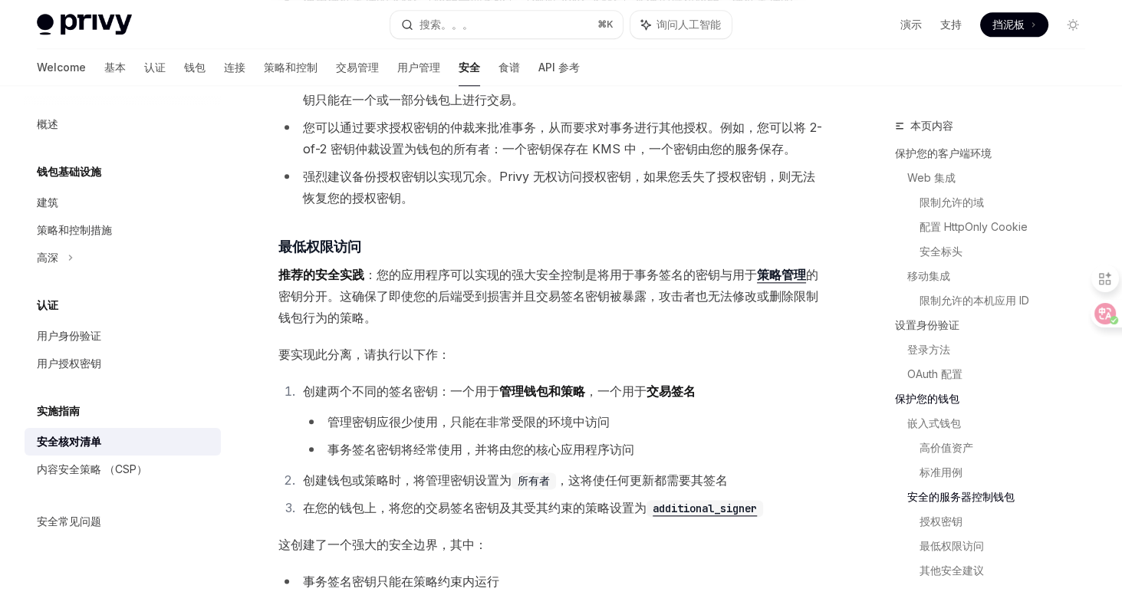
click at [608, 507] on font "在您的钱包上，将您的交易签名密钥及其受其约束的策略设置为 additional_signer" at bounding box center [533, 507] width 460 height 15
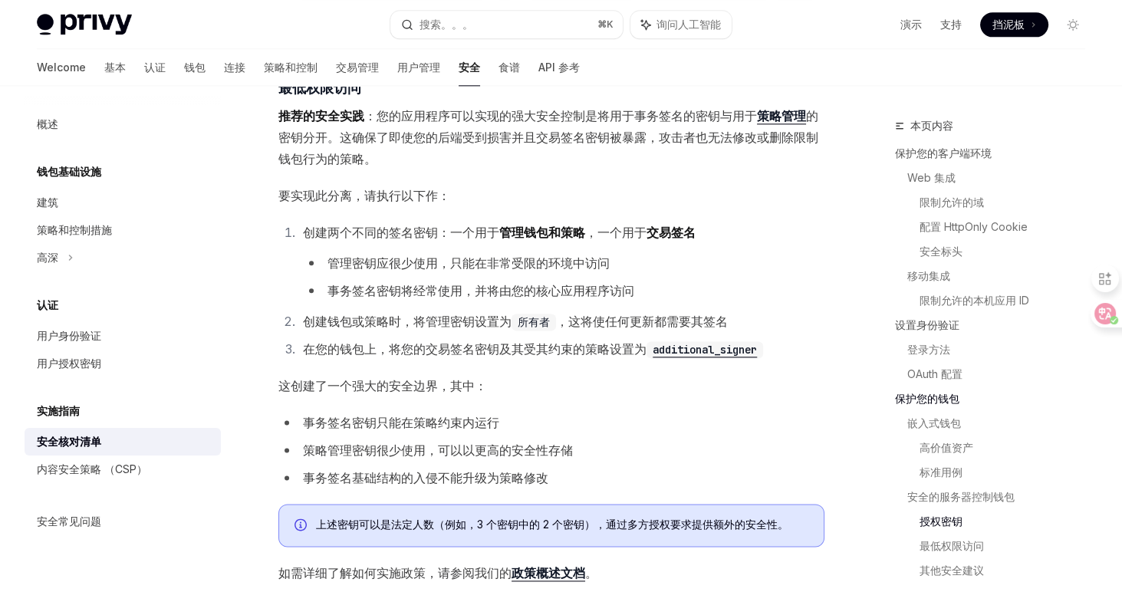
scroll to position [2656, 0]
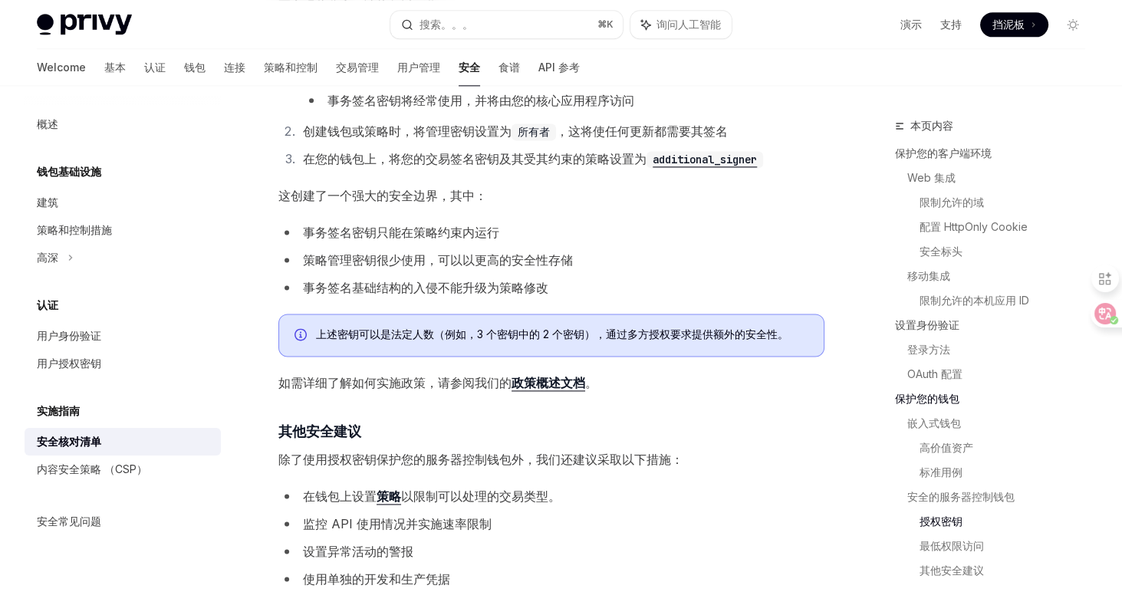
scroll to position [2953, 0]
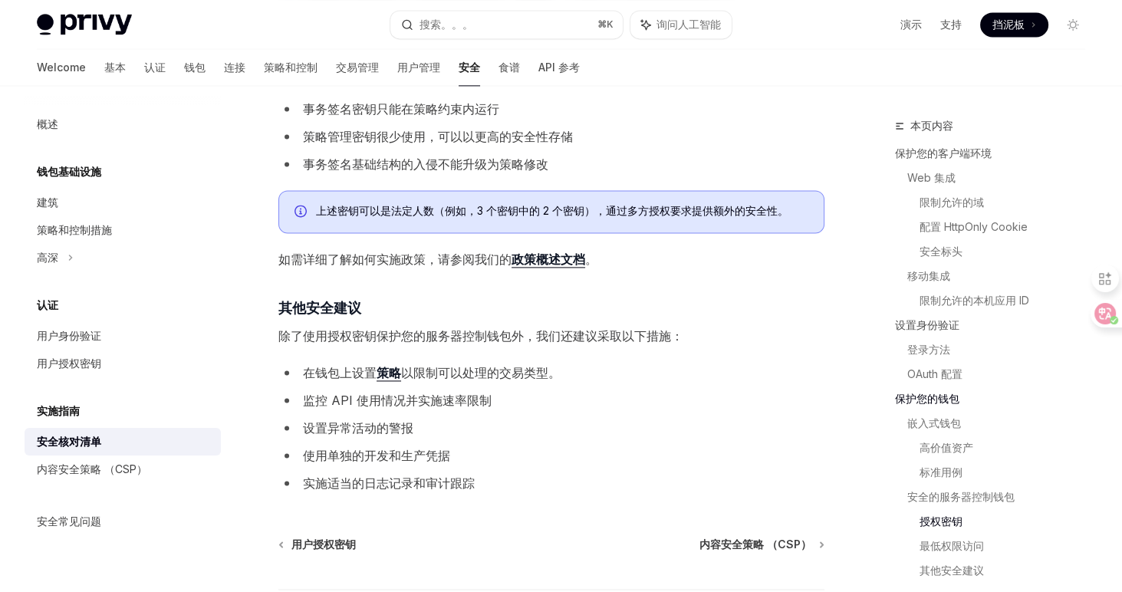
click at [708, 386] on ul "在钱包上设置 策略 以限制可以处理的交易类型。 监控 API 使用情况并实施速率限制 设置异常活动的警报 使用单独的开发和生产凭据 实施适当的日志记录和审计跟踪" at bounding box center [551, 428] width 546 height 132
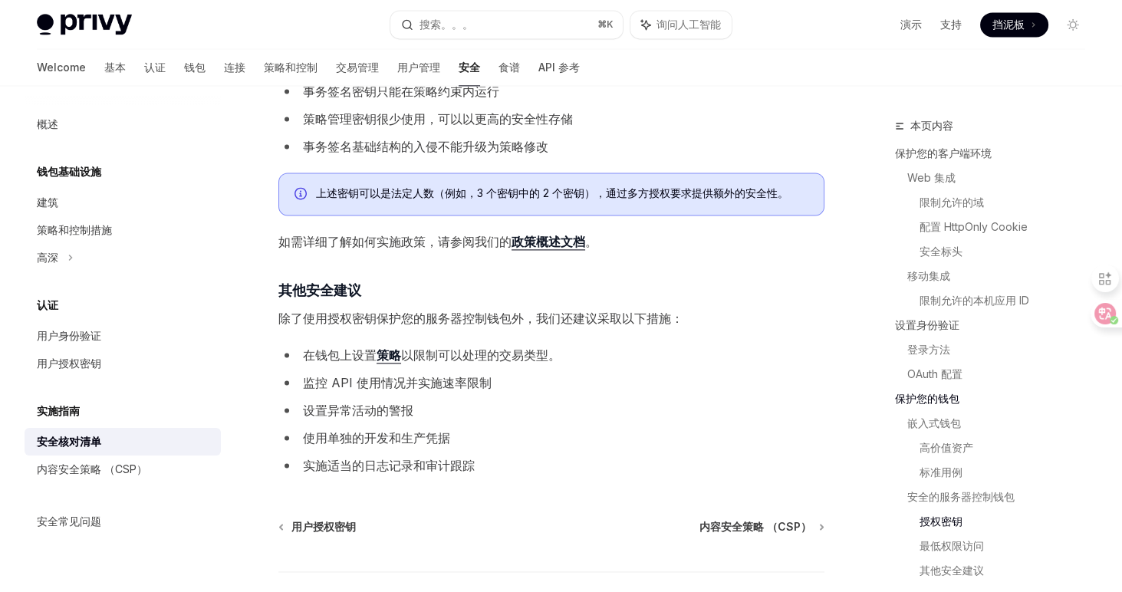
click at [708, 386] on li "监控 API 使用情况并实施速率限制" at bounding box center [551, 382] width 546 height 21
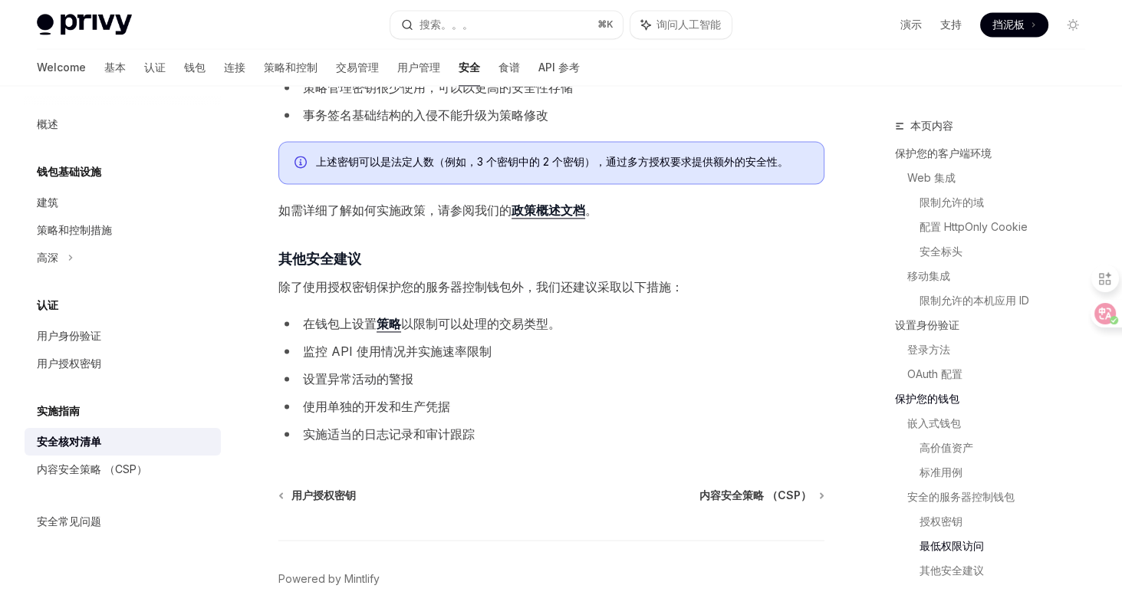
scroll to position [3014, 0]
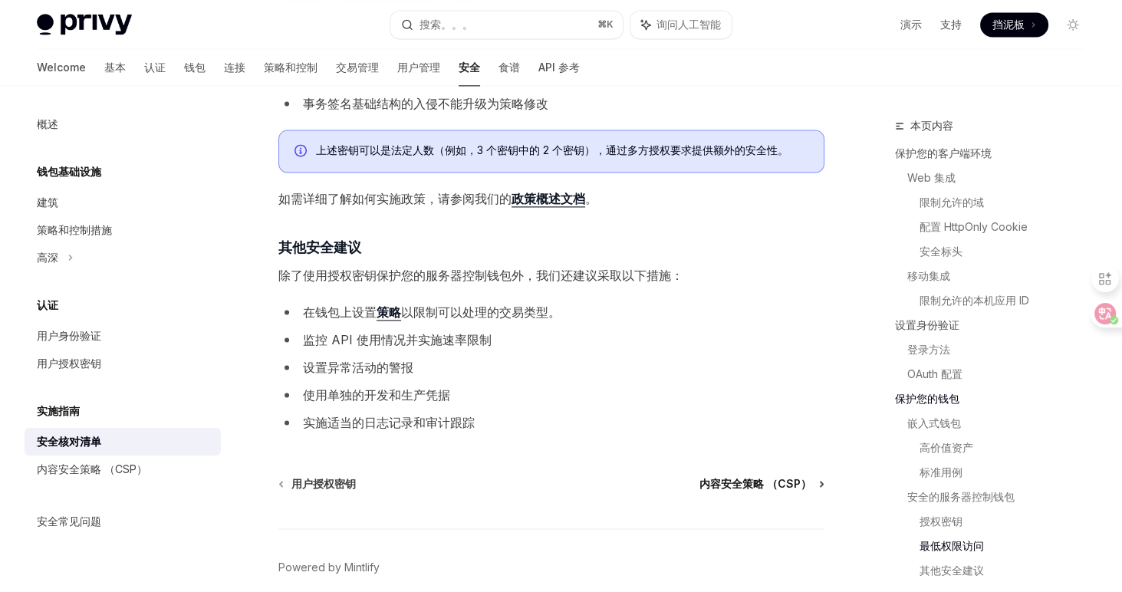
click at [716, 484] on font "内容安全策略 （CSP）" at bounding box center [756, 483] width 112 height 13
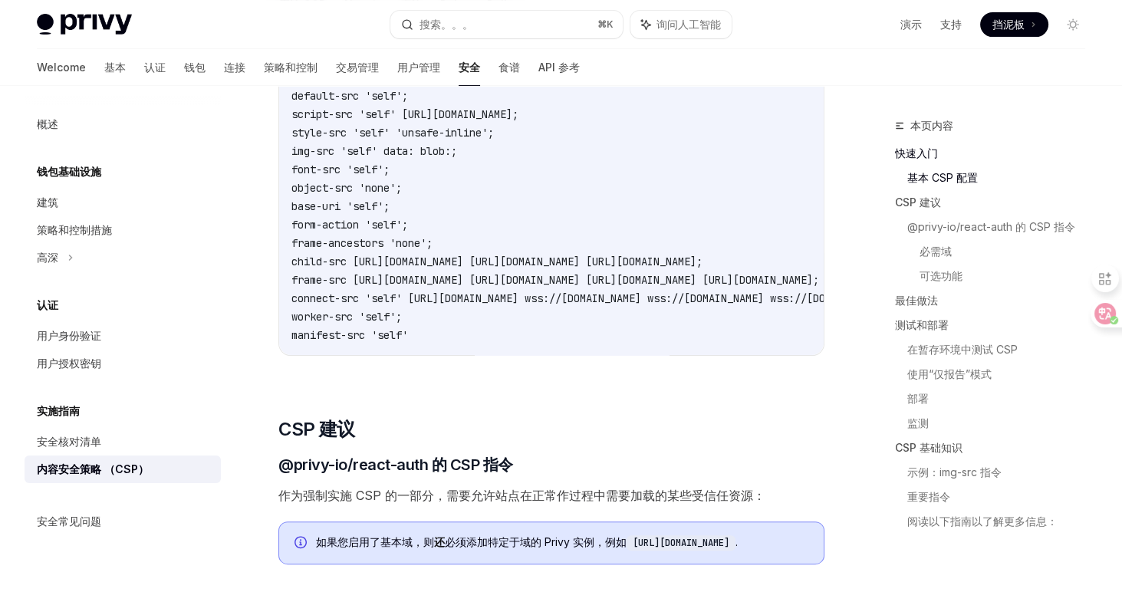
scroll to position [743, 0]
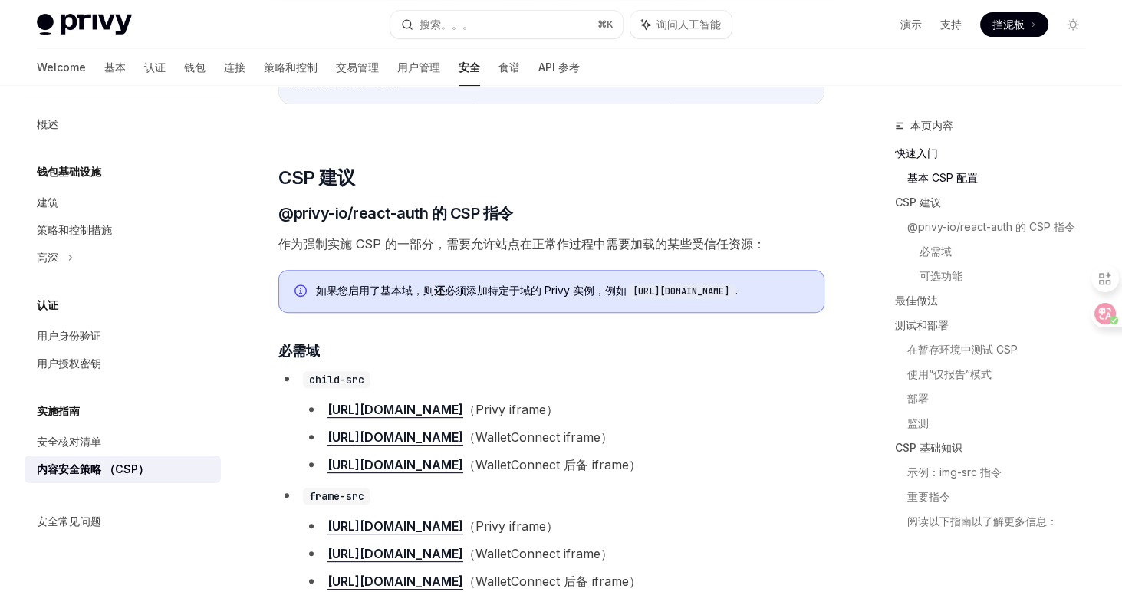
click at [716, 476] on li "https://verify.walletconnect.org （WalletConnect 后备 iframe）" at bounding box center [564, 464] width 522 height 21
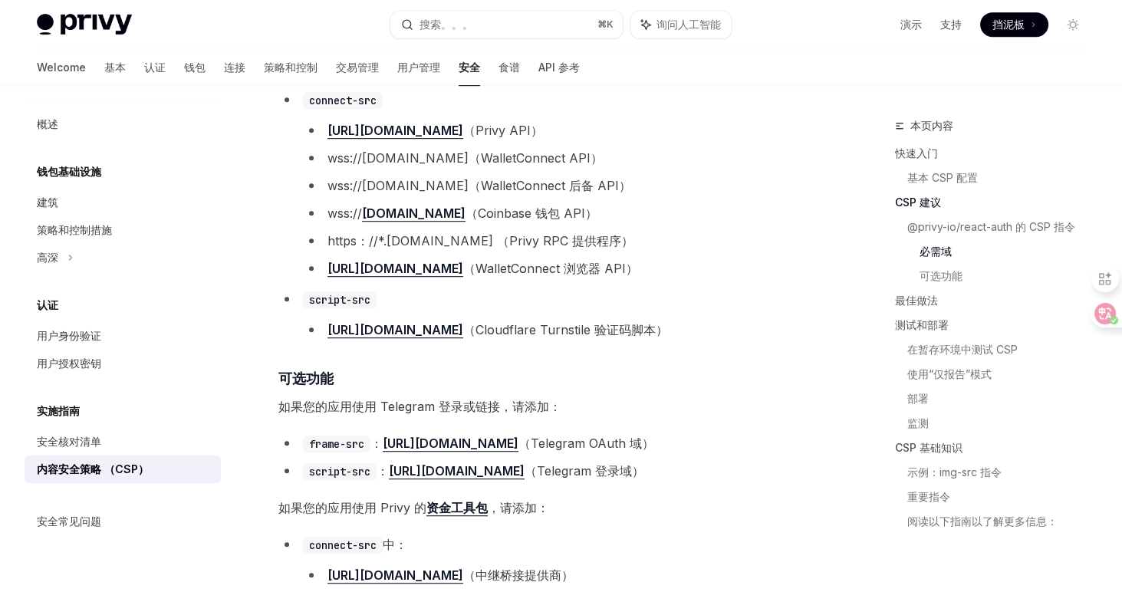
scroll to position [1311, 0]
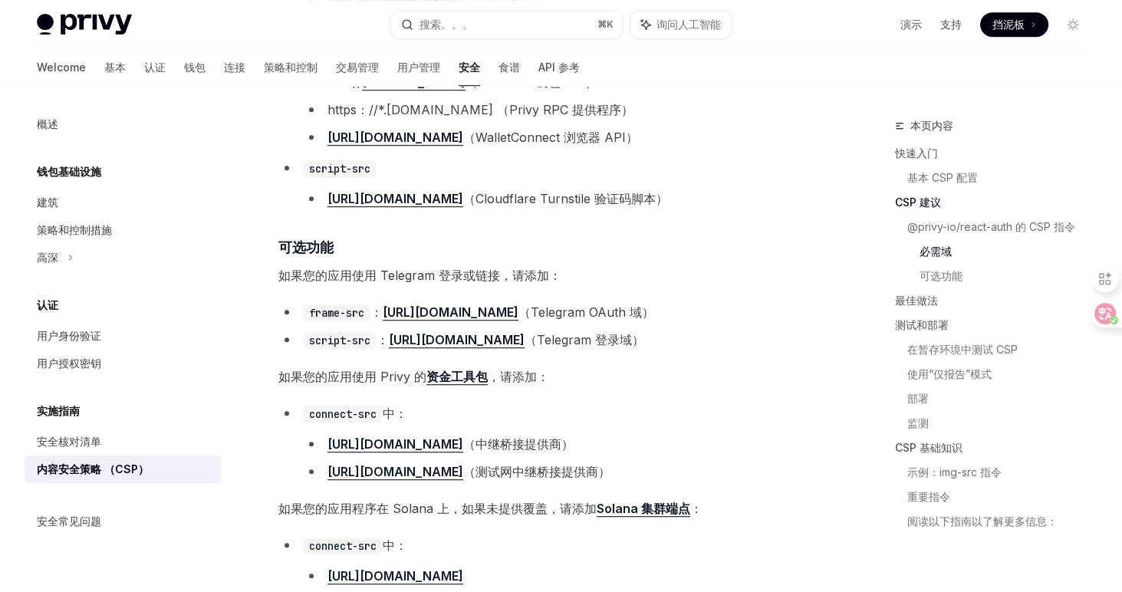
scroll to position [1437, 0]
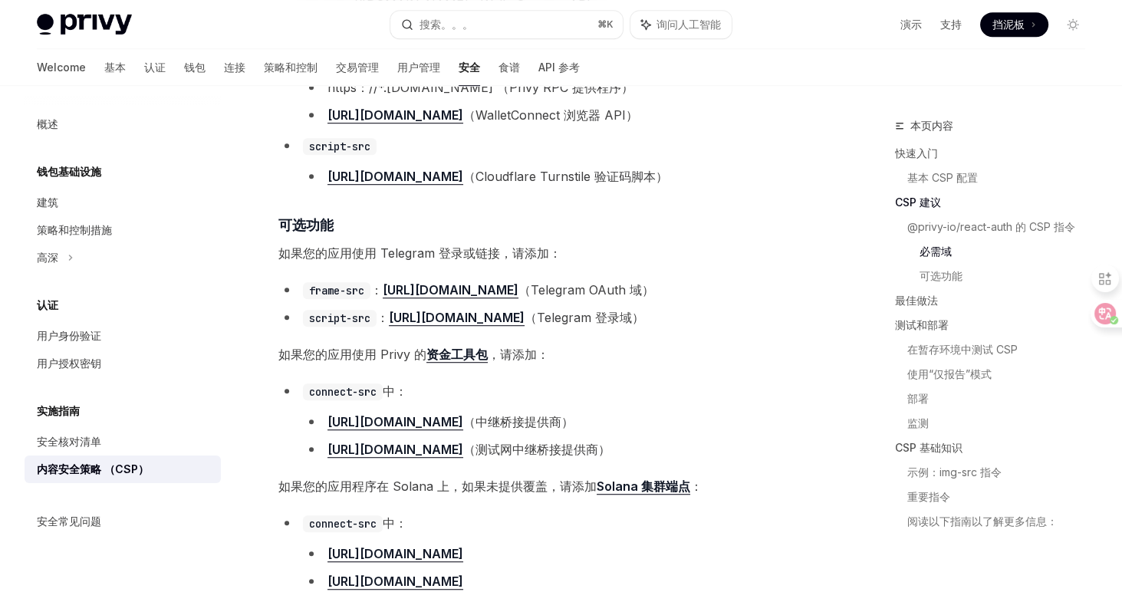
click at [716, 484] on div "CSP 新手？跳 到 CSP 基础知识 进行介绍。 如果您在 Web 客户端环境中使用 Privy，我们建议设置严格 的内容安全策略 （CSP） 作为深度防御…" at bounding box center [551, 588] width 546 height 3663
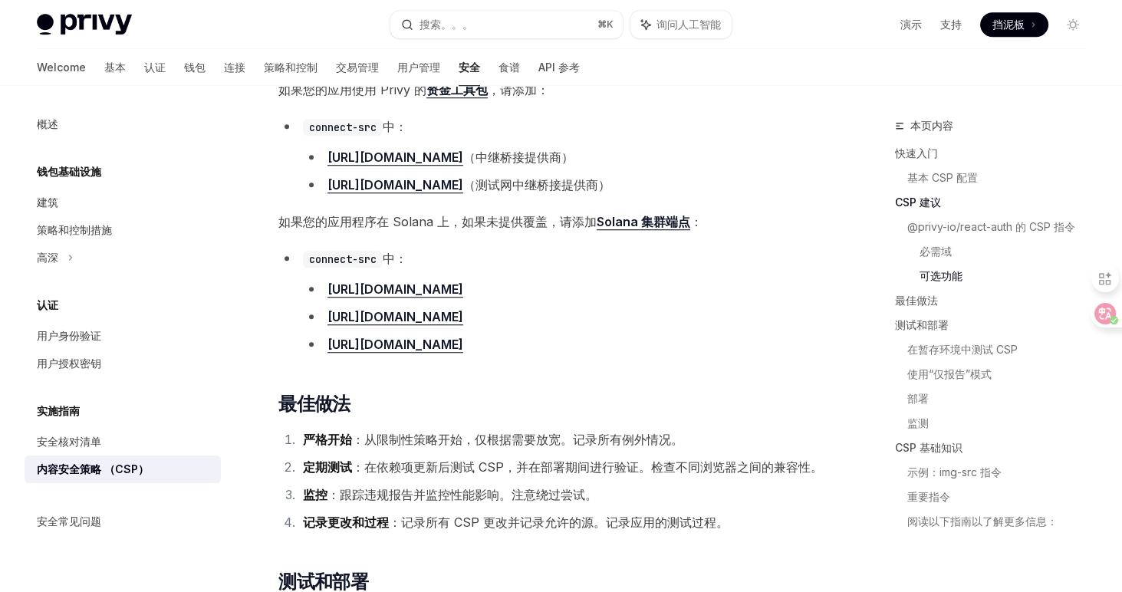
click at [760, 450] on li "严格开始 ：从限制性策略开始，仅根据需要放宽。记录所有例外情况。" at bounding box center [561, 439] width 526 height 21
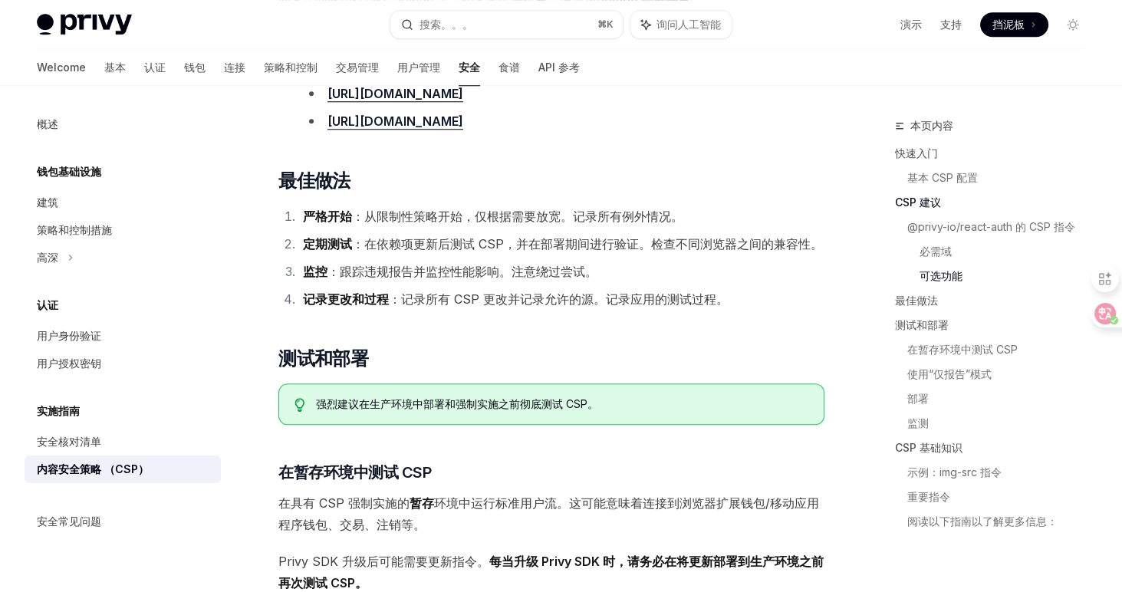
scroll to position [2034, 0]
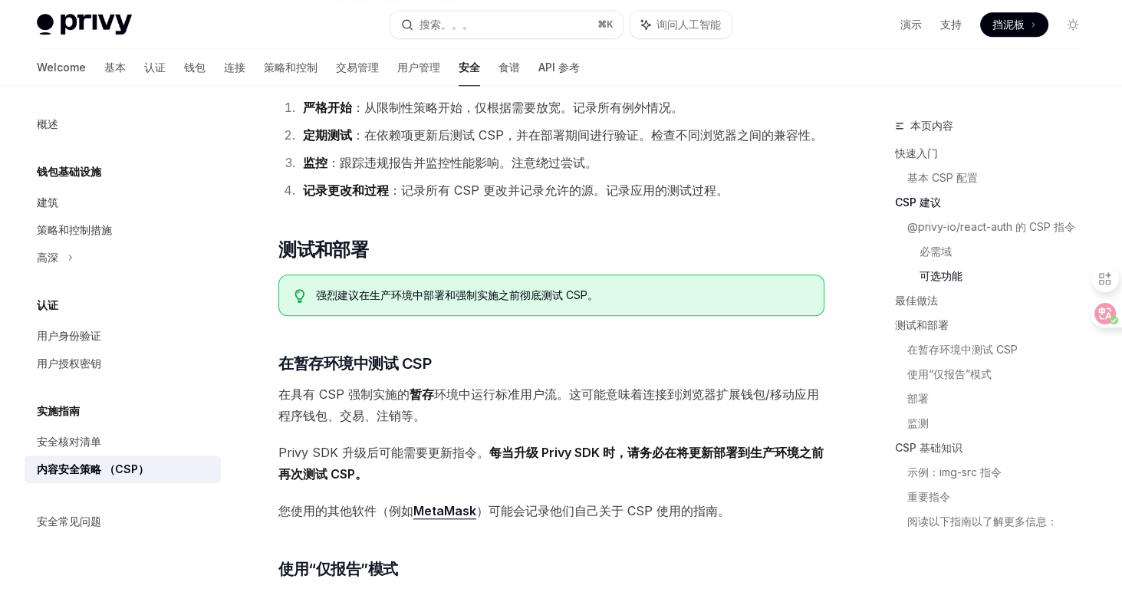
click at [760, 427] on span "在具有 CSP 强制实施的 暂存 环境中运行标准用户流。这可能意味着连接到浏览器扩展钱包/移动应用程序钱包、交易、注销等。" at bounding box center [551, 405] width 546 height 43
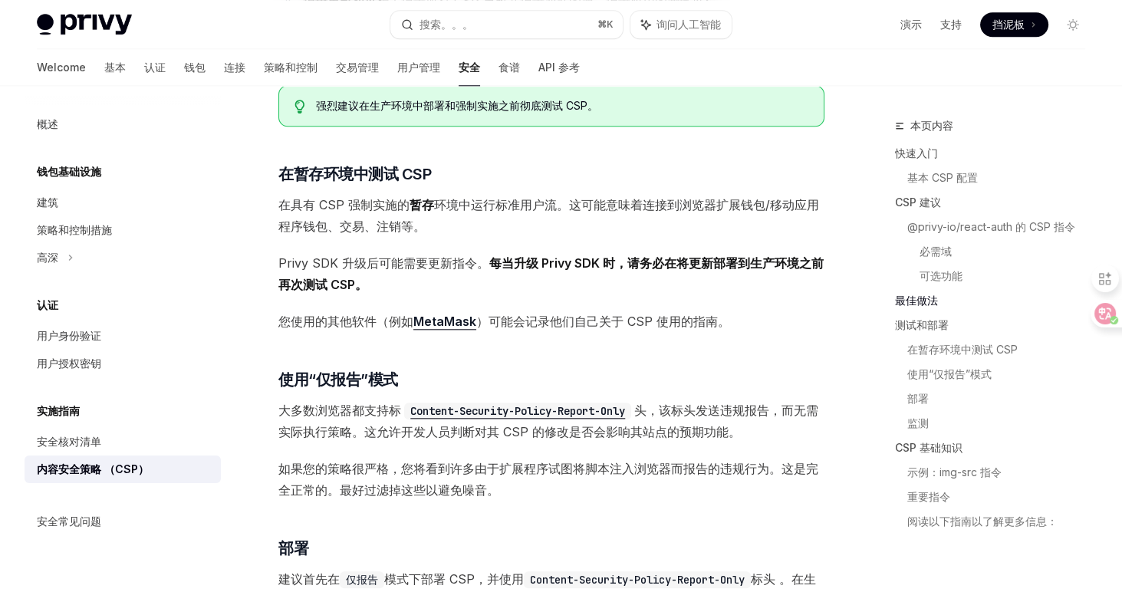
click at [767, 443] on span "大多数浏览器都支持标 Content-Security-Policy-Report-Only 头，该标头发送违规报告，而无需实际执行策略。这允许开发人员判断对…" at bounding box center [551, 421] width 546 height 43
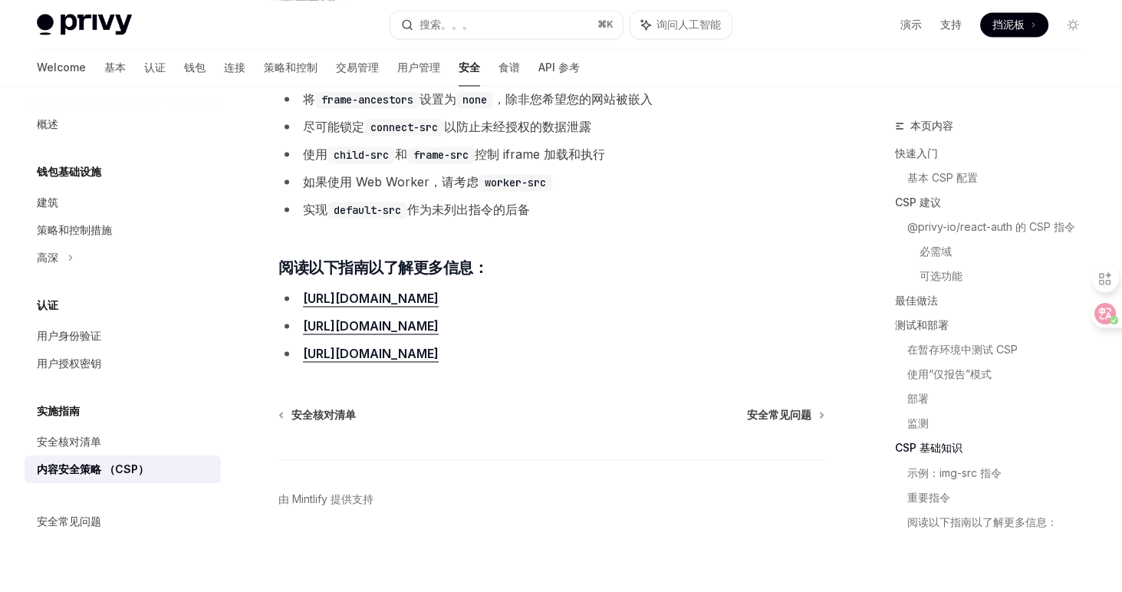
scroll to position [3516, 0]
click at [767, 463] on footer "由 Mintlify 提供支持" at bounding box center [551, 525] width 546 height 133
click at [795, 412] on font "安全常见问题" at bounding box center [779, 414] width 64 height 13
type textarea "*"
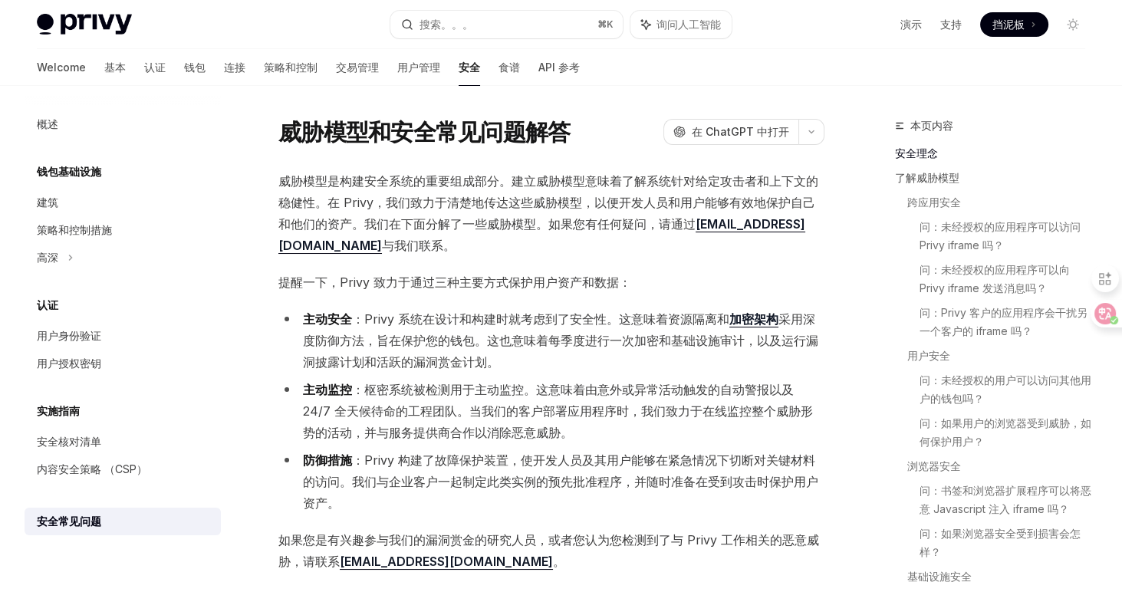
click at [805, 391] on li "主动监控 ：枢密系统被检测用于主动监控。这意味着由意外或异常活动触发的自动警报以及 24/7 全天候待命的工程团队。当我们的客户部署应用程序时，我们致力于在线…" at bounding box center [551, 411] width 546 height 64
click at [715, 371] on li "主动安全 ：Privy 系统在设计和构建时就考虑到了安全性。这意味着资源隔离和 加密架构 采用深度防御方法，旨在保护您的钱包。这也意味着每季度进行一次加密和基…" at bounding box center [551, 340] width 546 height 64
click at [599, 367] on li "主动安全 ：Privy 系统在设计和构建时就考虑到了安全性。这意味着资源隔离和 加密架构 采用深度防御方法，旨在保护您的钱包。这也意味着每季度进行一次加密和基…" at bounding box center [551, 340] width 546 height 64
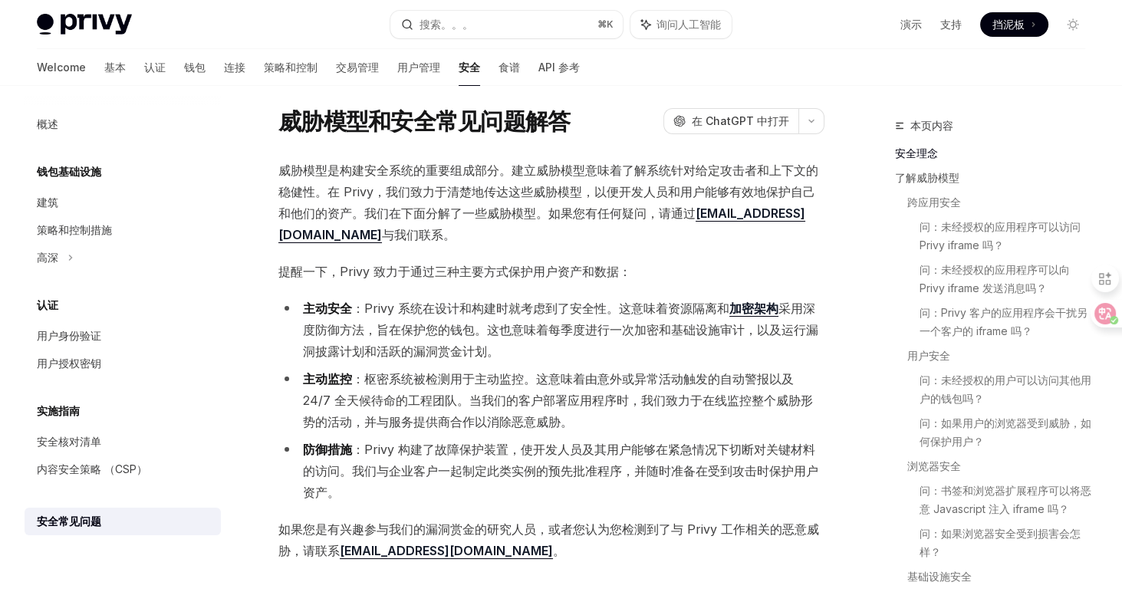
scroll to position [22, 0]
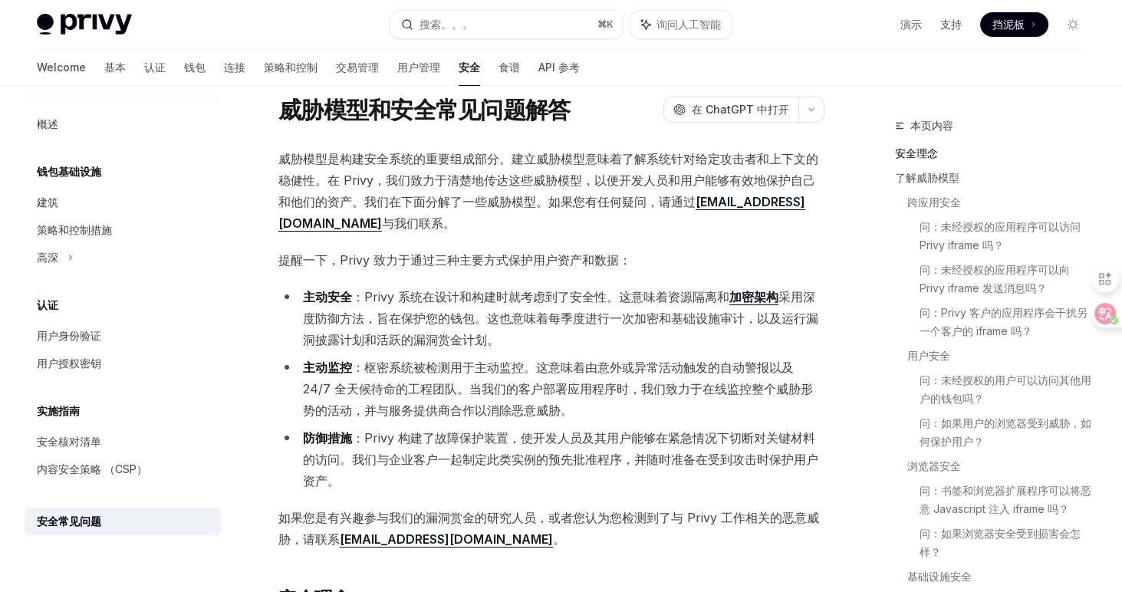
click at [601, 410] on li "主动监控 ：枢密系统被检测用于主动监控。这意味着由意外或异常活动触发的自动警报以及 24/7 全天候待命的工程团队。当我们的客户部署应用程序时，我们致力于在线…" at bounding box center [551, 389] width 546 height 64
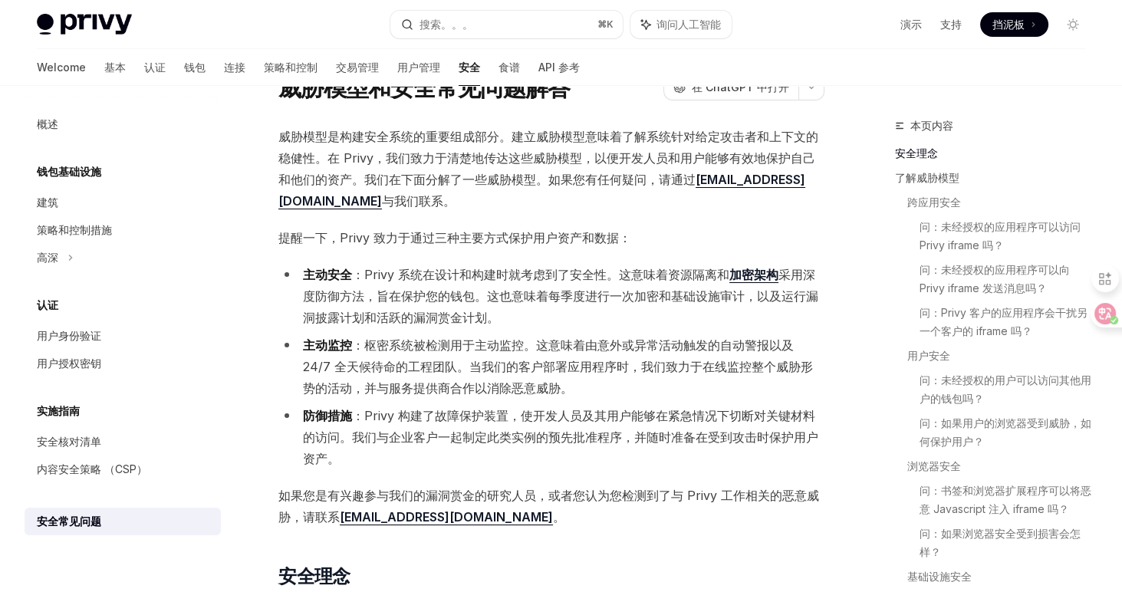
scroll to position [67, 0]
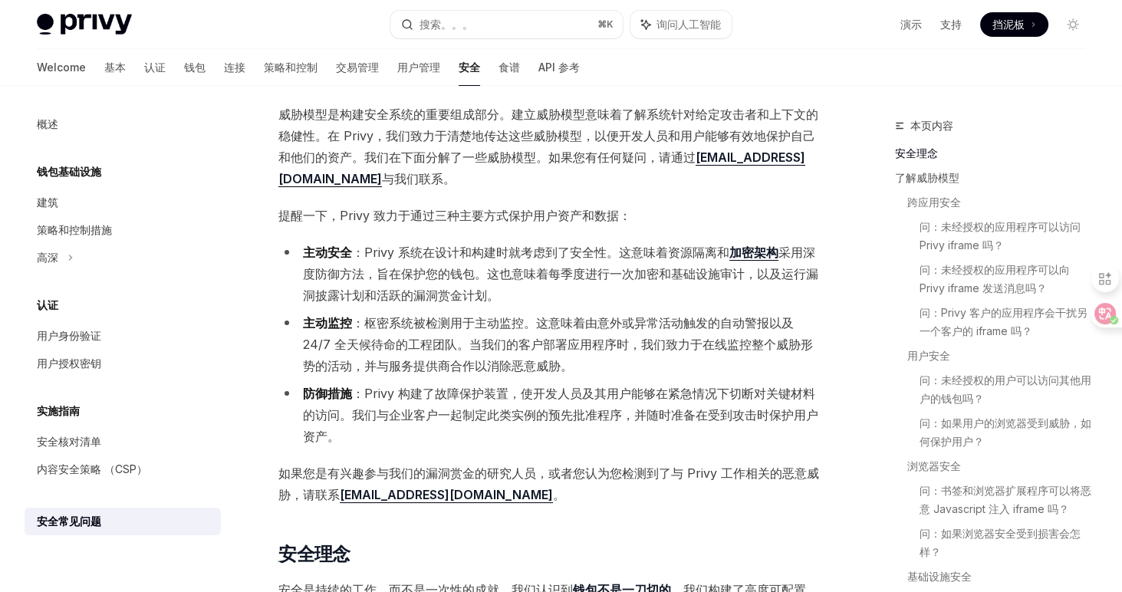
click at [597, 430] on li "防御措施 ：Privy 构建了故障保护装置，使开发人员及其用户能够在紧急情况下切断对关键材料的访问。我们与企业客户一起制定此类实例的预先批准程序，并随时准备在…" at bounding box center [551, 415] width 546 height 64
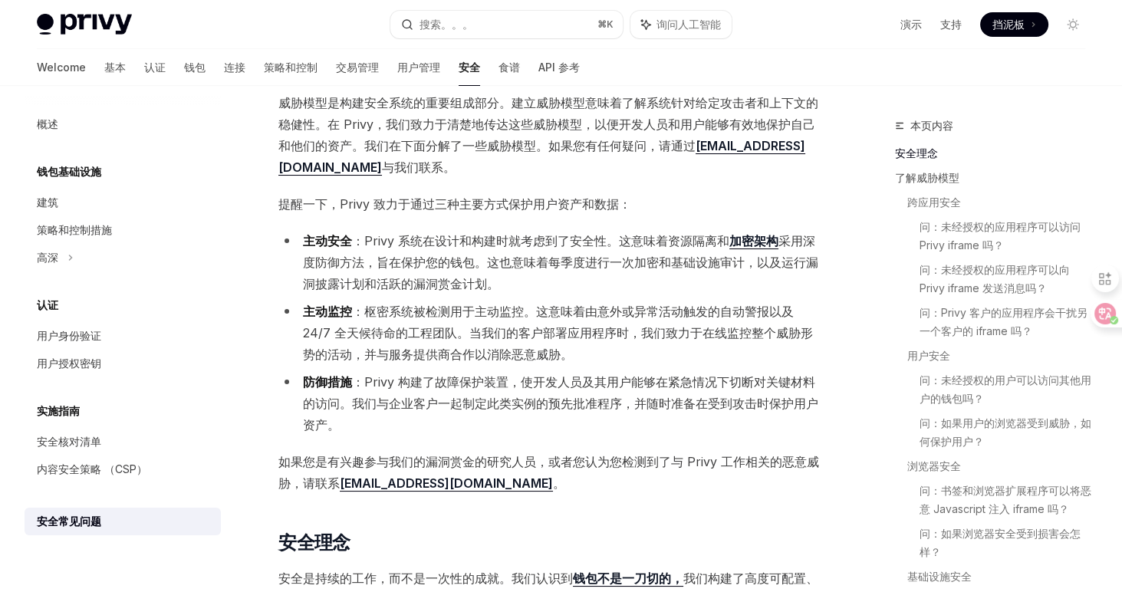
scroll to position [268, 0]
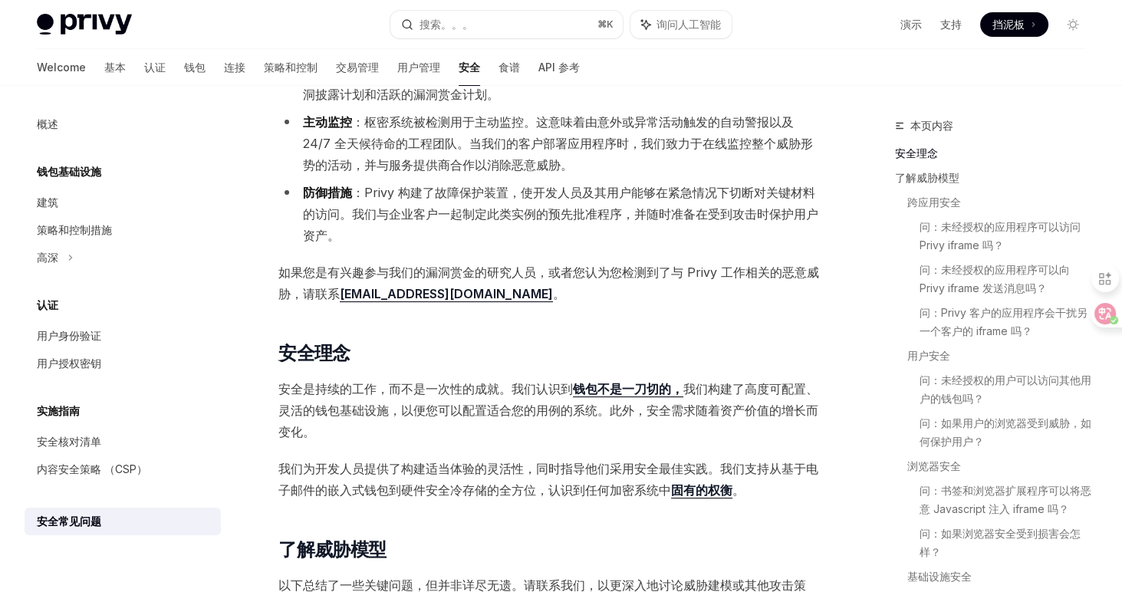
click at [555, 430] on span "安全是持续的工作，而不是一次性的成就。我们认识到 钱包不是一刀切的， 我们构建了高度可配置、灵活的钱包基础设施，以便您可以配置适合您的用例的系统。此外，安全需…" at bounding box center [551, 410] width 546 height 64
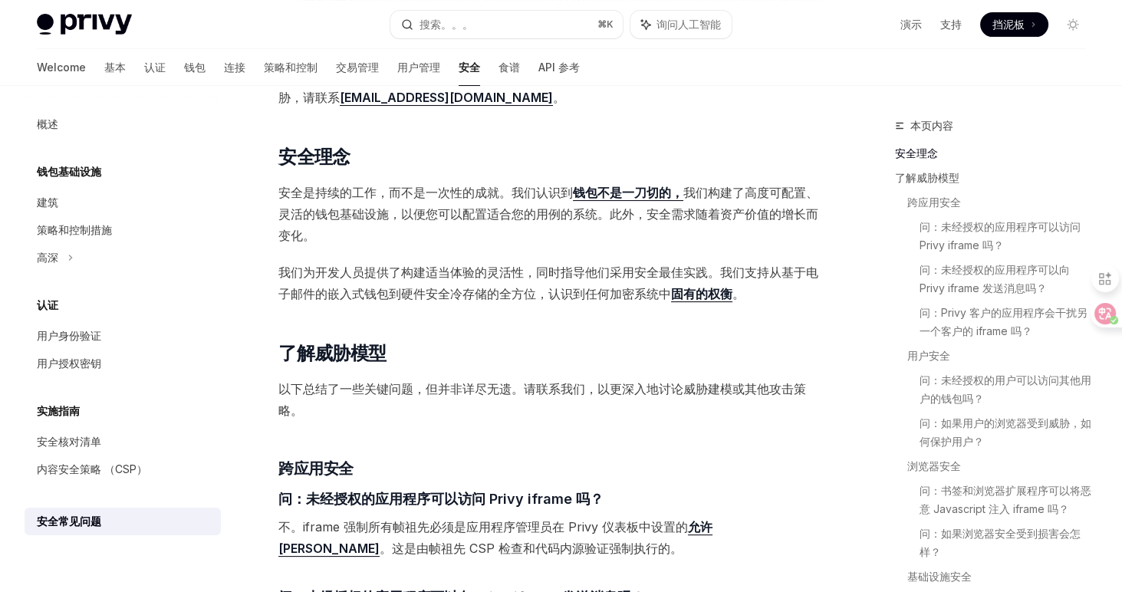
scroll to position [522, 0]
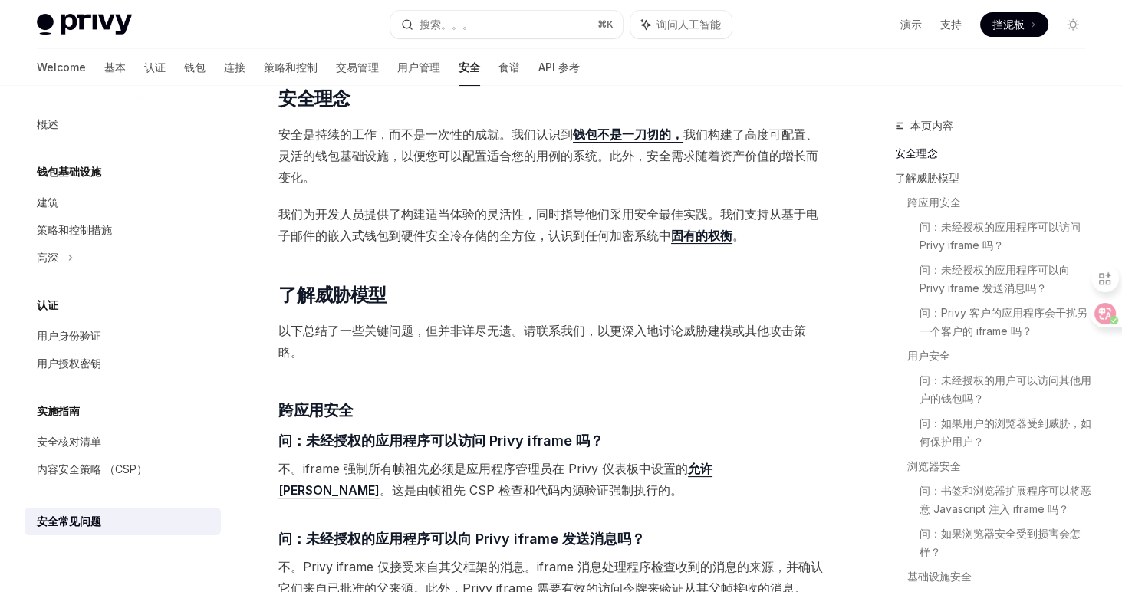
click at [508, 477] on span "不。iframe 强制所有帧祖先必须是应用程序管理员在 Privy 仪表板中设置的 允许源 。这是由帧祖先 CSP 检查和代码内源验证强制执行的。" at bounding box center [551, 479] width 546 height 43
click at [515, 483] on span "不。iframe 强制所有帧祖先必须是应用程序管理员在 Privy 仪表板中设置的 允许源 。这是由帧祖先 CSP 检查和代码内源验证强制执行的。" at bounding box center [551, 479] width 546 height 43
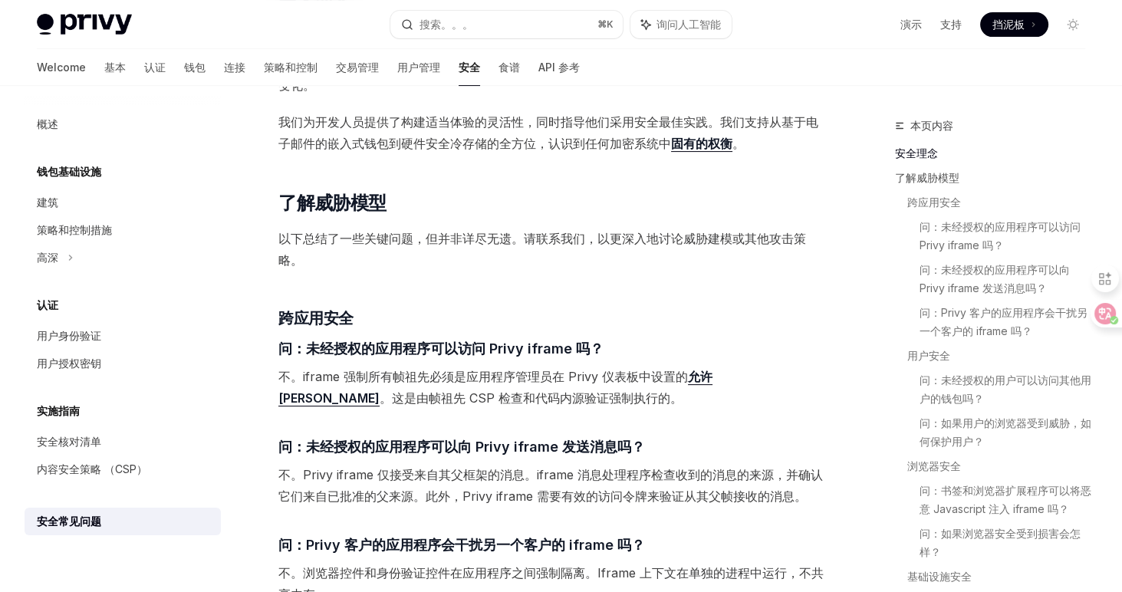
scroll to position [682, 0]
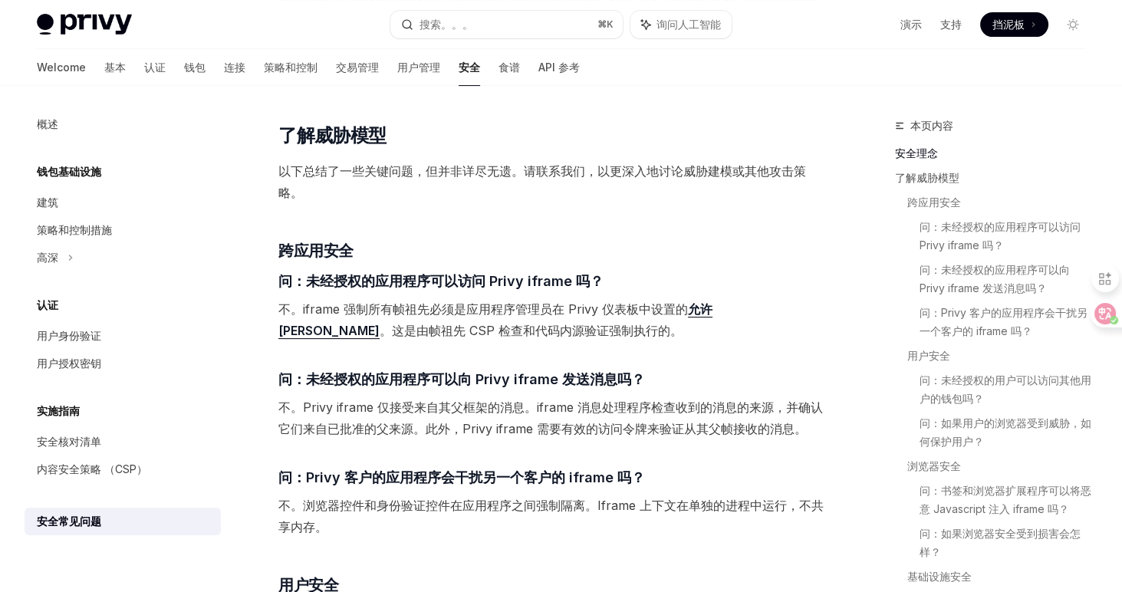
click at [591, 419] on span "不。Privy iframe 仅接受来自其父框架的消息。iframe 消息处理程序检查收到的消息的来源，并确认它们来自已批准的父来源。此外，Privy ifr…" at bounding box center [551, 418] width 546 height 43
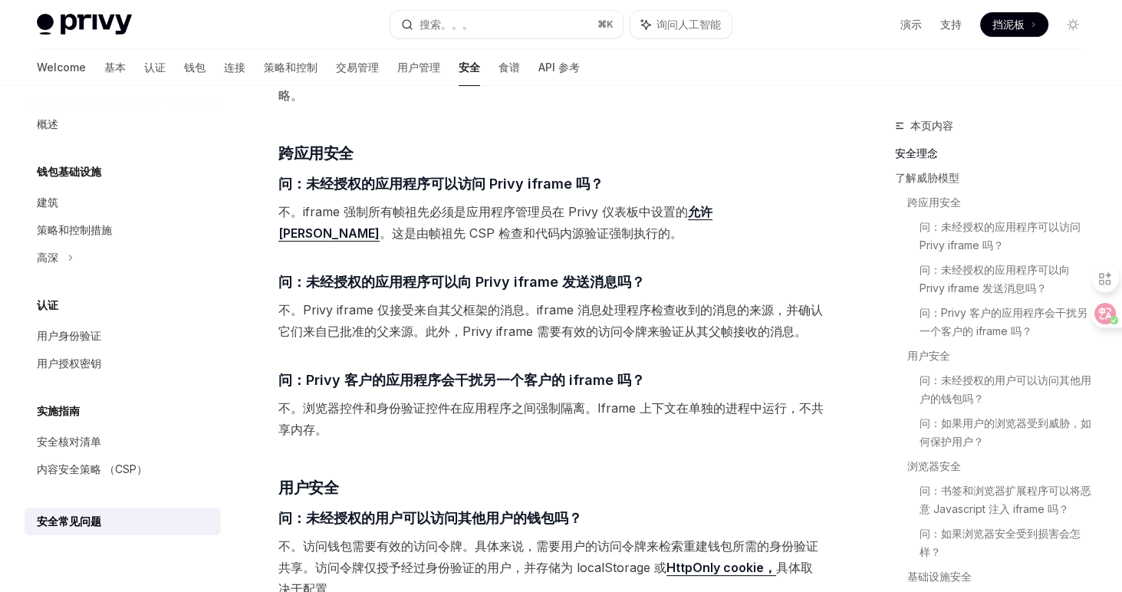
scroll to position [790, 0]
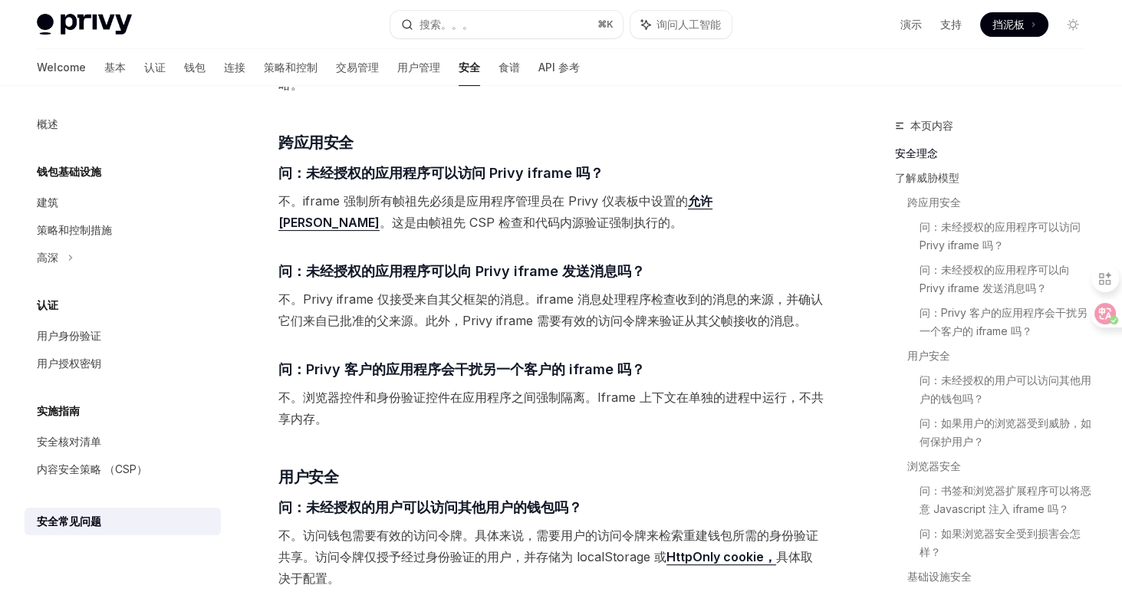
click at [586, 420] on span "不。浏览器控件和身份验证控件在应用程序之间强制隔离。Iframe 上下文在单独的进程中运行，不共享内存。" at bounding box center [551, 408] width 546 height 43
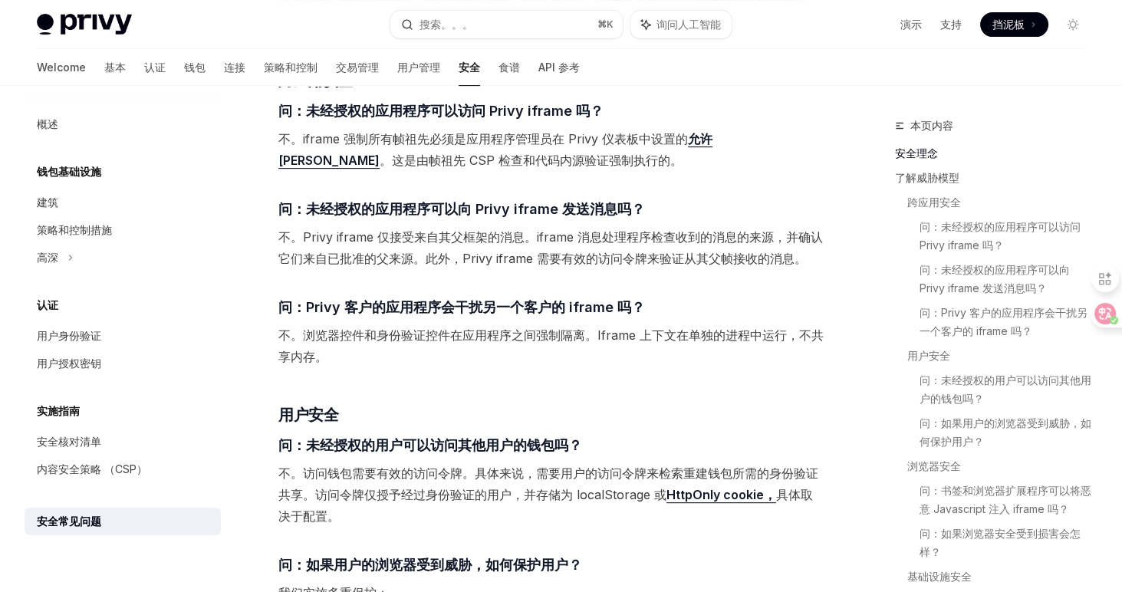
scroll to position [858, 0]
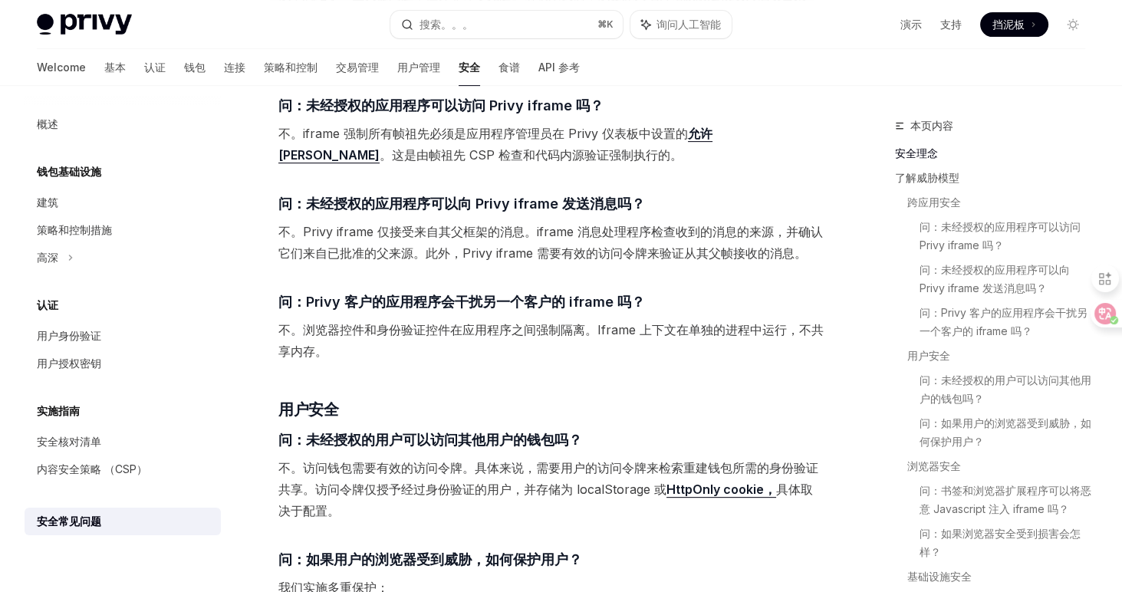
click at [587, 423] on div "威胁模型是构建安全系统的重要组成部分。建立威胁模型意味着了解系统针对给定攻击者和上下文的稳健性。在 Privy，我们致力于清楚地传达这些威胁模型，以便开发人员…" at bounding box center [551, 455] width 546 height 2284
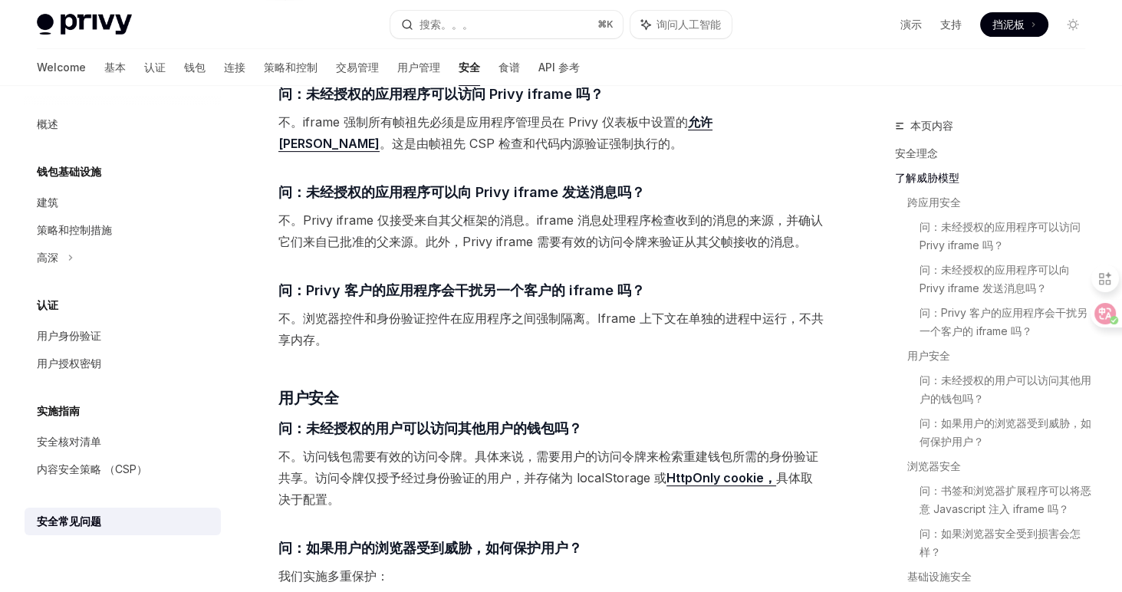
scroll to position [875, 0]
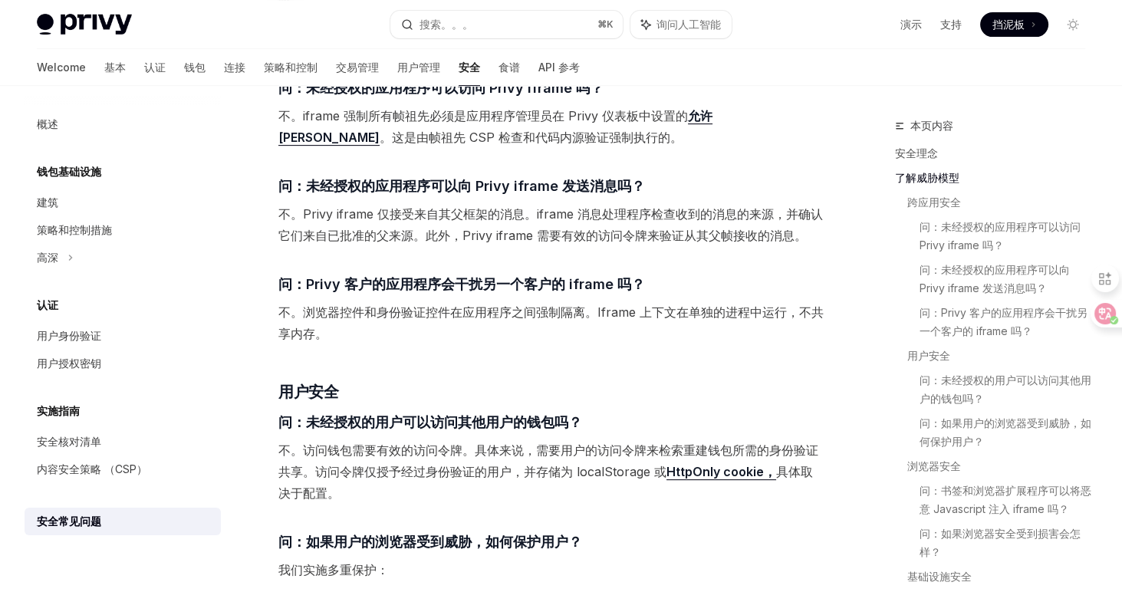
click at [525, 488] on span "不。访问钱包需要有效的访问令牌。具体来说，需要用户的访问令牌来检索重建钱包所需的身份验证共享。访问令牌仅授予经过身份验证的用户，并存储为 localStora…" at bounding box center [551, 472] width 546 height 64
click at [550, 488] on span "不。访问钱包需要有效的访问令牌。具体来说，需要用户的访问令牌来检索重建钱包所需的身份验证共享。访问令牌仅授予经过身份验证的用户，并存储为 localStora…" at bounding box center [551, 472] width 546 height 64
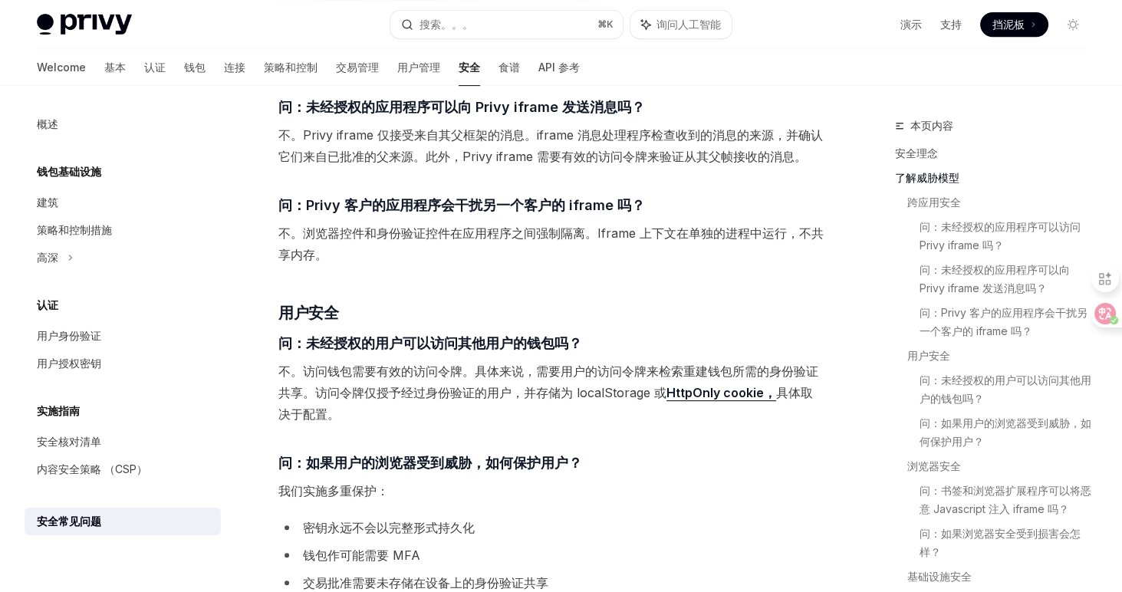
scroll to position [971, 0]
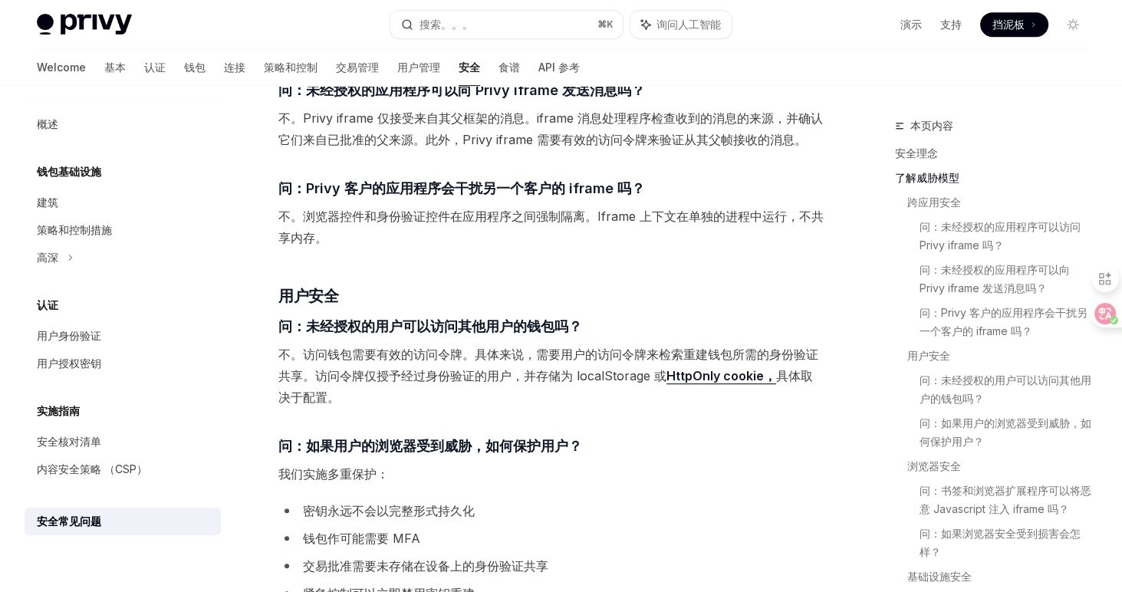
click at [562, 485] on div "威胁模型是构建安全系统的重要组成部分。建立威胁模型意味着了解系统针对给定攻击者和上下文的稳健性。在 Privy，我们致力于清楚地传达这些威胁模型，以便开发人员…" at bounding box center [551, 341] width 546 height 2284
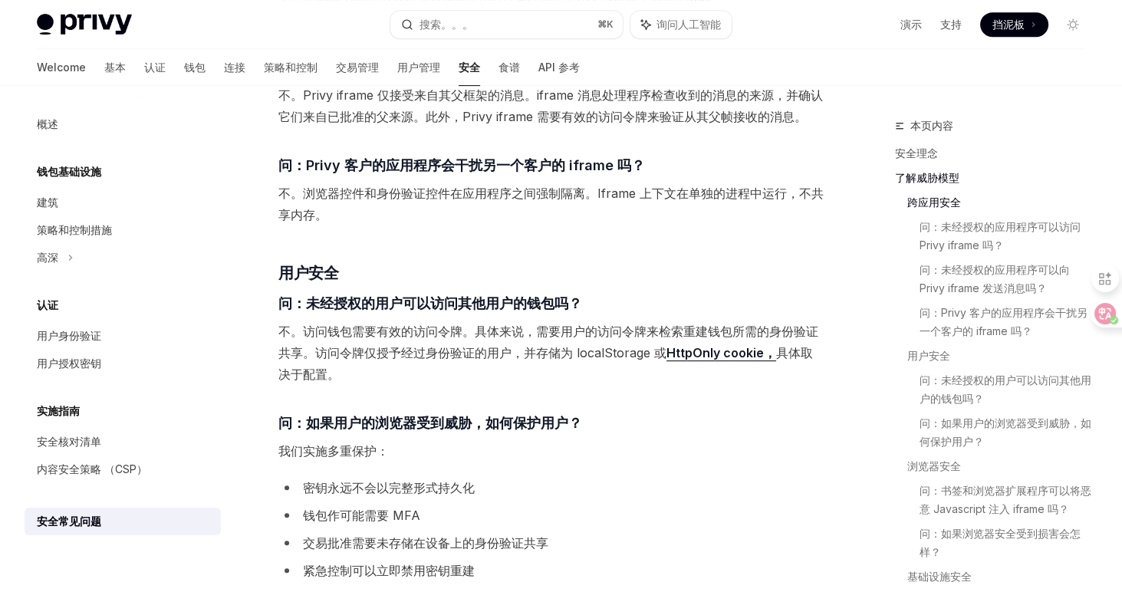
click at [562, 485] on li "密钥永远不会以完整形式持久化" at bounding box center [551, 487] width 546 height 21
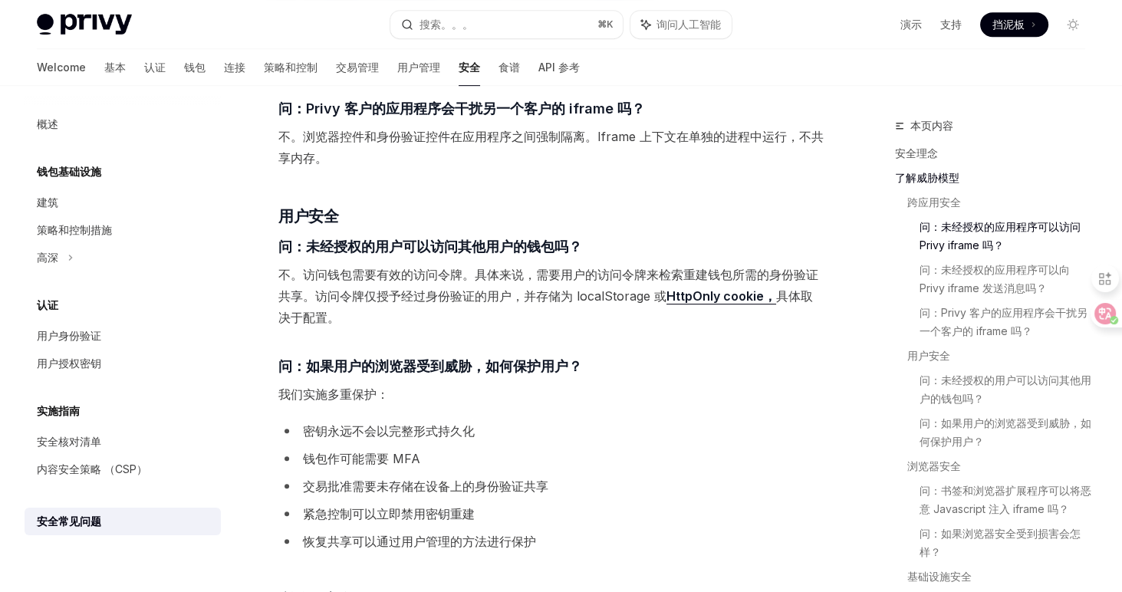
scroll to position [1062, 0]
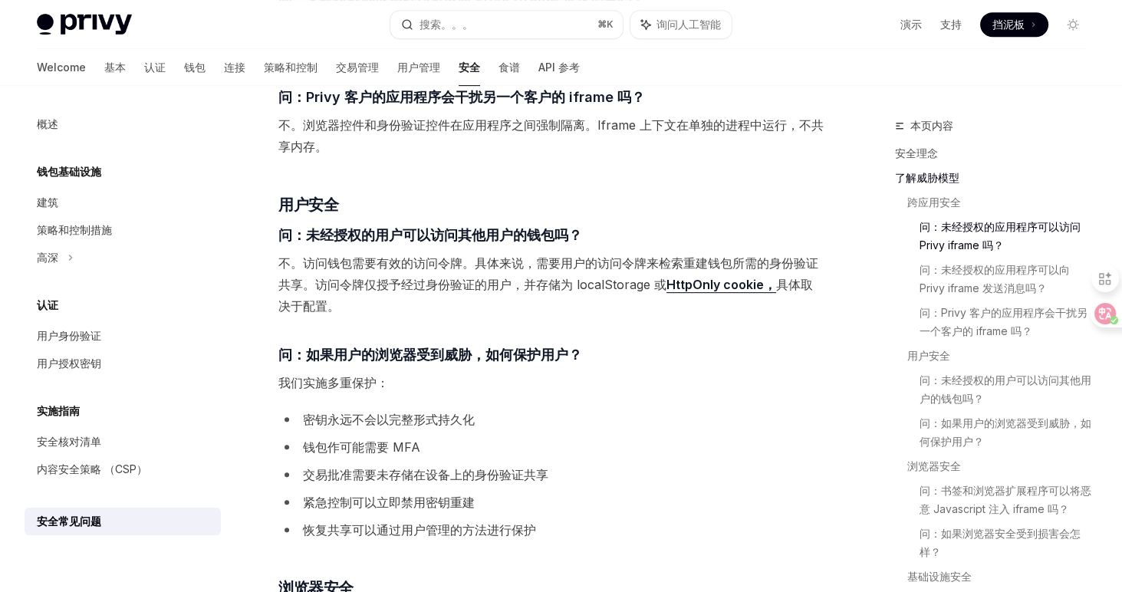
click at [562, 485] on ul "密钥永远不会以完整形式持久化 钱包作可能需要 MFA 交易批准需要未存储在设备上的身份验证共享 紧急控制可以立即禁用密钥重建 恢复共享可以通过用户管理的方法进…" at bounding box center [551, 475] width 546 height 132
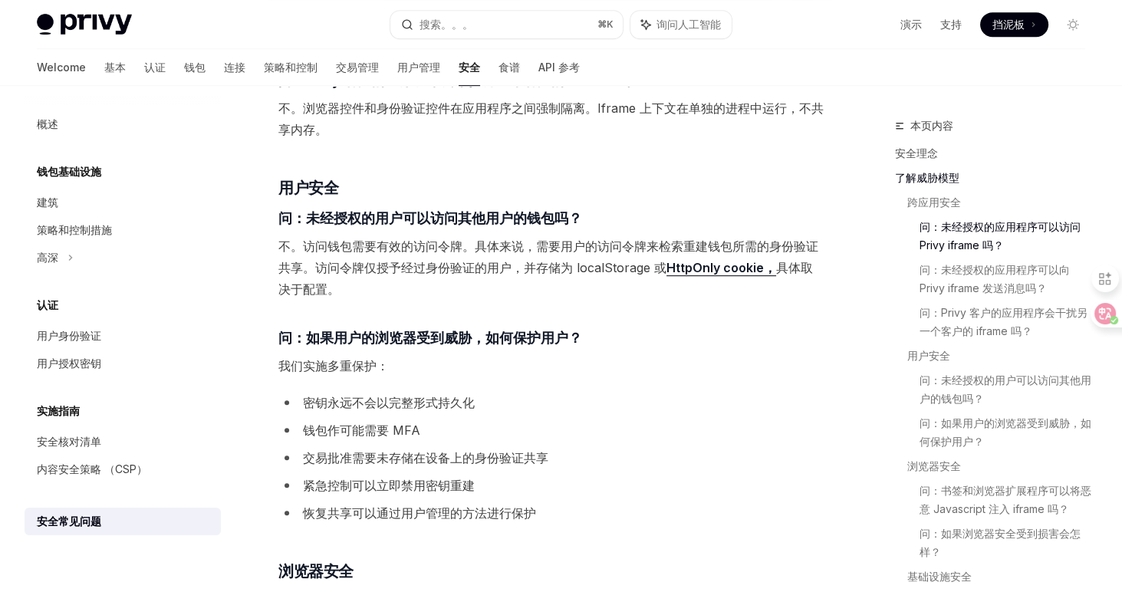
scroll to position [1085, 0]
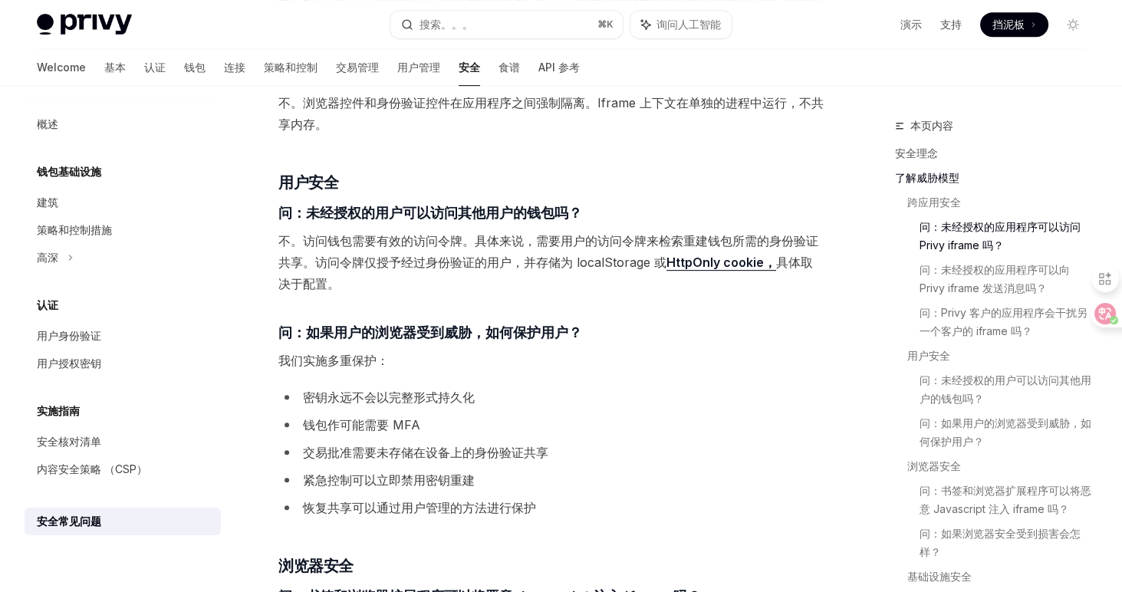
click at [562, 485] on li "紧急控制可以立即禁用密钥重建" at bounding box center [551, 479] width 546 height 21
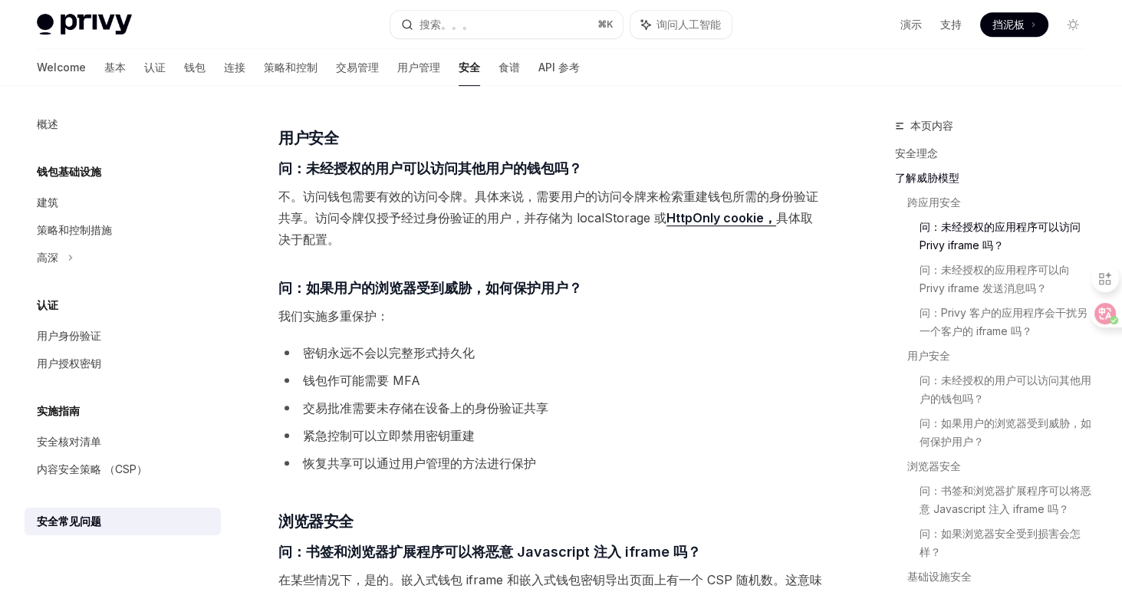
scroll to position [1135, 0]
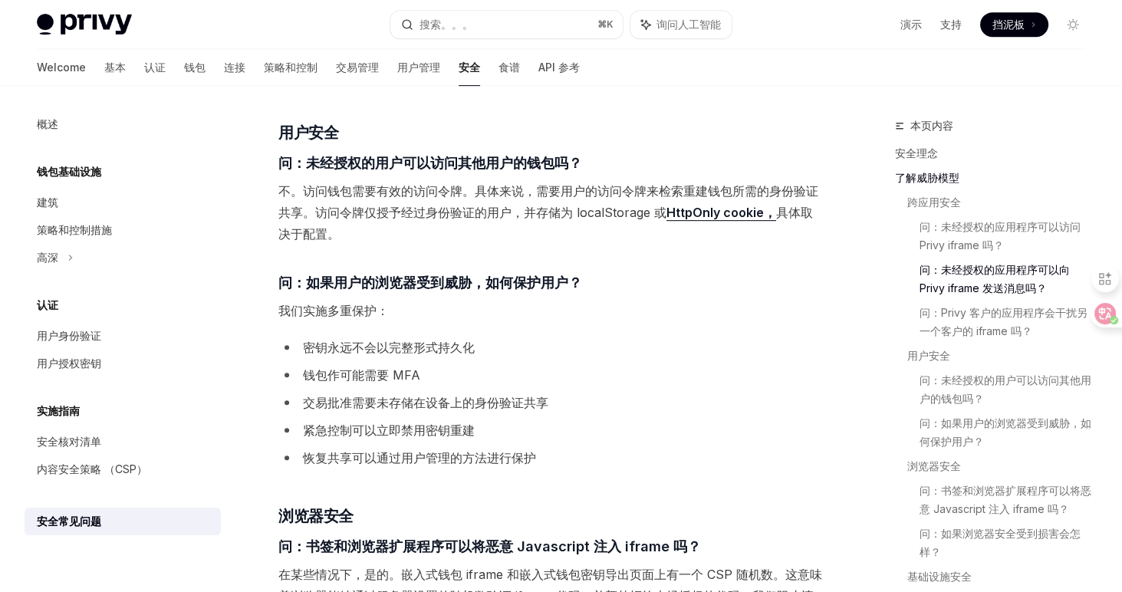
click at [562, 485] on div "威胁模型是构建安全系统的重要组成部分。建立威胁模型意味着了解系统针对给定攻击者和上下文的稳健性。在 Privy，我们致力于清楚地传达这些威胁模型，以便开发人员…" at bounding box center [551, 178] width 546 height 2284
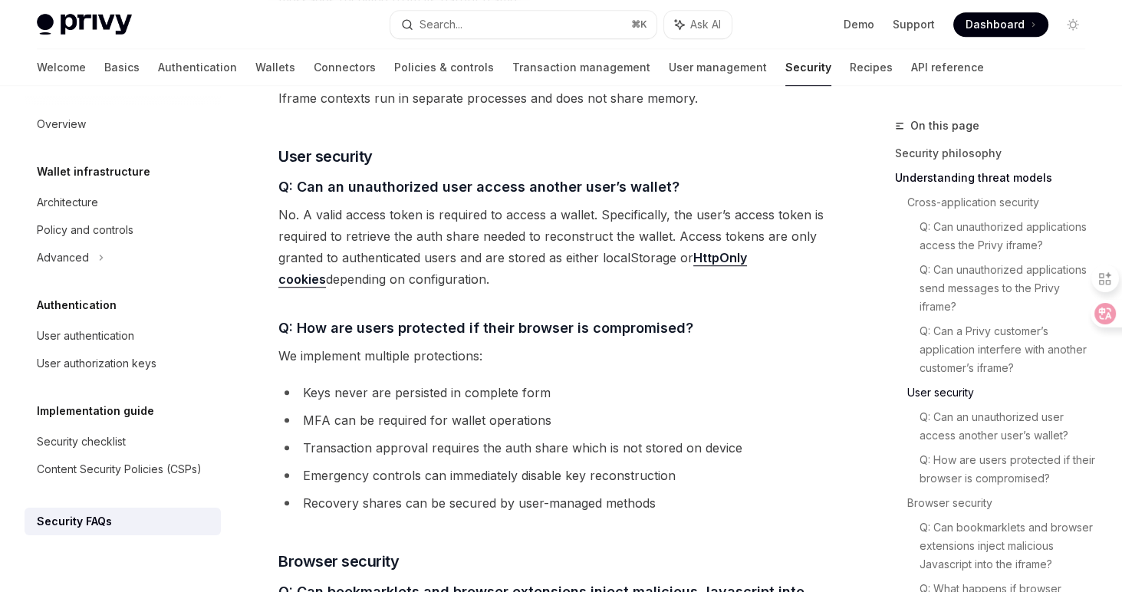
scroll to position [1396, 0]
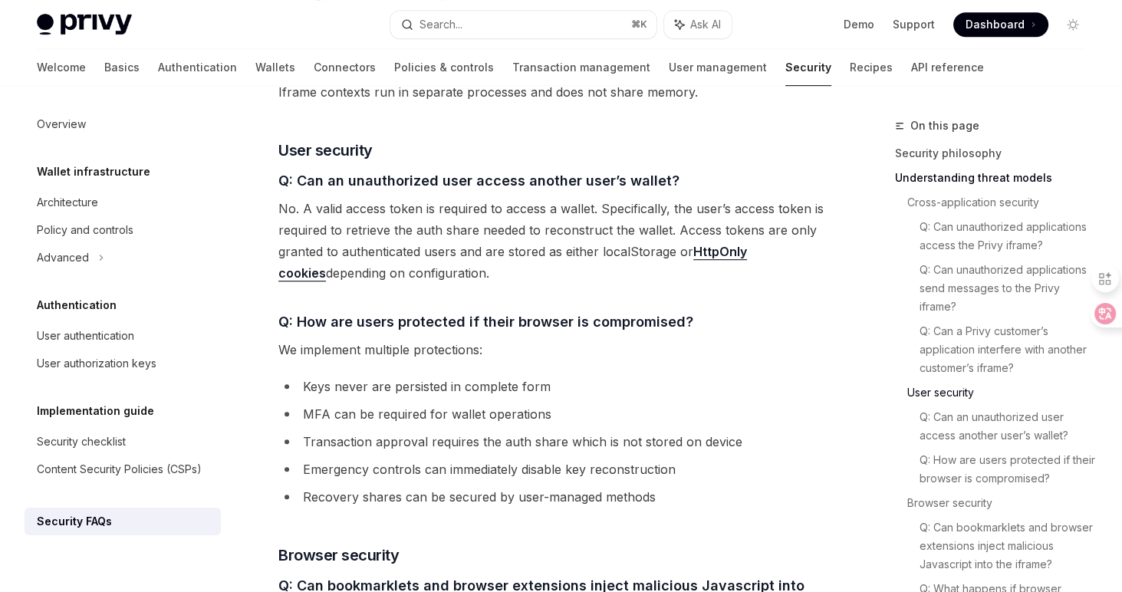
click at [562, 485] on div "Threat models are an essential part of building secure systems. Establishing a …" at bounding box center [551, 170] width 546 height 2793
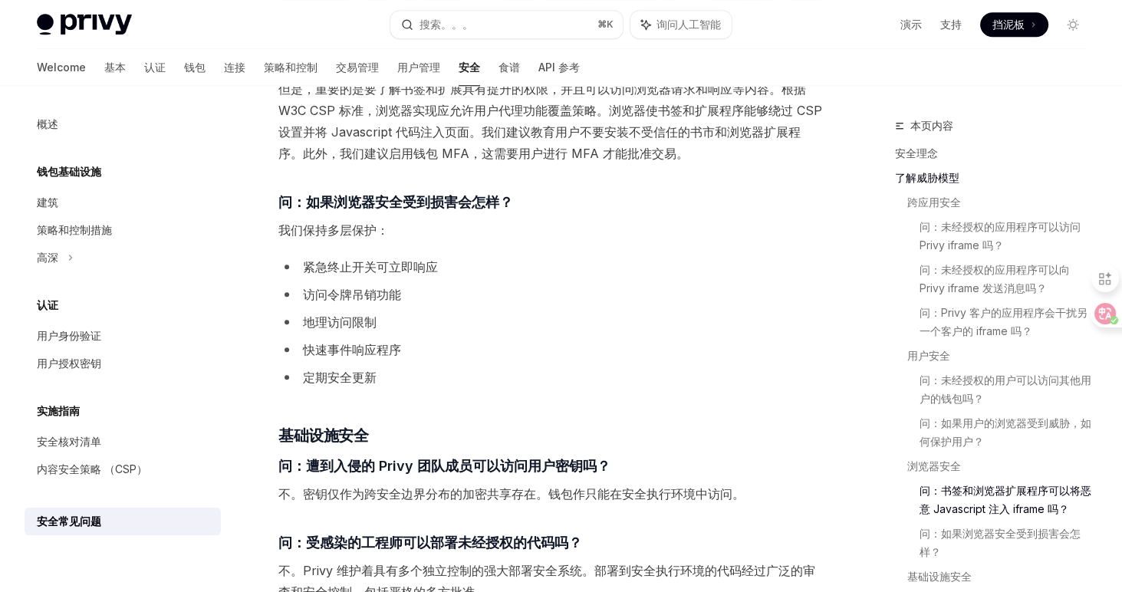
scroll to position [2124, 0]
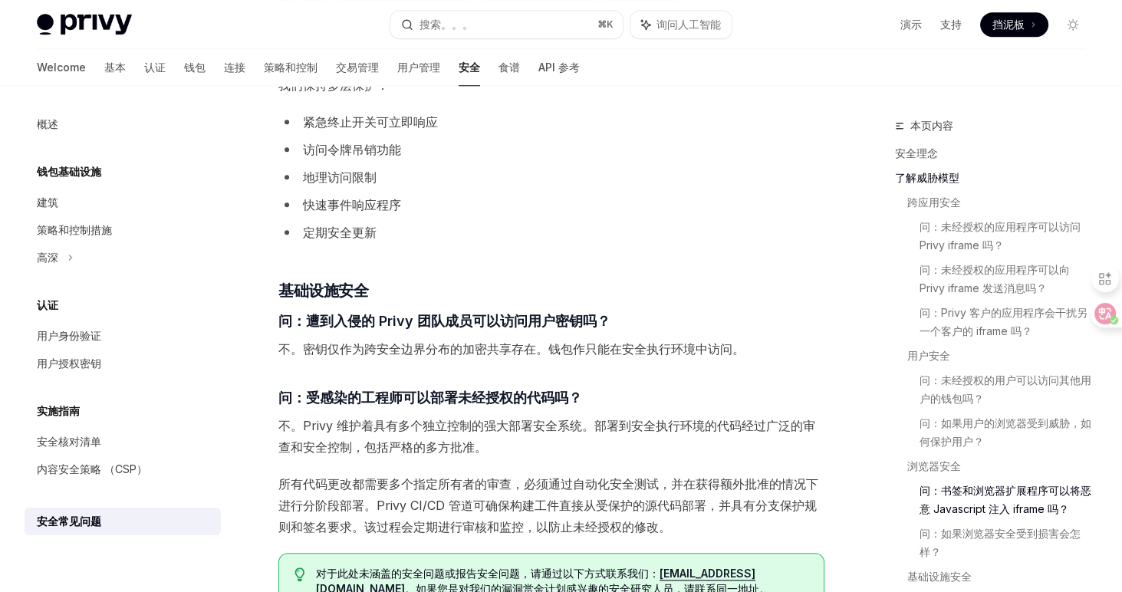
click at [573, 415] on span "不。Privy 维护着具有多个独立控制的强大部署安全系统。部署到安全执行环境的代码经过广泛的审查和安全控制，包括严格的多方批准。" at bounding box center [551, 436] width 546 height 43
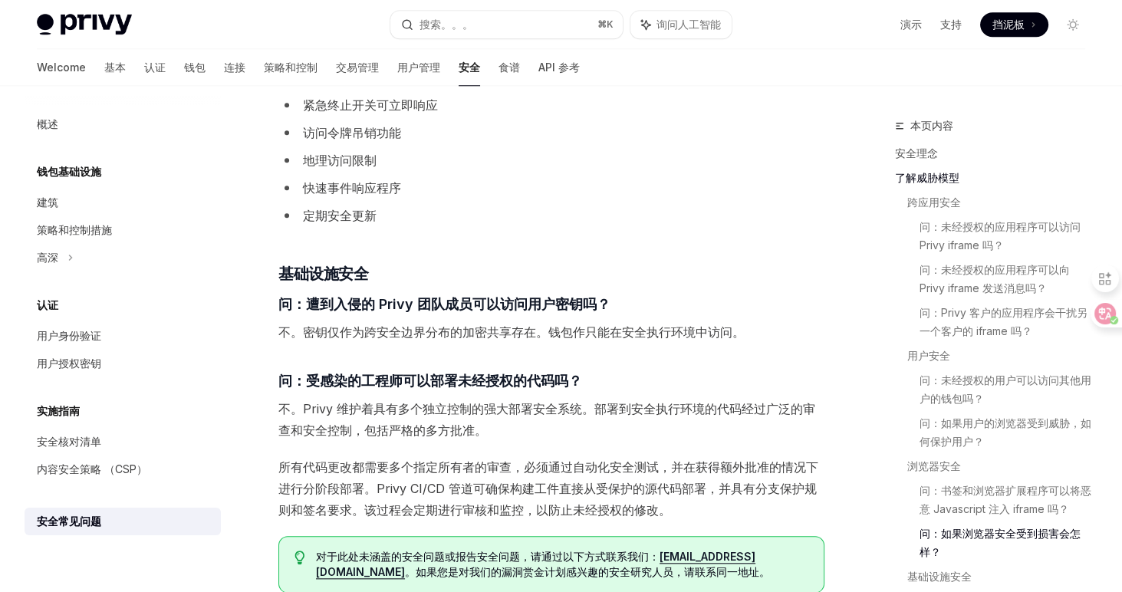
scroll to position [2146, 0]
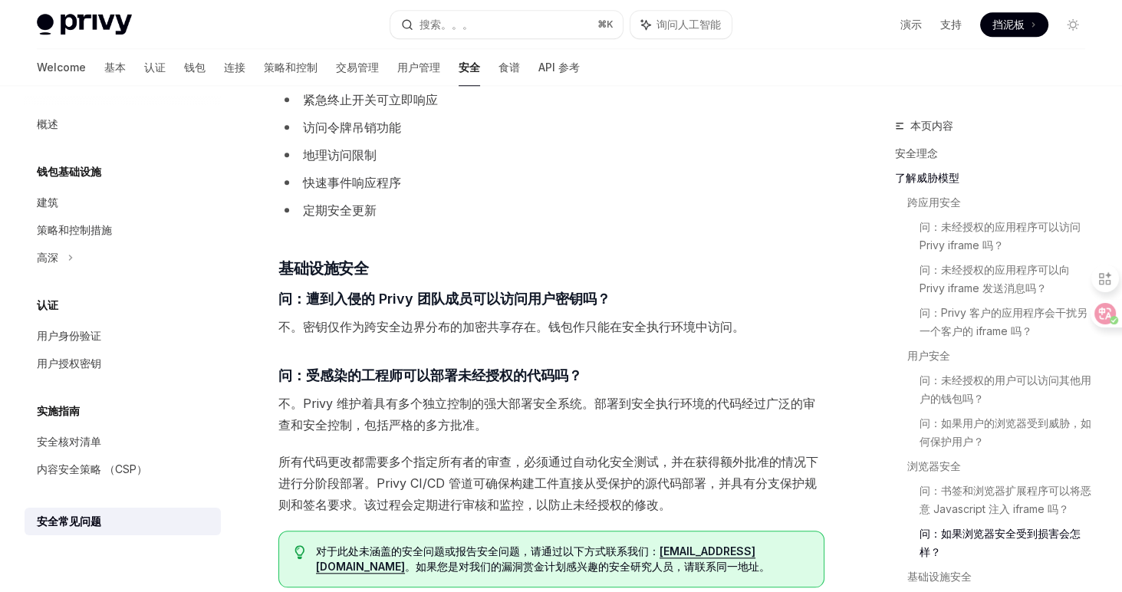
click at [573, 454] on font "所有代码更改都需要多个指定所有者的审查，必须通过自动化安全测试，并在获得额外批准的情况下进行分阶段部署。Privy CI/CD 管道可确保构建工件直接从受保护…" at bounding box center [548, 483] width 540 height 58
click at [614, 454] on font "所有代码更改都需要多个指定所有者的审查，必须通过自动化安全测试，并在获得额外批准的情况下进行分阶段部署。Privy CI/CD 管道可确保构建工件直接从受保护…" at bounding box center [548, 483] width 540 height 58
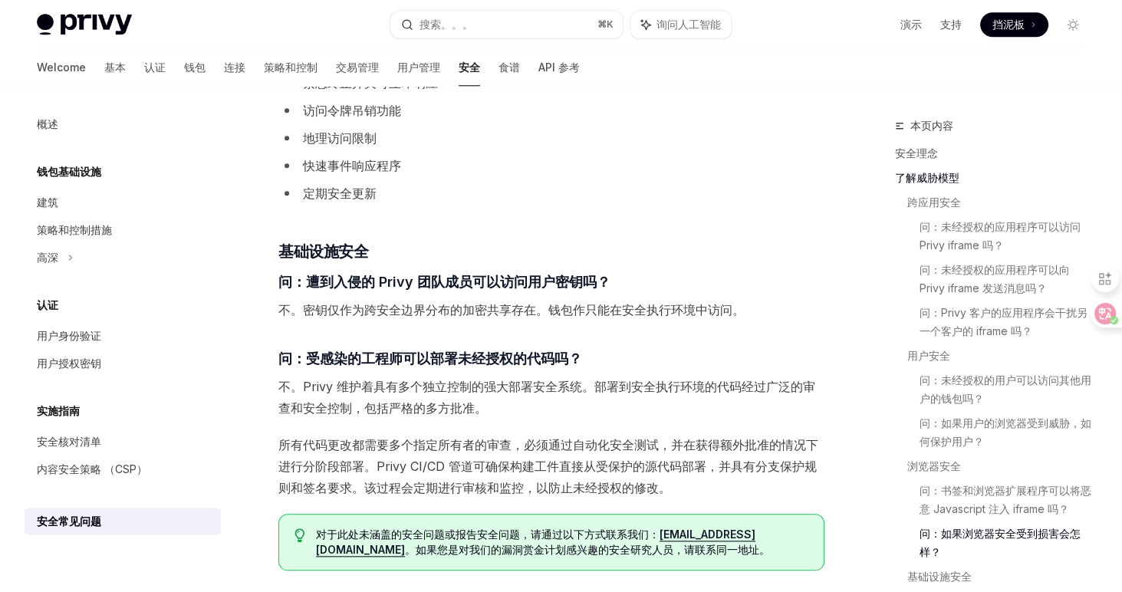
scroll to position [2183, 0]
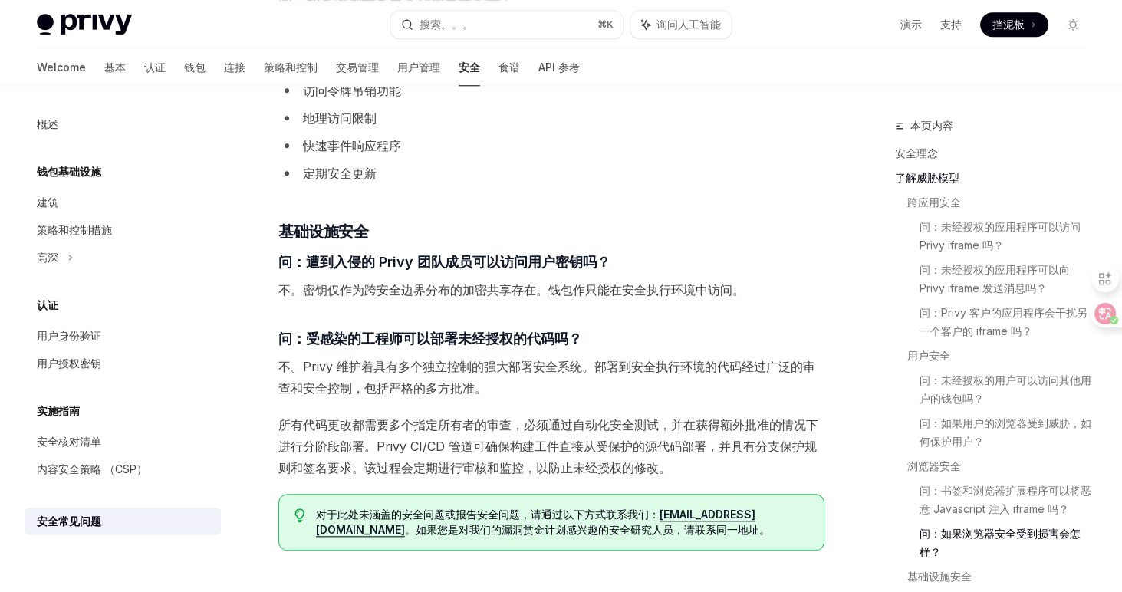
click at [611, 426] on font "所有代码更改都需要多个指定所有者的审查，必须通过自动化安全测试，并在获得额外批准的情况下进行分阶段部署。Privy CI/CD 管道可确保构建工件直接从受保护…" at bounding box center [548, 446] width 540 height 58
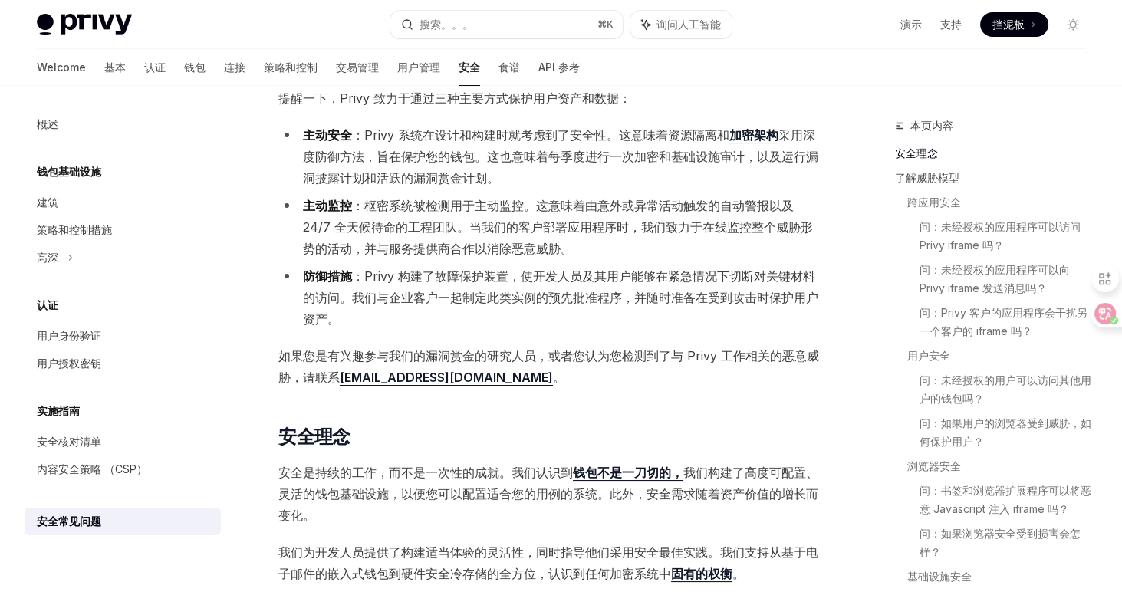
scroll to position [178, 0]
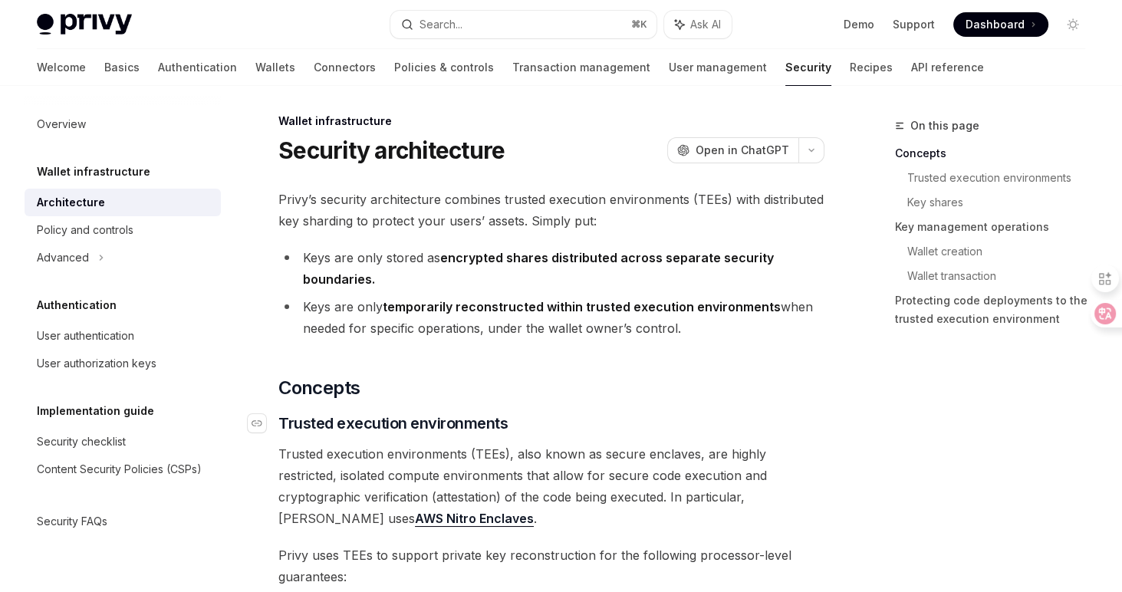
scroll to position [5, 0]
click at [586, 378] on h2 "​ Concepts" at bounding box center [551, 388] width 546 height 25
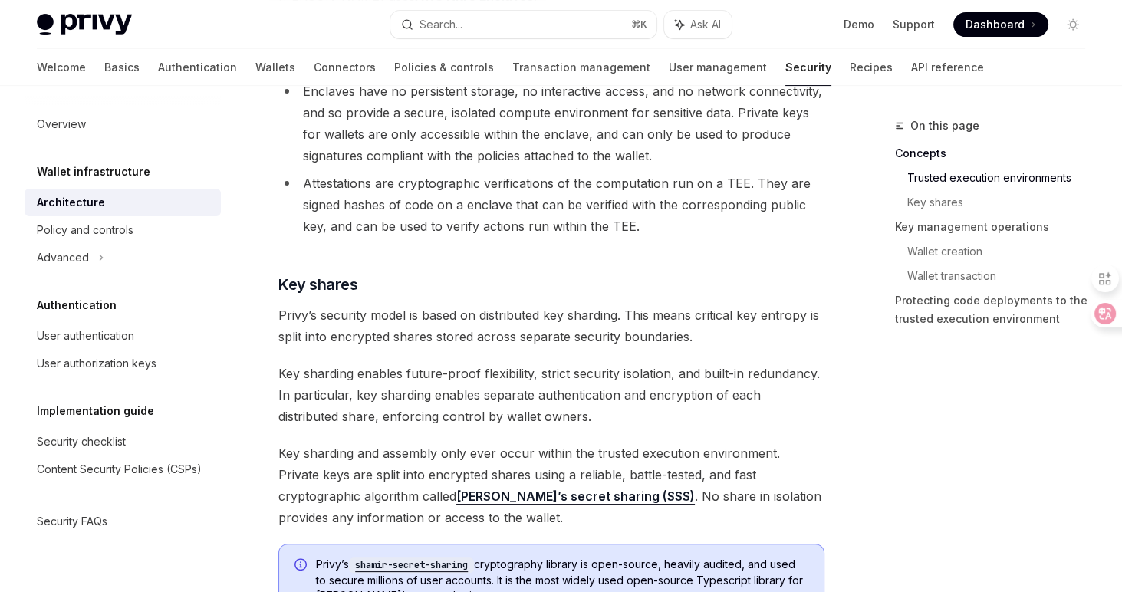
scroll to position [688, 0]
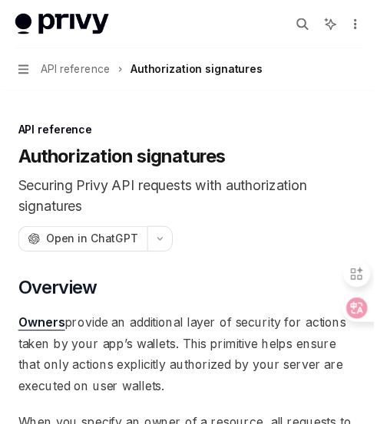
scroll to position [1238, 0]
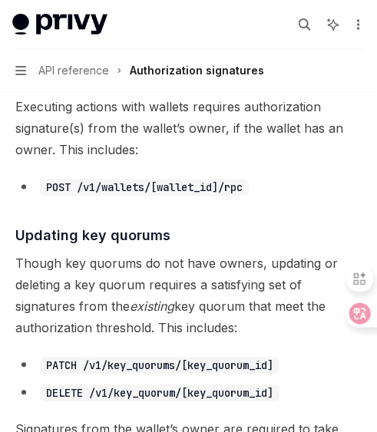
type textarea "*"
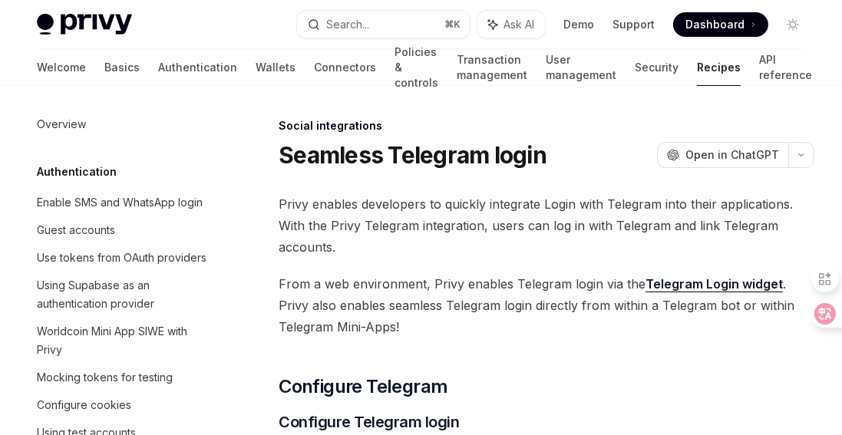
scroll to position [489, 0]
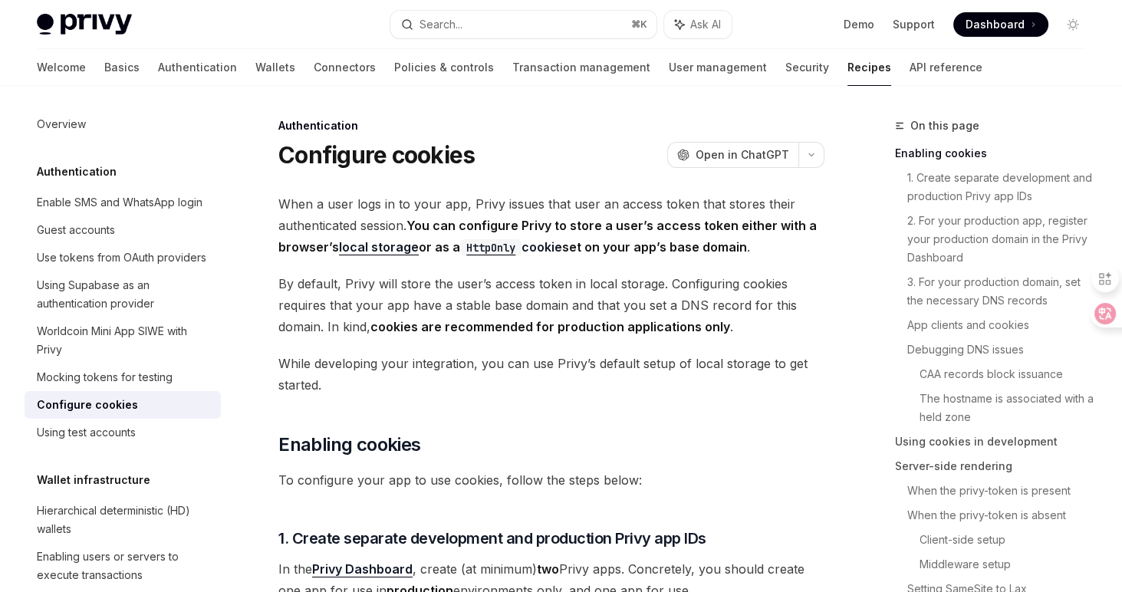
click at [483, 305] on span "By default, Privy will store the user’s access token in local storage. Configur…" at bounding box center [551, 305] width 546 height 64
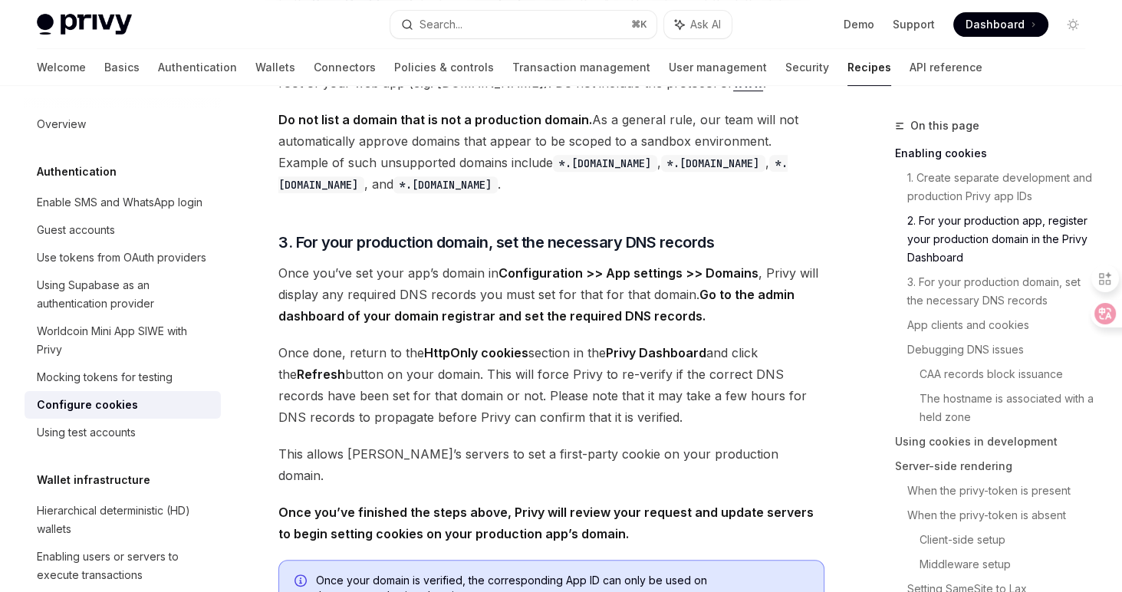
scroll to position [909, 0]
type textarea "*"
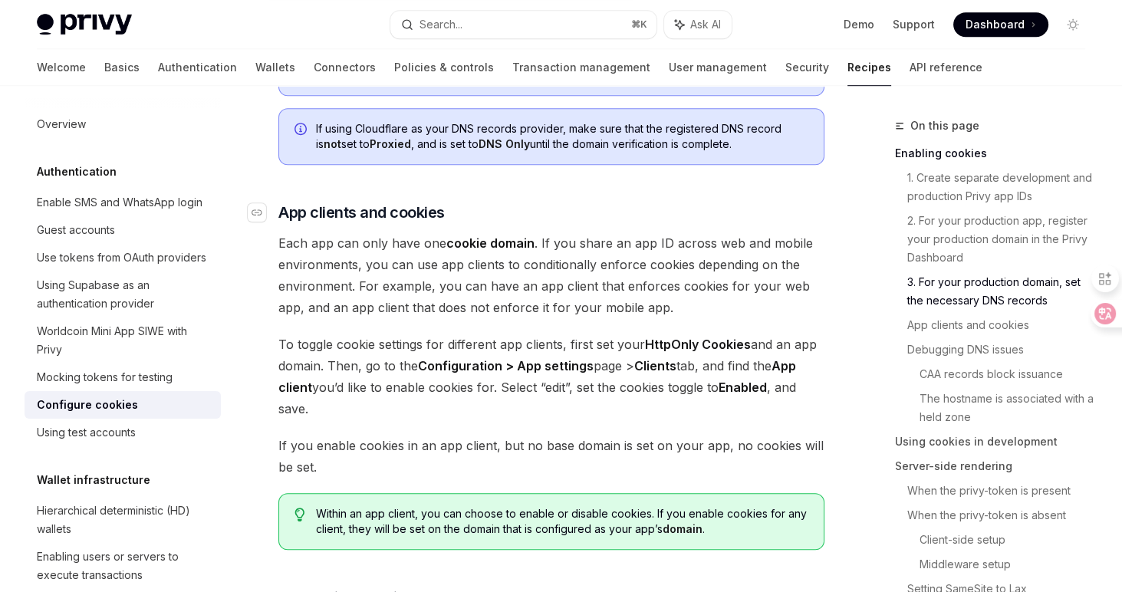
scroll to position [1431, 0]
